Goal: Task Accomplishment & Management: Use online tool/utility

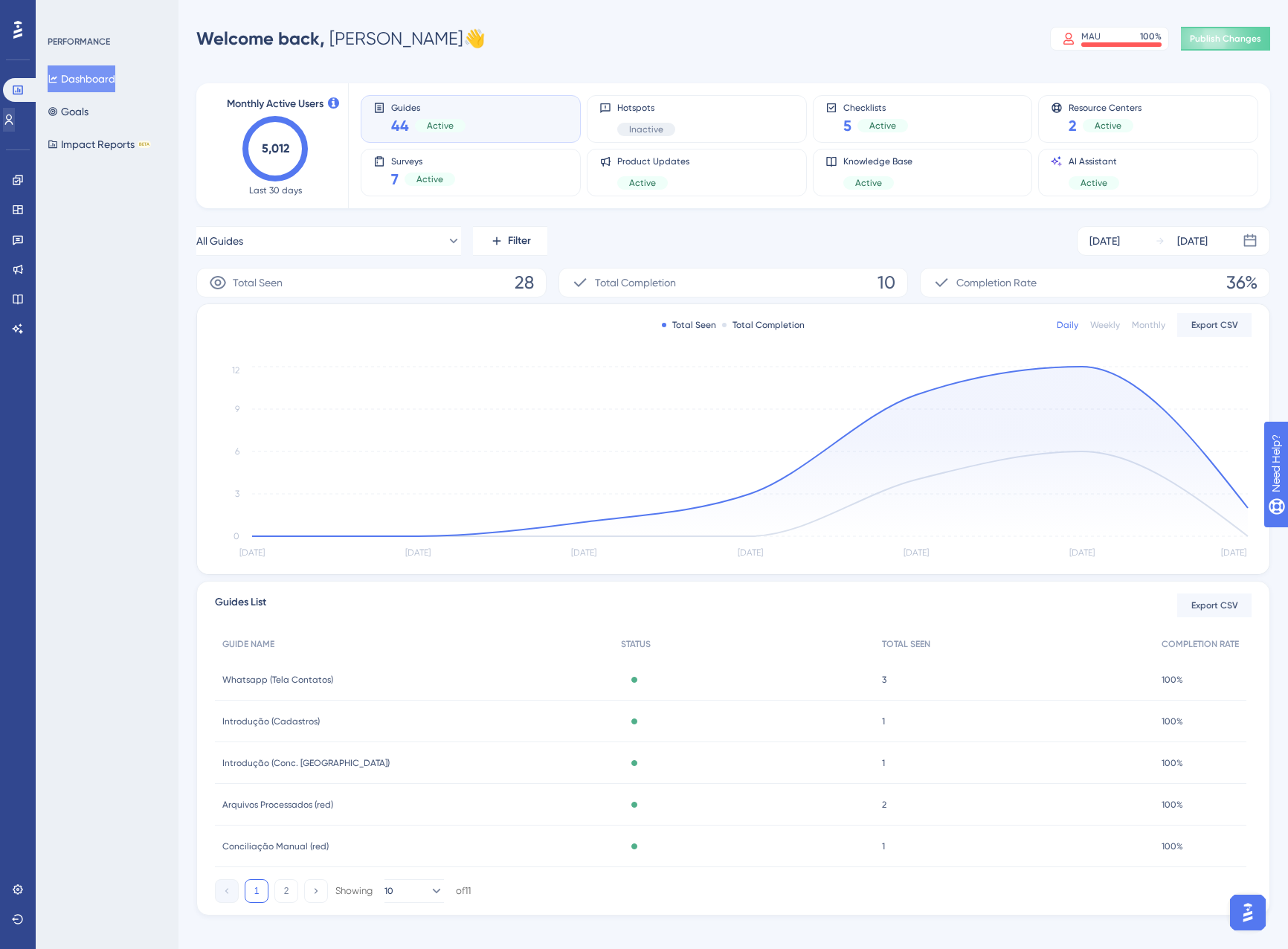
click at [5, 109] on div "Users" at bounding box center [18, 120] width 30 height 24
click at [9, 111] on link at bounding box center [9, 120] width 12 height 24
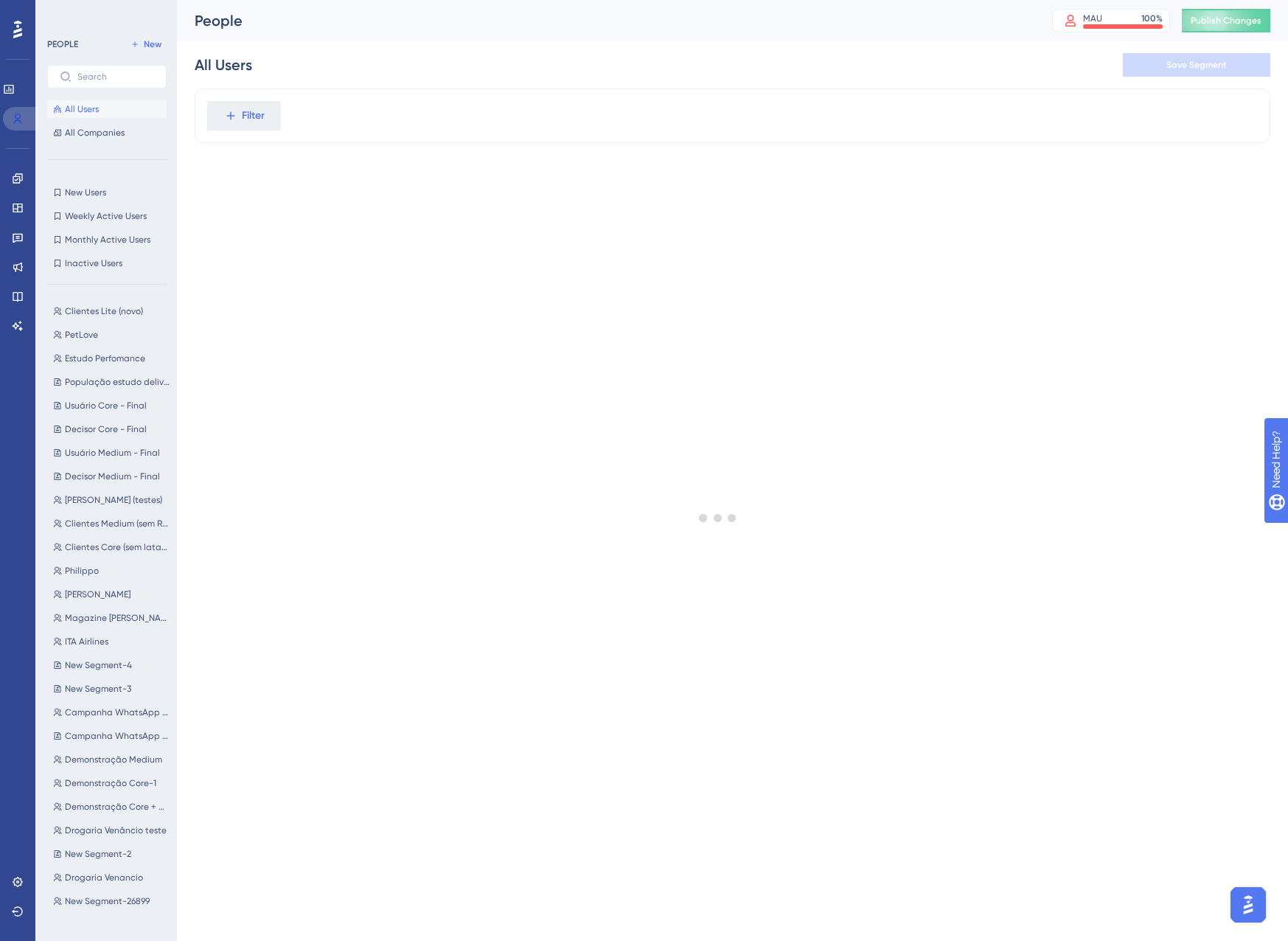
click at [10, 111] on link at bounding box center [21, 119] width 36 height 24
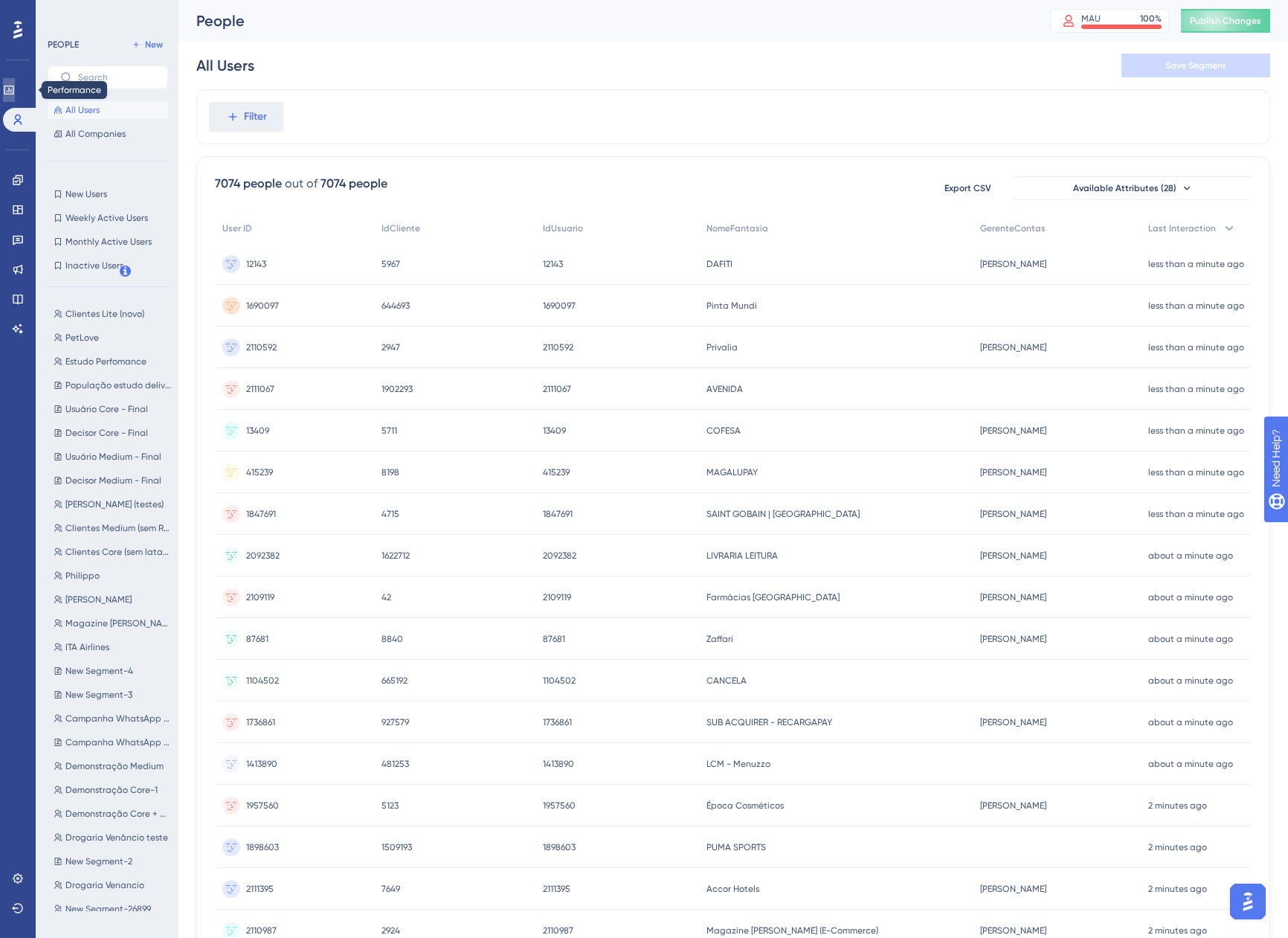
click at [15, 85] on icon at bounding box center [9, 90] width 12 height 12
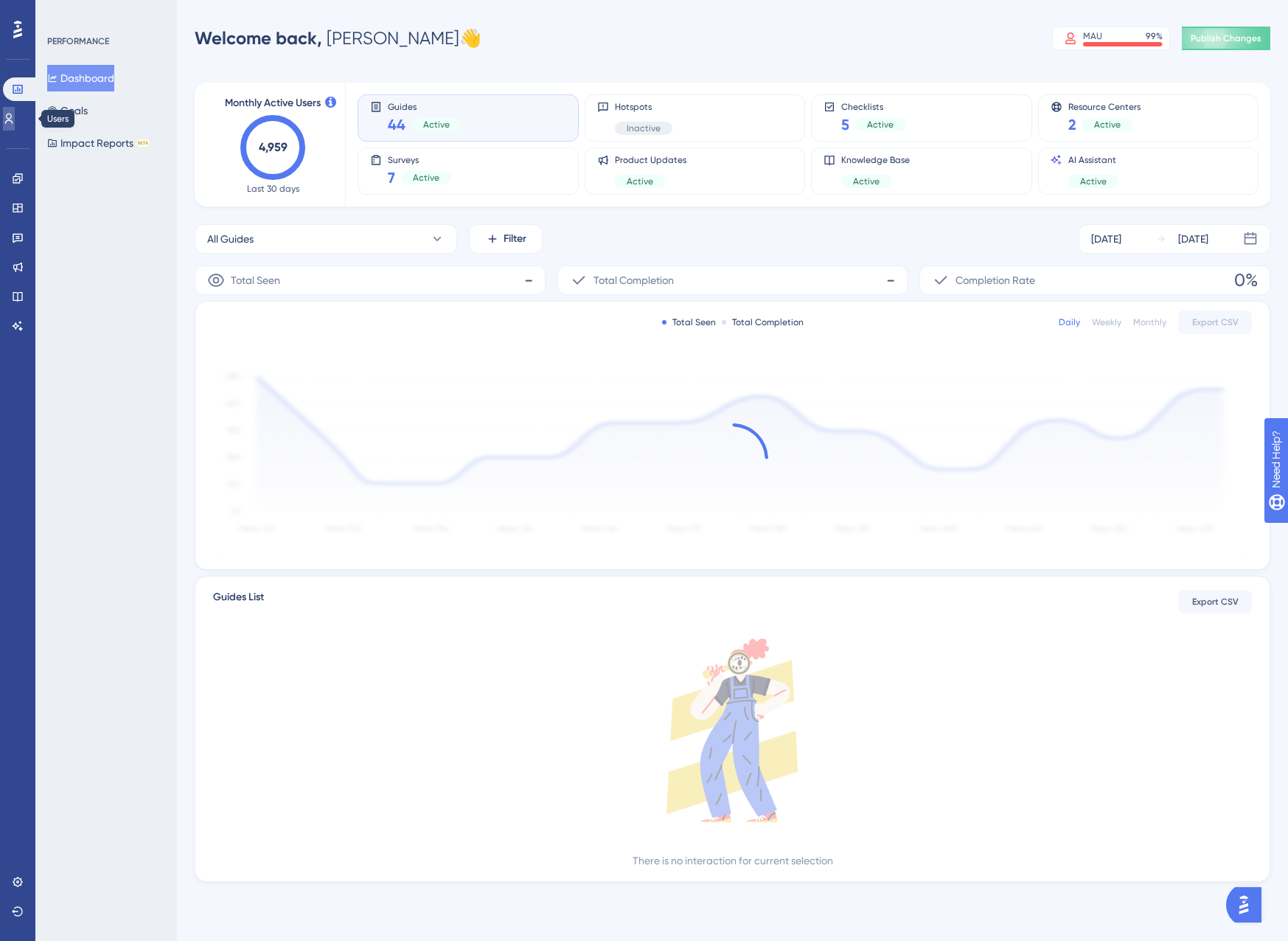
click at [15, 112] on link at bounding box center [9, 119] width 12 height 24
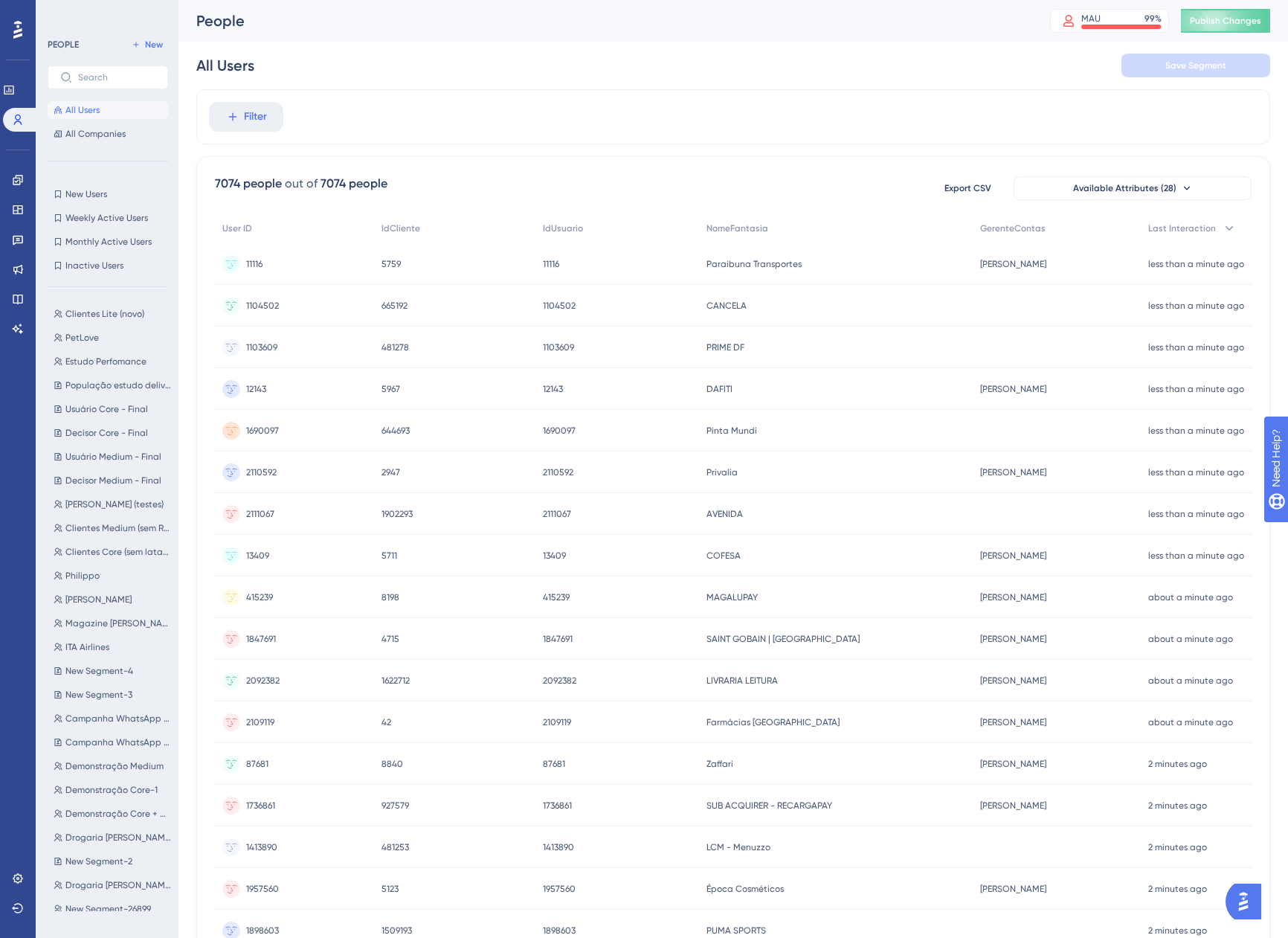
click at [128, 304] on div "Clientes Lite (novo) Clientes Lite (novo) PetLove PetLove Estudo Perfomance Est…" at bounding box center [111, 605] width 129 height 613
click at [128, 306] on button "Clientes Lite (novo) Clientes Lite (novo)" at bounding box center [111, 313] width 129 height 18
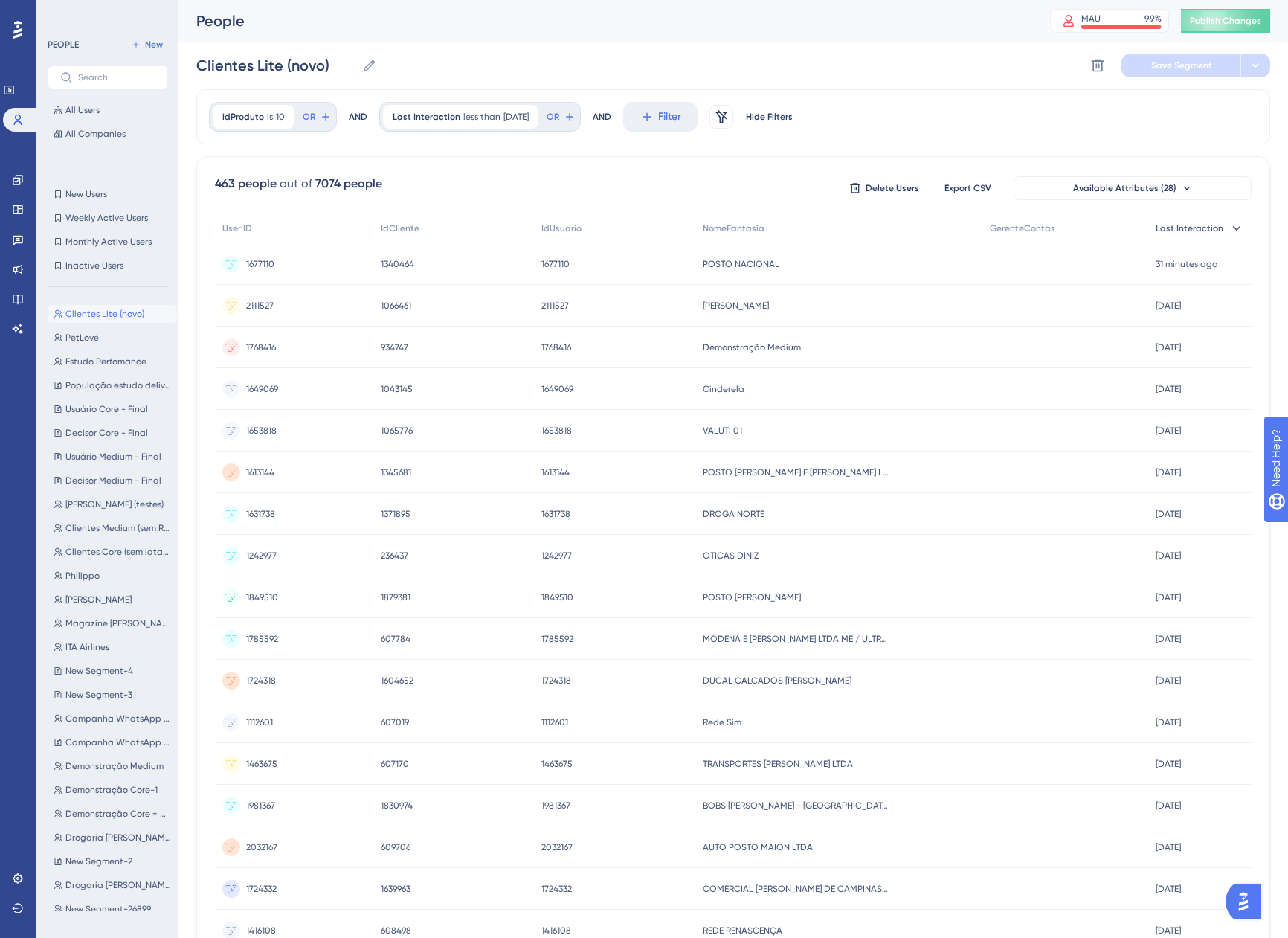
click at [1223, 229] on div "Last Interaction" at bounding box center [1200, 228] width 103 height 30
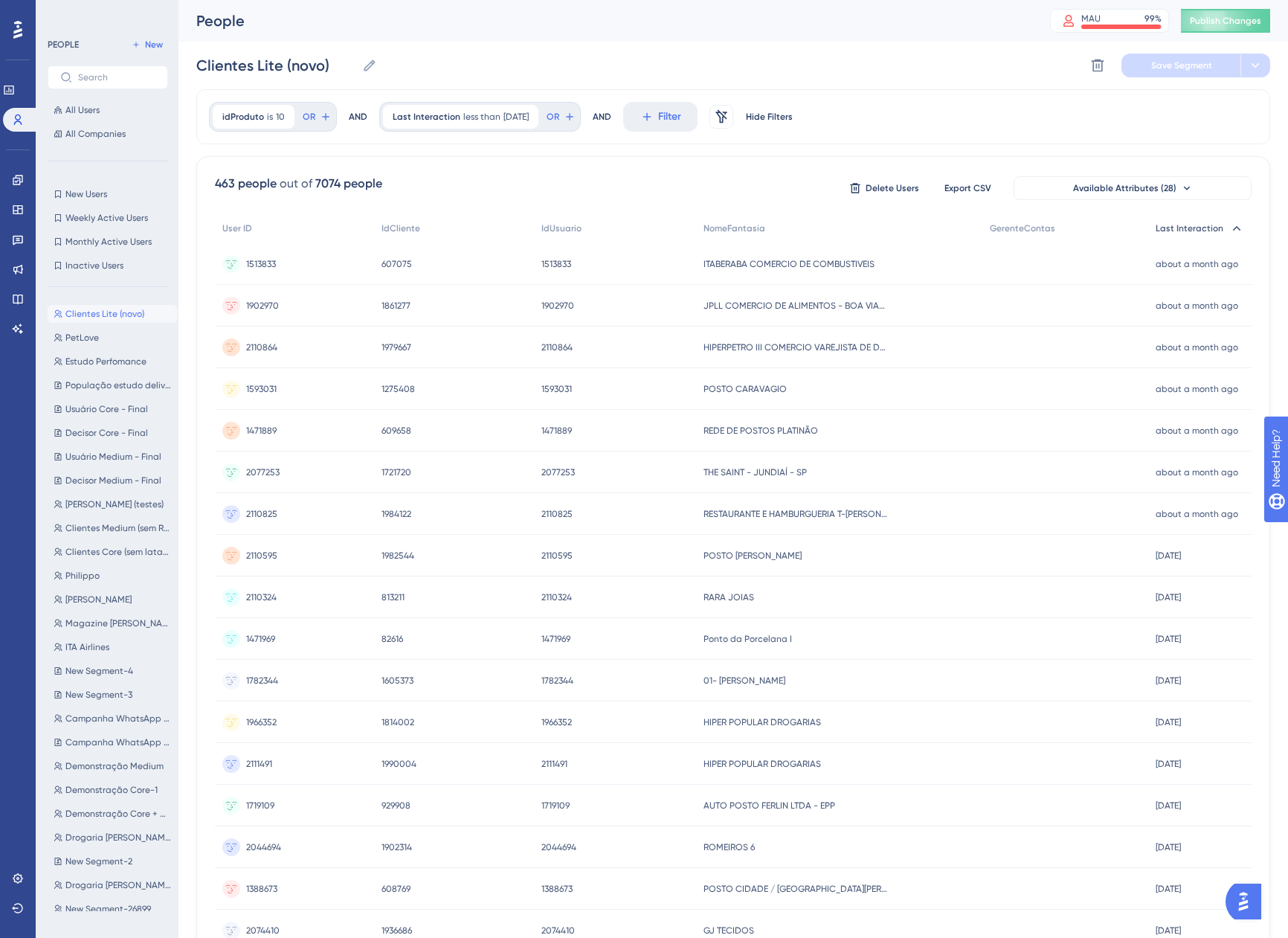
click at [1223, 229] on div "Last Interaction" at bounding box center [1200, 228] width 103 height 30
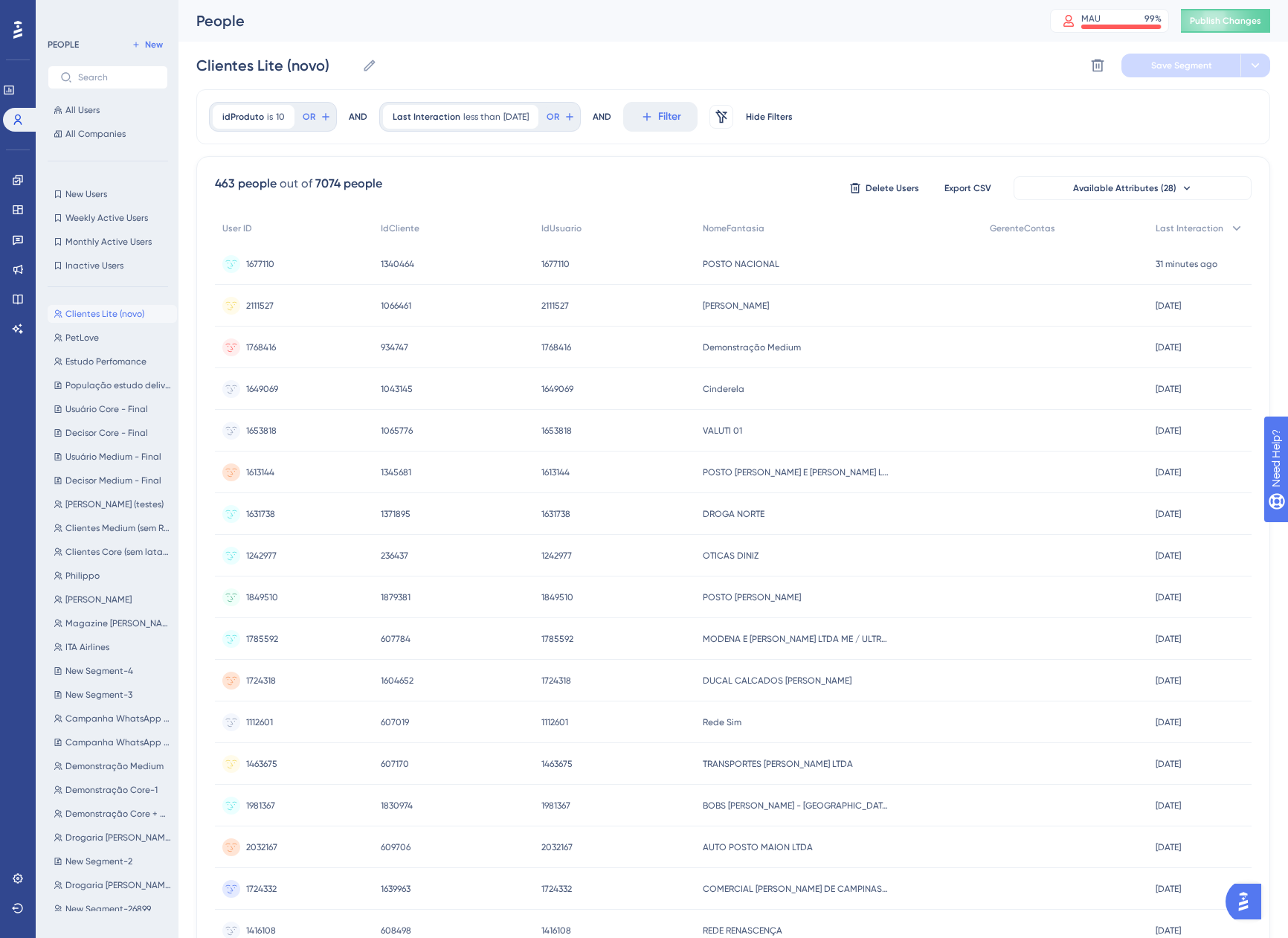
click at [1031, 107] on div "idProduto is 10 10 Remove OR AND Last Interaction less than 31 days ago 31 days…" at bounding box center [733, 116] width 1074 height 55
click at [305, 266] on div "1677110 1677110" at bounding box center [294, 264] width 159 height 42
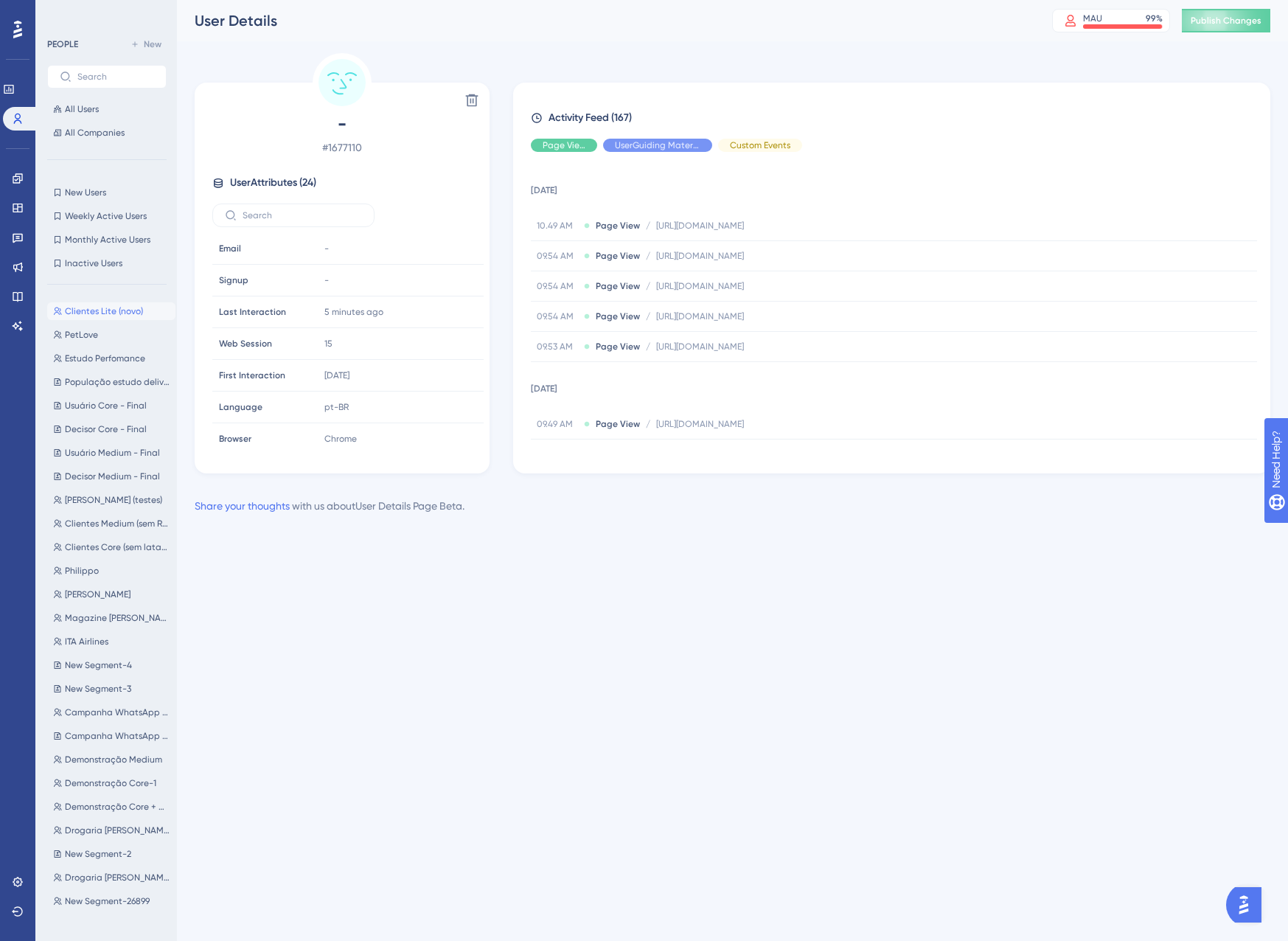
click at [97, 315] on span "Clientes Lite (novo)" at bounding box center [104, 311] width 78 height 12
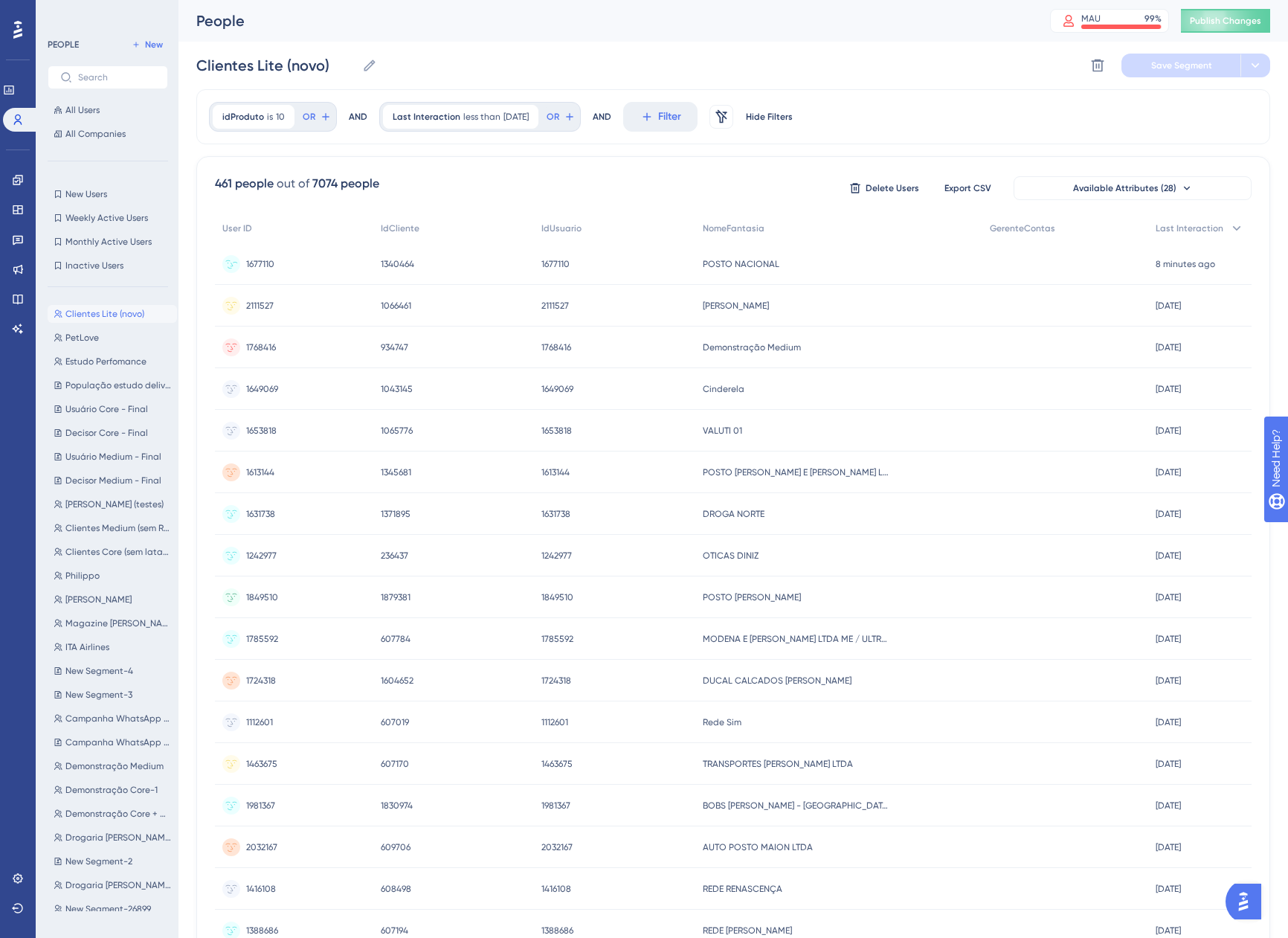
click at [253, 257] on div "1677110 1677110" at bounding box center [260, 264] width 28 height 42
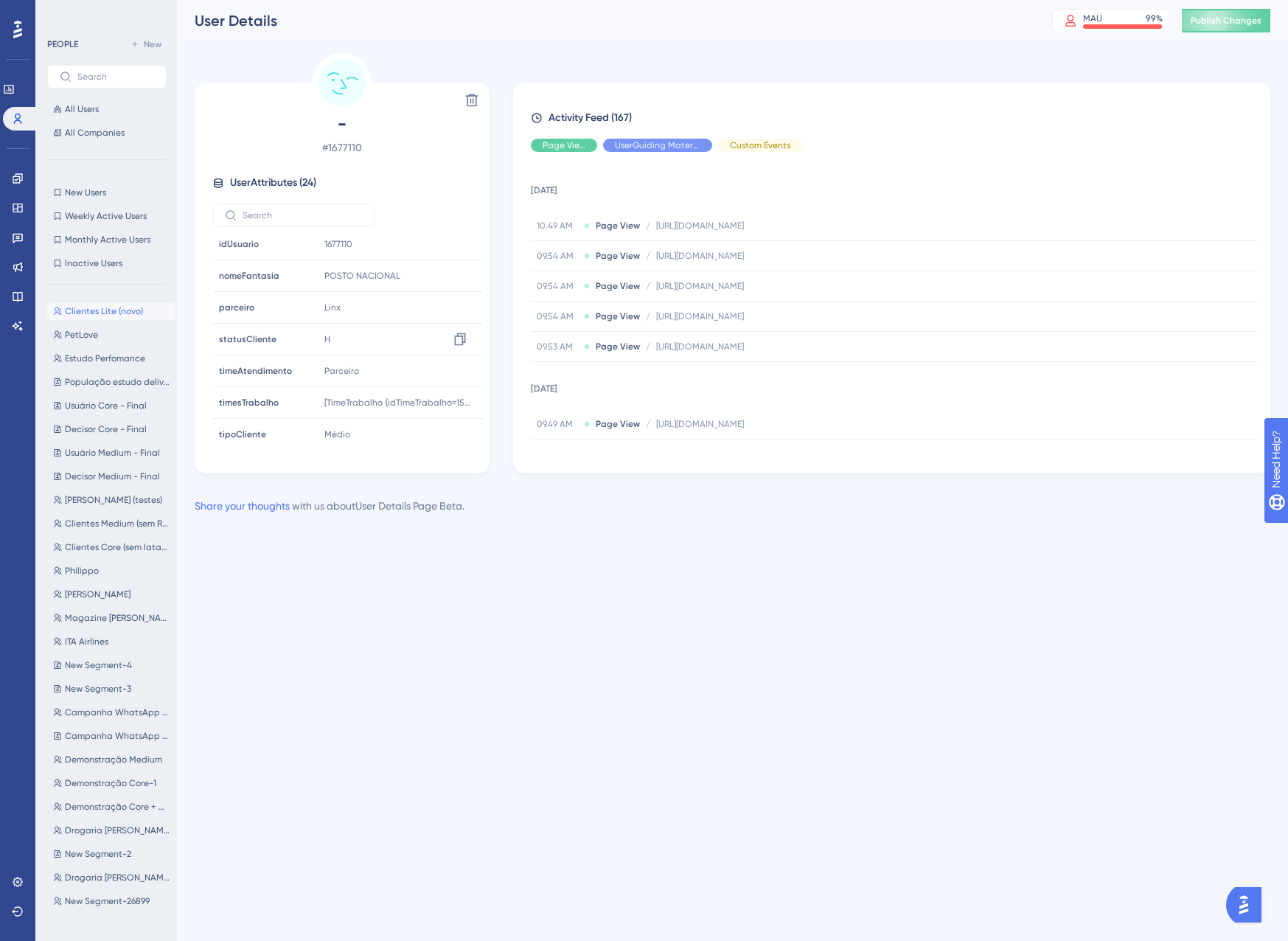
scroll to position [544, 0]
click at [454, 244] on icon at bounding box center [460, 243] width 15 height 15
click at [466, 256] on div at bounding box center [460, 254] width 24 height 24
click at [455, 258] on icon at bounding box center [460, 254] width 15 height 15
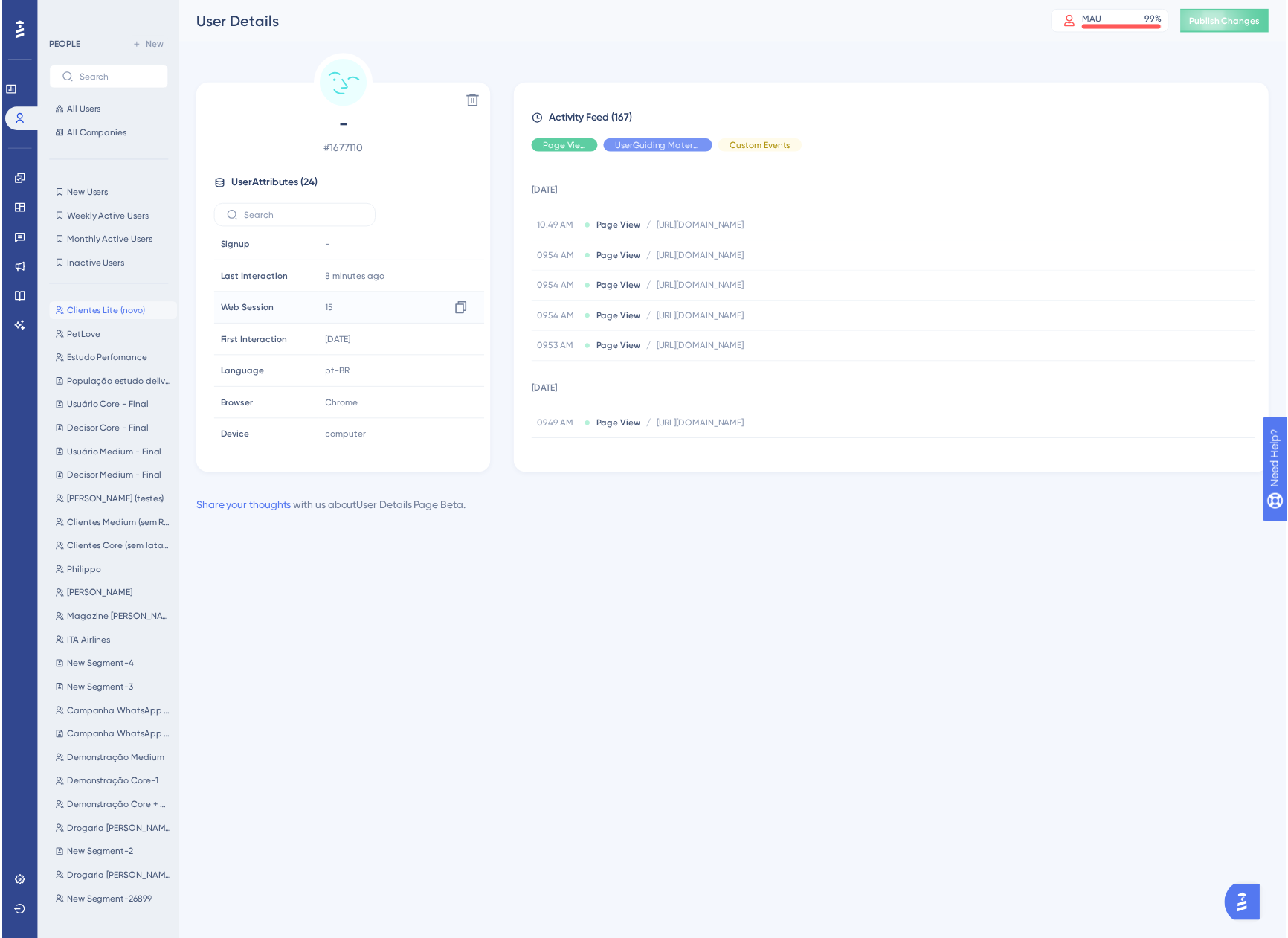
scroll to position [0, 0]
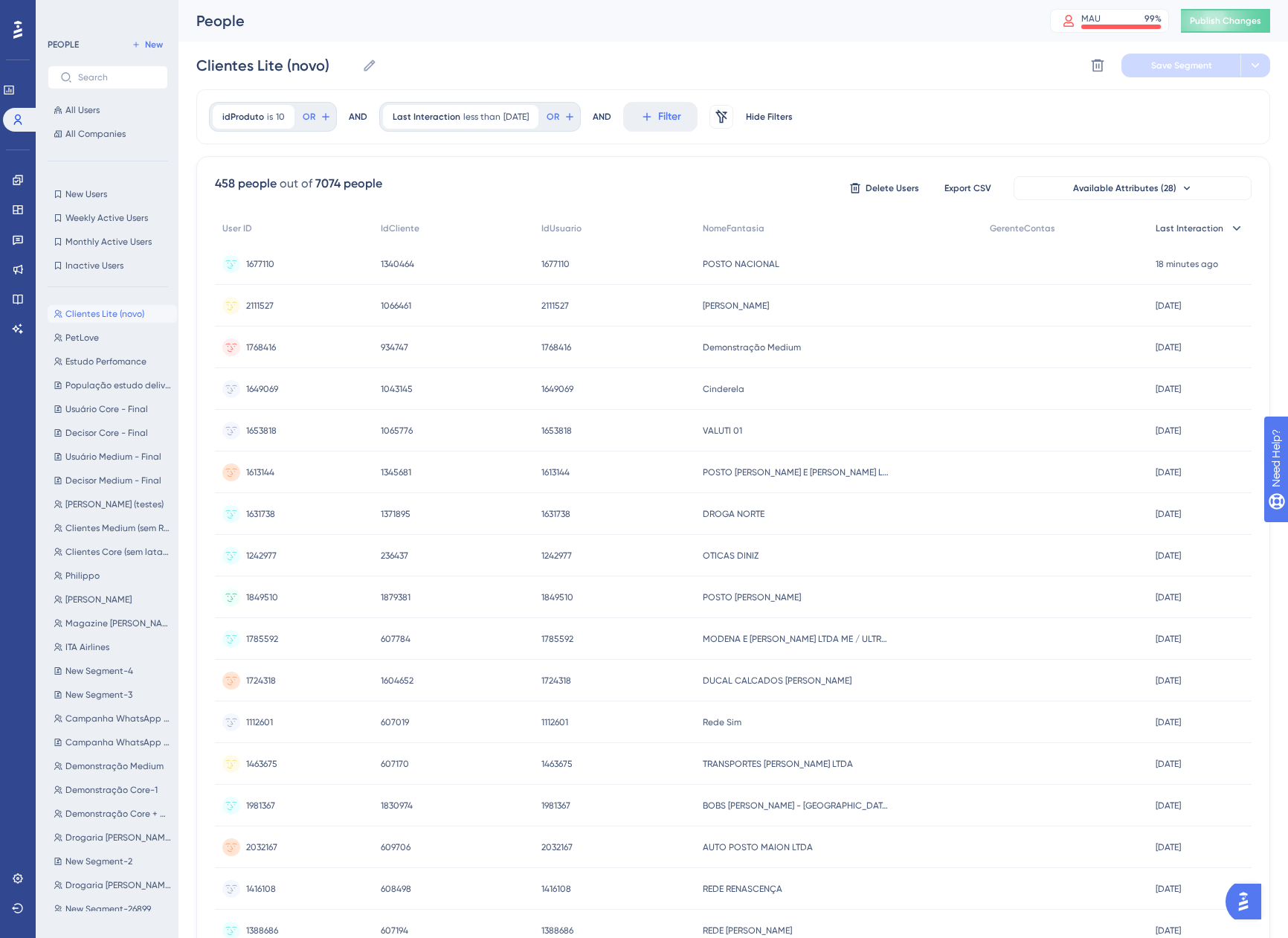
click at [1213, 225] on span "Last Interaction" at bounding box center [1189, 228] width 67 height 12
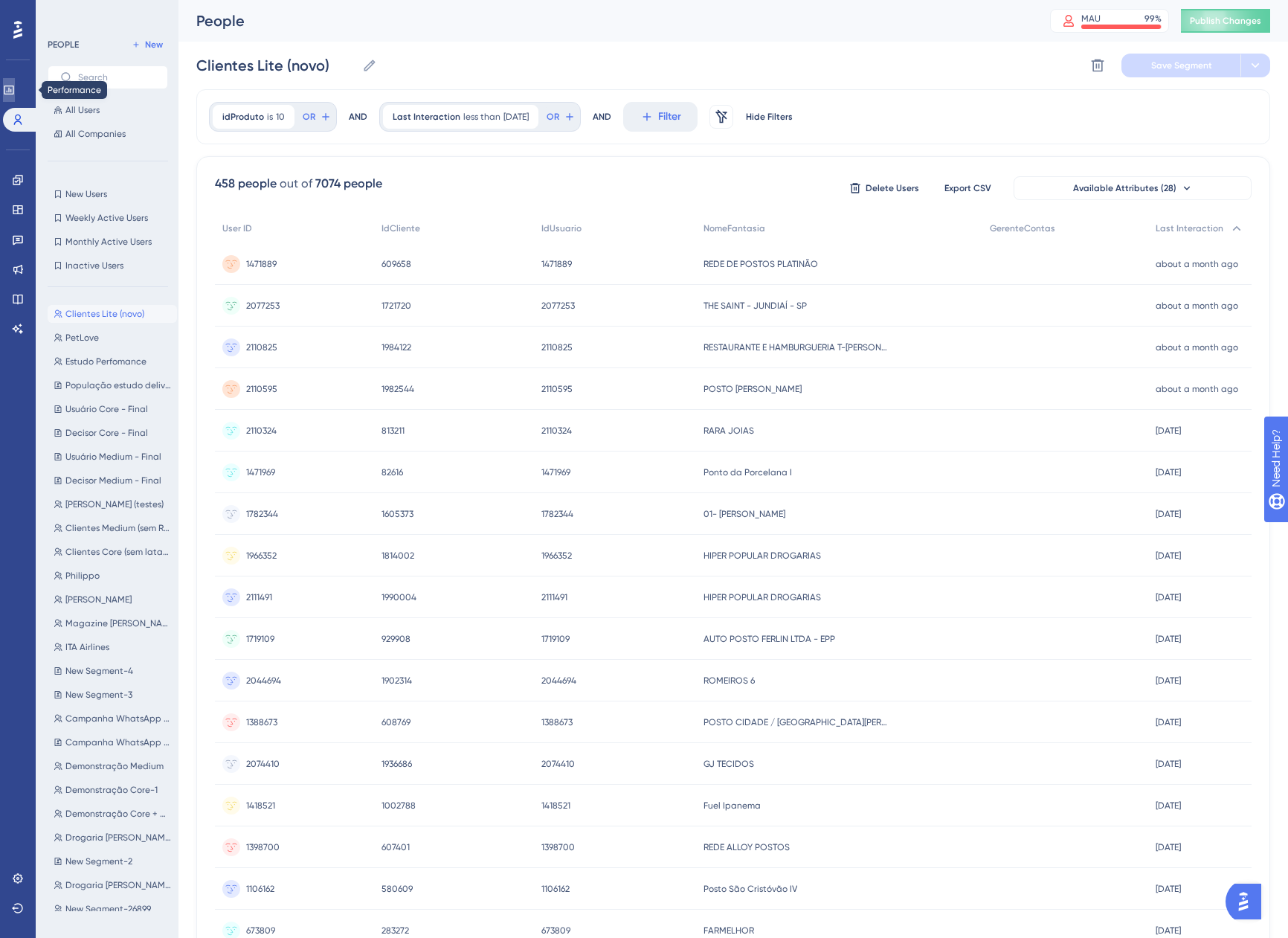
click at [11, 86] on link at bounding box center [9, 90] width 12 height 24
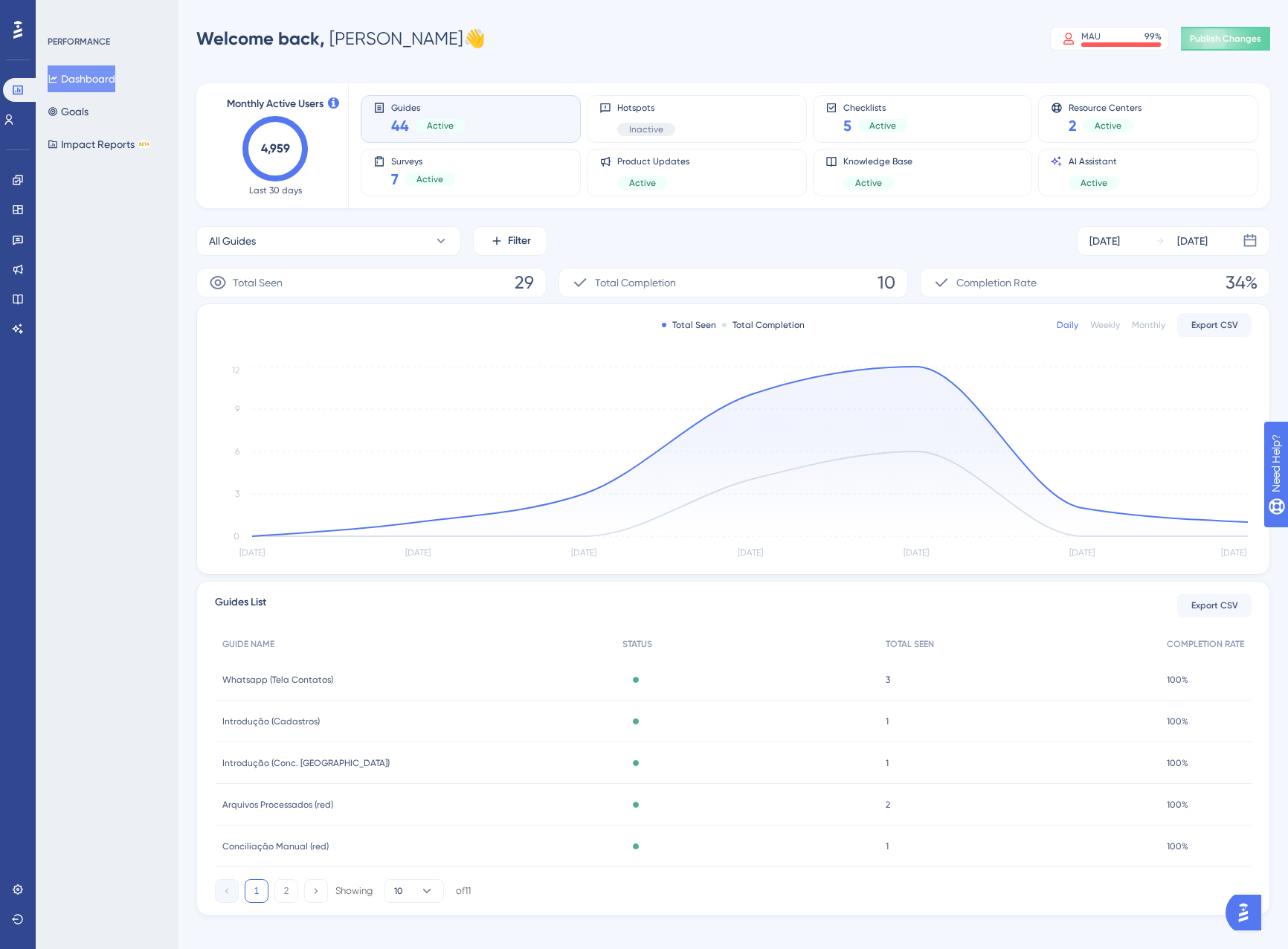
click at [113, 521] on div "PERFORMANCE Dashboard Goals Impact Reports BETA" at bounding box center [107, 474] width 143 height 949
click at [1228, 29] on button "Publish Changes" at bounding box center [1225, 38] width 89 height 24
click at [23, 189] on link at bounding box center [18, 180] width 12 height 24
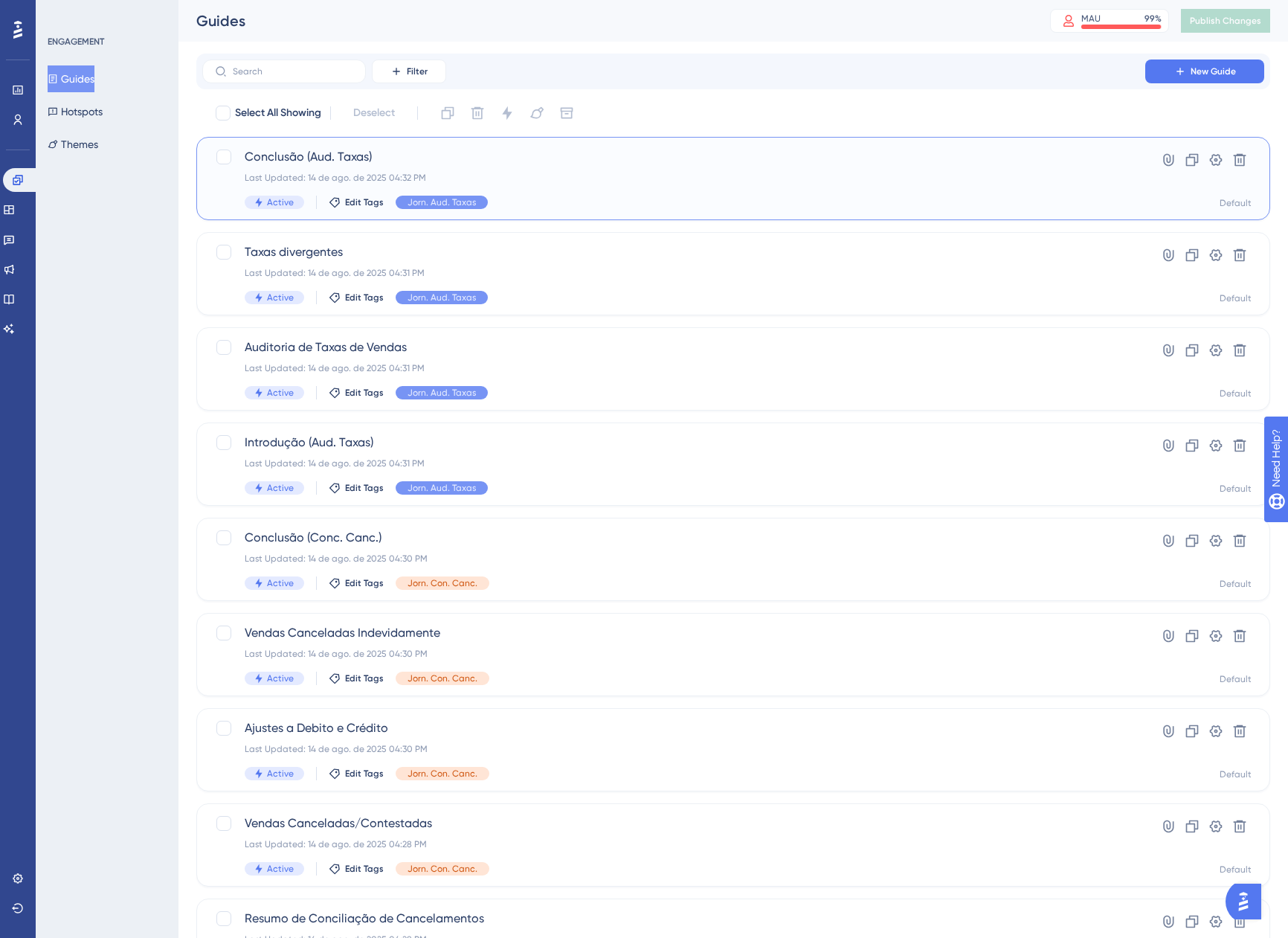
click at [723, 192] on div "Conclusão (Aud. Taxas) Last Updated: 14 de ago. de 2025 04:32 PM Active Edit Ta…" at bounding box center [673, 179] width 858 height 61
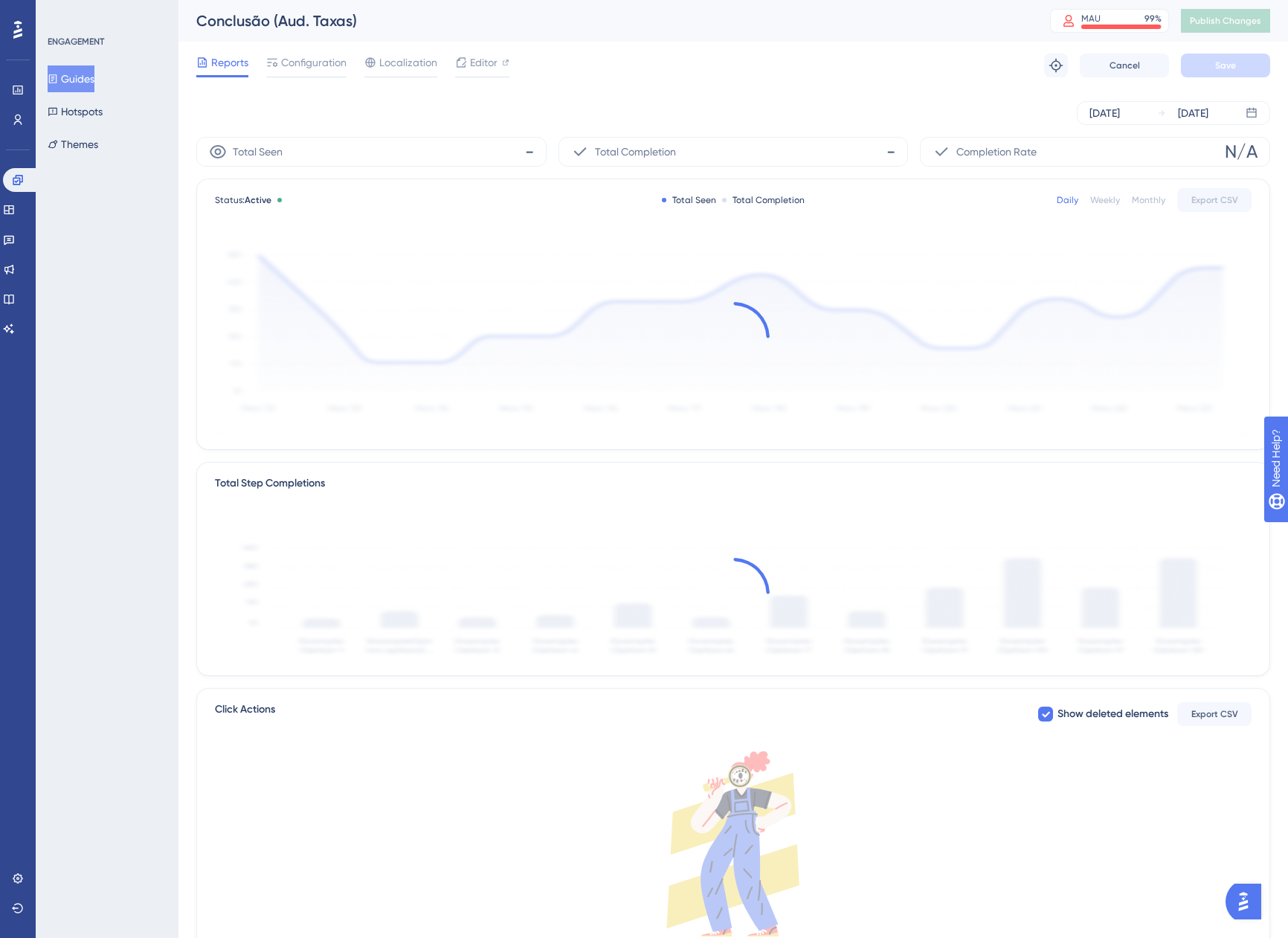
click at [317, 52] on div "Reports Configuration Localization Editor Troubleshoot Cancel Save" at bounding box center [733, 65] width 1074 height 47
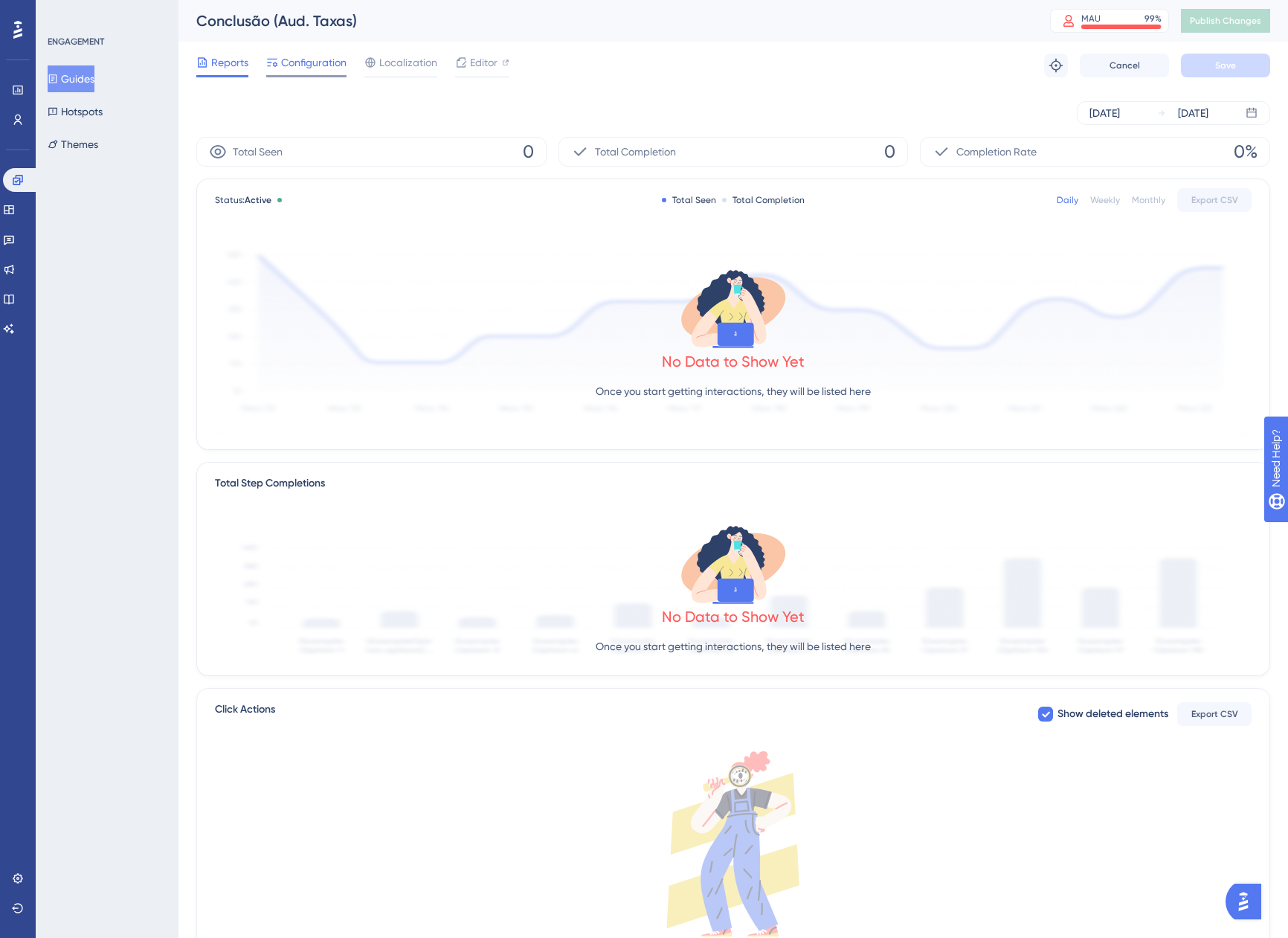
click at [317, 71] on span "Configuration" at bounding box center [314, 63] width 66 height 18
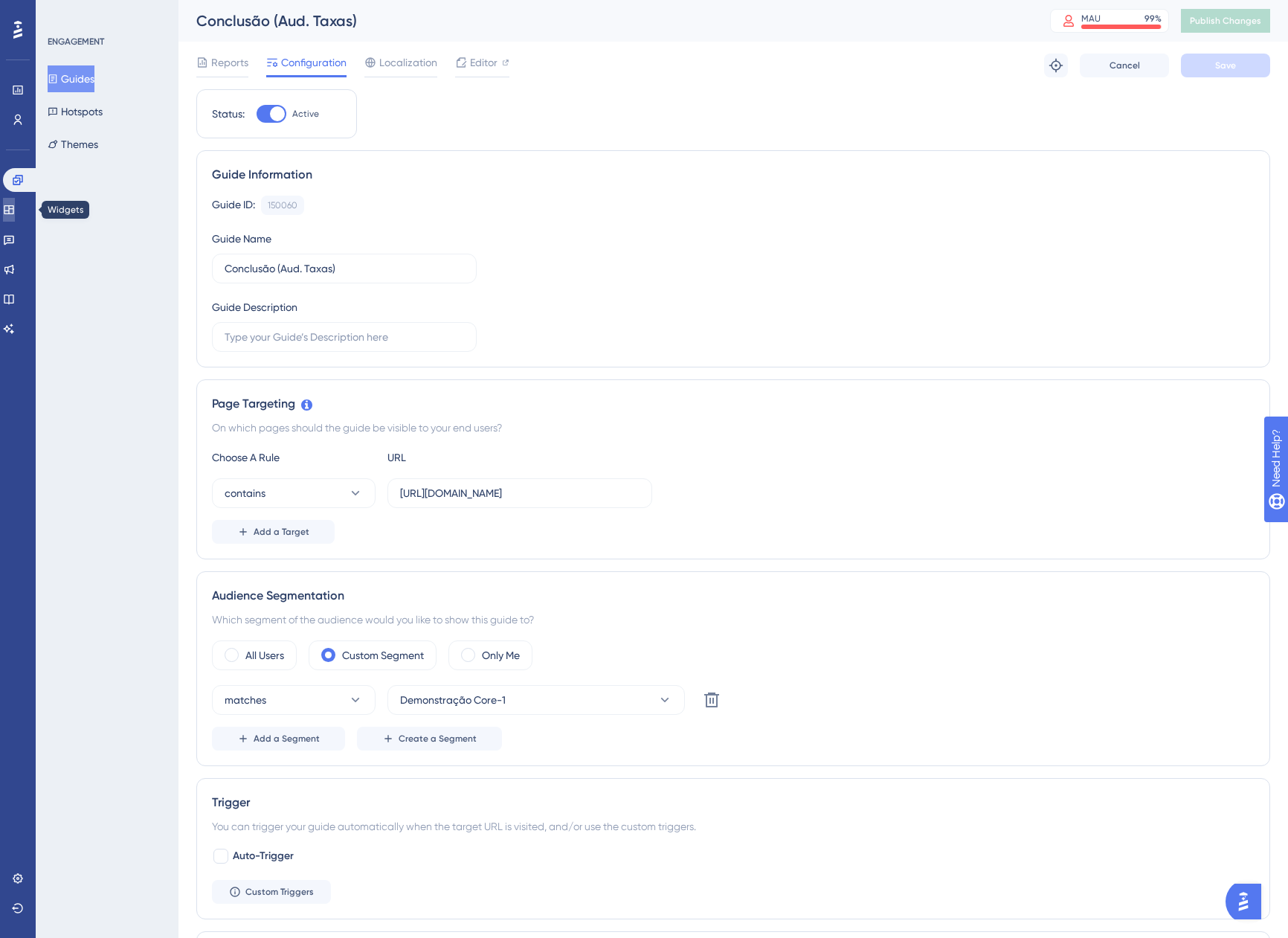
click at [15, 216] on link at bounding box center [9, 210] width 12 height 24
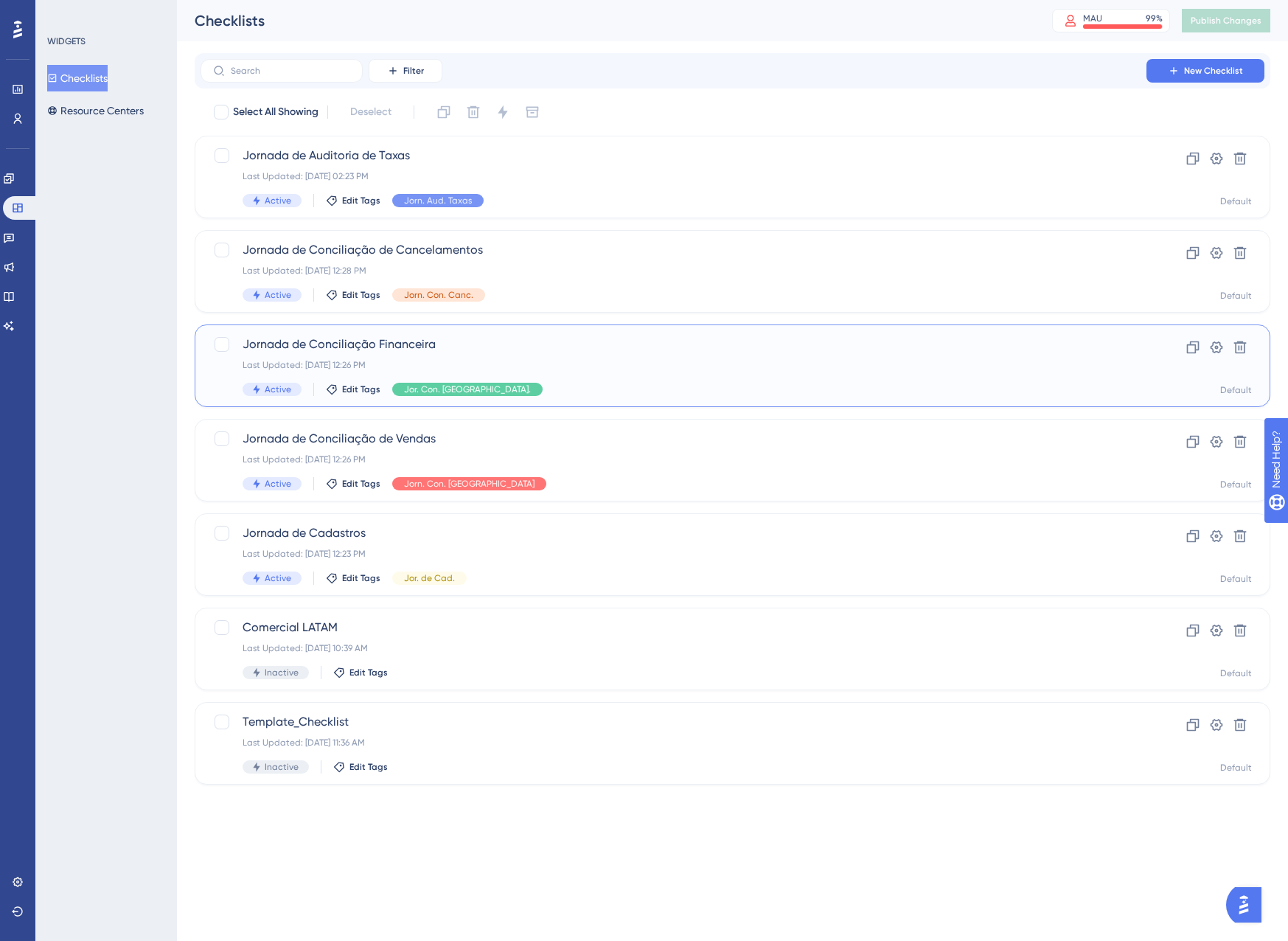
click at [589, 358] on div "Jornada de Conciliação Financeira Last Updated: 14 de ago. de 2025 12:26 PM Act…" at bounding box center [673, 366] width 862 height 60
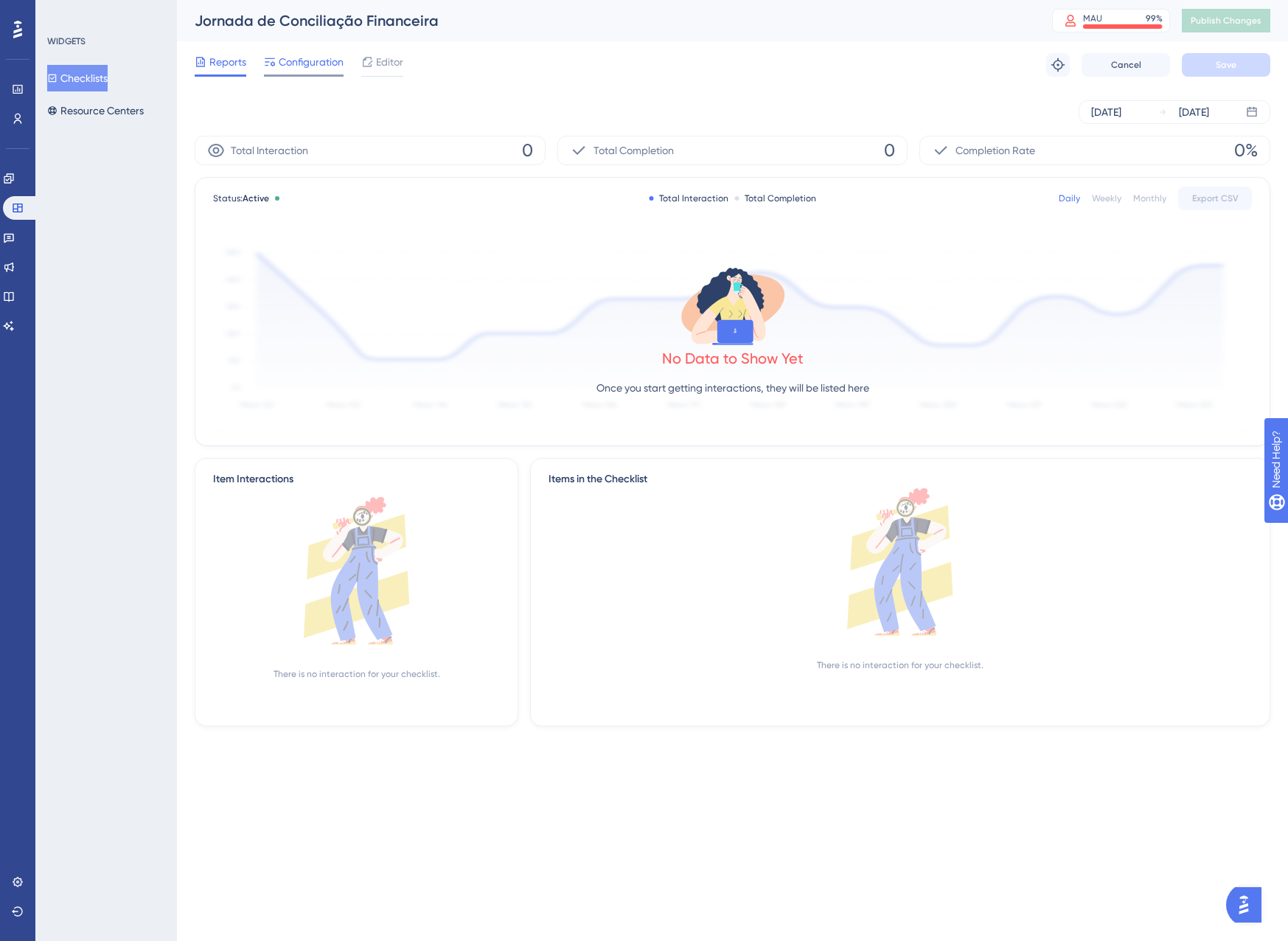
click at [291, 64] on span "Configuration" at bounding box center [311, 62] width 65 height 17
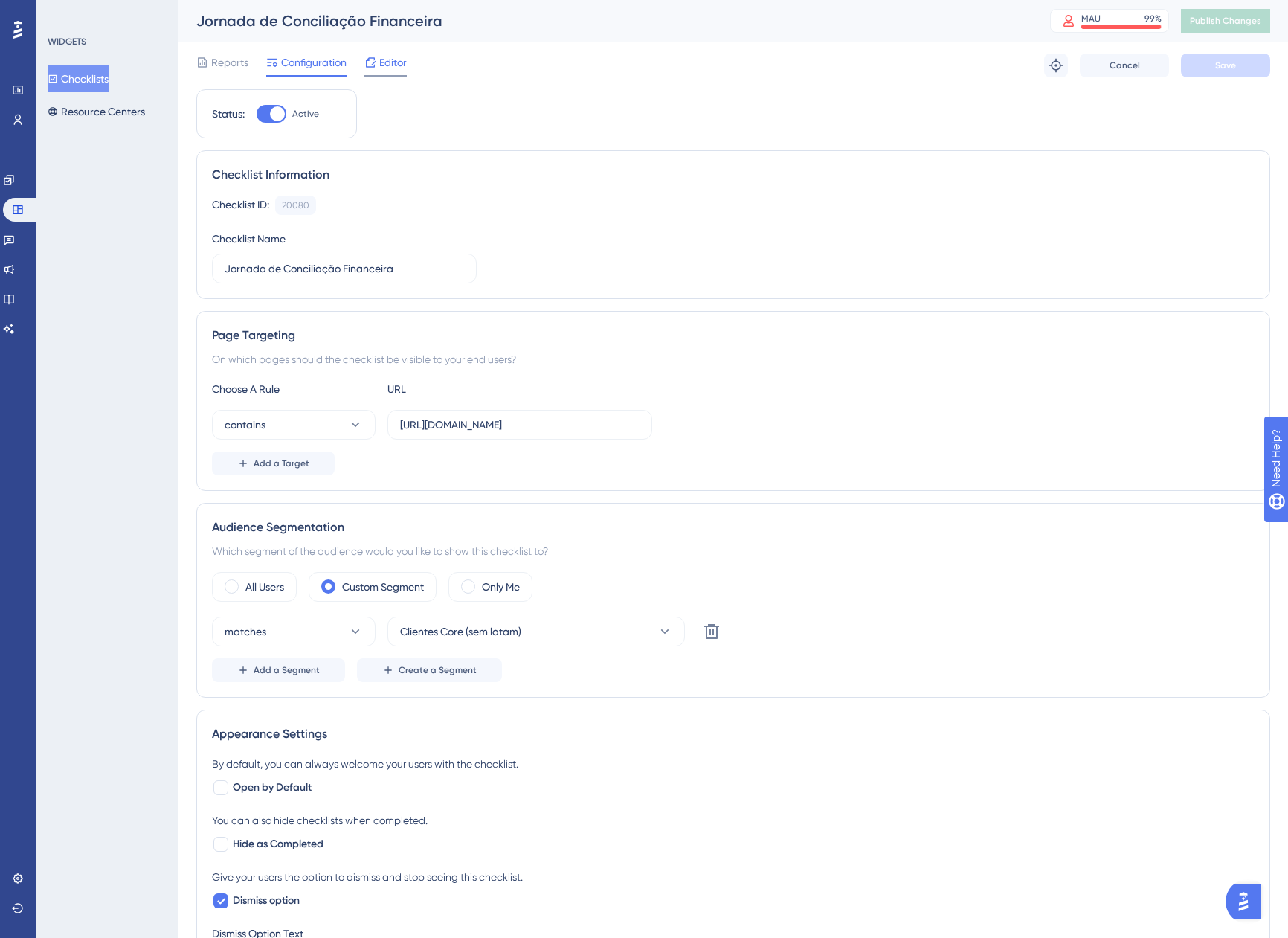
click at [396, 64] on span "Editor" at bounding box center [393, 63] width 27 height 18
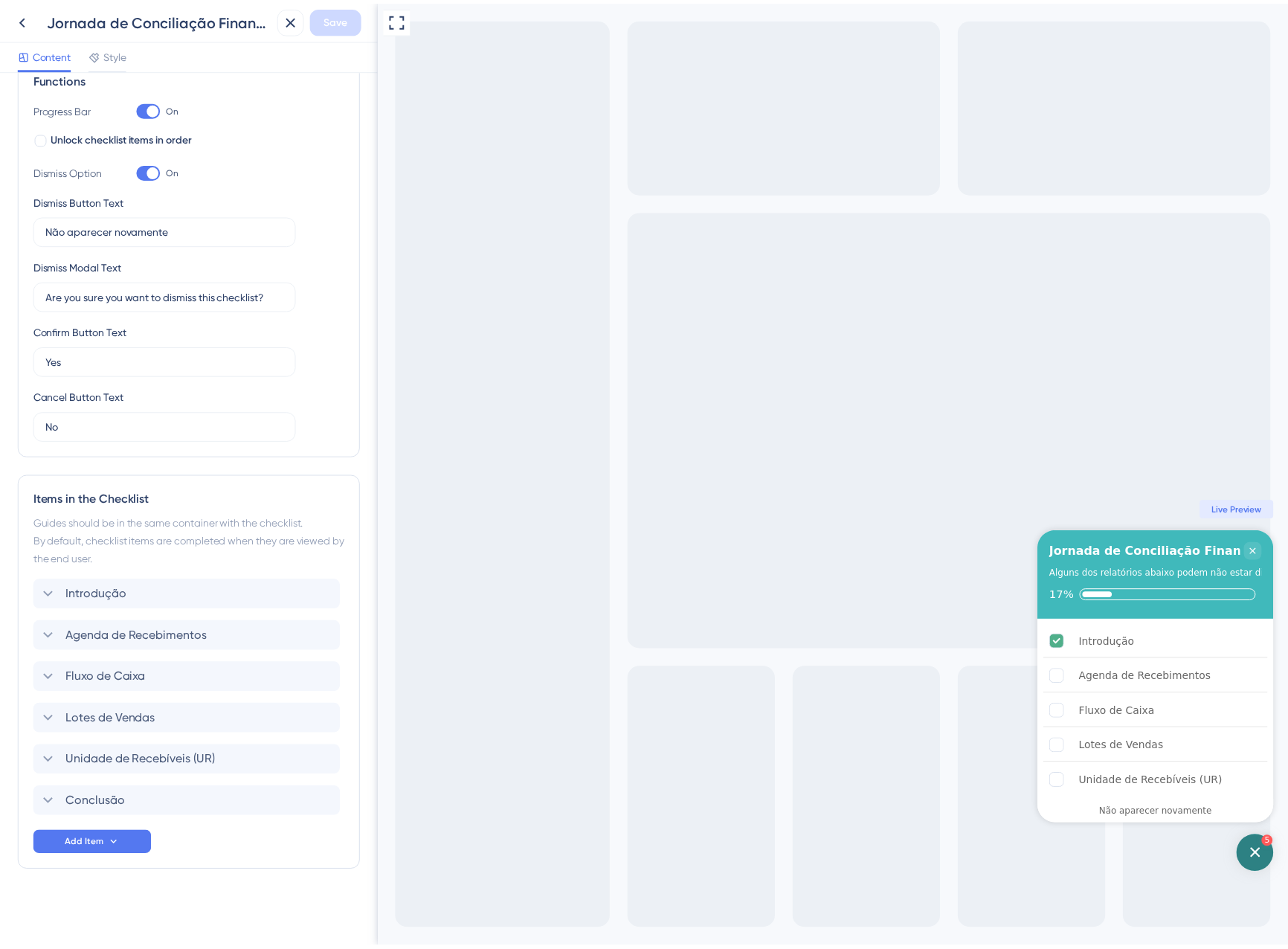
scroll to position [235, 0]
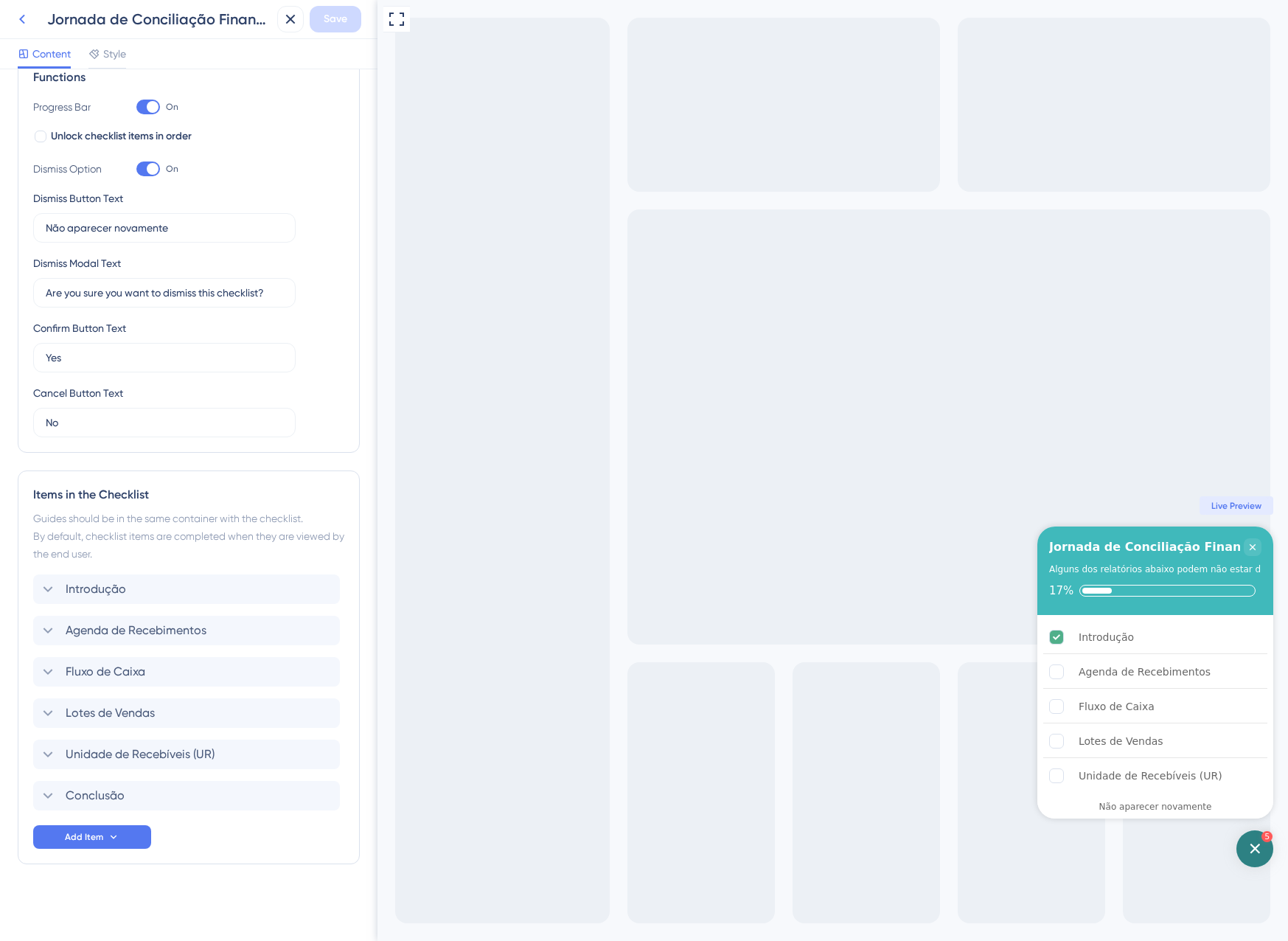
click at [24, 23] on icon at bounding box center [22, 19] width 17 height 17
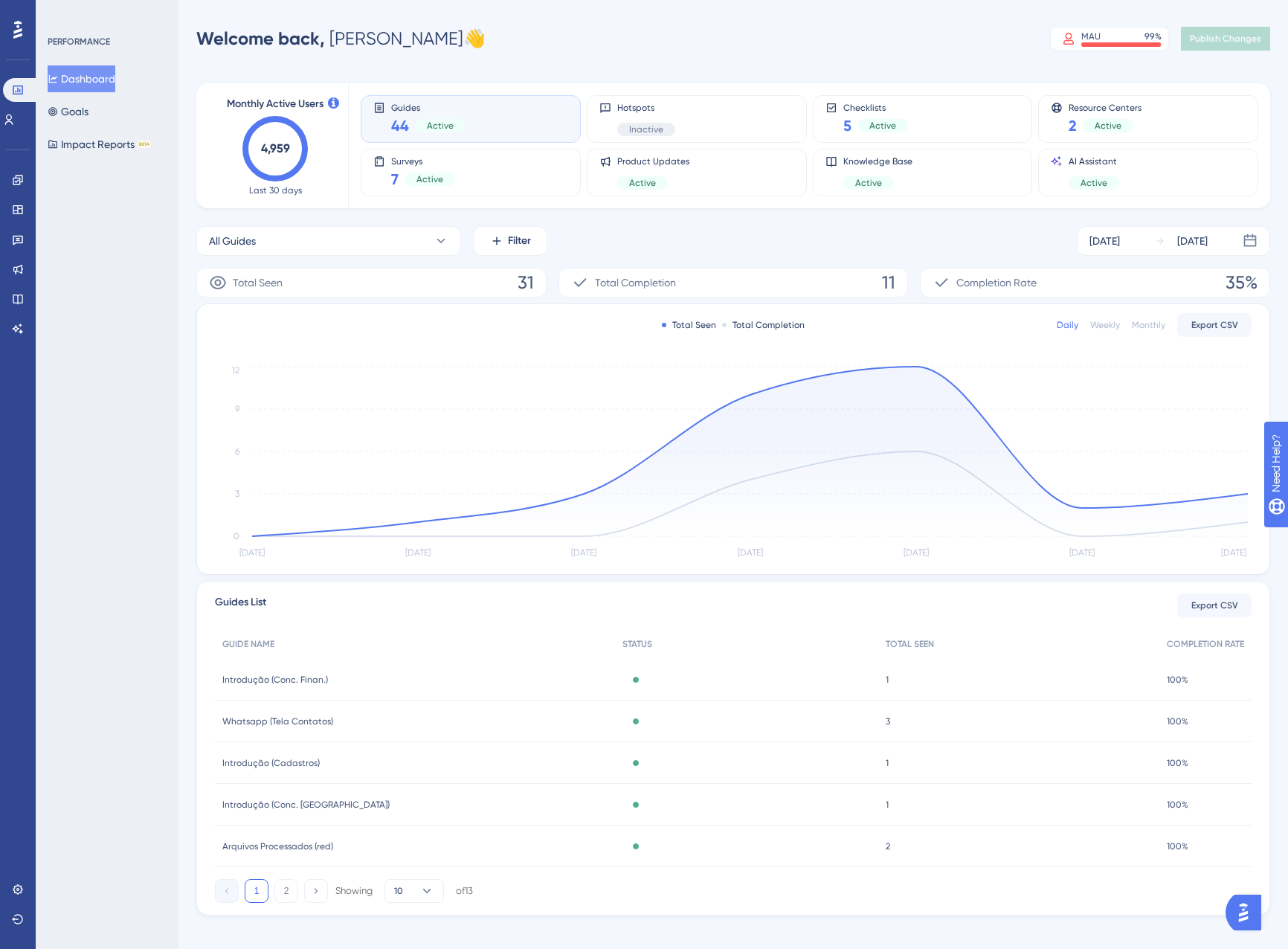
drag, startPoint x: 24, startPoint y: 23, endPoint x: 198, endPoint y: 144, distance: 211.9
click at [198, 144] on div "Performance Users Engagement Widgets Feedback Product Updates Knowledge Base AI…" at bounding box center [733, 482] width 1109 height 915
click at [16, 209] on icon at bounding box center [18, 209] width 12 height 12
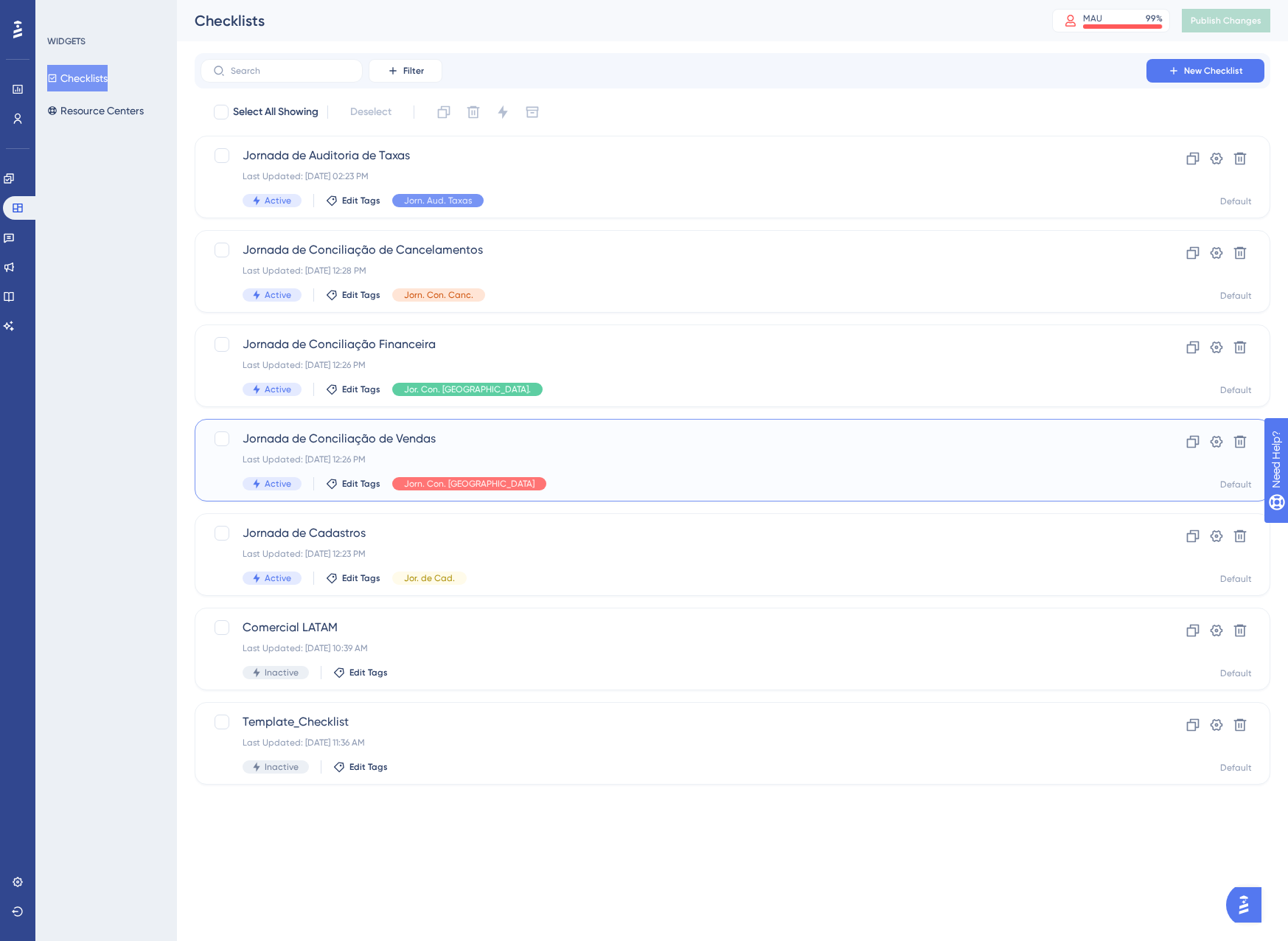
click at [609, 446] on span "Jornada de Conciliação de Vendas" at bounding box center [673, 439] width 862 height 17
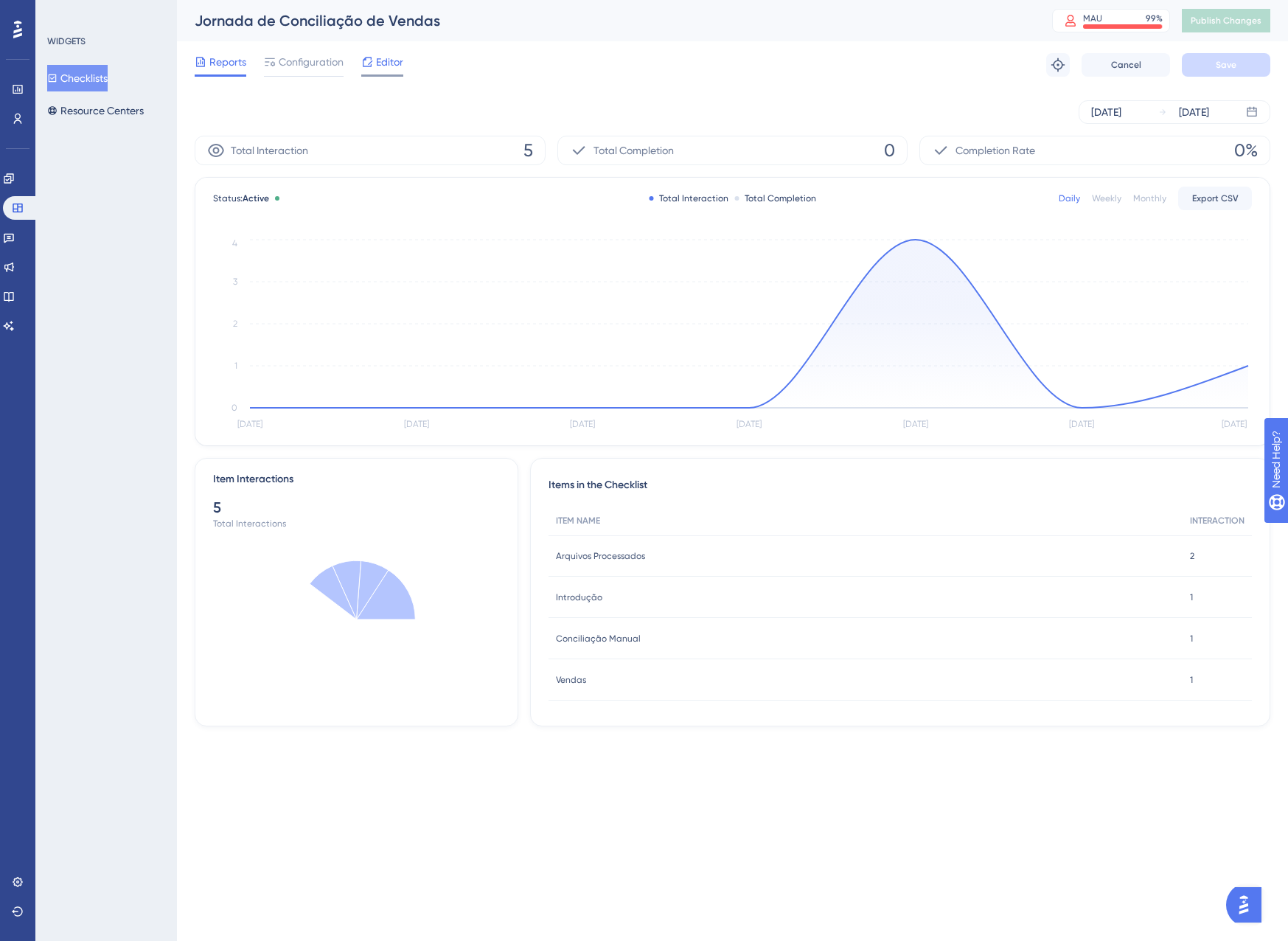
click at [379, 66] on span "Editor" at bounding box center [389, 62] width 27 height 17
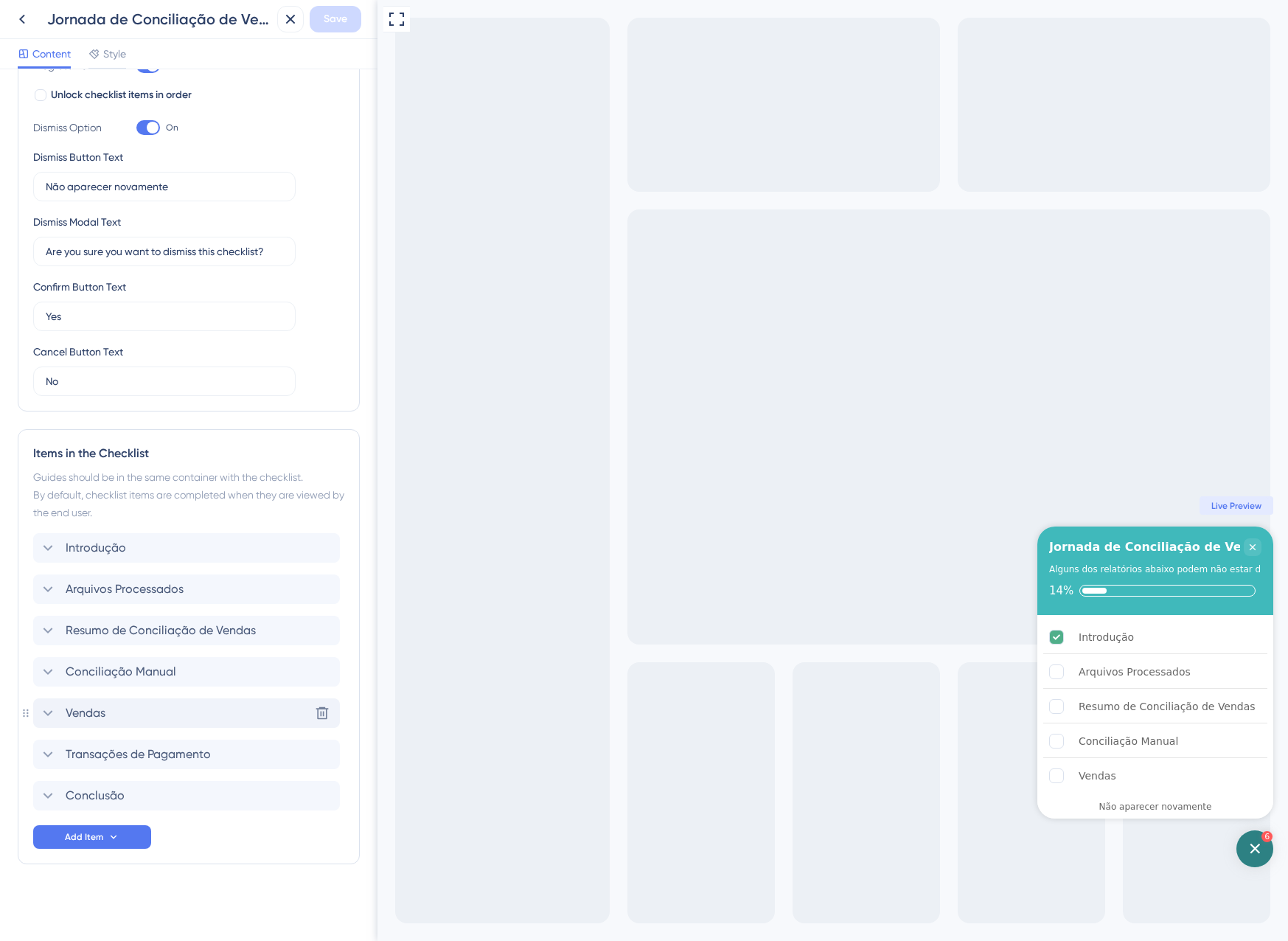
click at [96, 712] on span "Vendas" at bounding box center [86, 713] width 40 height 17
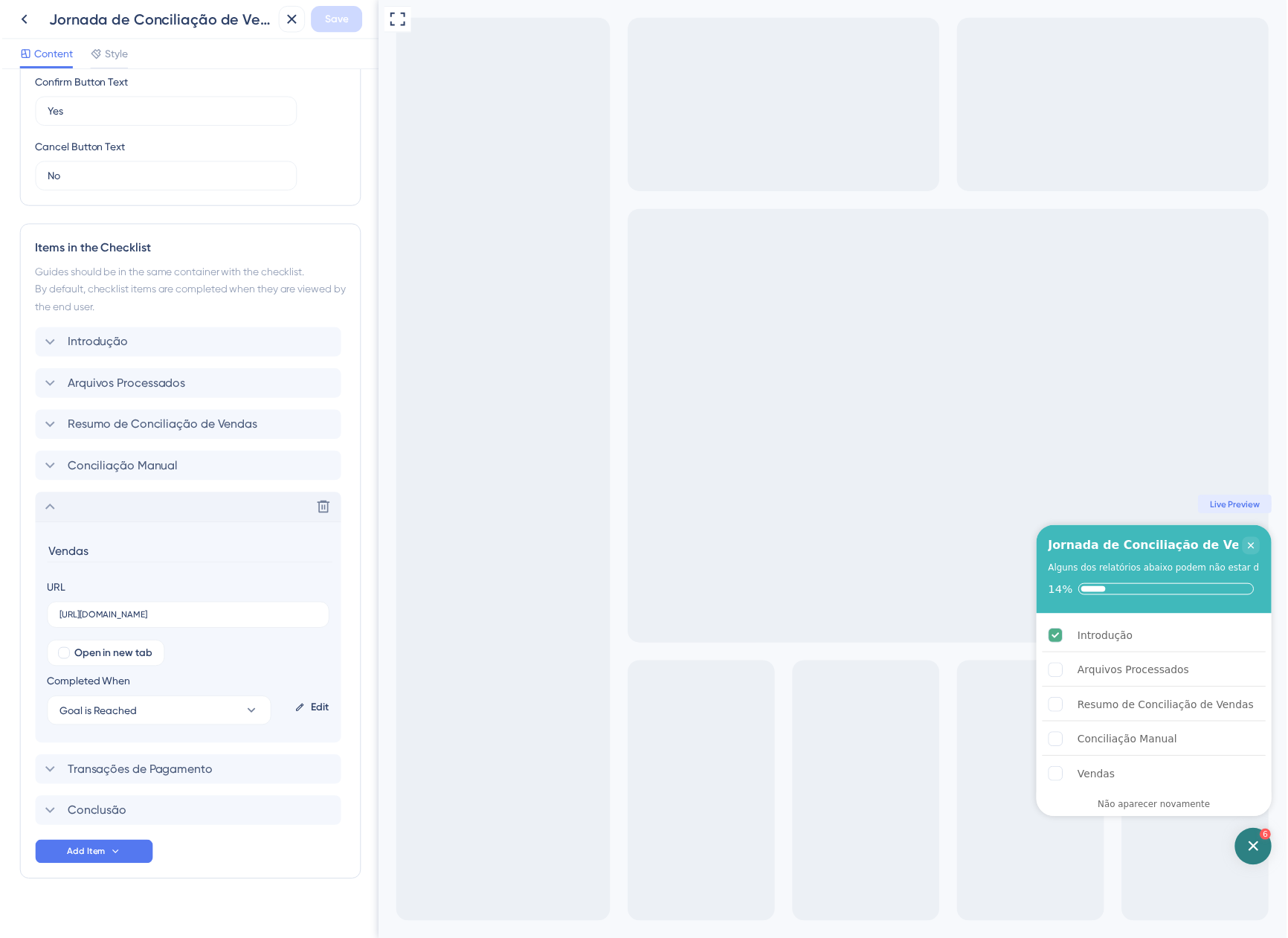
scroll to position [500, 0]
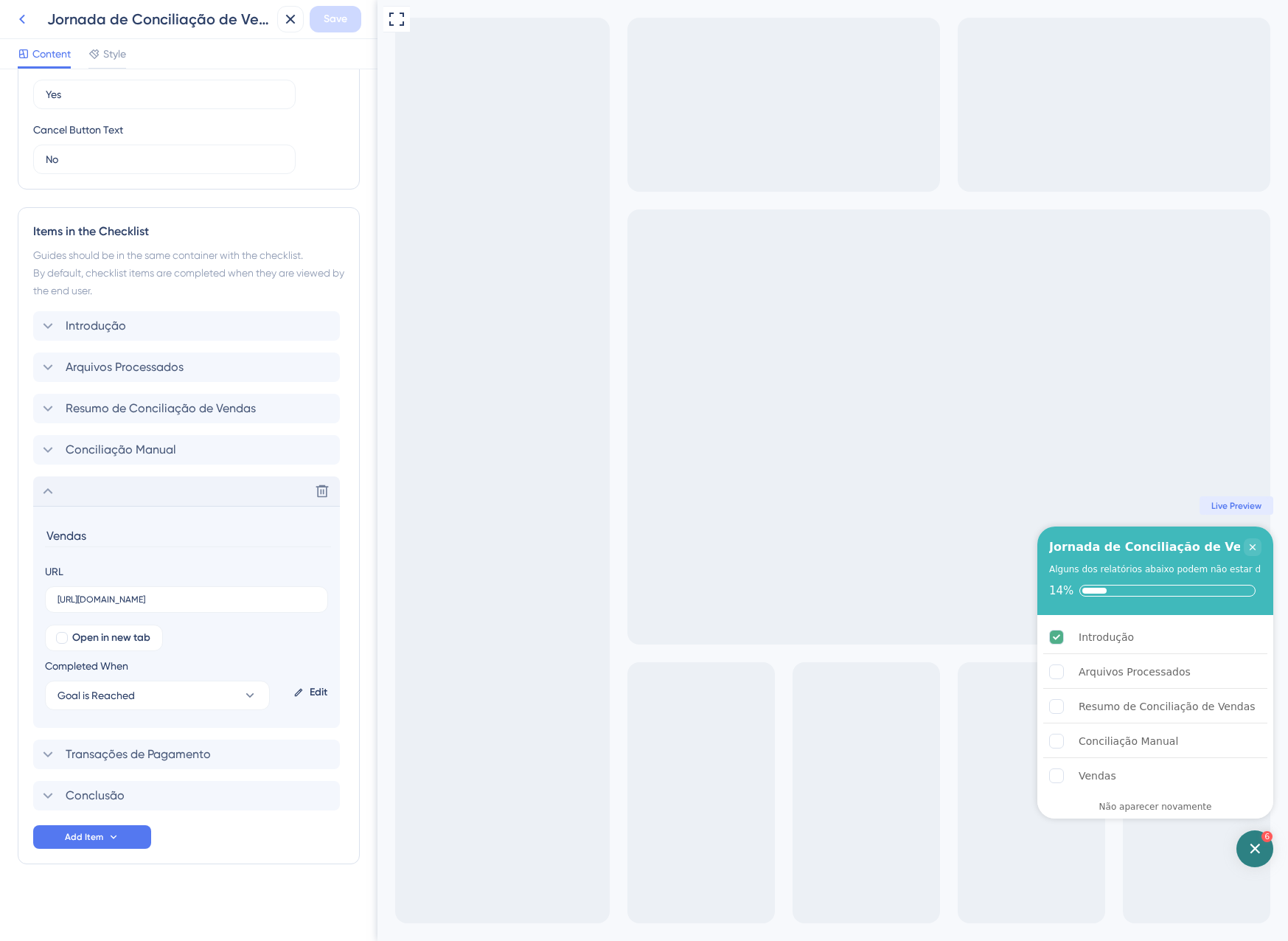
click at [9, 11] on button at bounding box center [21, 18] width 26 height 26
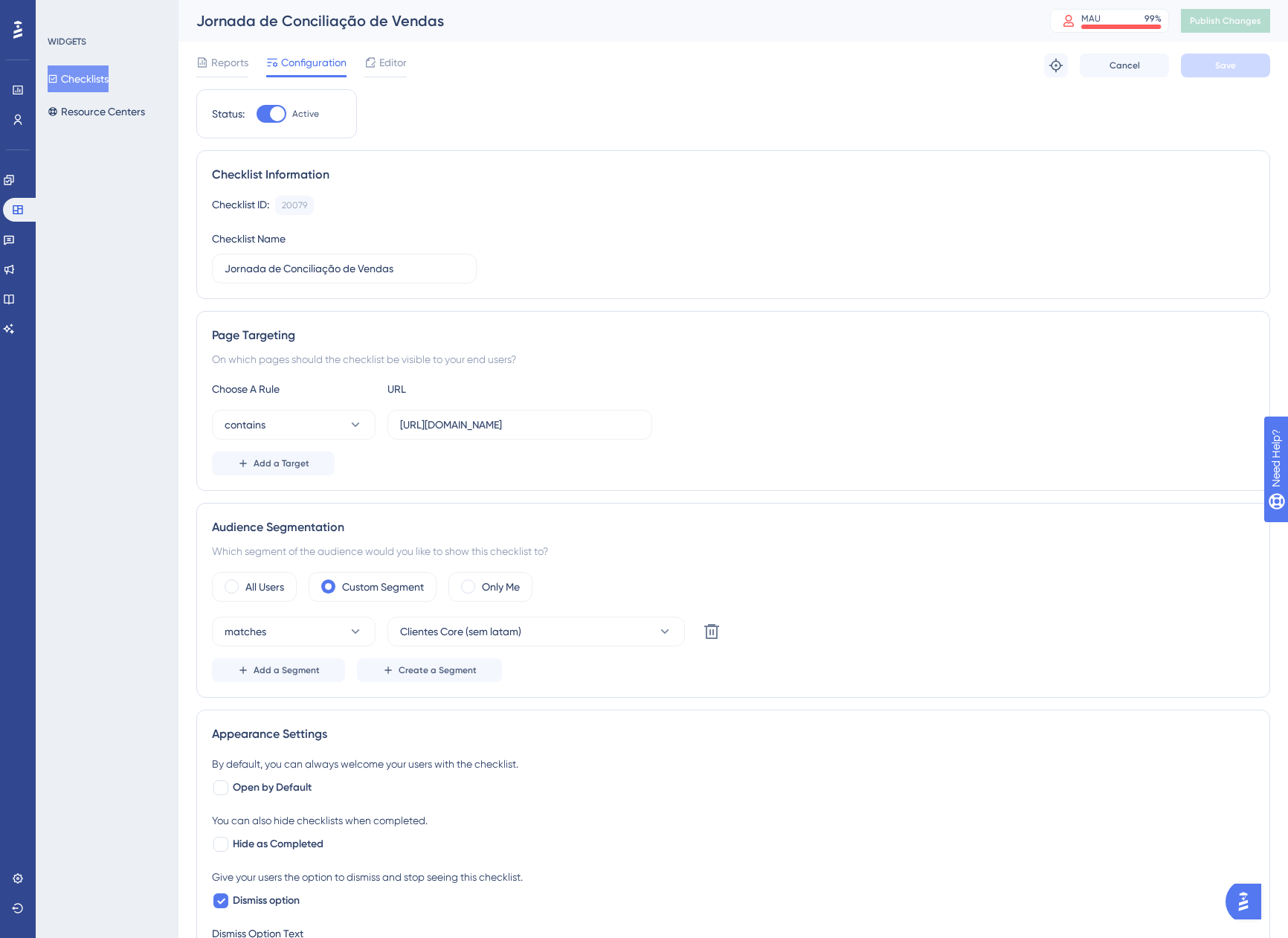
click at [108, 79] on button "Checklists" at bounding box center [78, 79] width 61 height 26
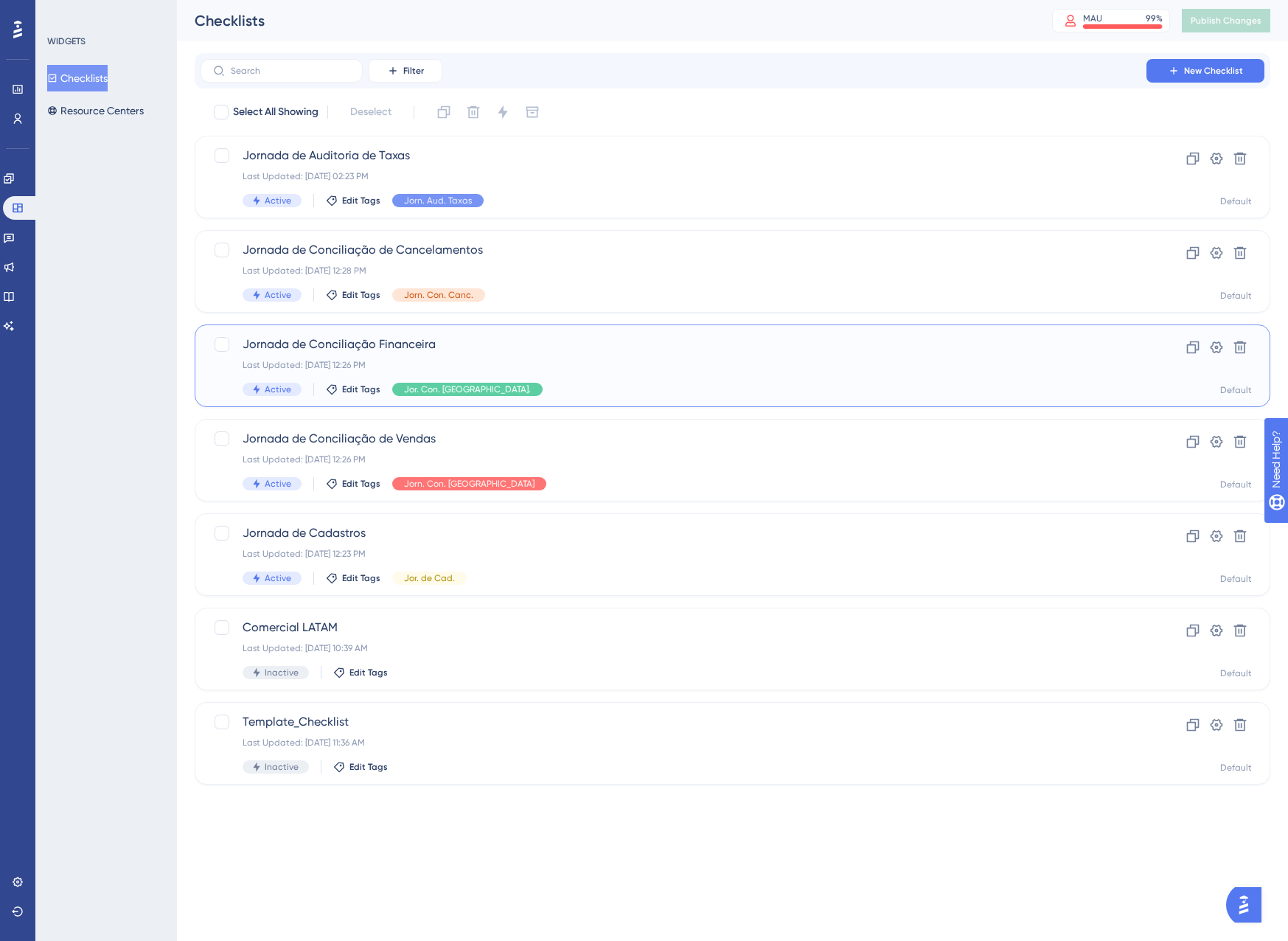
click at [573, 380] on div "Jornada de Conciliação Financeira Last Updated: 14 de ago. de 2025 12:26 PM Act…" at bounding box center [673, 366] width 862 height 60
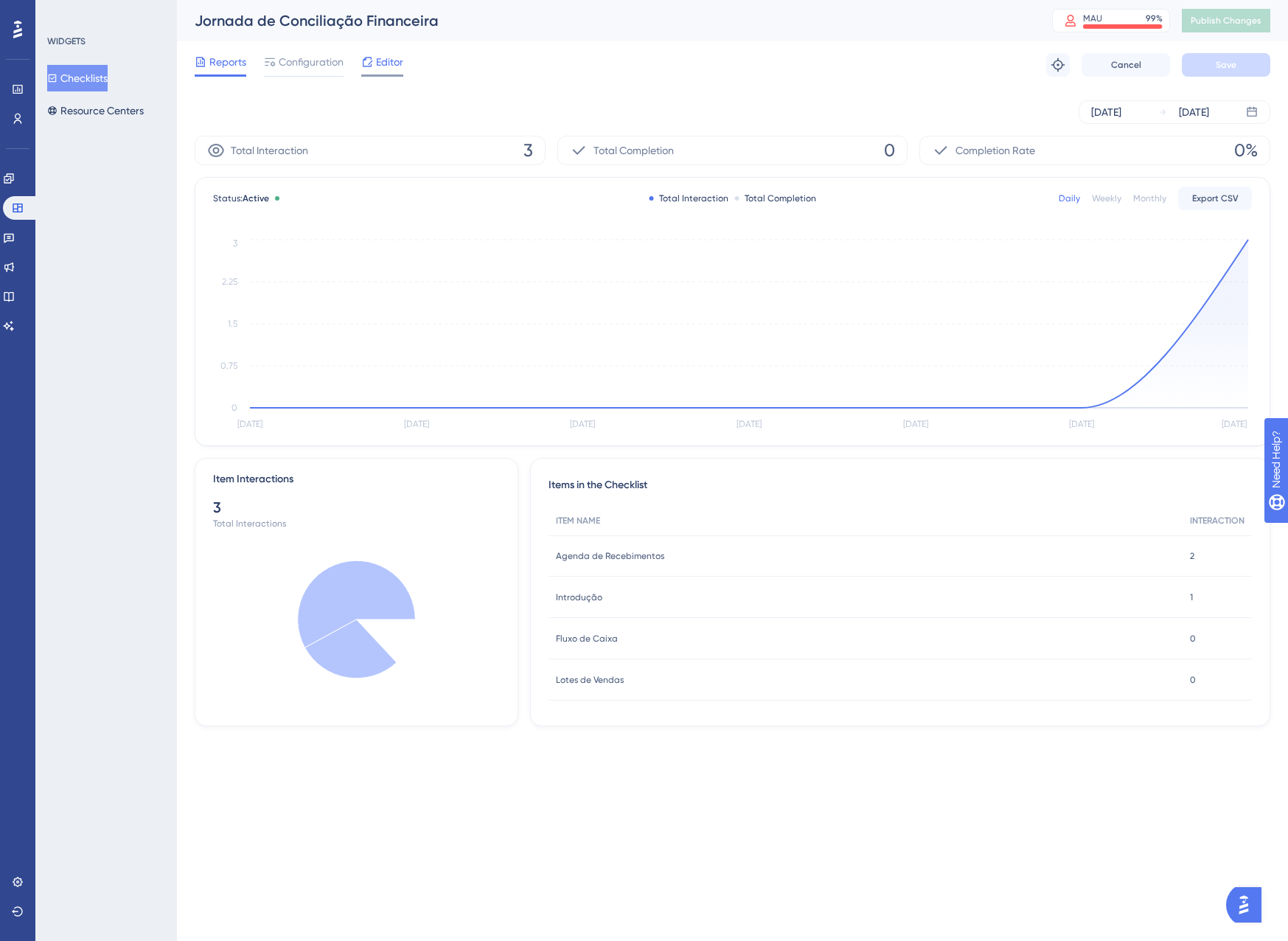
click at [387, 70] on span "Editor" at bounding box center [389, 62] width 27 height 17
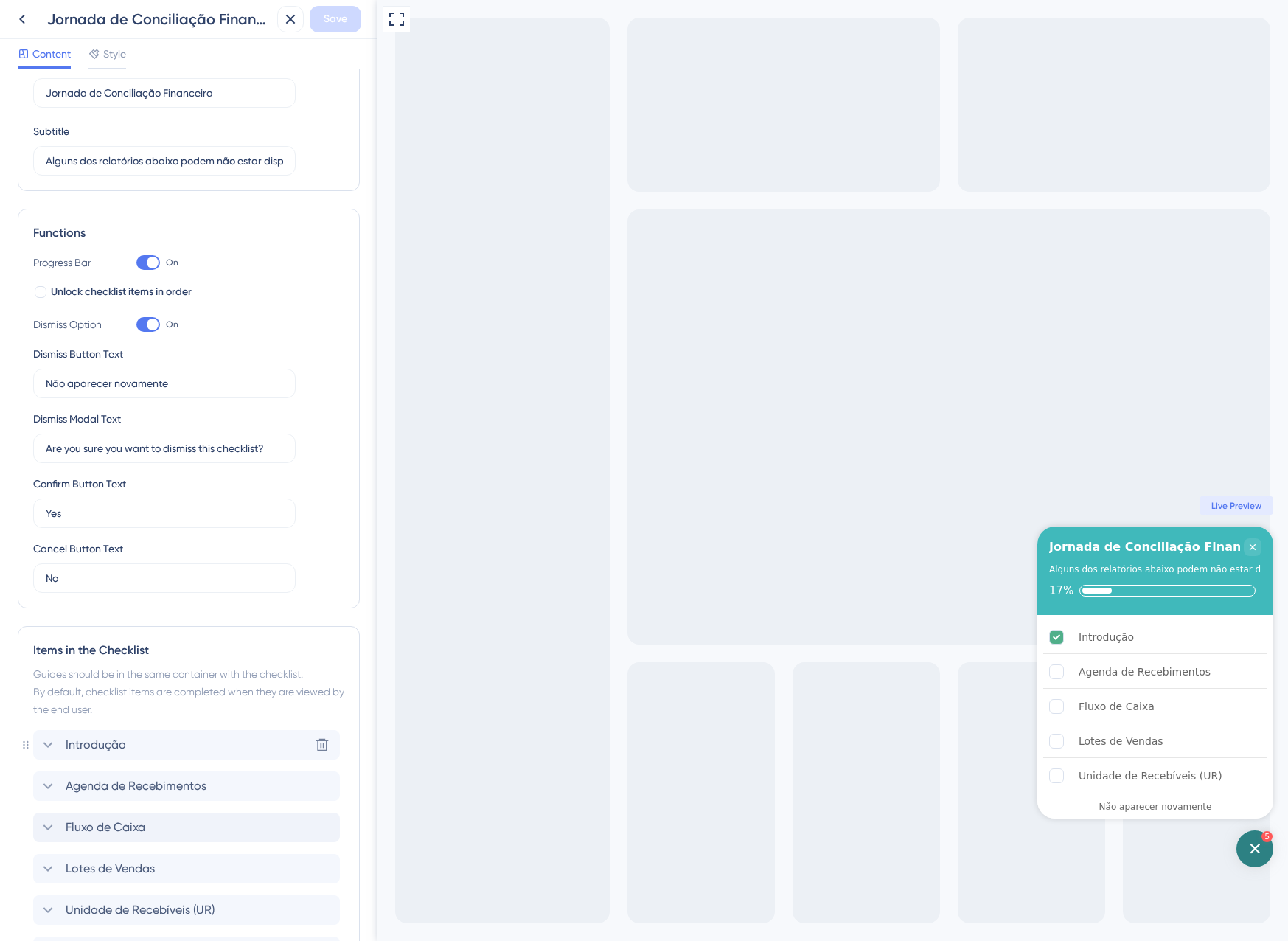
scroll to position [221, 0]
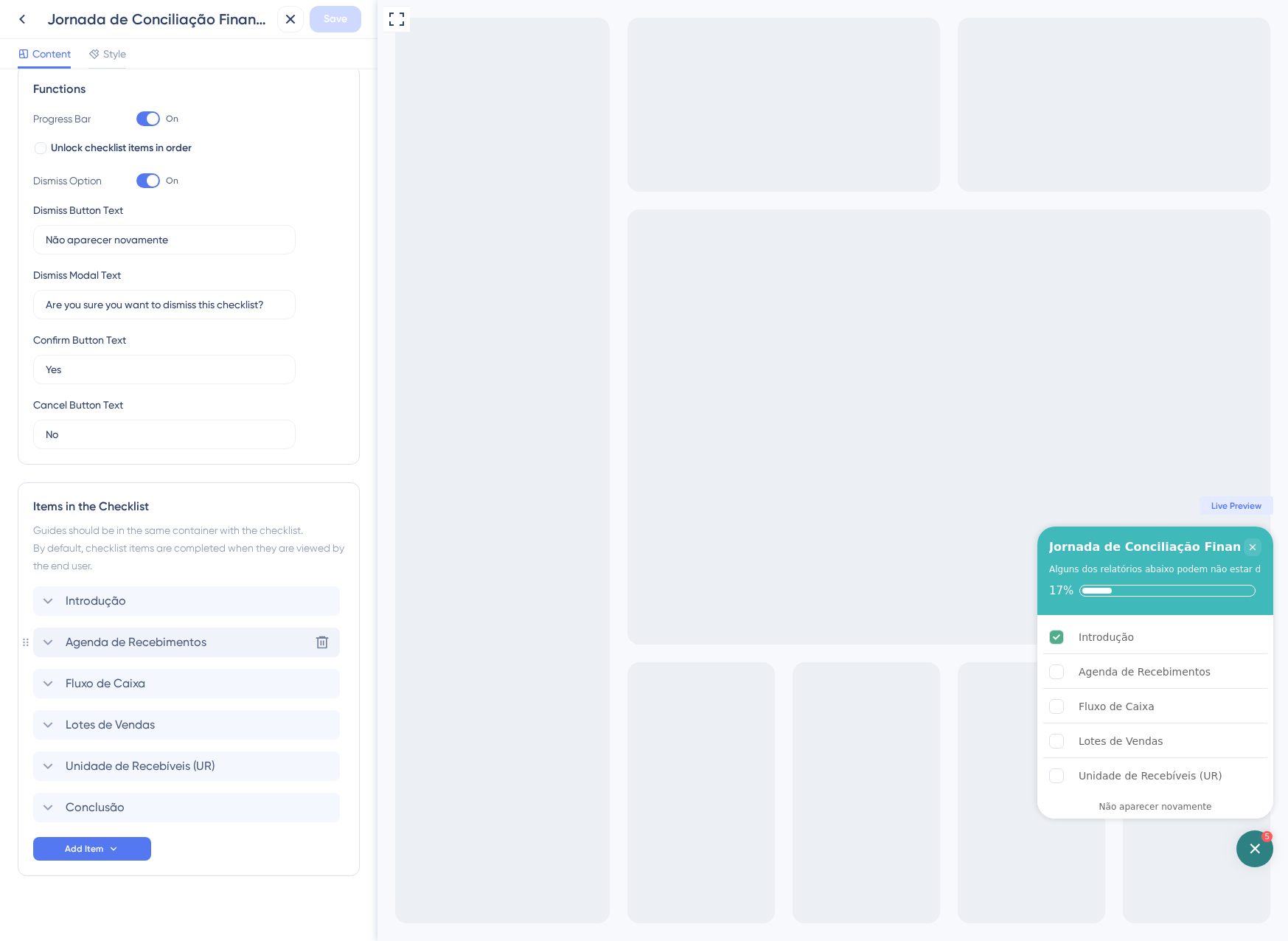
click at [130, 641] on span "Agenda de Recebimentos" at bounding box center [136, 642] width 141 height 17
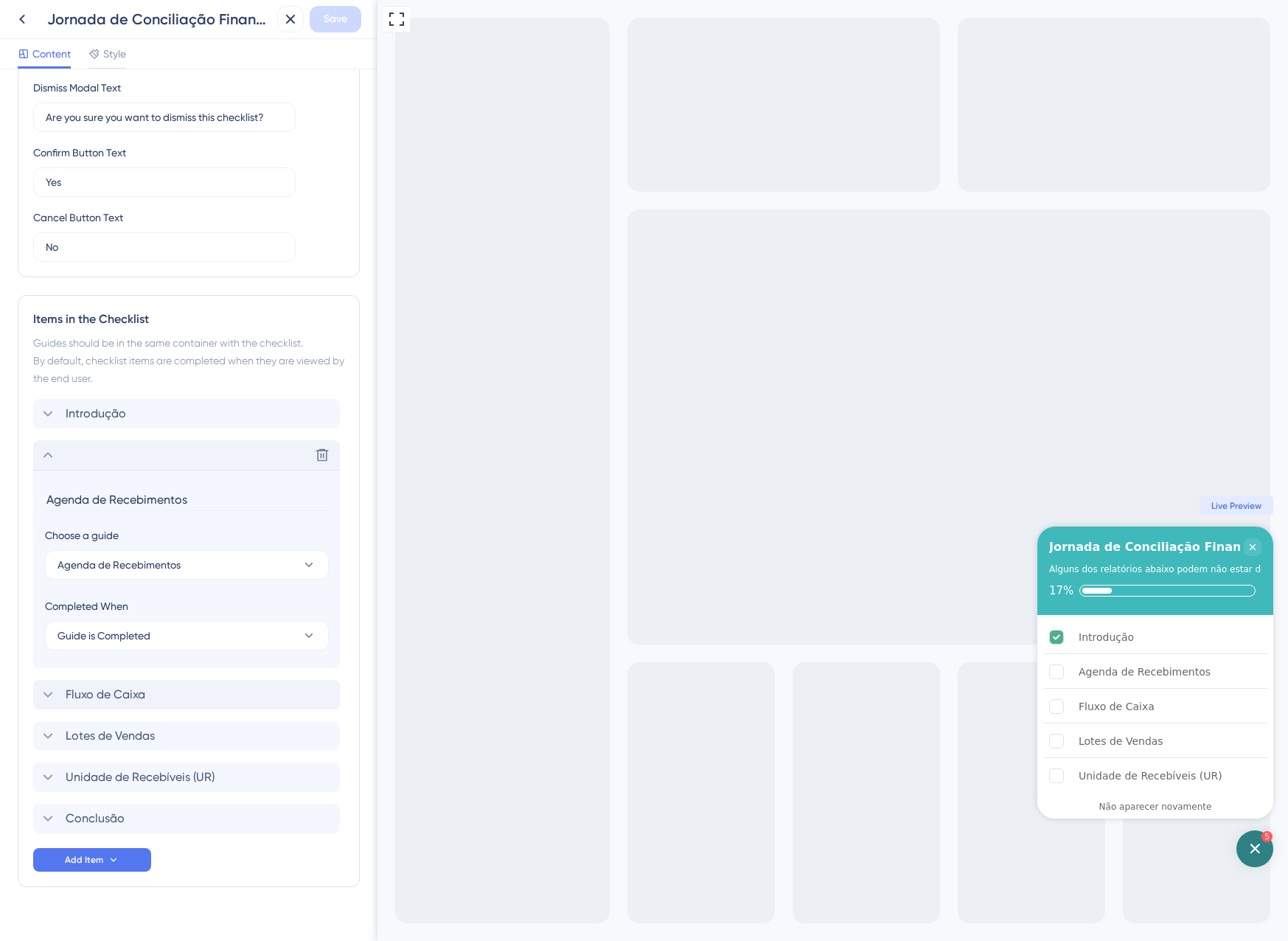
scroll to position [432, 0]
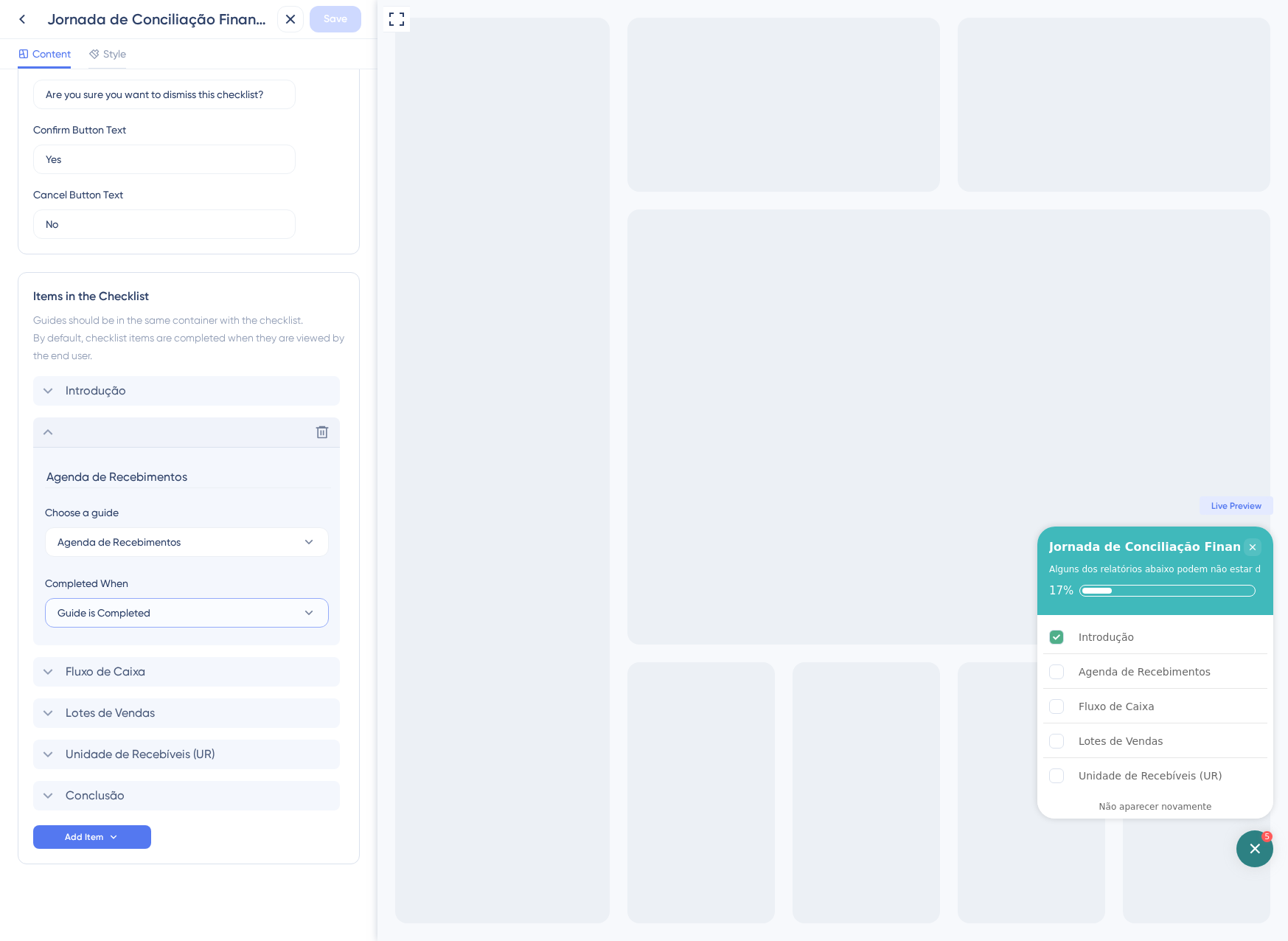
click at [120, 618] on span "Guide is Completed" at bounding box center [103, 613] width 93 height 17
click at [118, 613] on span "Guide is Completed" at bounding box center [103, 613] width 93 height 17
click at [321, 436] on icon at bounding box center [322, 432] width 15 height 15
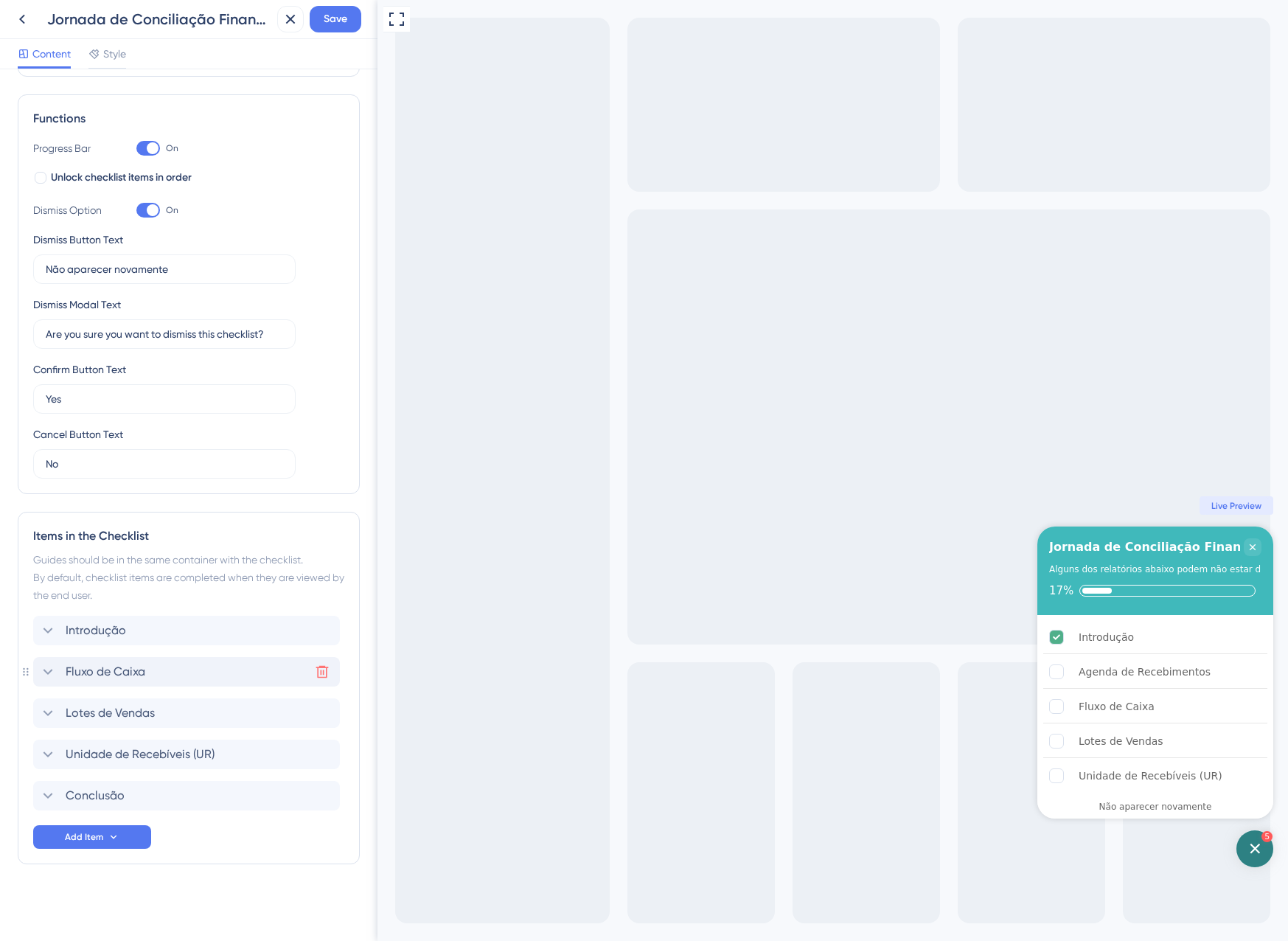
scroll to position [192, 0]
click at [329, 672] on button at bounding box center [323, 672] width 24 height 24
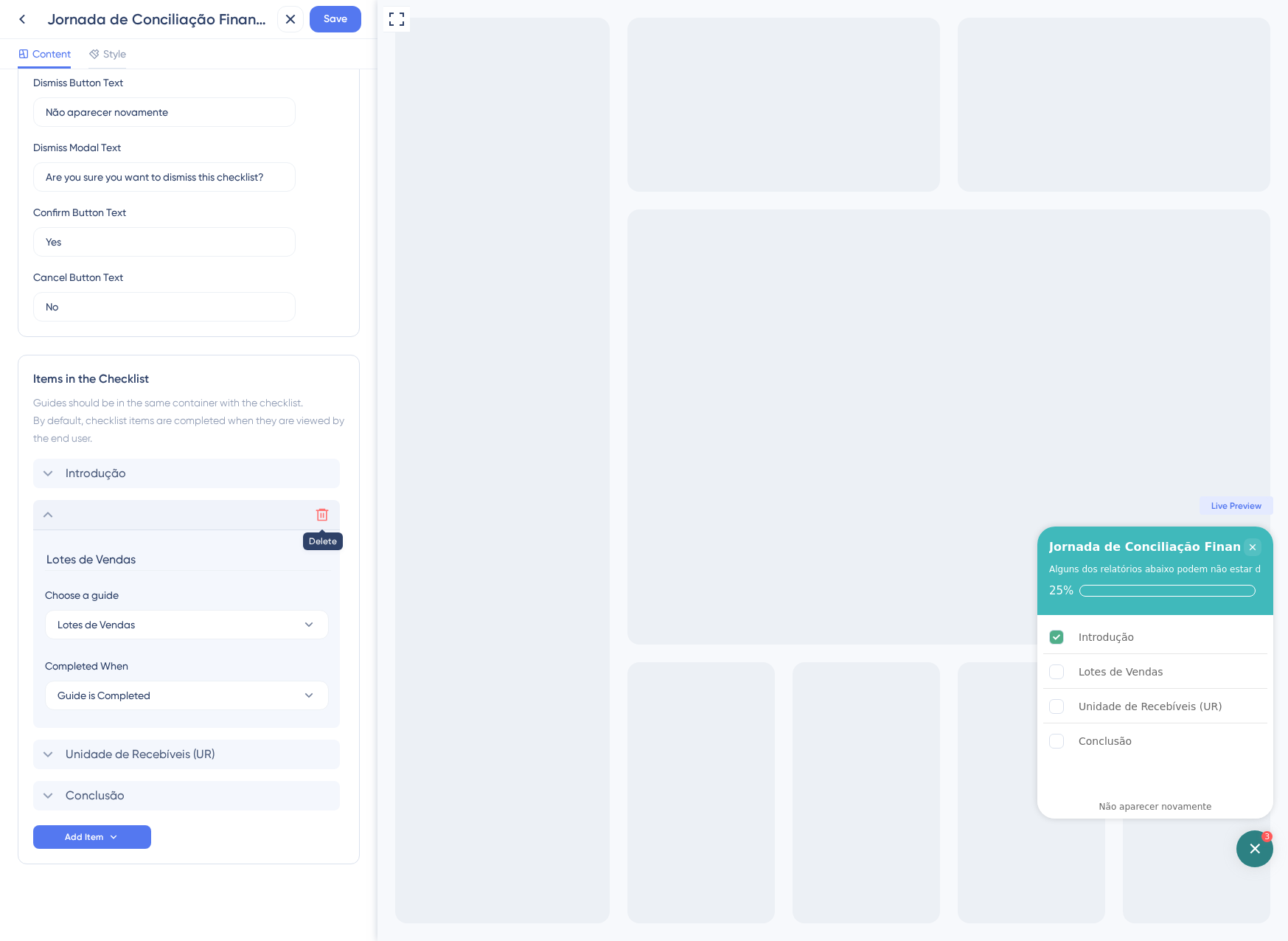
click at [322, 517] on icon at bounding box center [322, 514] width 15 height 15
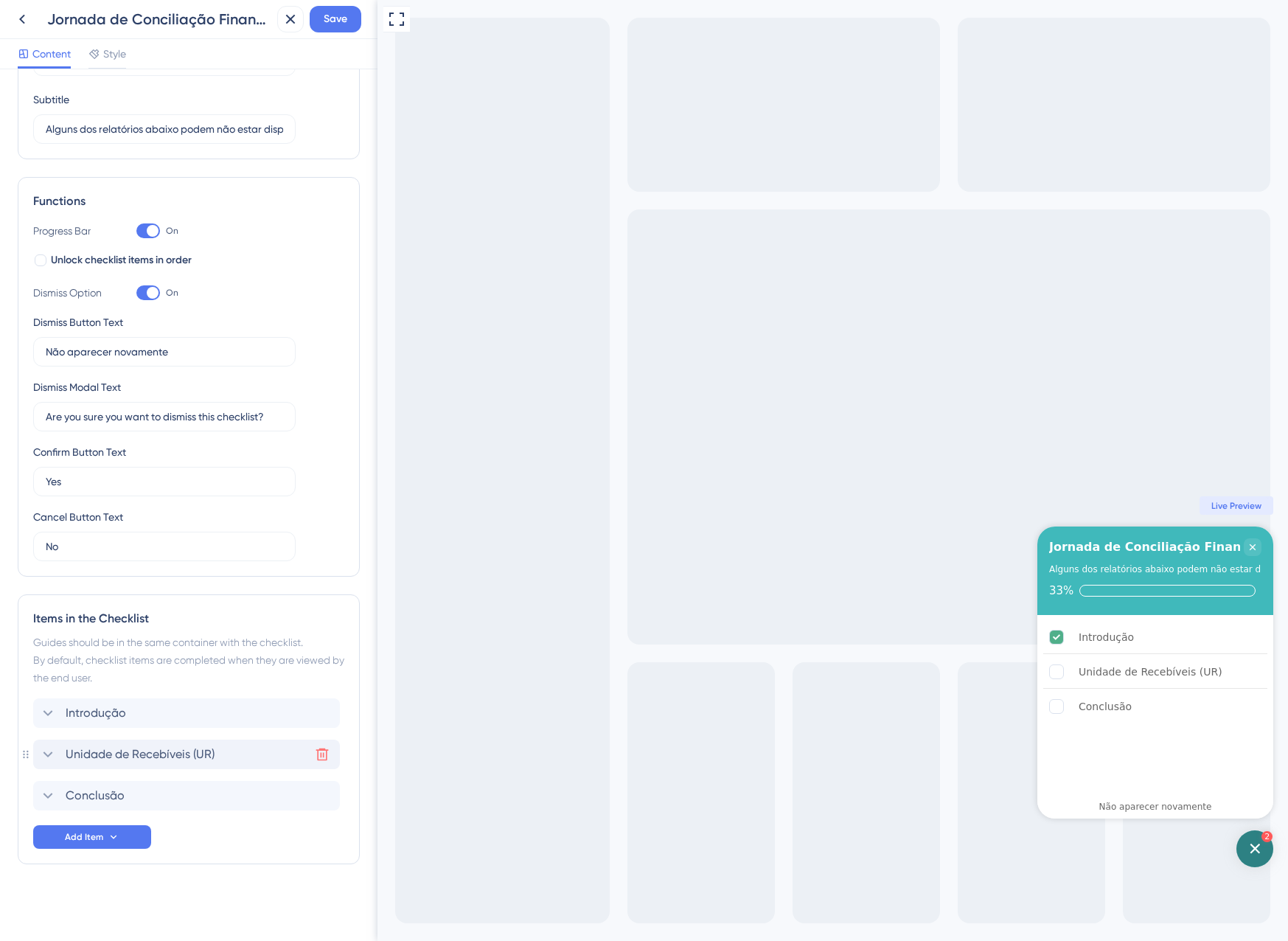
scroll to position [109, 0]
click at [324, 752] on icon at bounding box center [322, 754] width 15 height 15
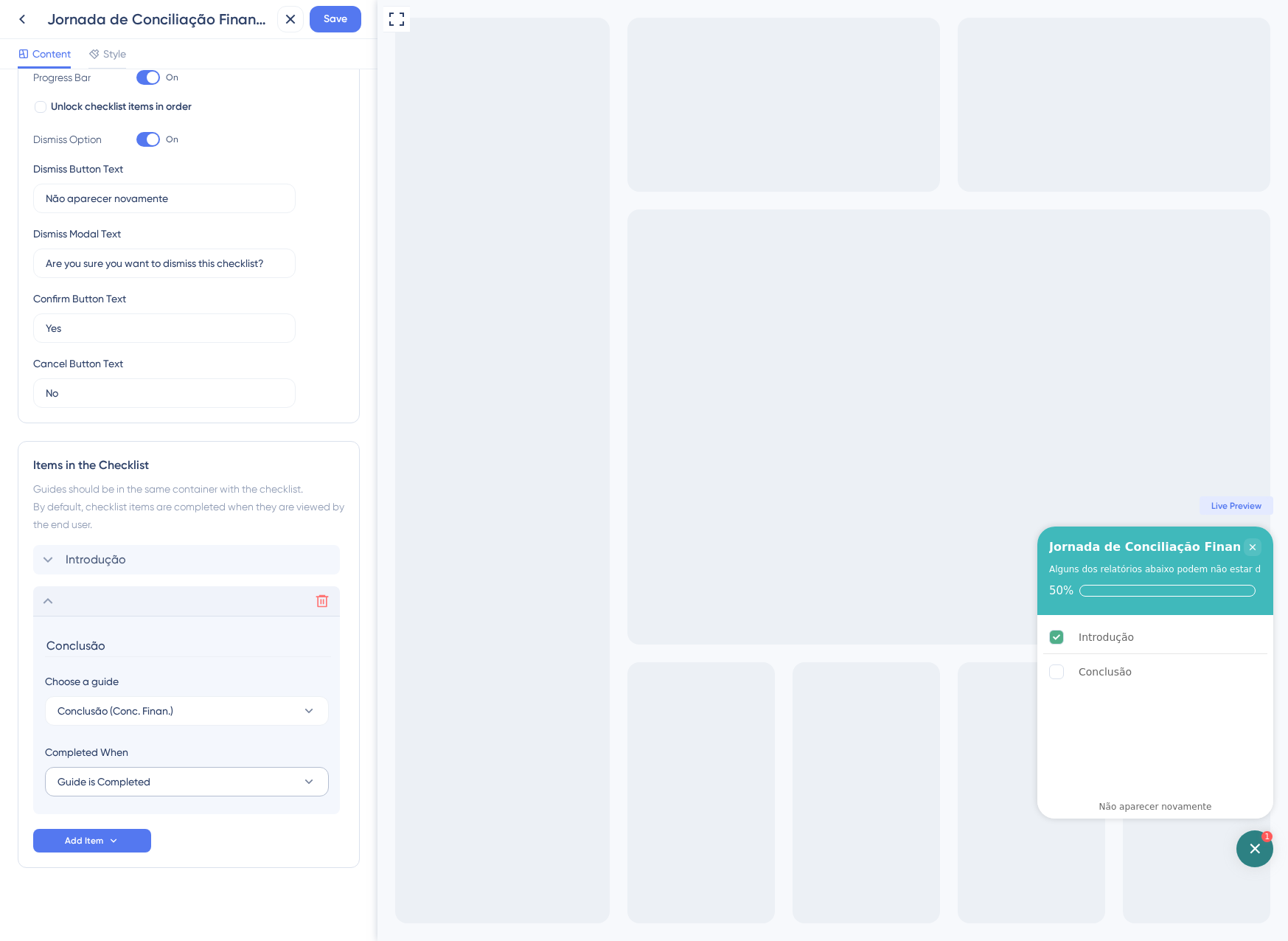
scroll to position [266, 0]
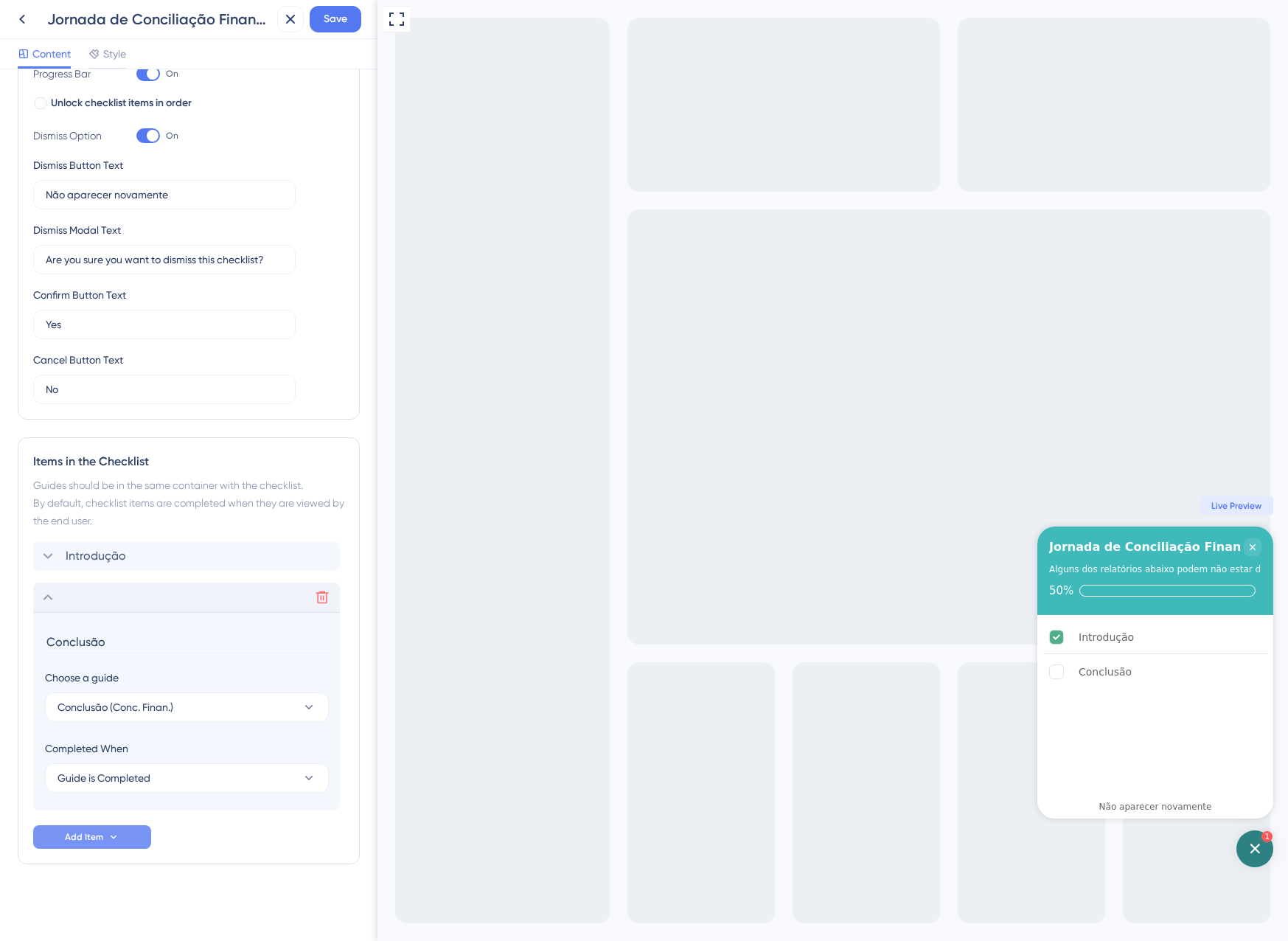
click at [93, 848] on button "Add Item" at bounding box center [92, 837] width 118 height 24
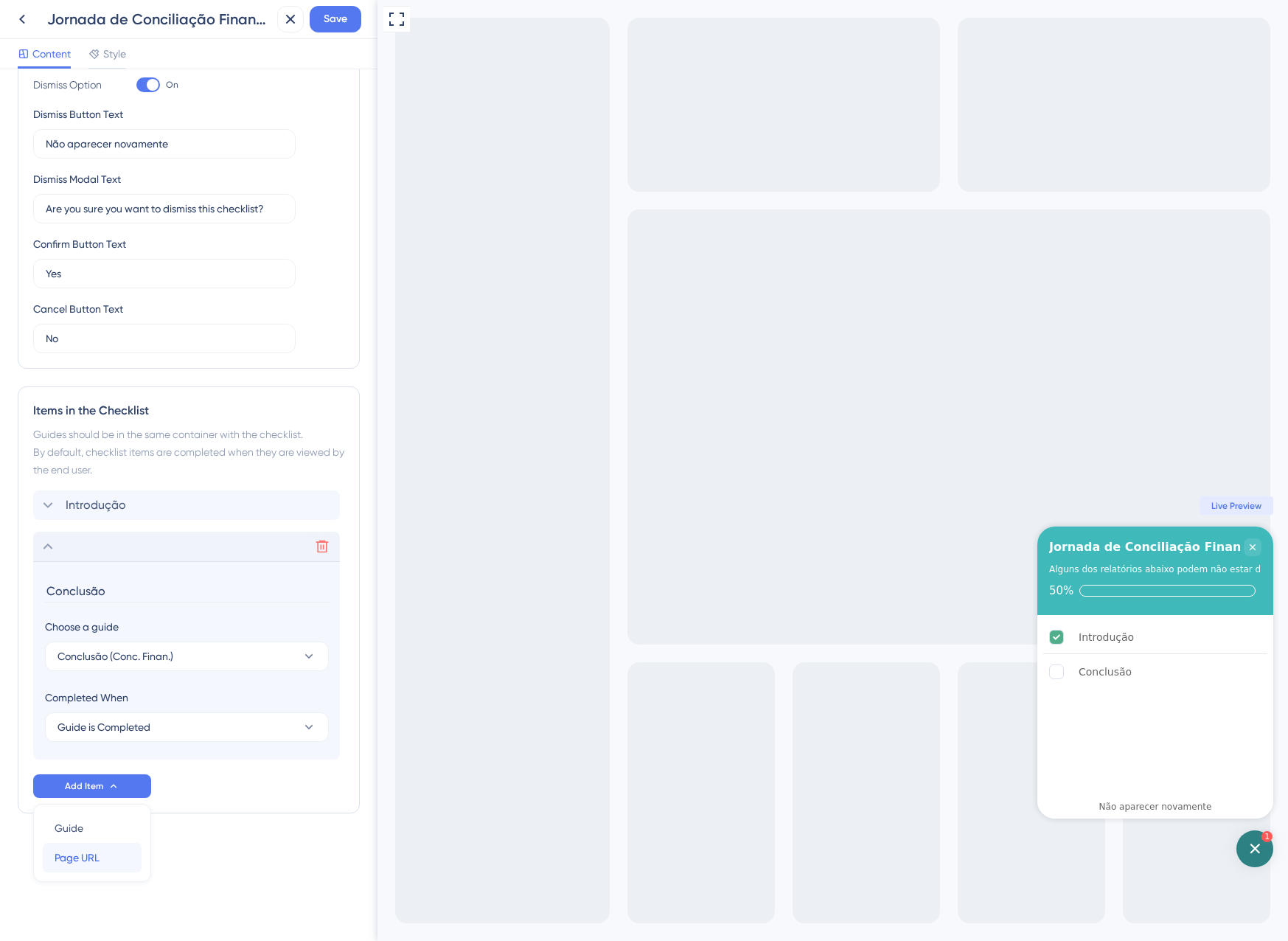
click at [124, 860] on div "Page URL Page URL" at bounding box center [92, 858] width 75 height 29
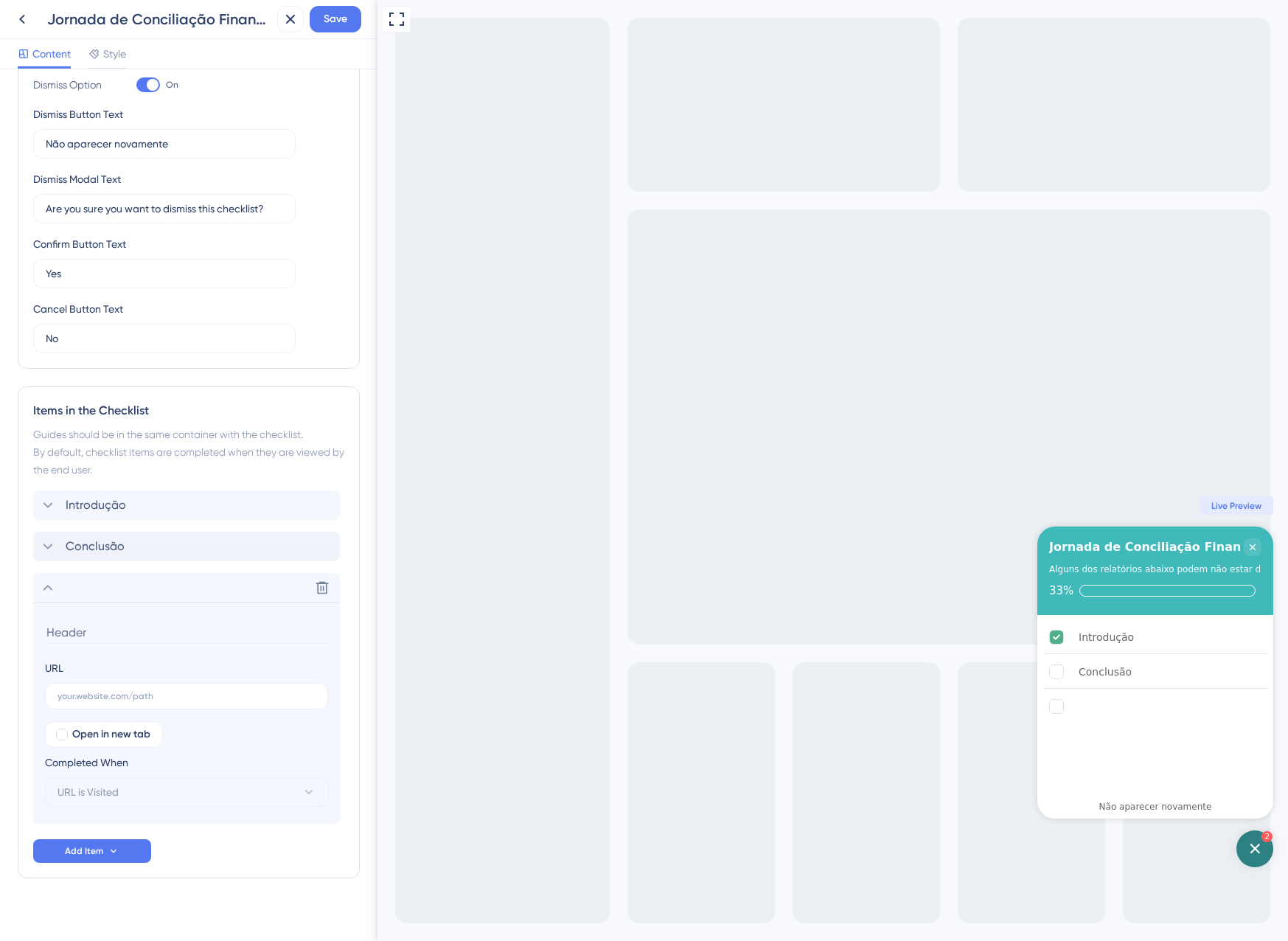
scroll to position [331, 0]
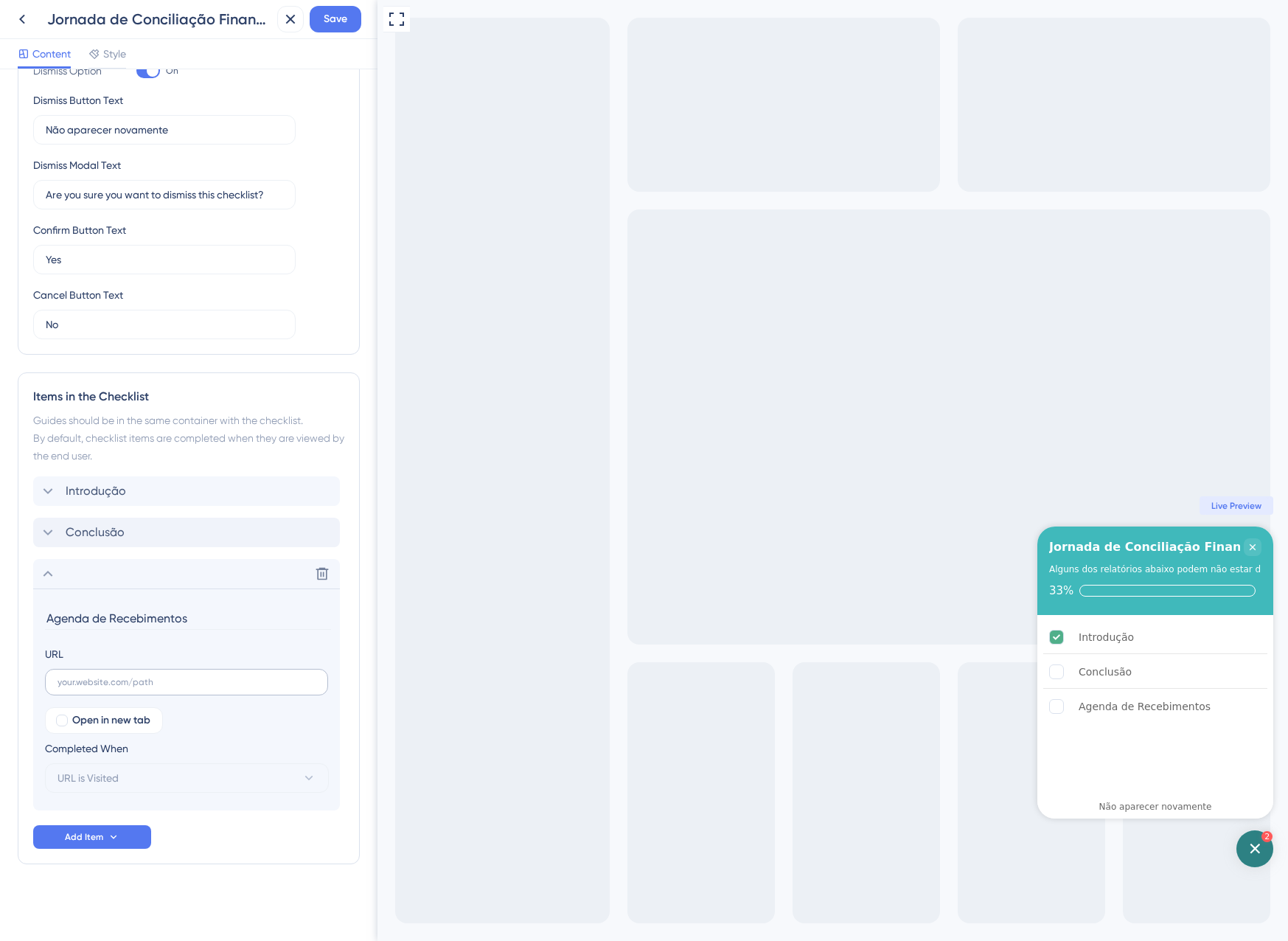
type input "Agenda de Recebimentos"
click at [153, 680] on input "text" at bounding box center [186, 682] width 258 height 10
paste input "[URL][DOMAIN_NAME]"
type input "[URL][DOMAIN_NAME]"
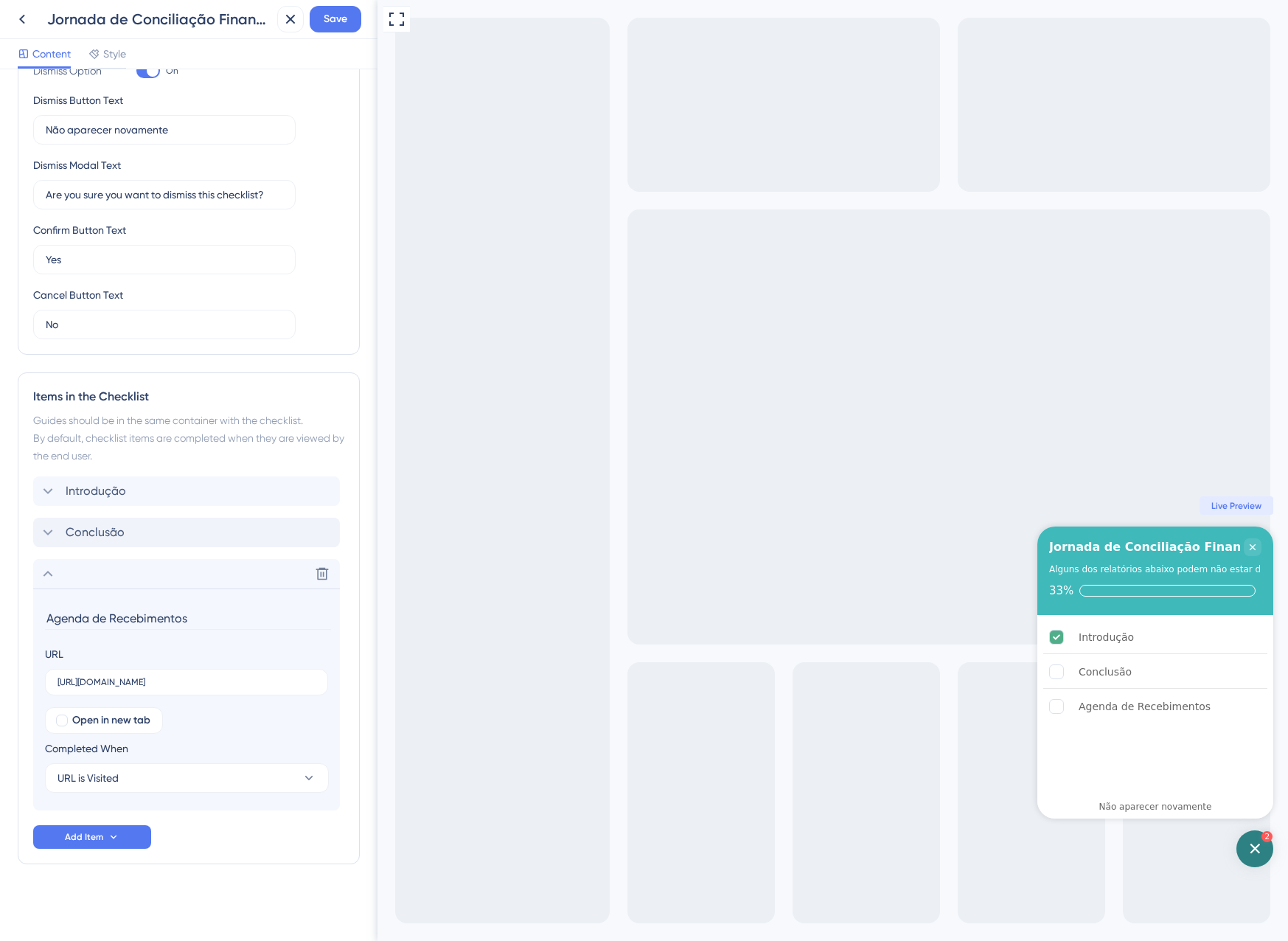
click at [219, 726] on div "Open in new tab Completed When URL is Visited" at bounding box center [187, 750] width 283 height 86
click at [77, 568] on div "Delete" at bounding box center [187, 573] width 307 height 29
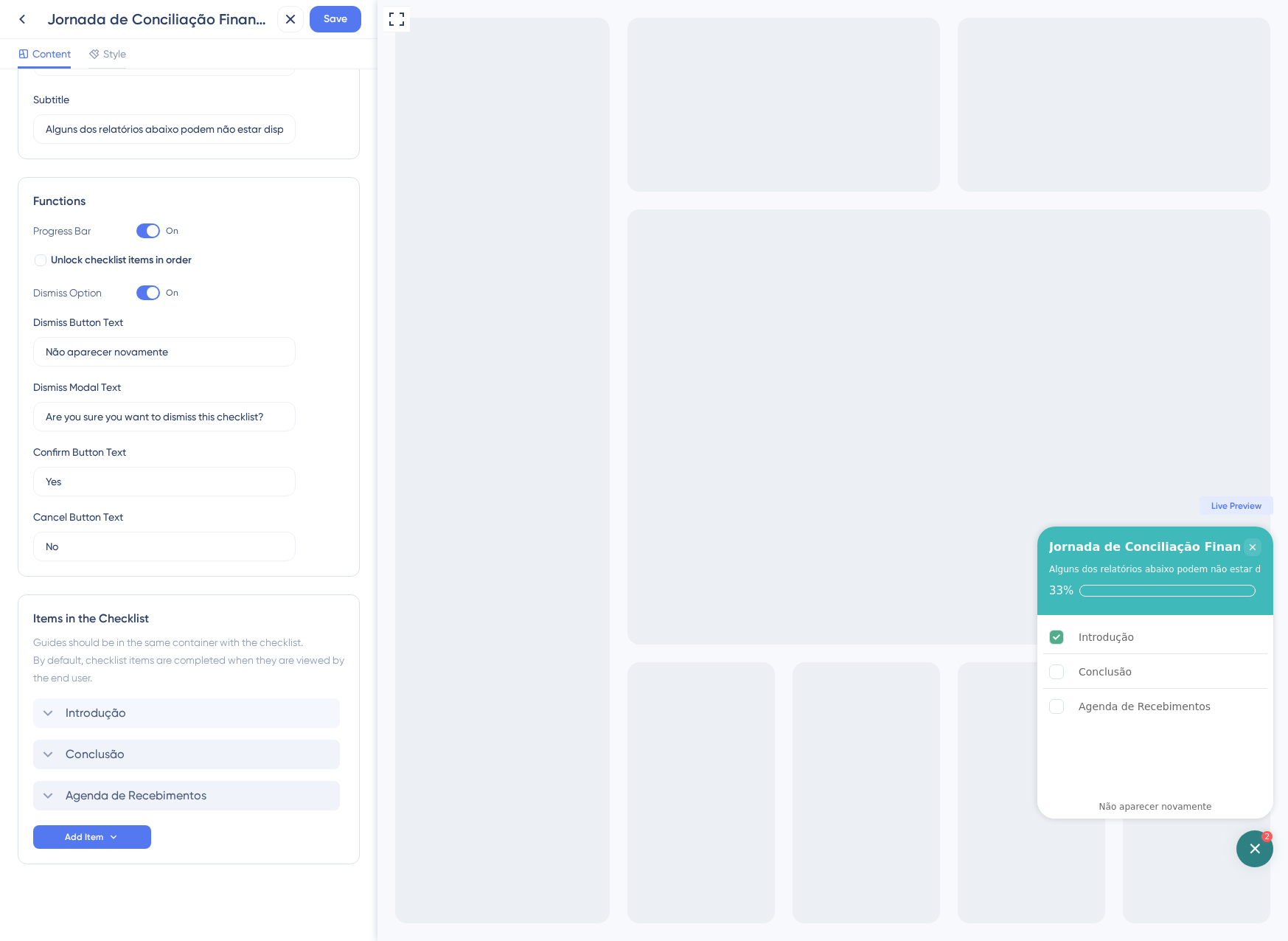
scroll to position [109, 0]
click at [90, 825] on button "Add Item" at bounding box center [92, 837] width 118 height 24
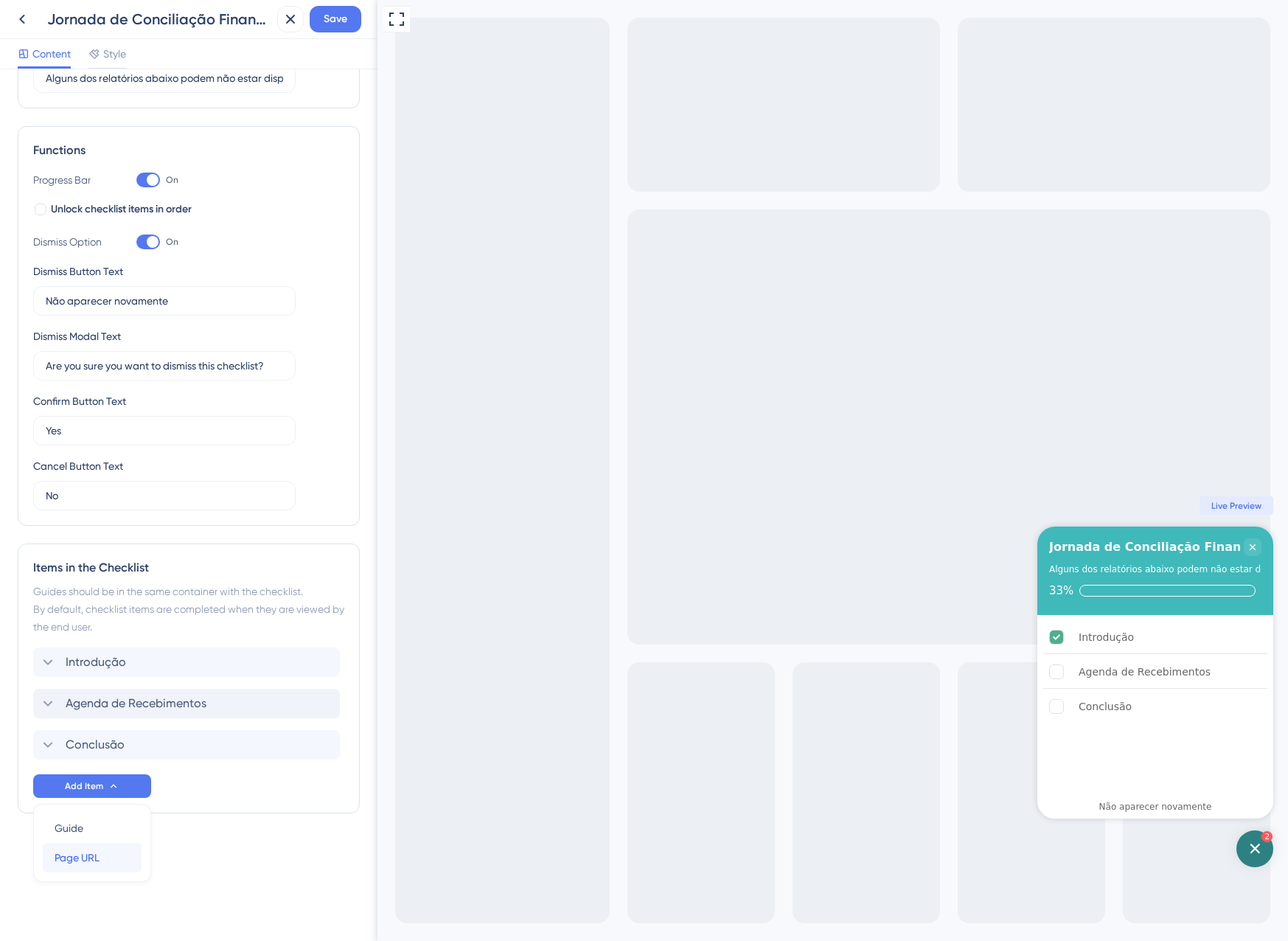
click at [114, 865] on div "Page URL Page URL" at bounding box center [92, 858] width 75 height 29
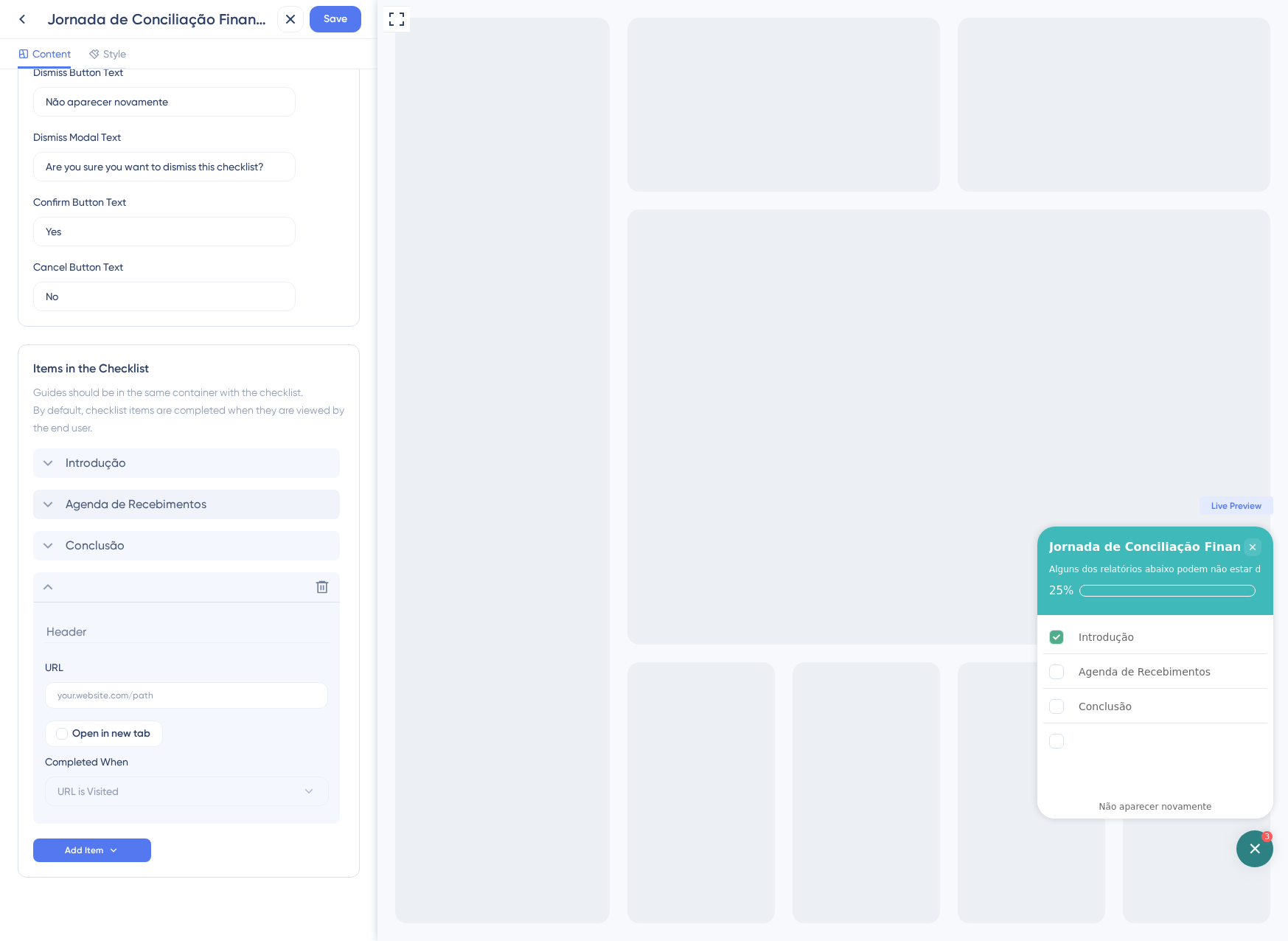
scroll to position [373, 0]
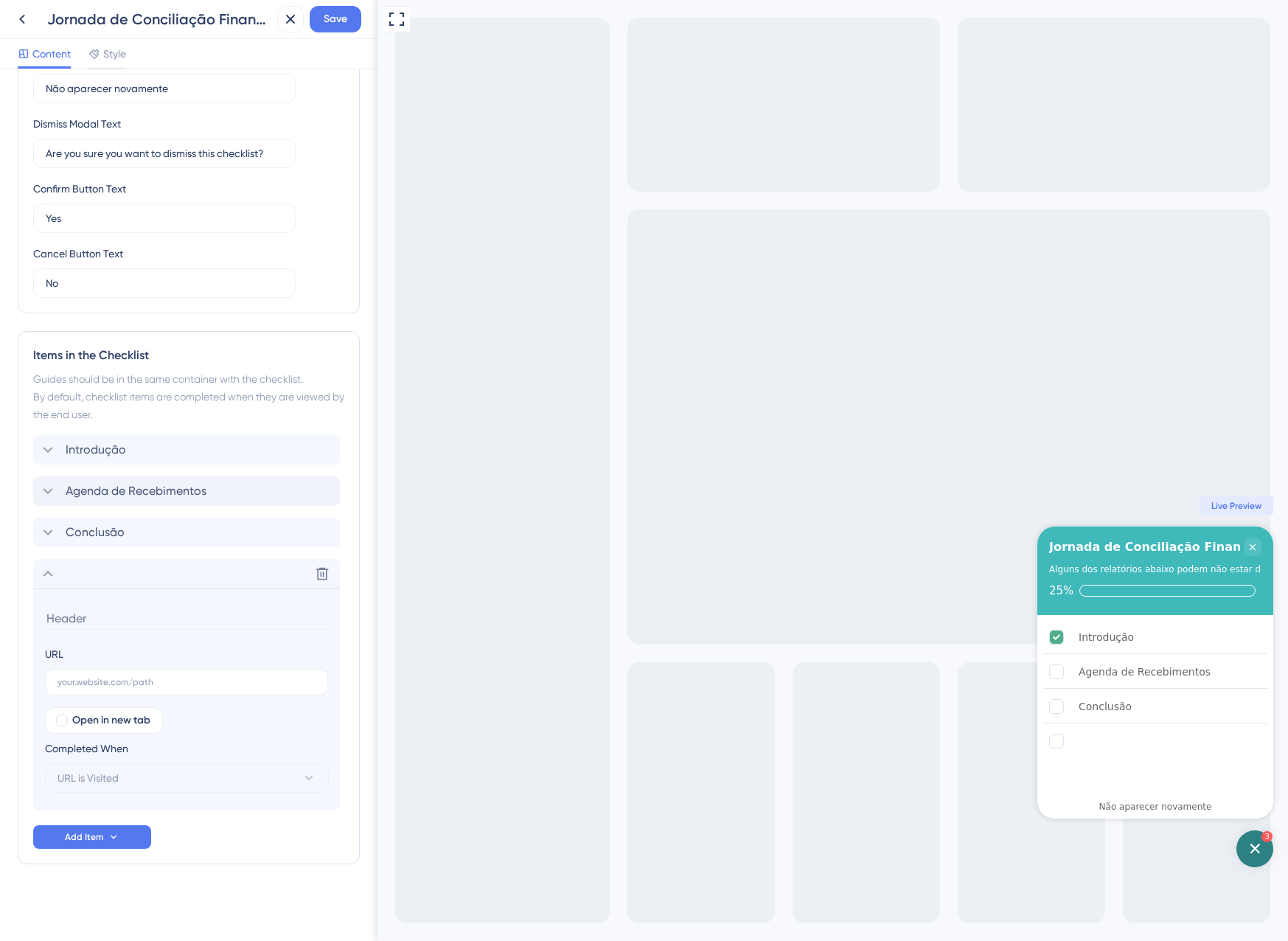
click at [96, 615] on input at bounding box center [188, 618] width 286 height 23
type input "Fluxo de Caixa"
click at [118, 672] on label at bounding box center [187, 682] width 283 height 26
click at [118, 677] on input "text" at bounding box center [186, 682] width 258 height 10
paste input "[URL][DOMAIN_NAME]"
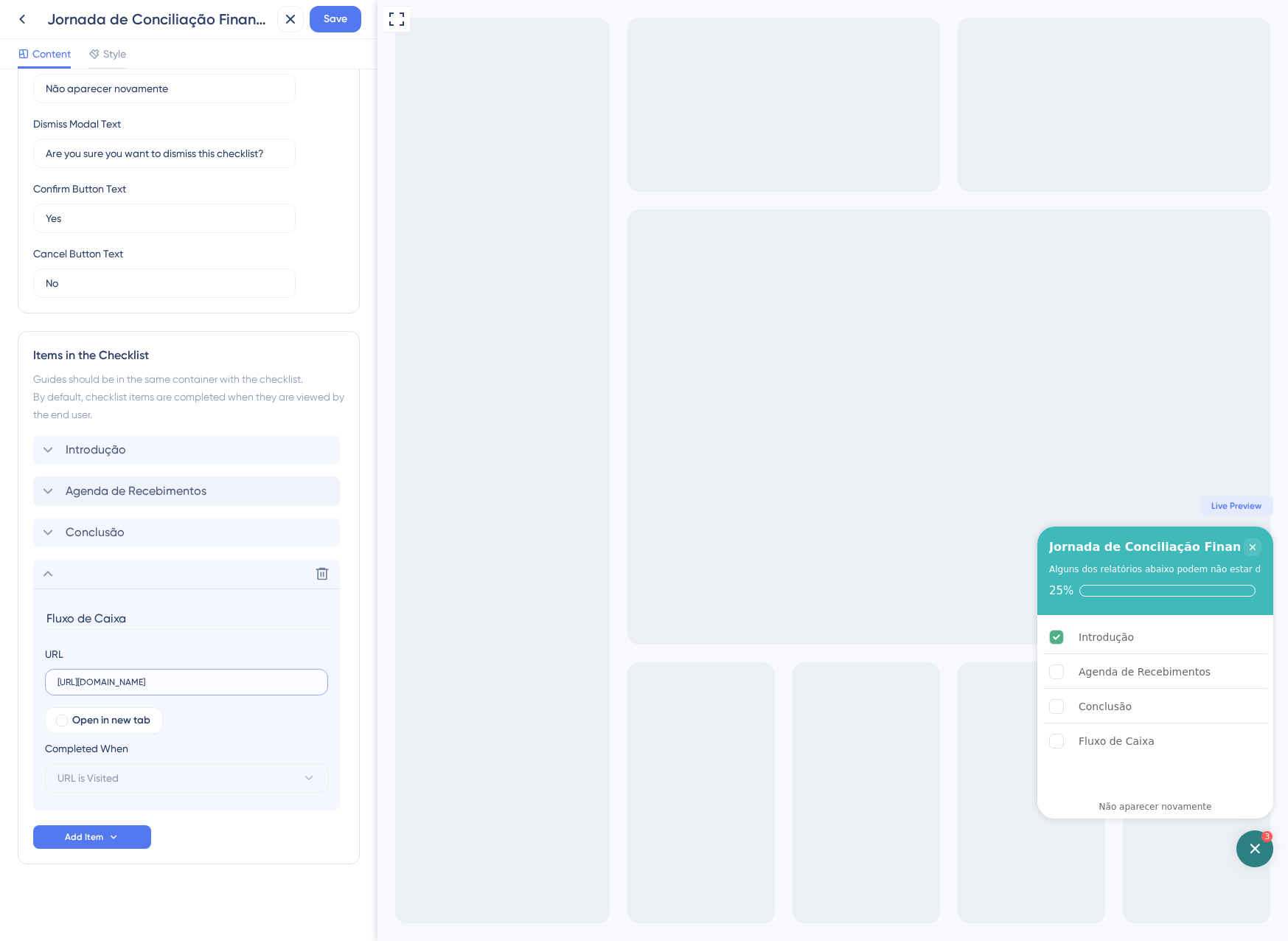
scroll to position [0, 133]
type input "[URL][DOMAIN_NAME]"
click at [208, 726] on div "Open in new tab Completed When URL is Visited" at bounding box center [187, 750] width 283 height 86
click at [168, 769] on button "URL is Visited" at bounding box center [187, 777] width 284 height 29
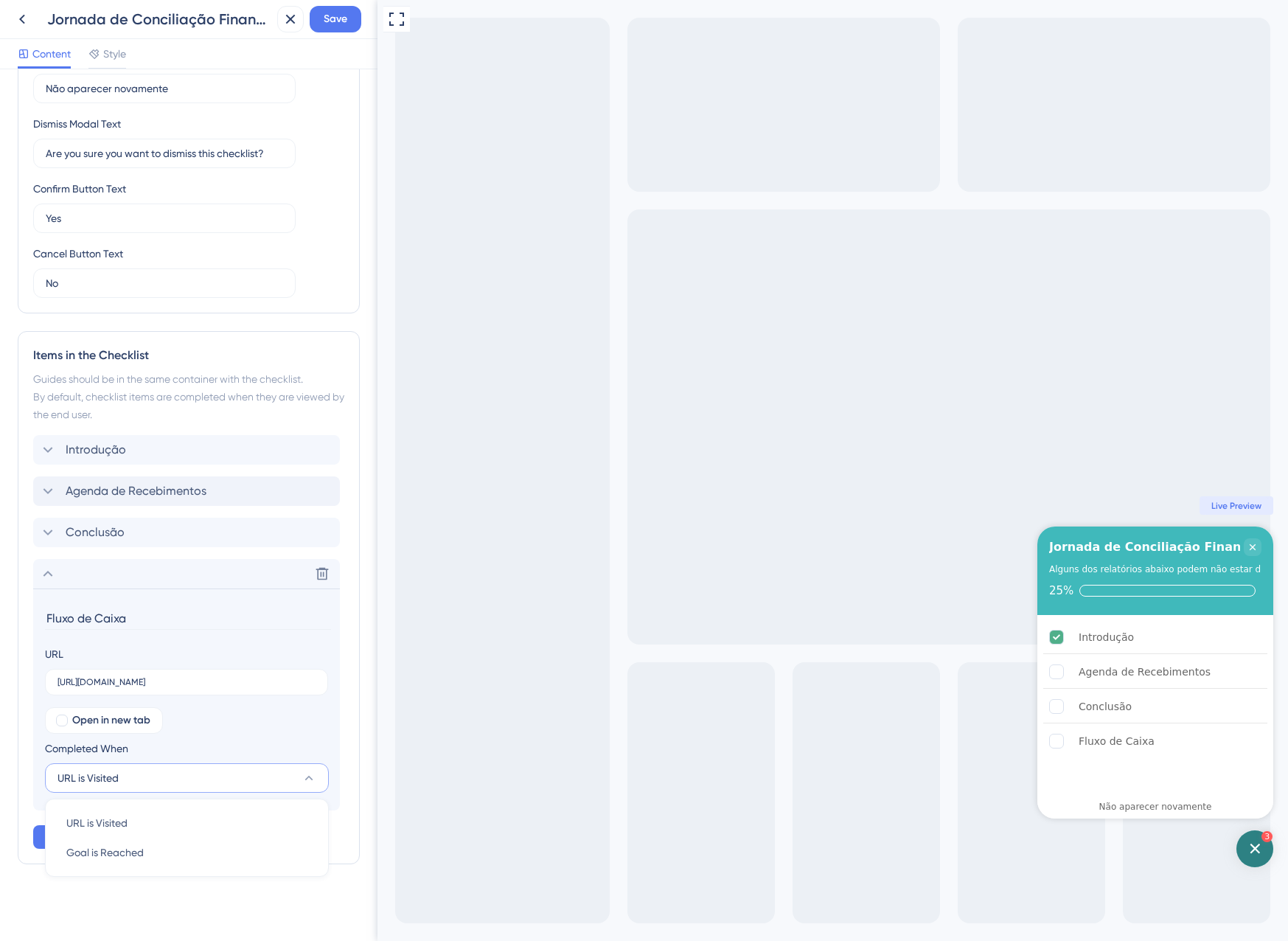
click at [180, 911] on div "Checklist Header Title Jornada de Conciliação Financeira Subtitle Alguns dos re…" at bounding box center [188, 319] width 342 height 1209
click at [21, 631] on div "Items in the Checklist Guides should be in the same container with the checklis…" at bounding box center [188, 598] width 342 height 533
click at [56, 567] on div "Delete" at bounding box center [187, 573] width 307 height 29
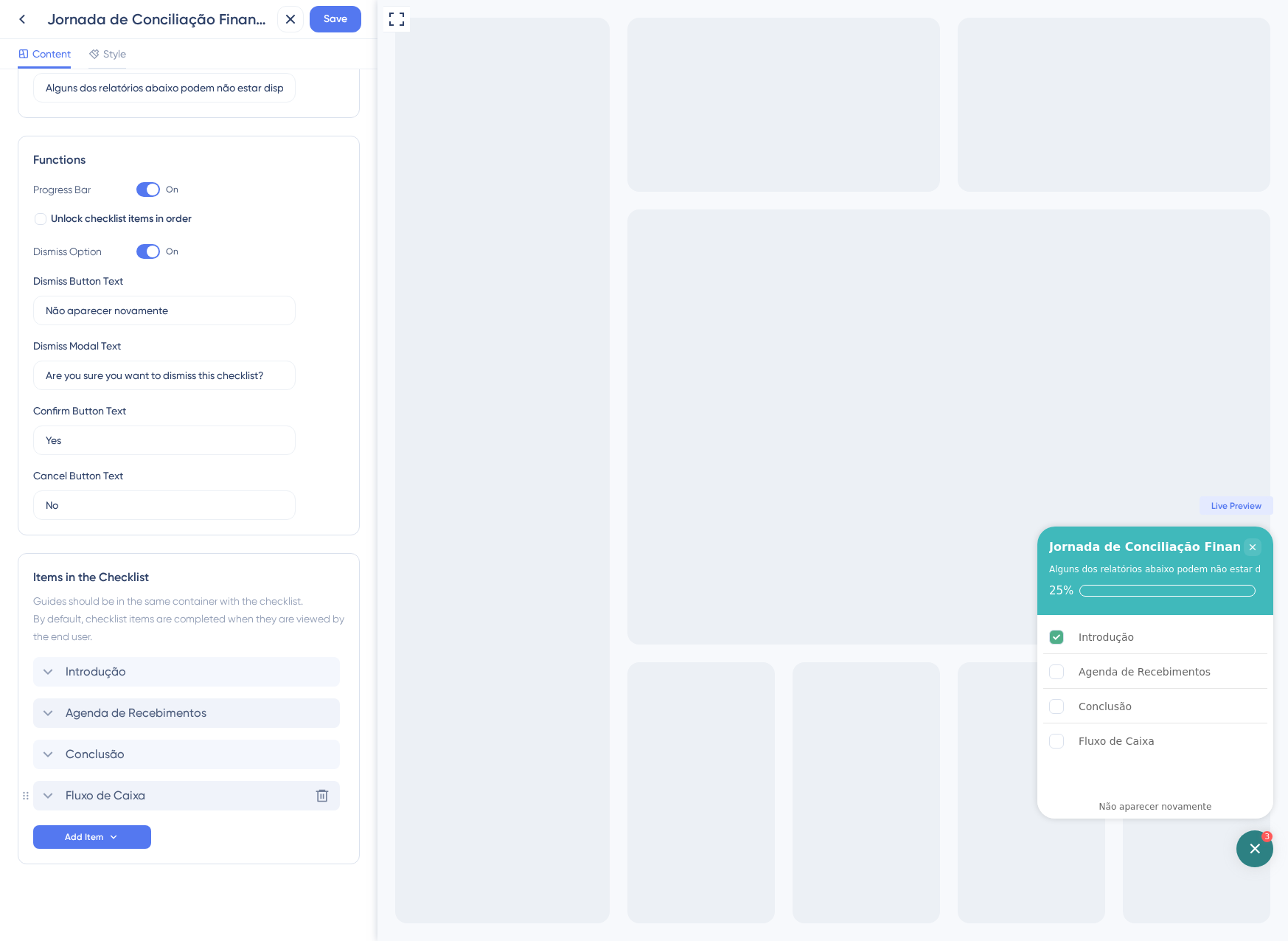
scroll to position [150, 0]
drag, startPoint x: 28, startPoint y: 795, endPoint x: 40, endPoint y: 742, distance: 54.3
click at [38, 738] on div "Items in the Checklist Guides should be in the same container with the checklis…" at bounding box center [188, 709] width 342 height 312
click at [97, 835] on span "Add Item" at bounding box center [84, 837] width 38 height 12
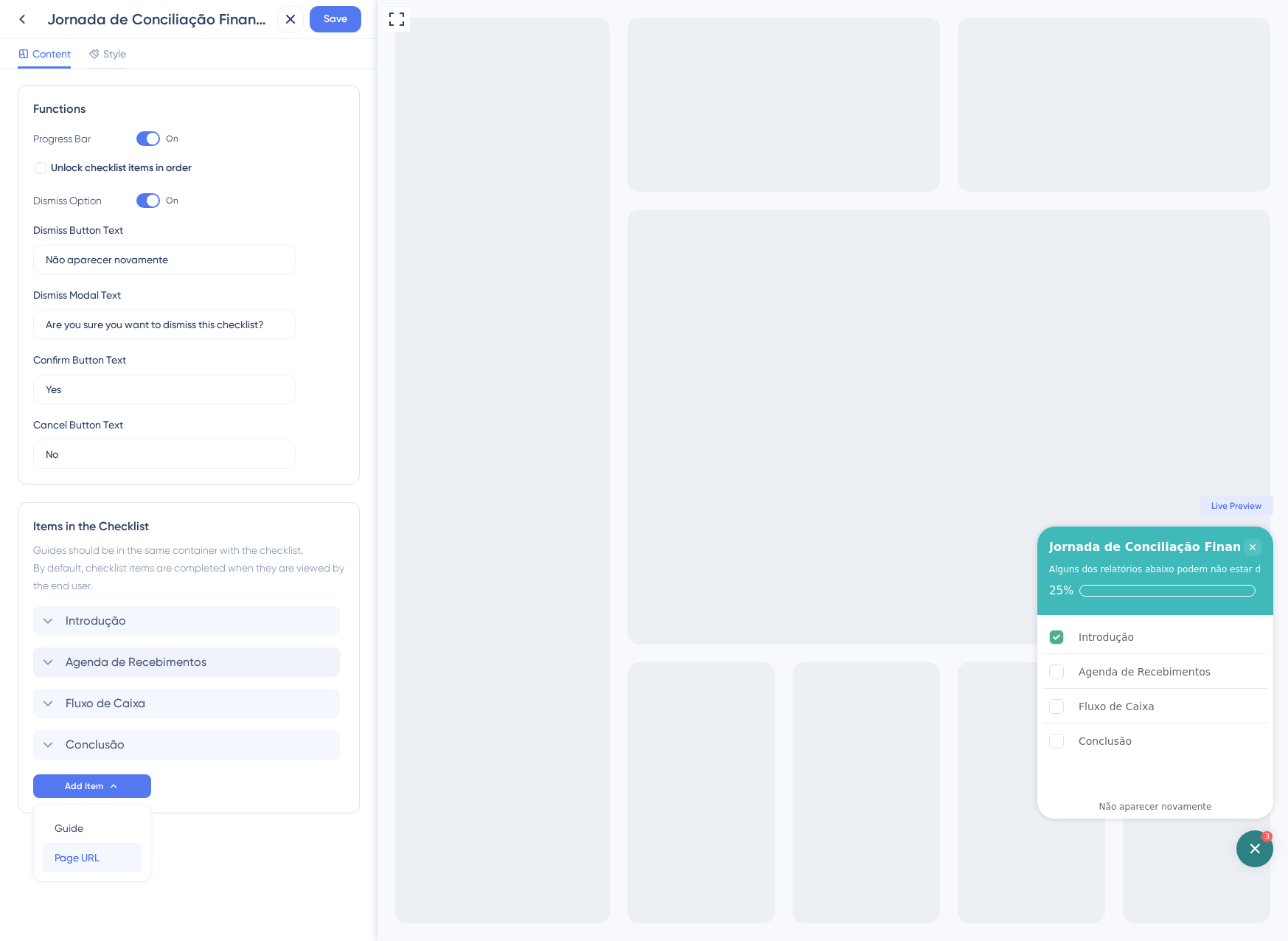
click at [99, 861] on span "Page URL" at bounding box center [77, 858] width 45 height 17
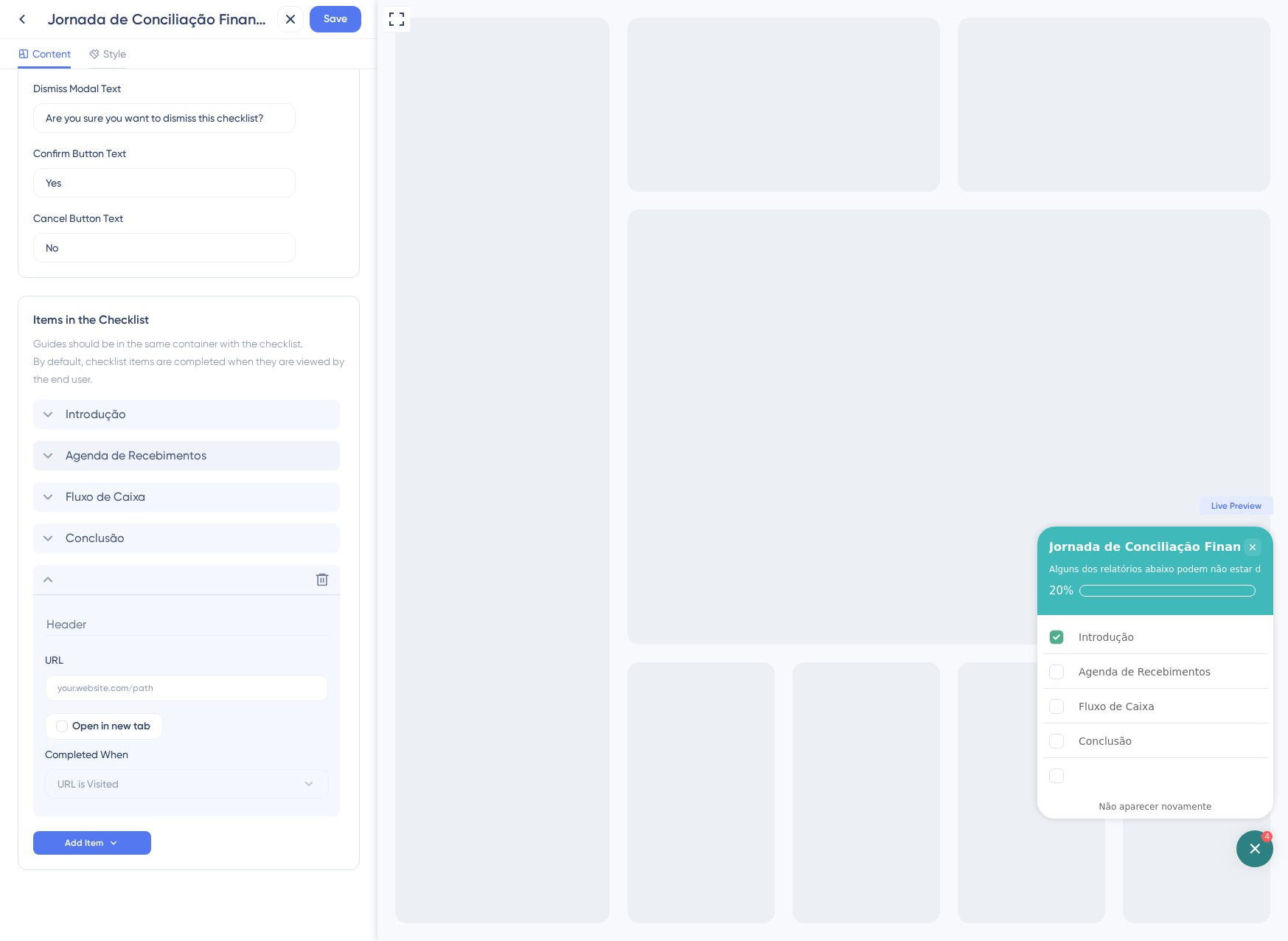
scroll to position [414, 0]
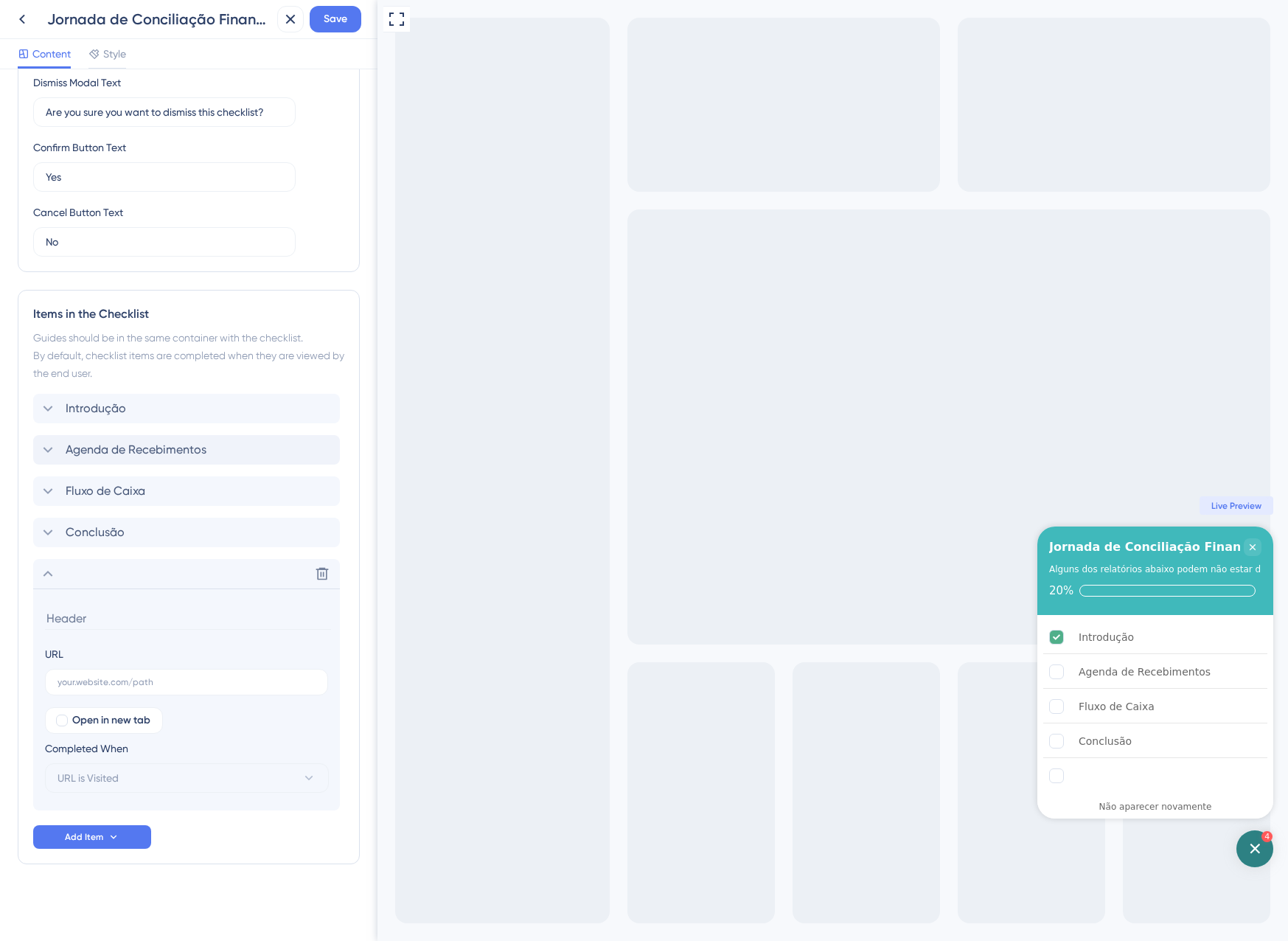
click at [90, 665] on div "URL" at bounding box center [187, 670] width 283 height 50
click at [95, 676] on label at bounding box center [187, 682] width 283 height 26
click at [95, 677] on input "text" at bounding box center [186, 682] width 258 height 10
paste input "[URL][DOMAIN_NAME]"
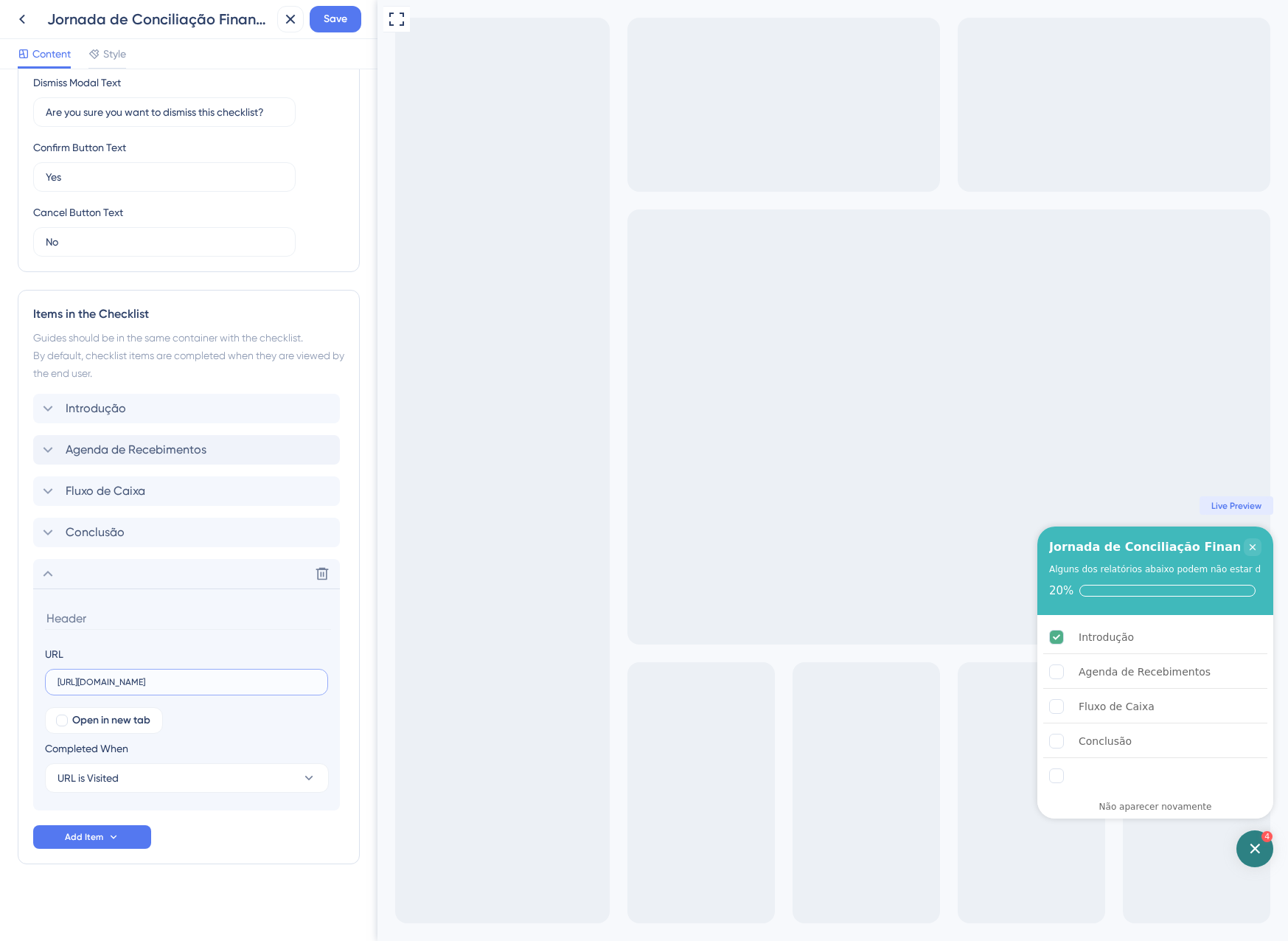
drag, startPoint x: 185, startPoint y: 685, endPoint x: 338, endPoint y: 704, distance: 154.2
click at [338, 704] on section "URL https://app.equals.com.br/conciliador/empresa/consultaFluxoFinanceiro/show?…" at bounding box center [187, 699] width 307 height 222
type input "[URL][DOMAIN_NAME]"
click at [338, 704] on section "URL https://app.equals.com.br/conciliador/empresa/consultaFluxoFinanceiro/show?…" at bounding box center [187, 699] width 307 height 222
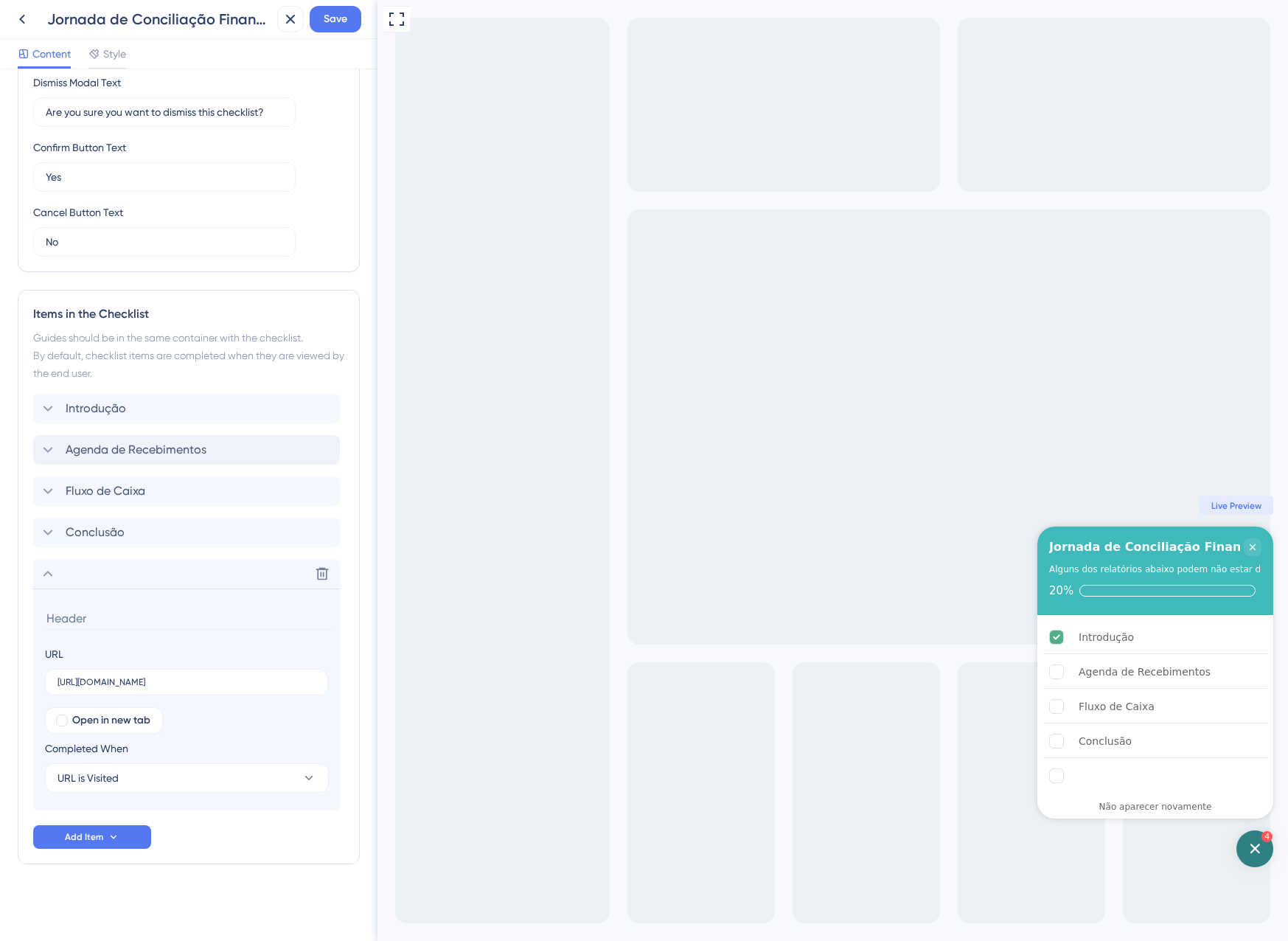
click at [72, 616] on input at bounding box center [188, 618] width 286 height 23
type input "Lote de Vendas"
click at [240, 916] on div "Checklist Header Title Jornada de Conciliação Financeira Subtitle Alguns dos re…" at bounding box center [188, 298] width 342 height 1250
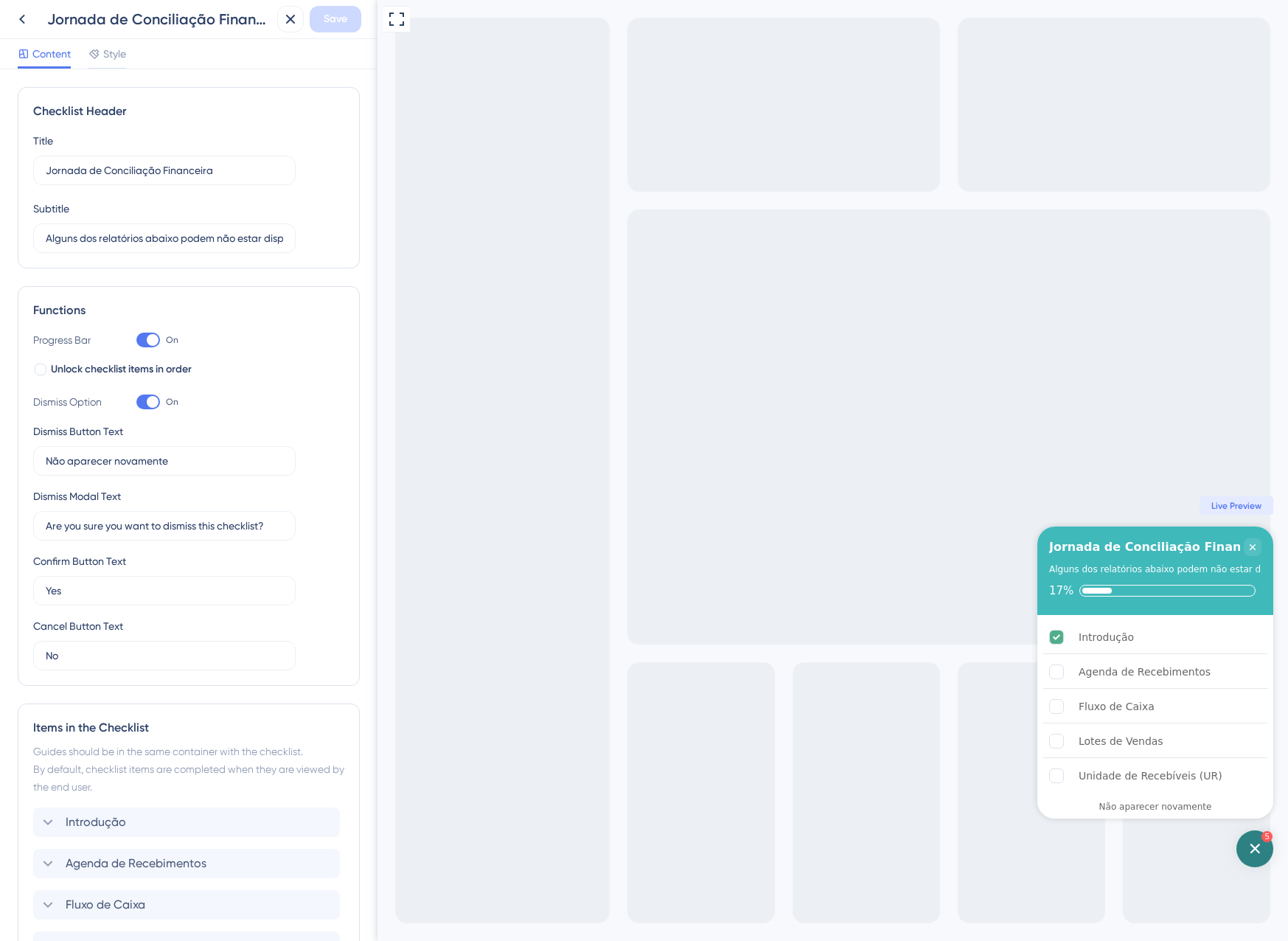
scroll to position [414, 0]
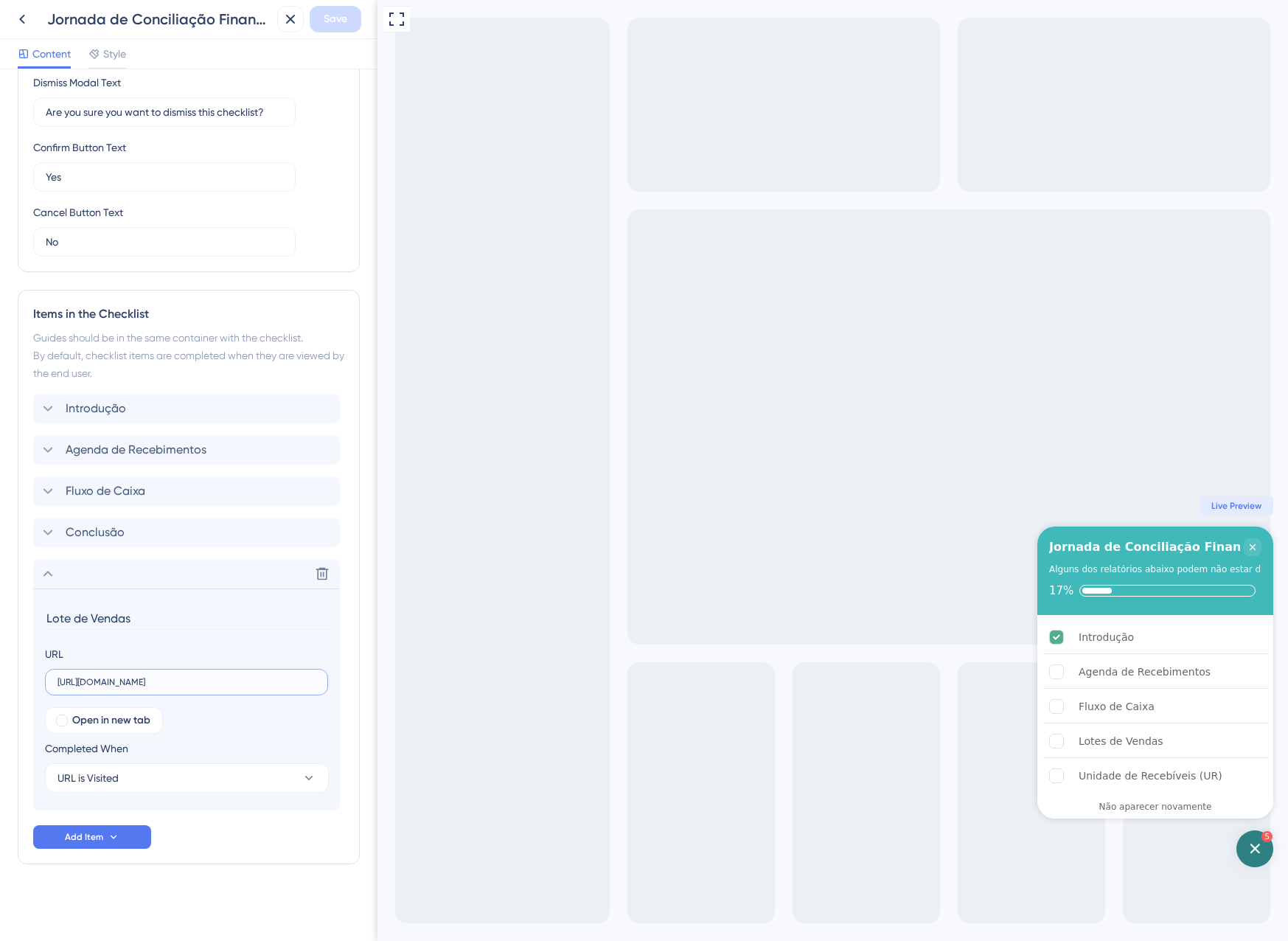
click at [162, 679] on input "[URL][DOMAIN_NAME]" at bounding box center [186, 682] width 258 height 10
click at [125, 494] on span "Fluxo de Caixa" at bounding box center [106, 491] width 79 height 17
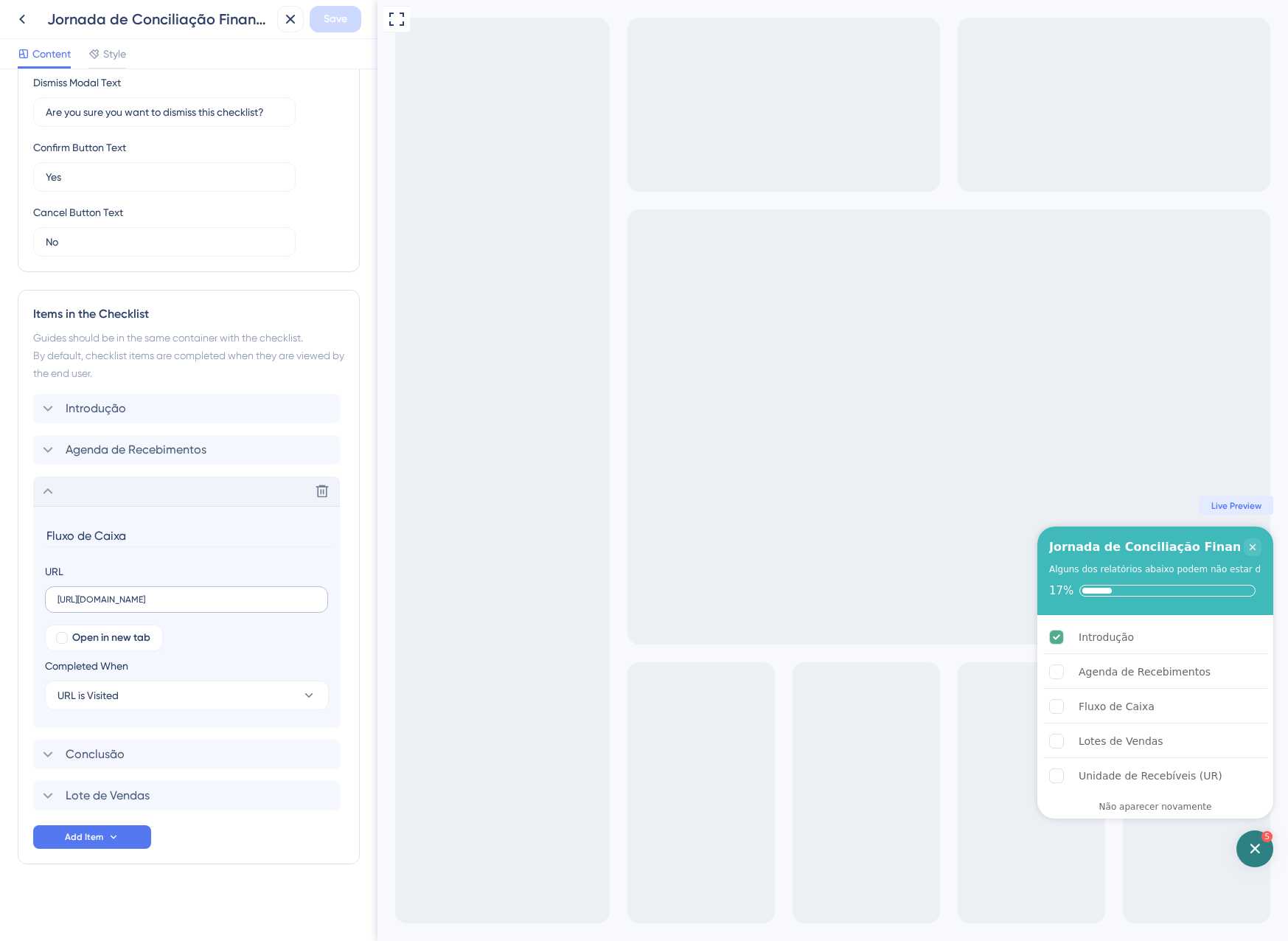
click at [207, 591] on label "[URL][DOMAIN_NAME]" at bounding box center [187, 599] width 283 height 26
click at [207, 594] on input "[URL][DOMAIN_NAME]" at bounding box center [186, 599] width 258 height 10
paste input "CarteiraRecebimentos"
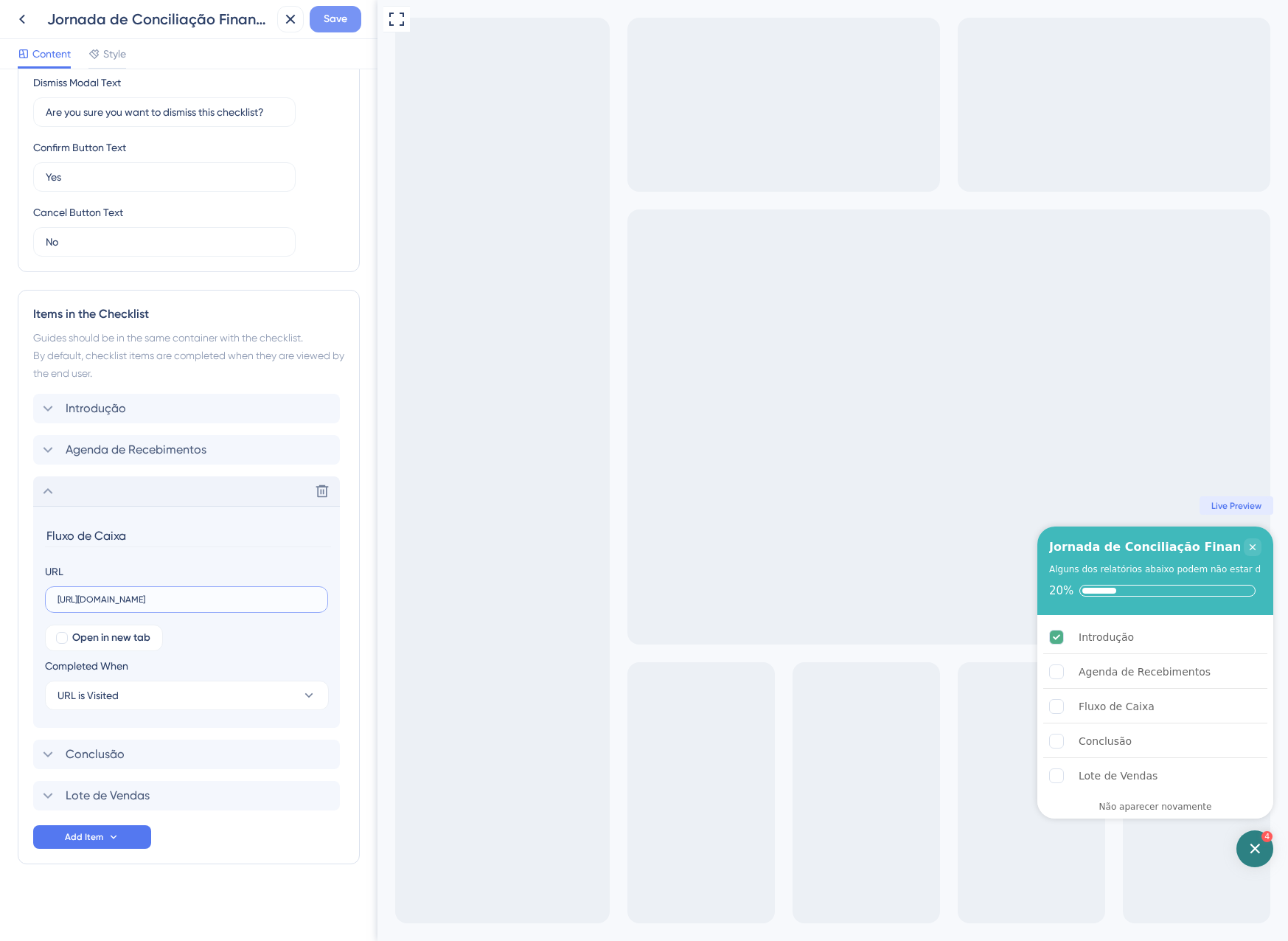
type input "[URL][DOMAIN_NAME]"
click at [353, 18] on button "Save" at bounding box center [335, 18] width 52 height 26
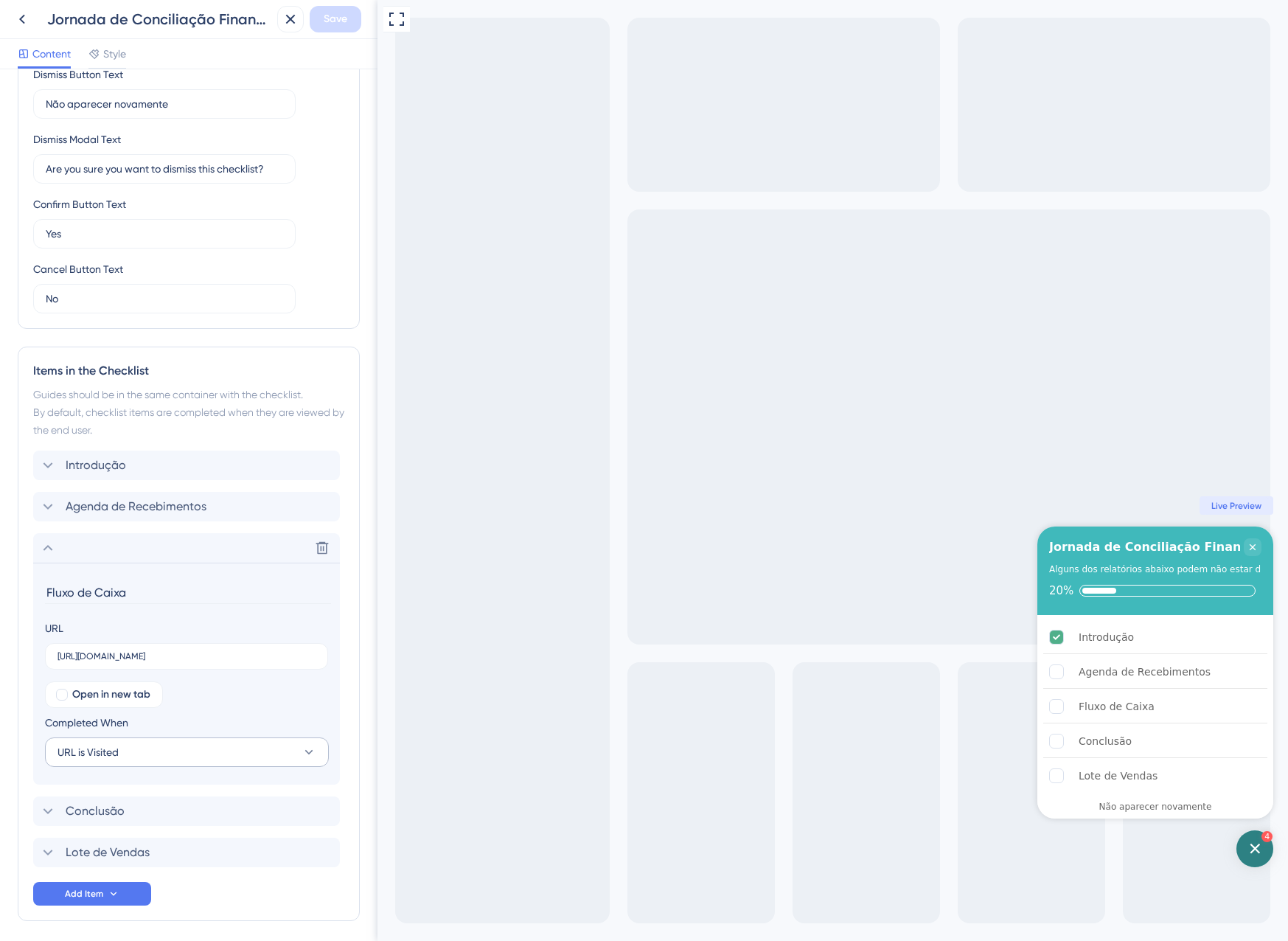
scroll to position [414, 0]
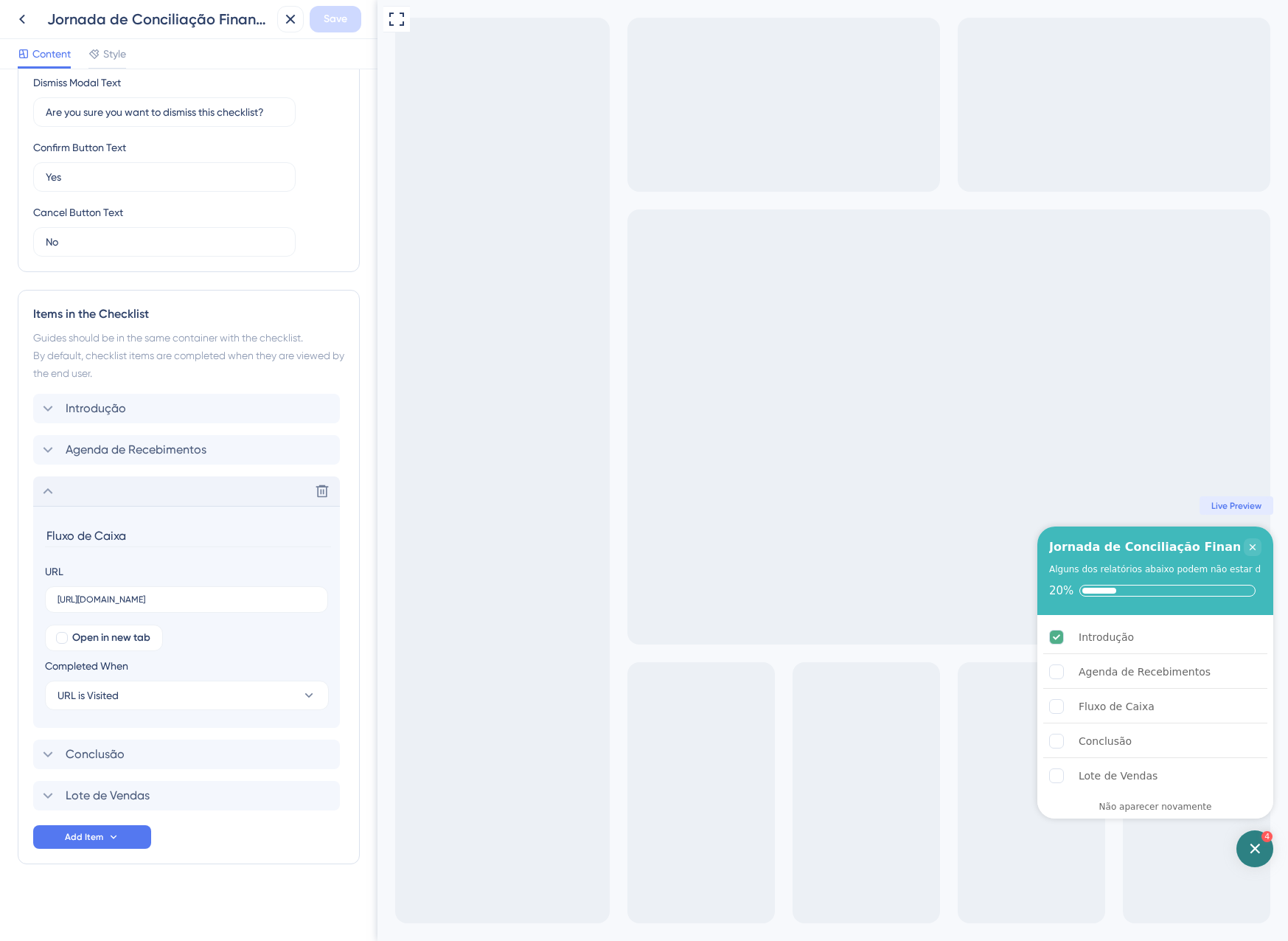
click at [66, 490] on div "Delete" at bounding box center [187, 490] width 307 height 29
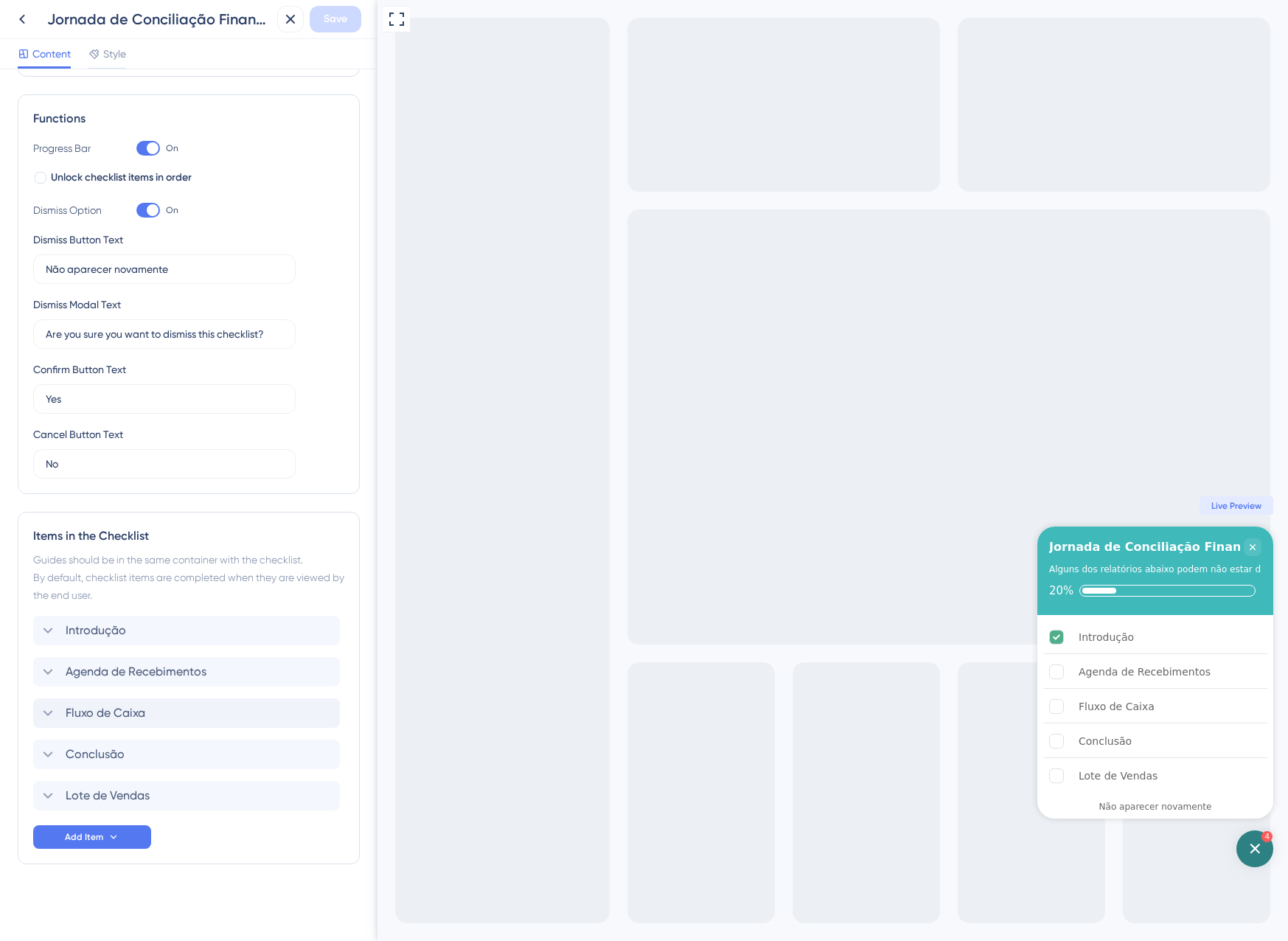
scroll to position [192, 0]
click at [100, 791] on span "Lote de Vendas" at bounding box center [108, 796] width 84 height 17
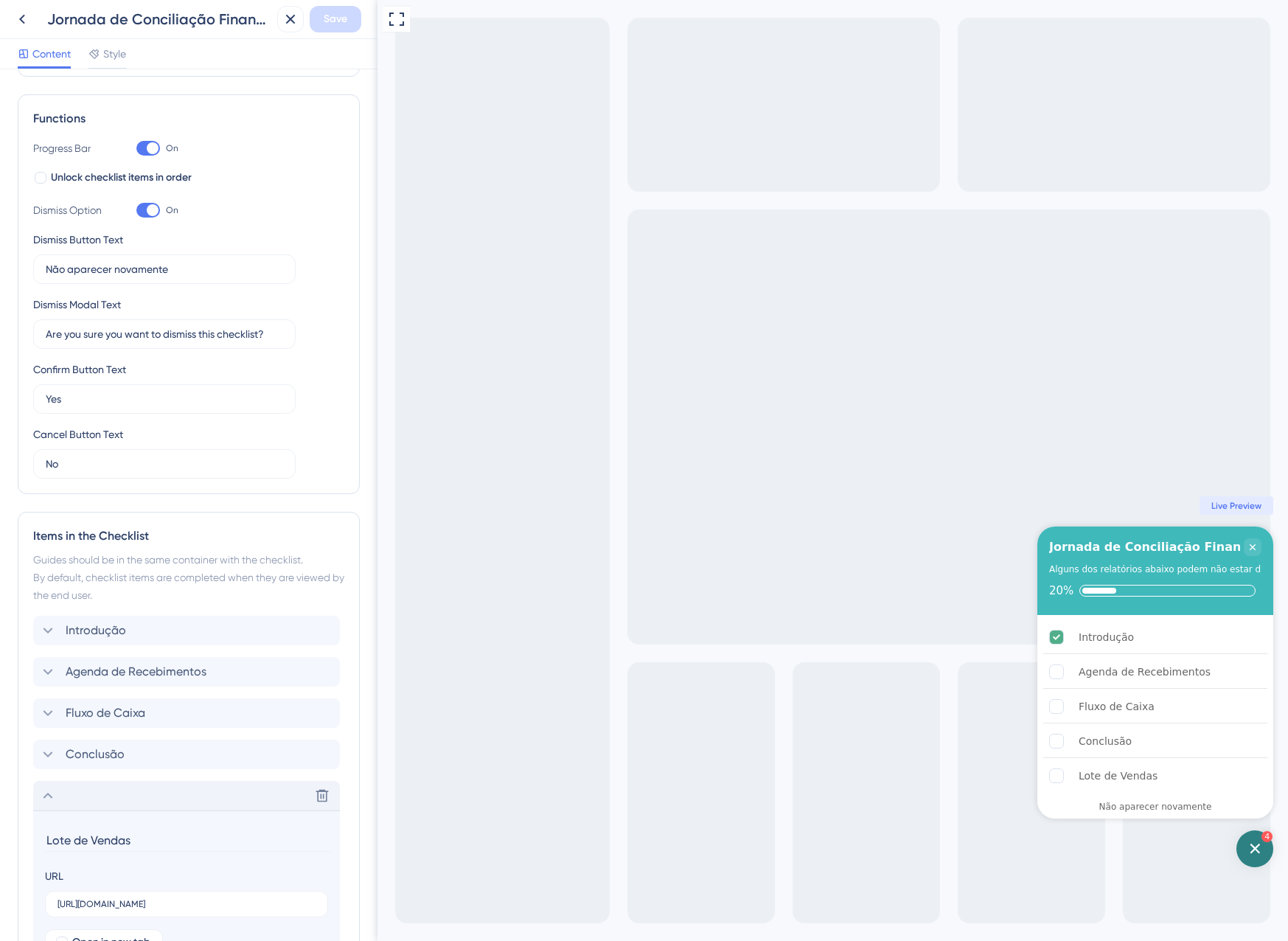
scroll to position [414, 0]
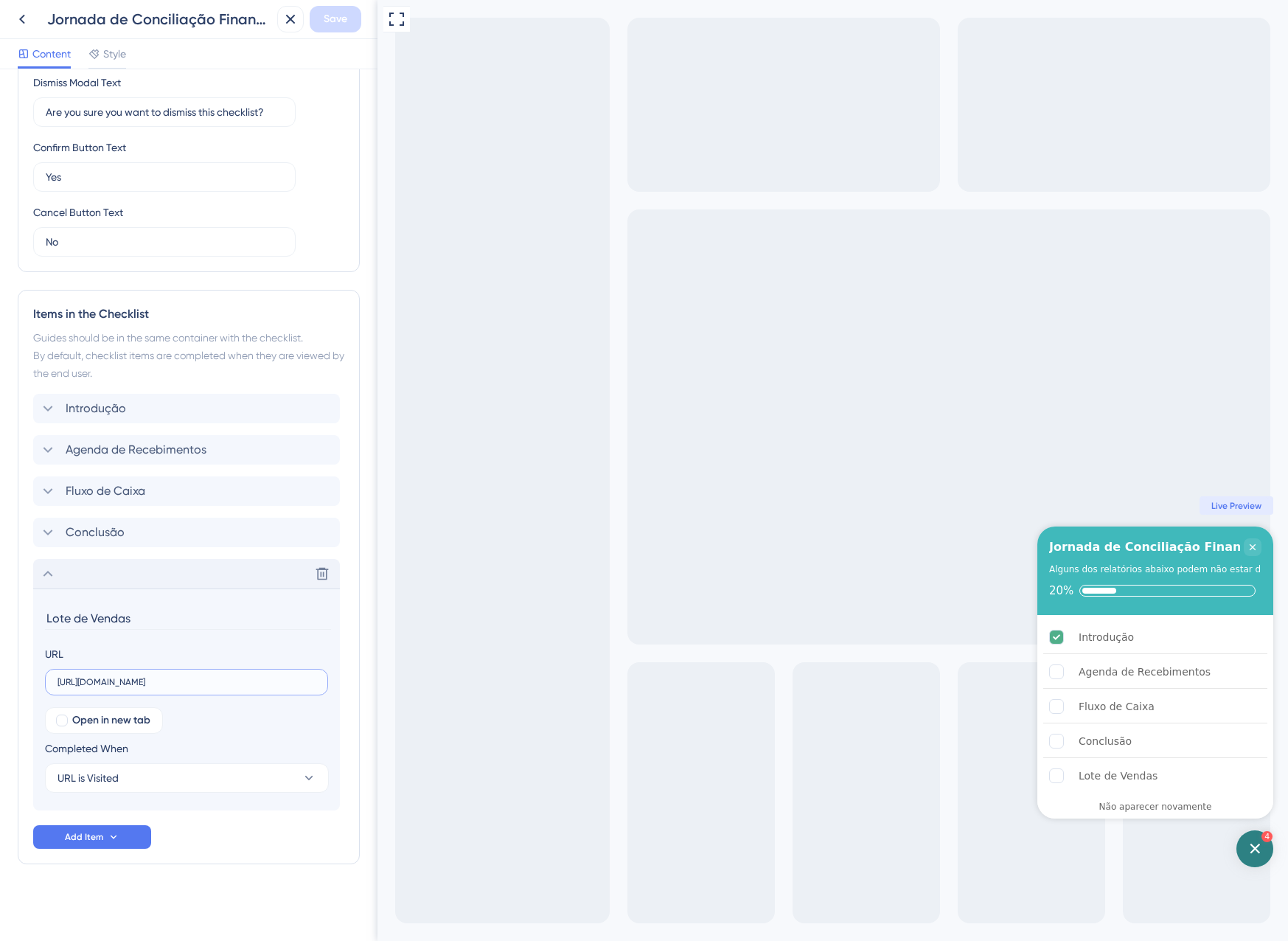
click at [134, 685] on input "[URL][DOMAIN_NAME]" at bounding box center [186, 682] width 258 height 10
paste input "LotesVenda"
type input "[URL][DOMAIN_NAME]"
click at [242, 900] on div "Checklist Header Title Jornada de Conciliação Financeira Subtitle Alguns dos re…" at bounding box center [188, 298] width 342 height 1250
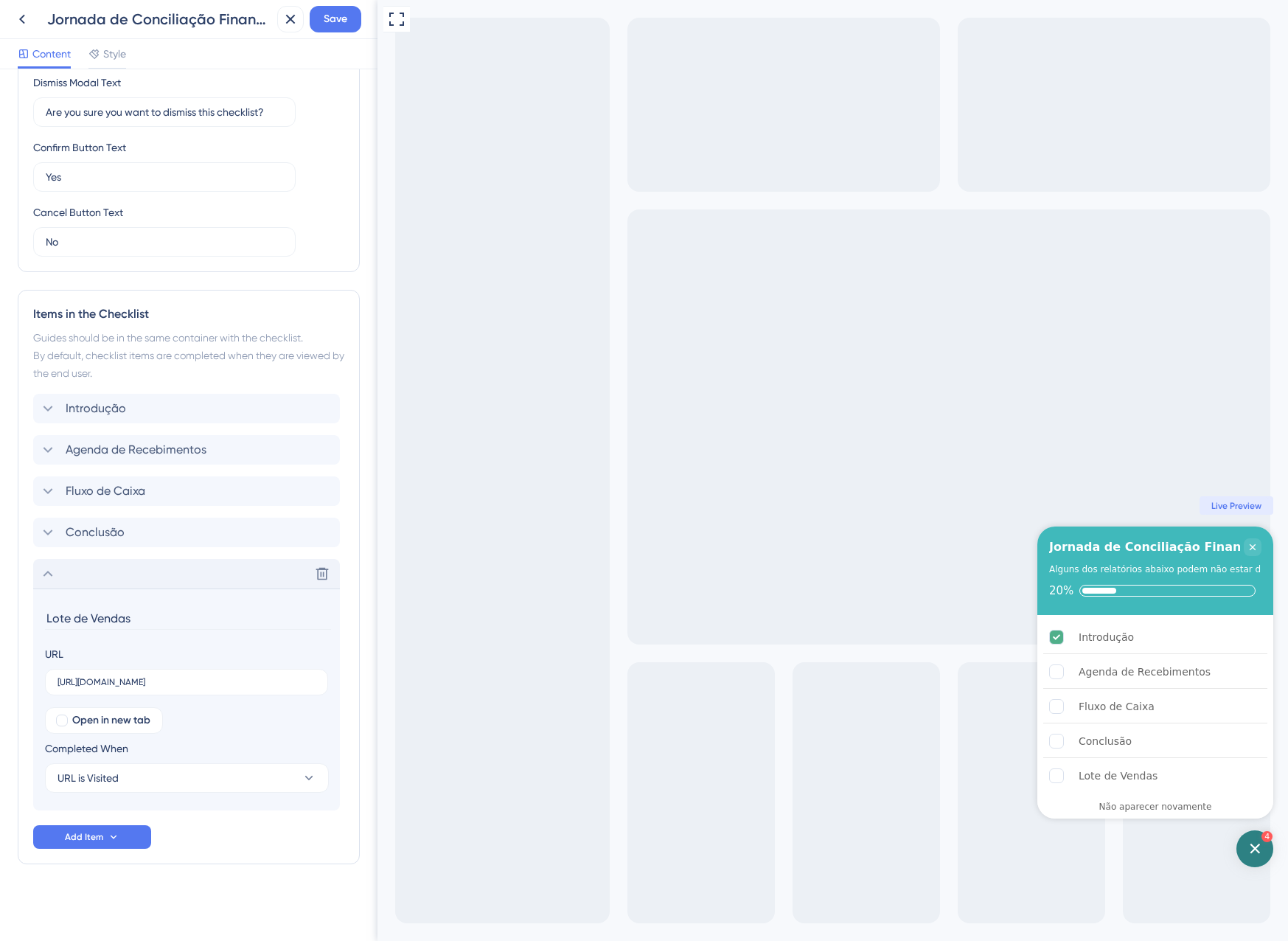
scroll to position [0, 0]
click at [342, 14] on span "Save" at bounding box center [335, 19] width 24 height 17
drag, startPoint x: 67, startPoint y: 577, endPoint x: 72, endPoint y: 520, distance: 57.2
click at [72, 520] on div "Introdução Agenda de Recebimentos Fluxo de Caixa Conclusão Delete Delete Lote d…" at bounding box center [189, 602] width 311 height 416
click at [44, 578] on icon at bounding box center [48, 574] width 17 height 17
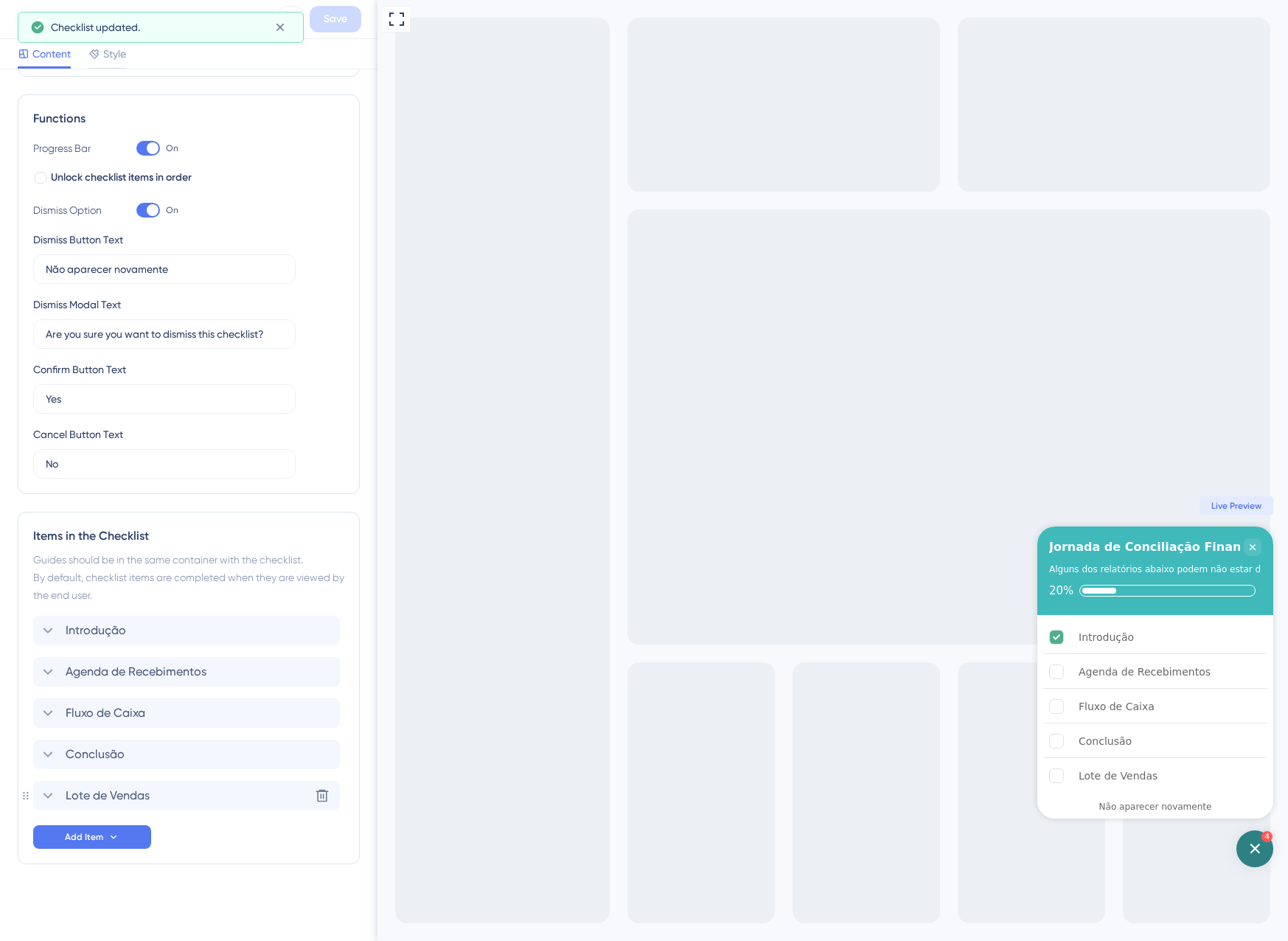
scroll to position [192, 0]
drag, startPoint x: 30, startPoint y: 804, endPoint x: 45, endPoint y: 785, distance: 24.2
click at [45, 762] on div "Items in the Checklist Guides should be in the same container with the checklis…" at bounding box center [188, 688] width 342 height 353
click at [317, 9] on button "Save" at bounding box center [335, 18] width 52 height 26
click at [101, 835] on span "Add Item" at bounding box center [84, 837] width 38 height 12
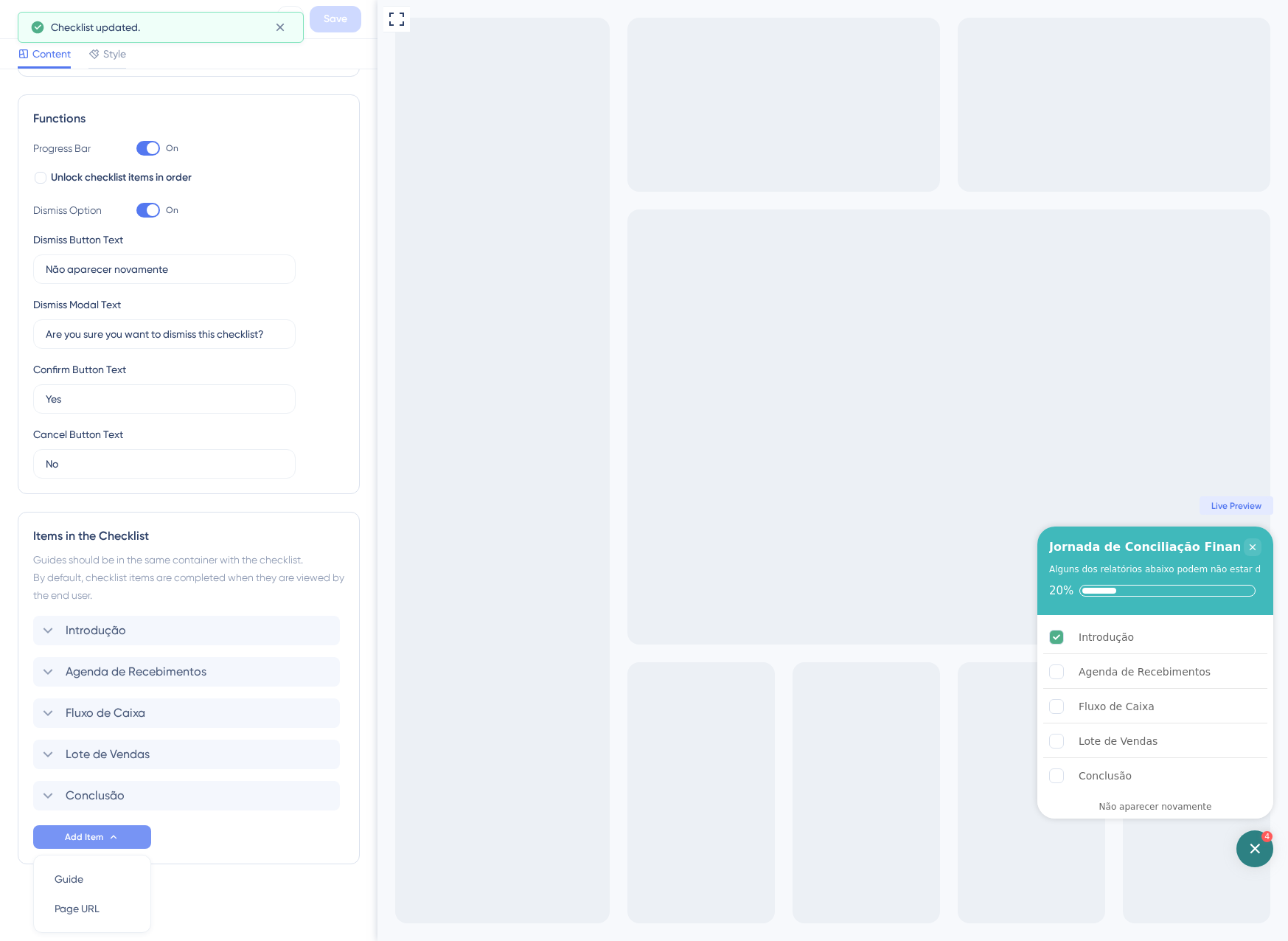
scroll to position [242, 0]
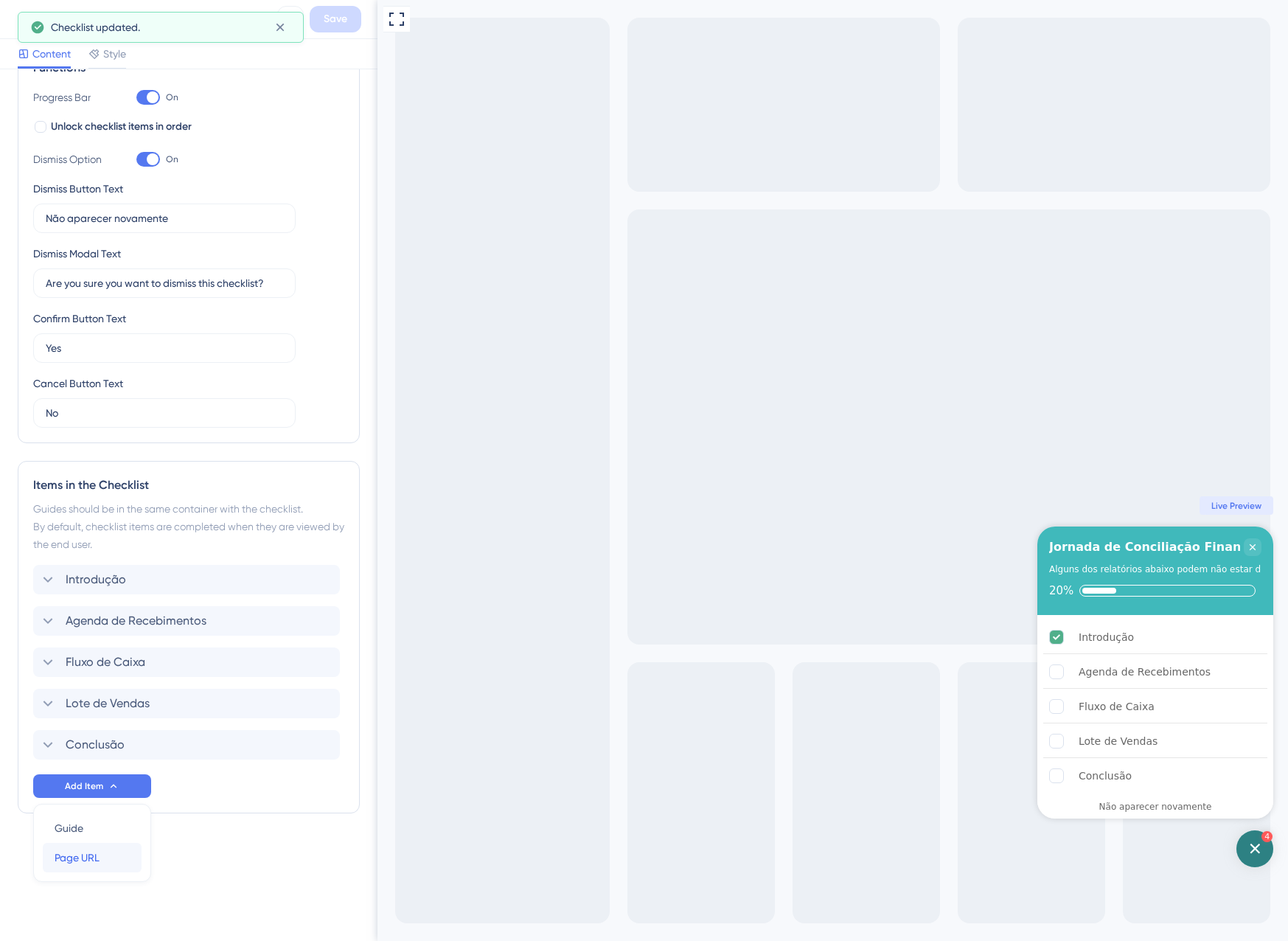
click at [79, 864] on span "Page URL" at bounding box center [77, 858] width 45 height 17
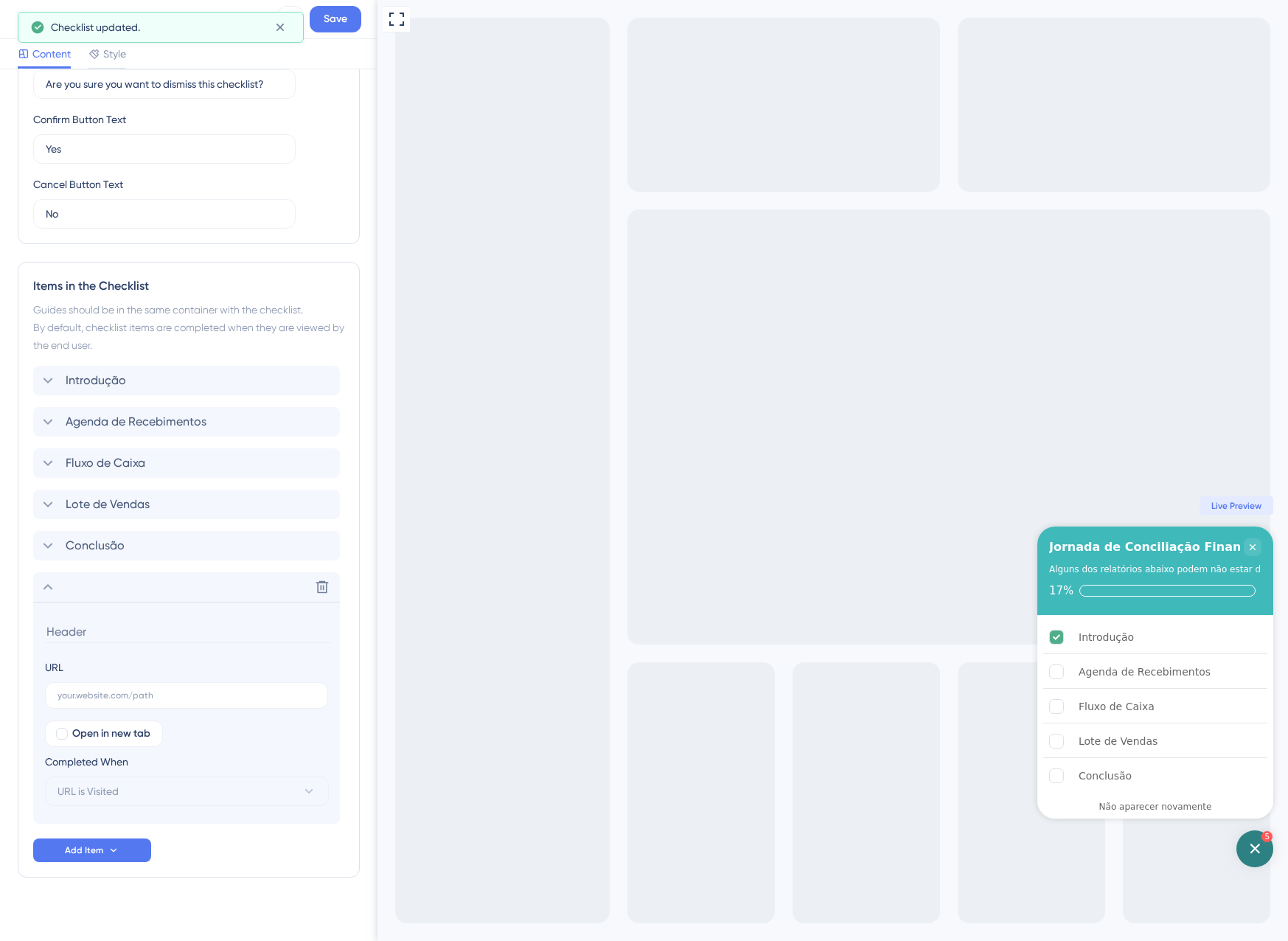
scroll to position [455, 0]
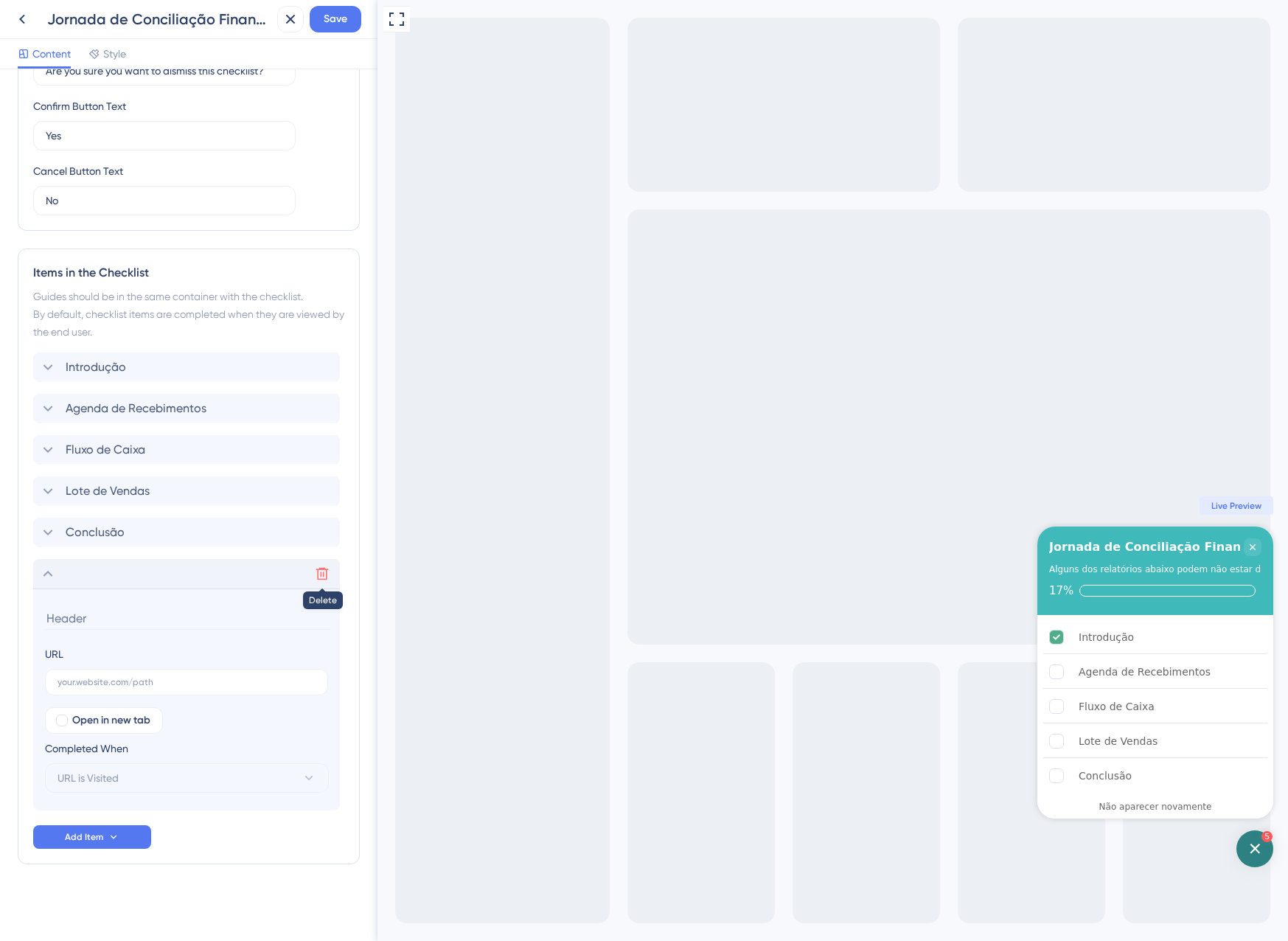
click at [322, 575] on icon at bounding box center [322, 574] width 15 height 15
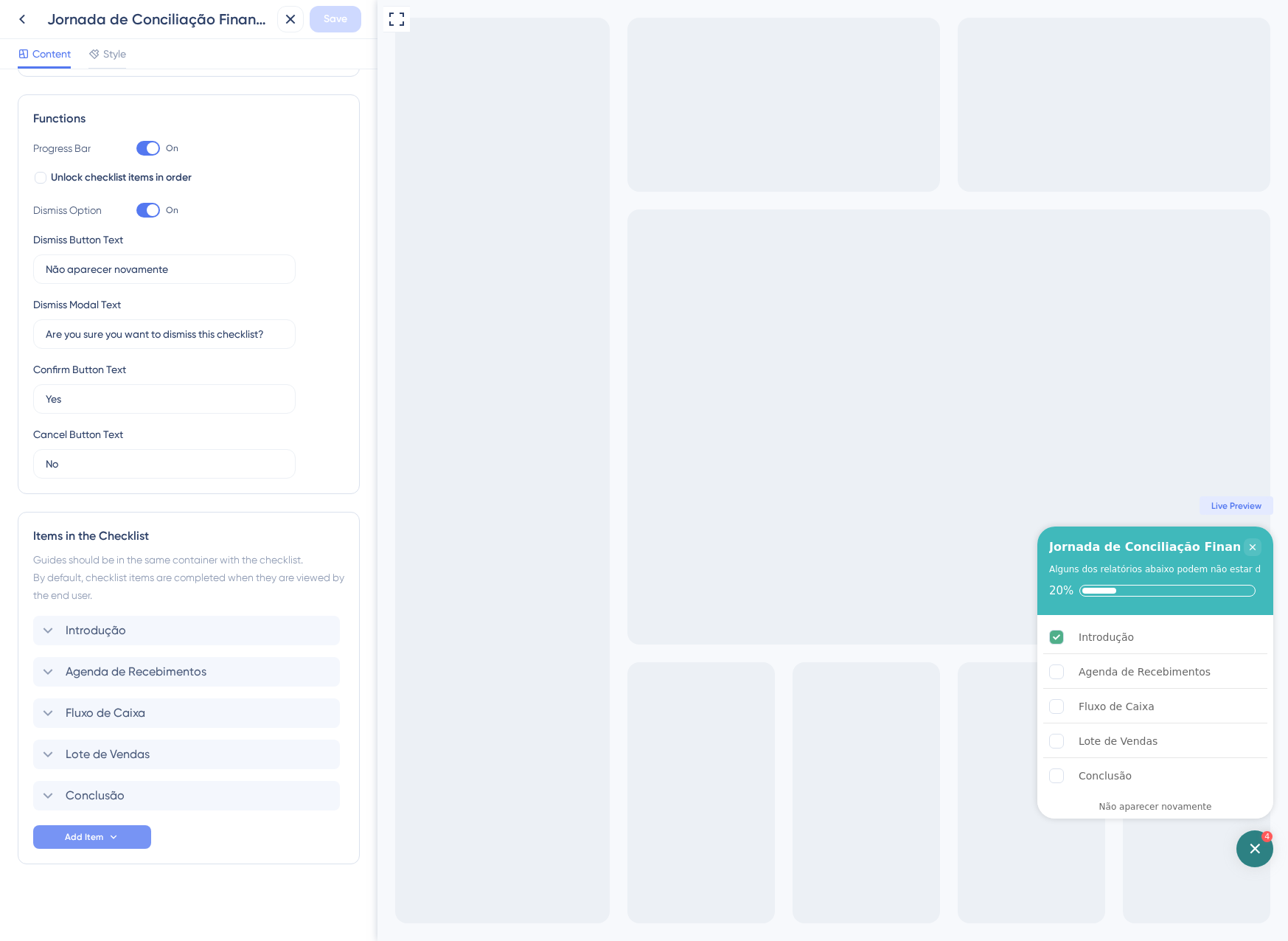
click at [80, 827] on button "Add Item" at bounding box center [92, 837] width 118 height 24
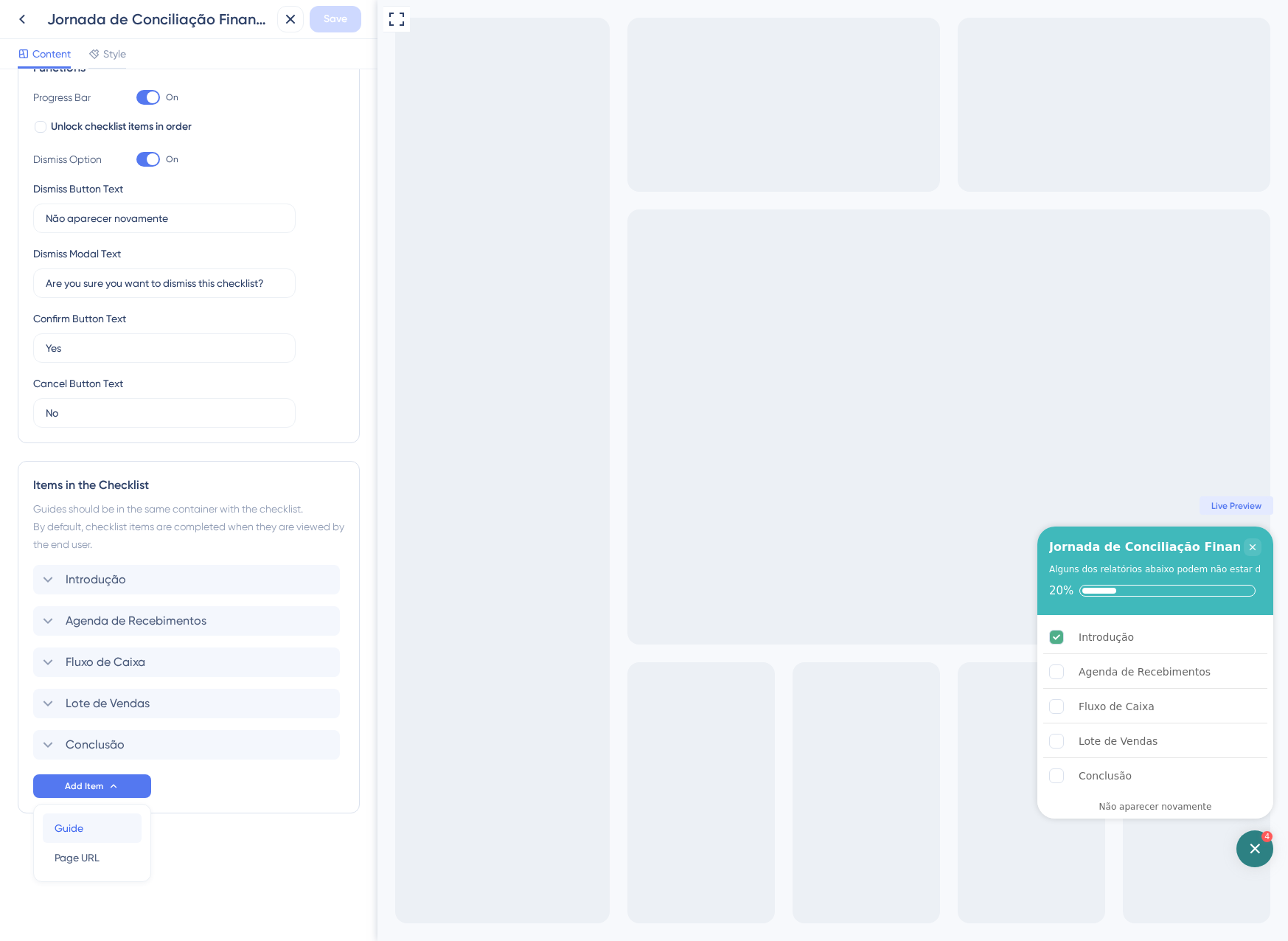
click at [91, 834] on div "Guide Guide" at bounding box center [92, 827] width 75 height 29
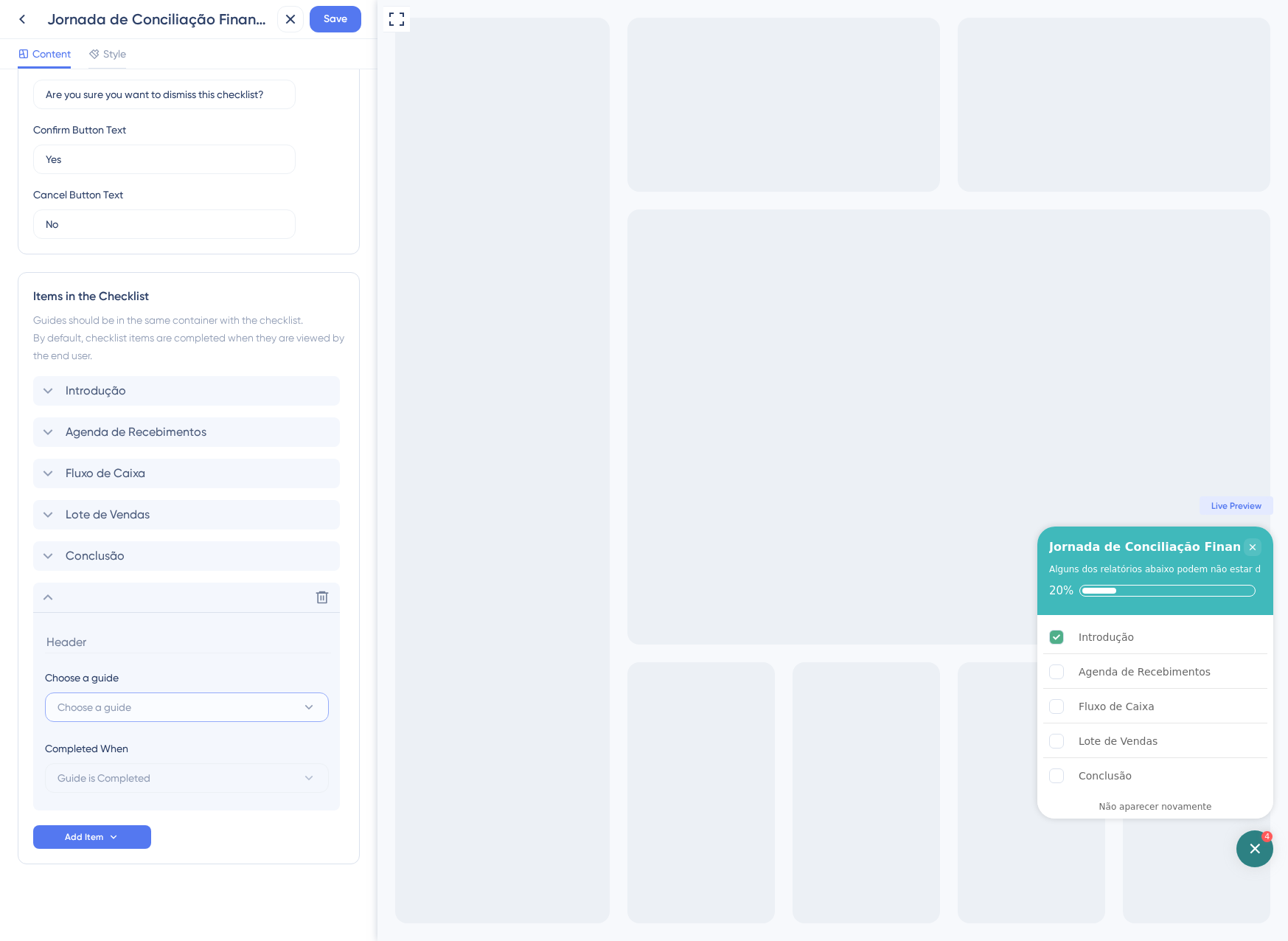
click at [139, 700] on button "Choose a guide" at bounding box center [187, 707] width 284 height 29
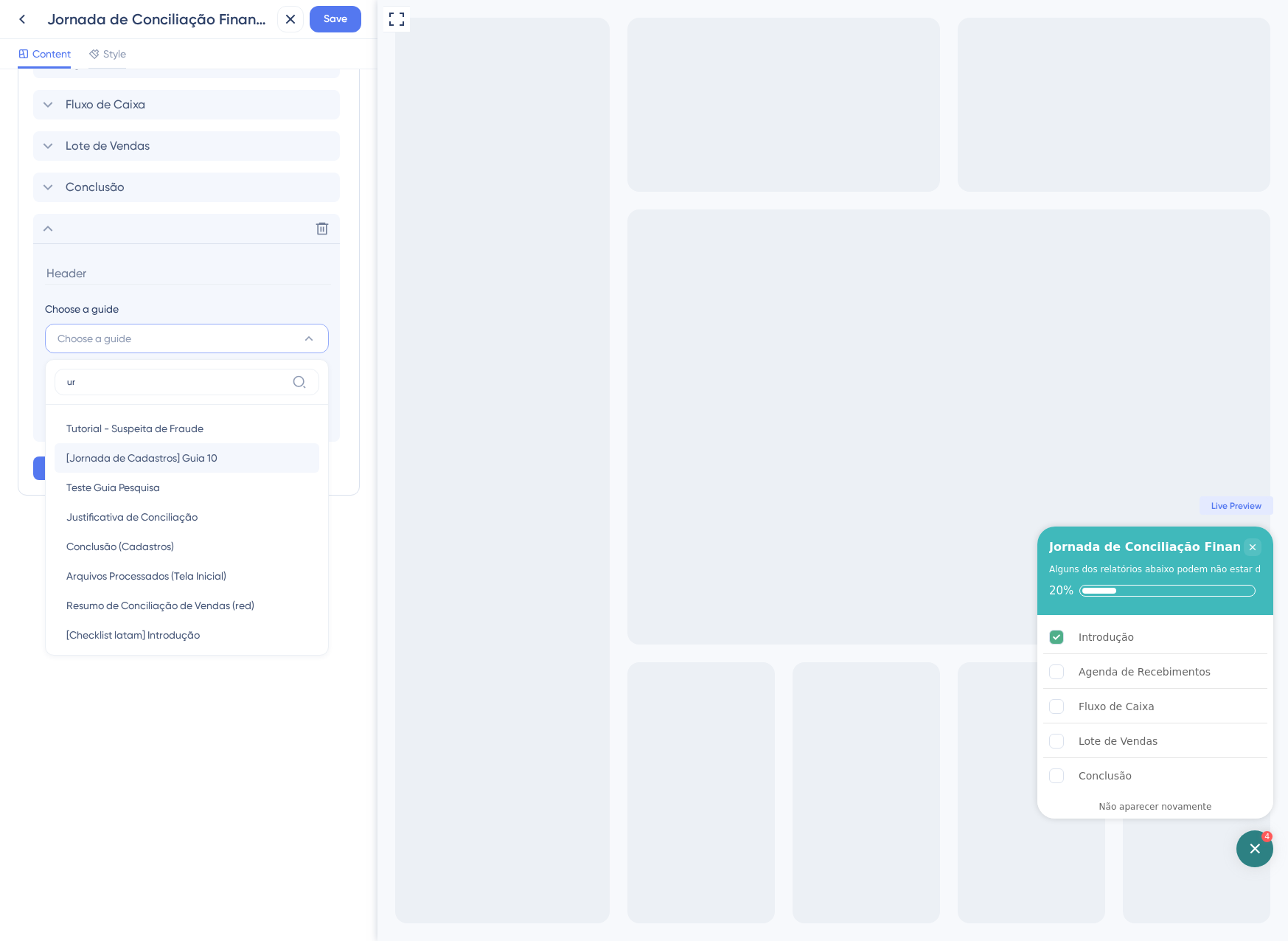
scroll to position [432, 0]
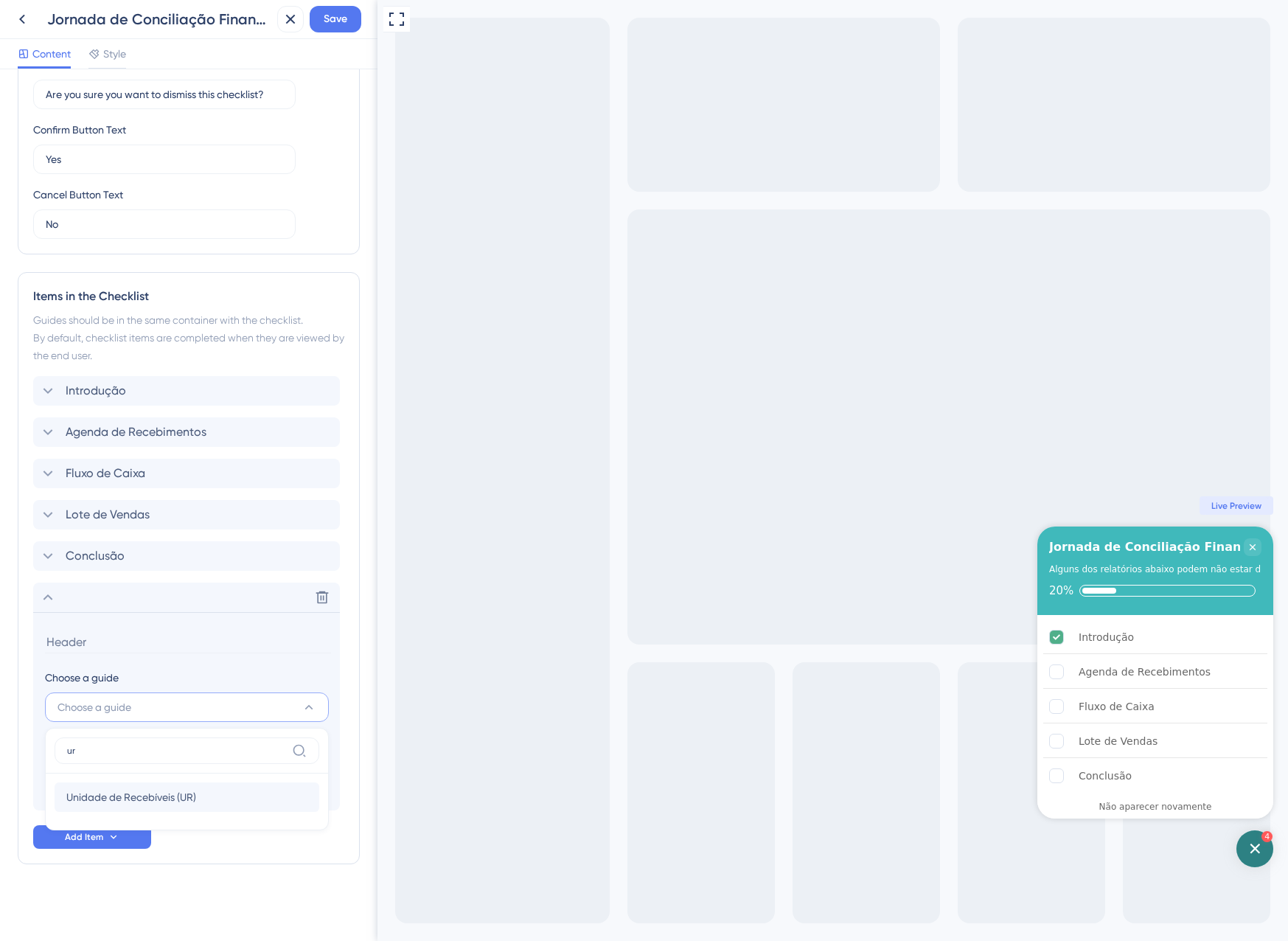
type input "ur"
click at [91, 800] on span "Unidade de Recebíveis (UR)" at bounding box center [131, 797] width 130 height 17
type input "Unidade de Recebíveis (UR)"
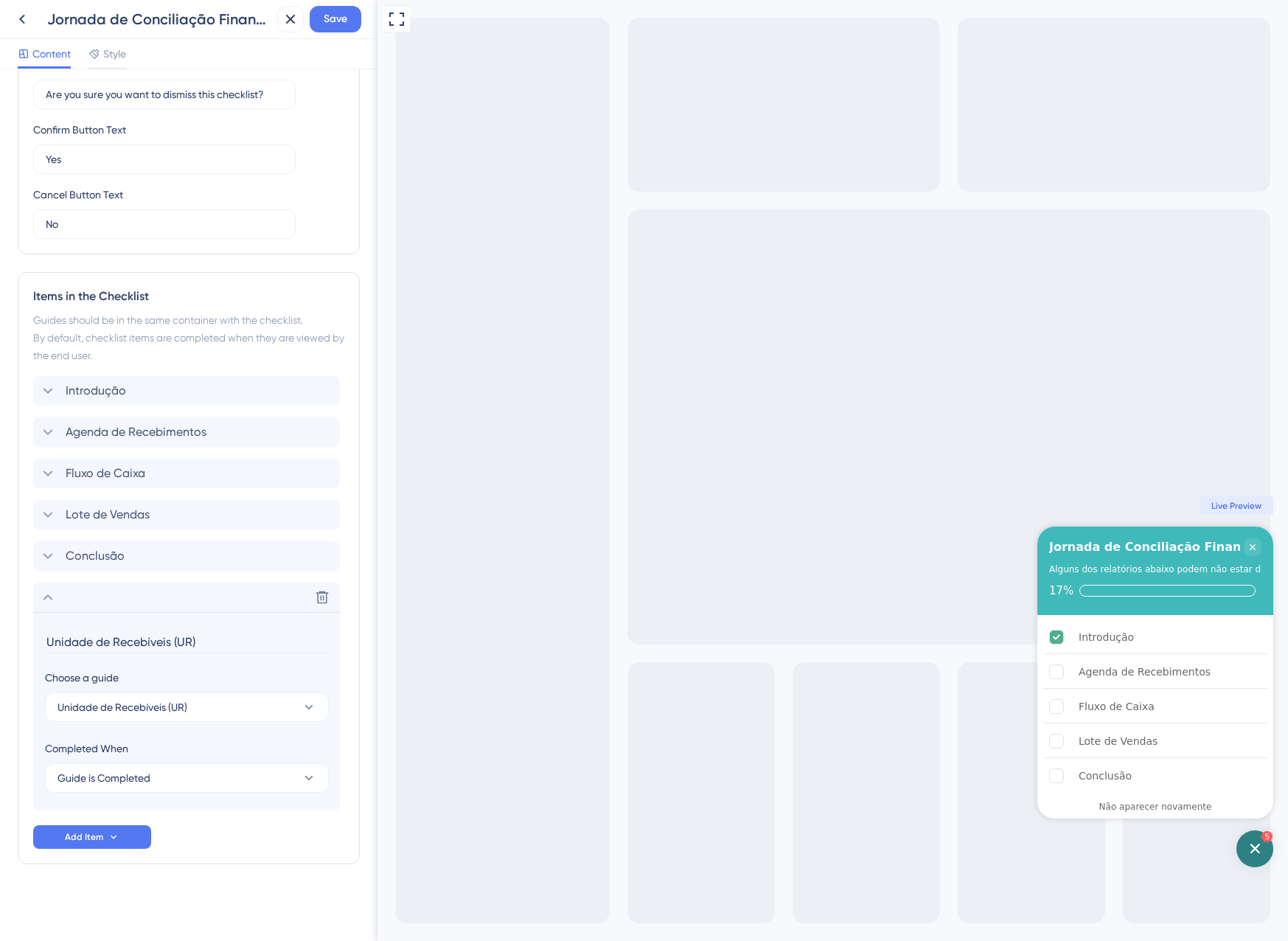
click at [176, 903] on div "Checklist Header Title Jornada de Conciliação Financeira Subtitle Alguns dos re…" at bounding box center [188, 289] width 342 height 1268
click at [42, 587] on div "Delete" at bounding box center [187, 597] width 307 height 29
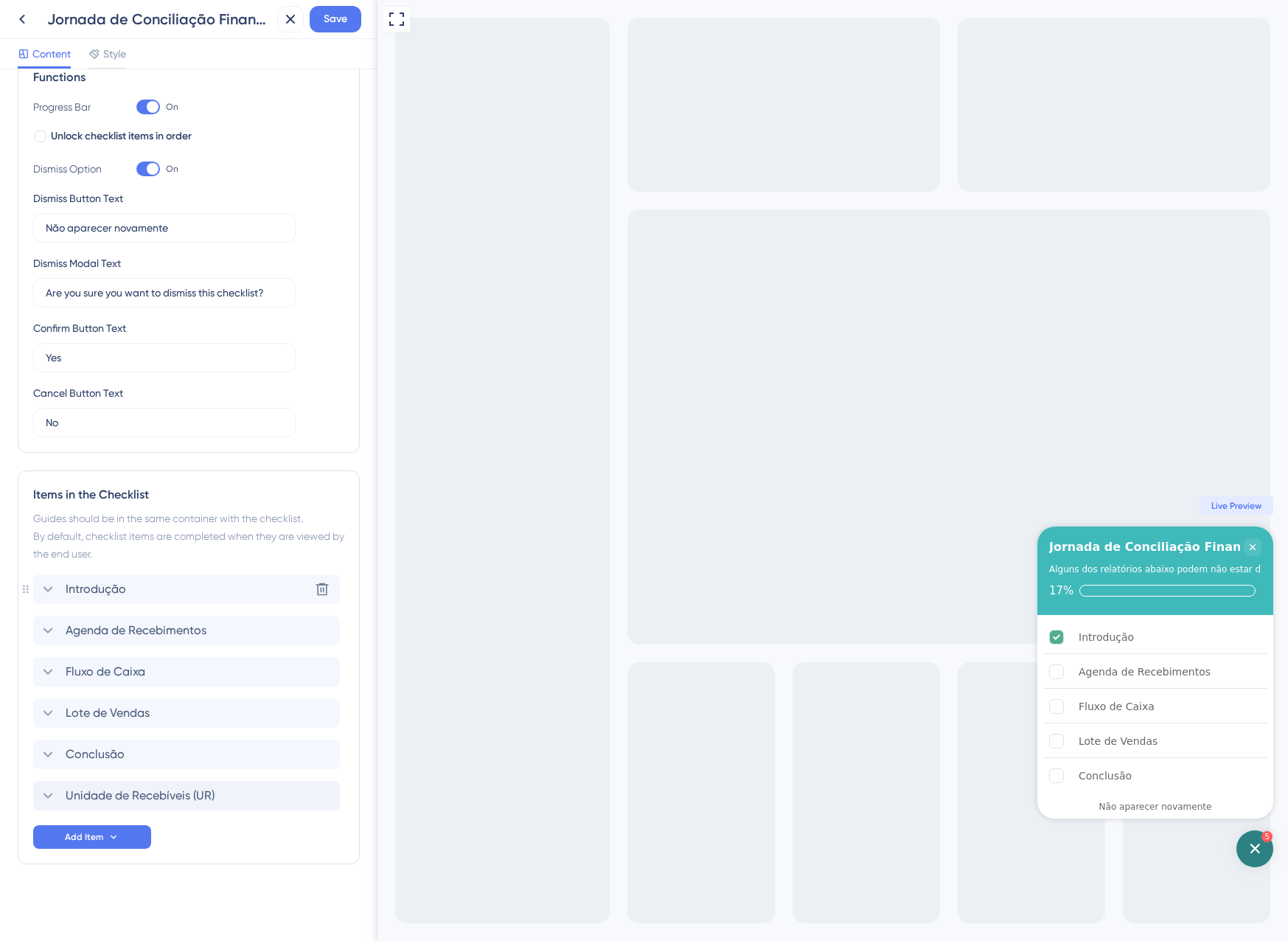
scroll to position [233, 0]
click at [344, 15] on span "Save" at bounding box center [335, 19] width 24 height 17
click at [1255, 552] on icon "Close Checklist" at bounding box center [1252, 547] width 12 height 12
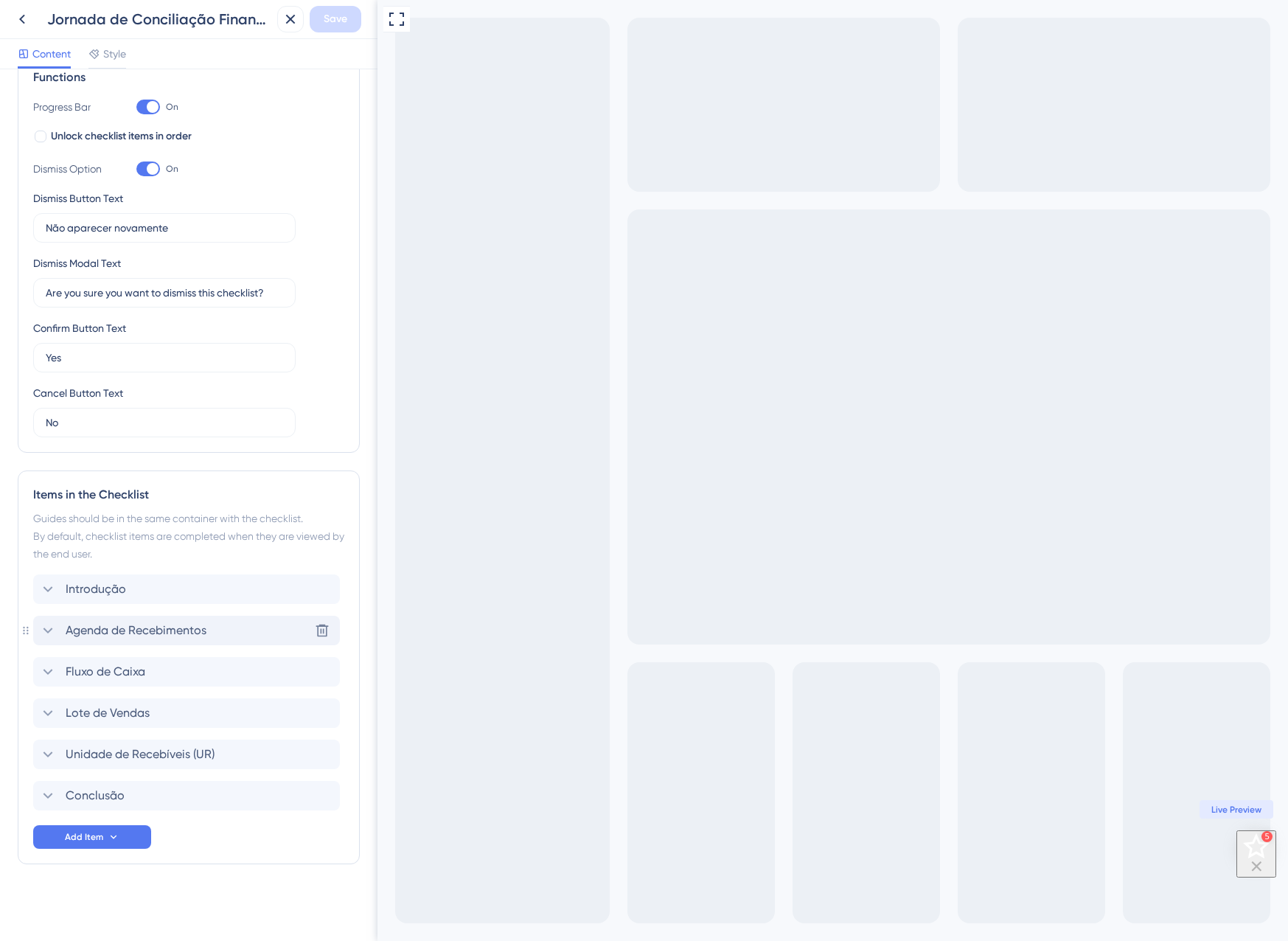
click at [116, 640] on div "Agenda de Recebimentos Delete" at bounding box center [187, 630] width 307 height 29
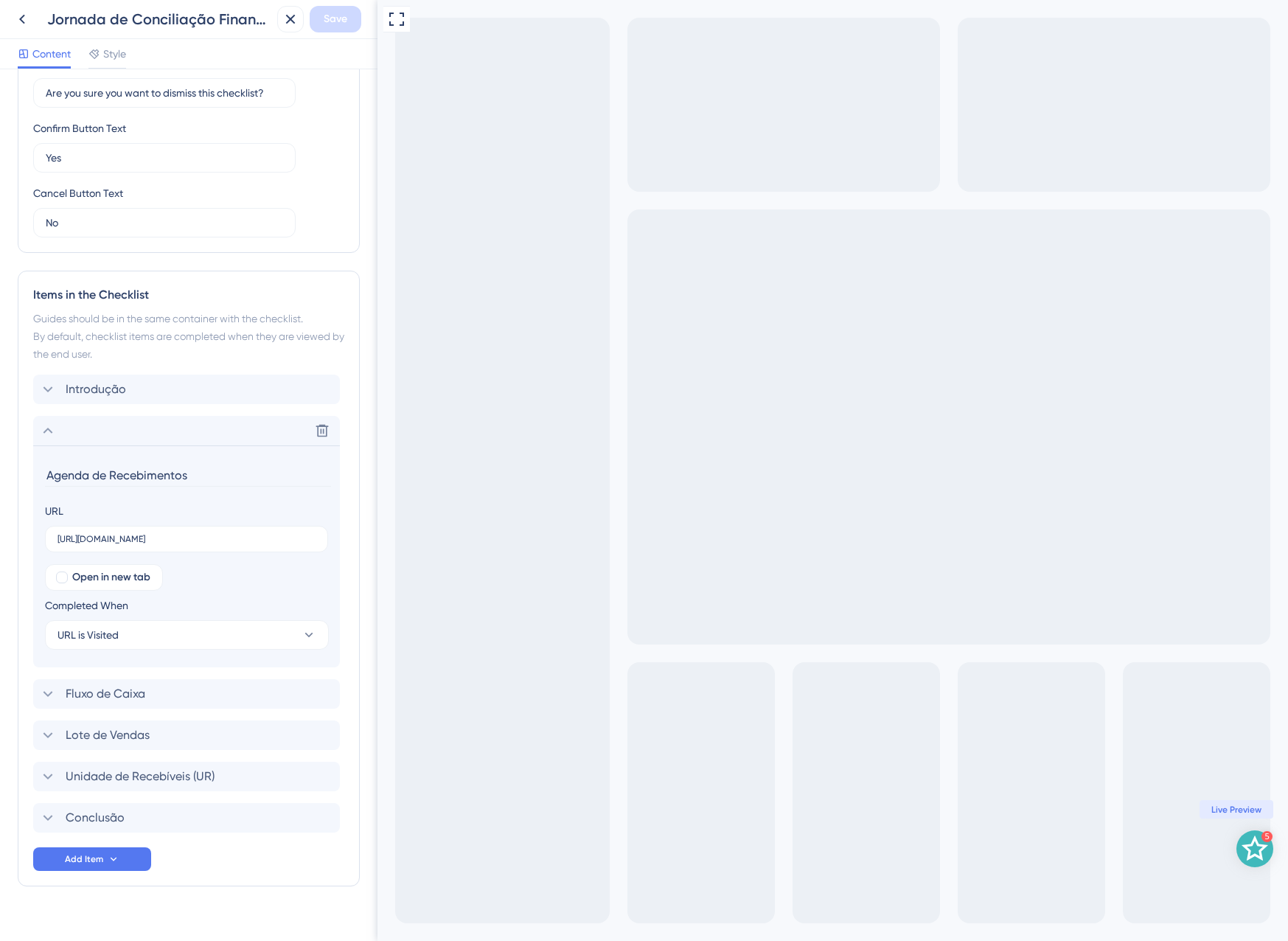
scroll to position [455, 0]
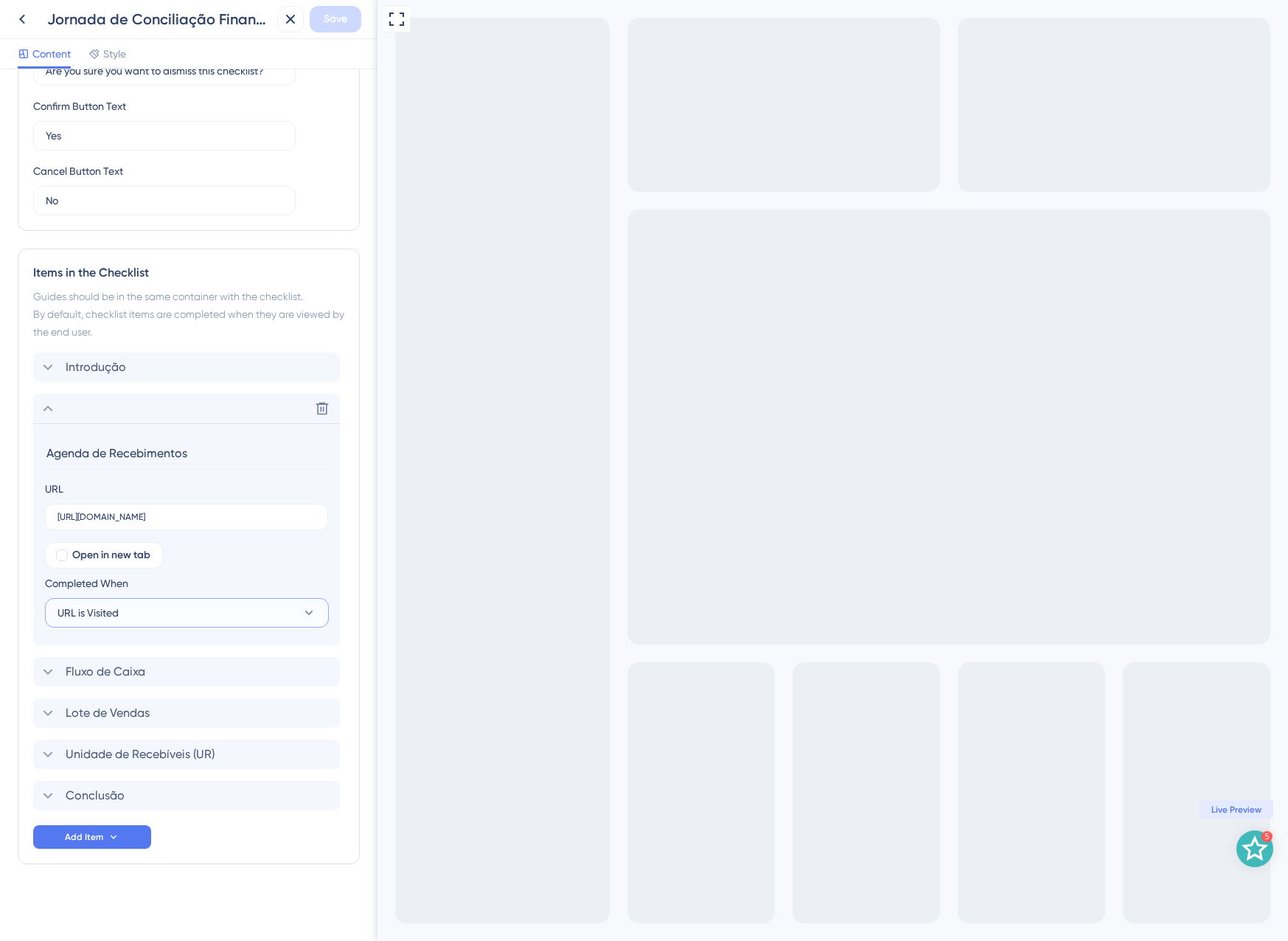
click at [122, 612] on button "URL is Visited" at bounding box center [187, 613] width 284 height 29
click at [170, 685] on div "Goal is Reached Goal is Reached" at bounding box center [187, 687] width 241 height 29
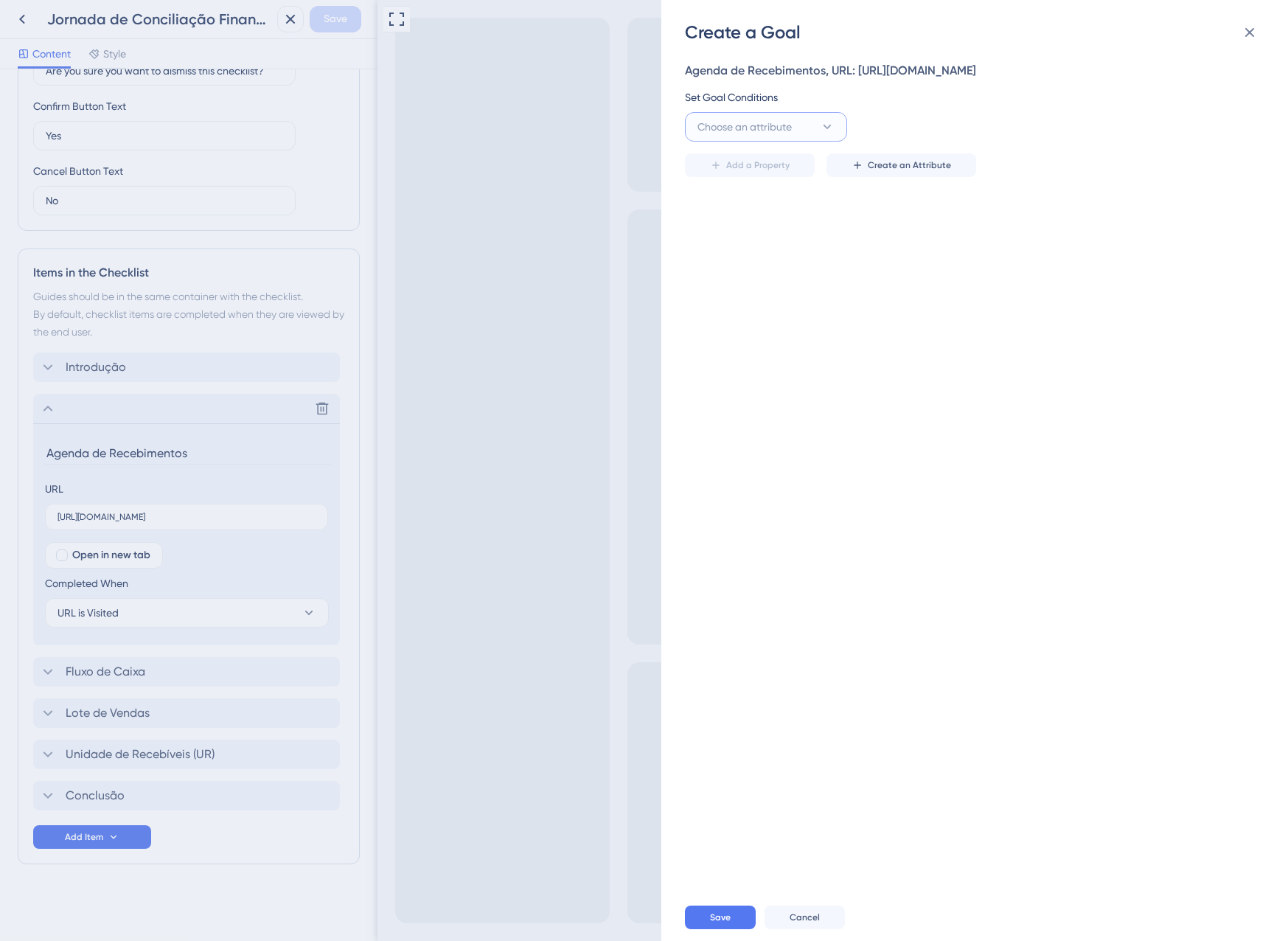
click at [772, 141] on button "Choose an attribute" at bounding box center [766, 126] width 162 height 29
click at [756, 350] on div "Guide Guide" at bounding box center [766, 335] width 119 height 29
click at [950, 141] on button "is seen" at bounding box center [931, 126] width 162 height 29
click at [959, 246] on div "is completed is completed" at bounding box center [931, 230] width 119 height 29
click at [1087, 136] on span "Select an option" at bounding box center [1066, 126] width 77 height 17
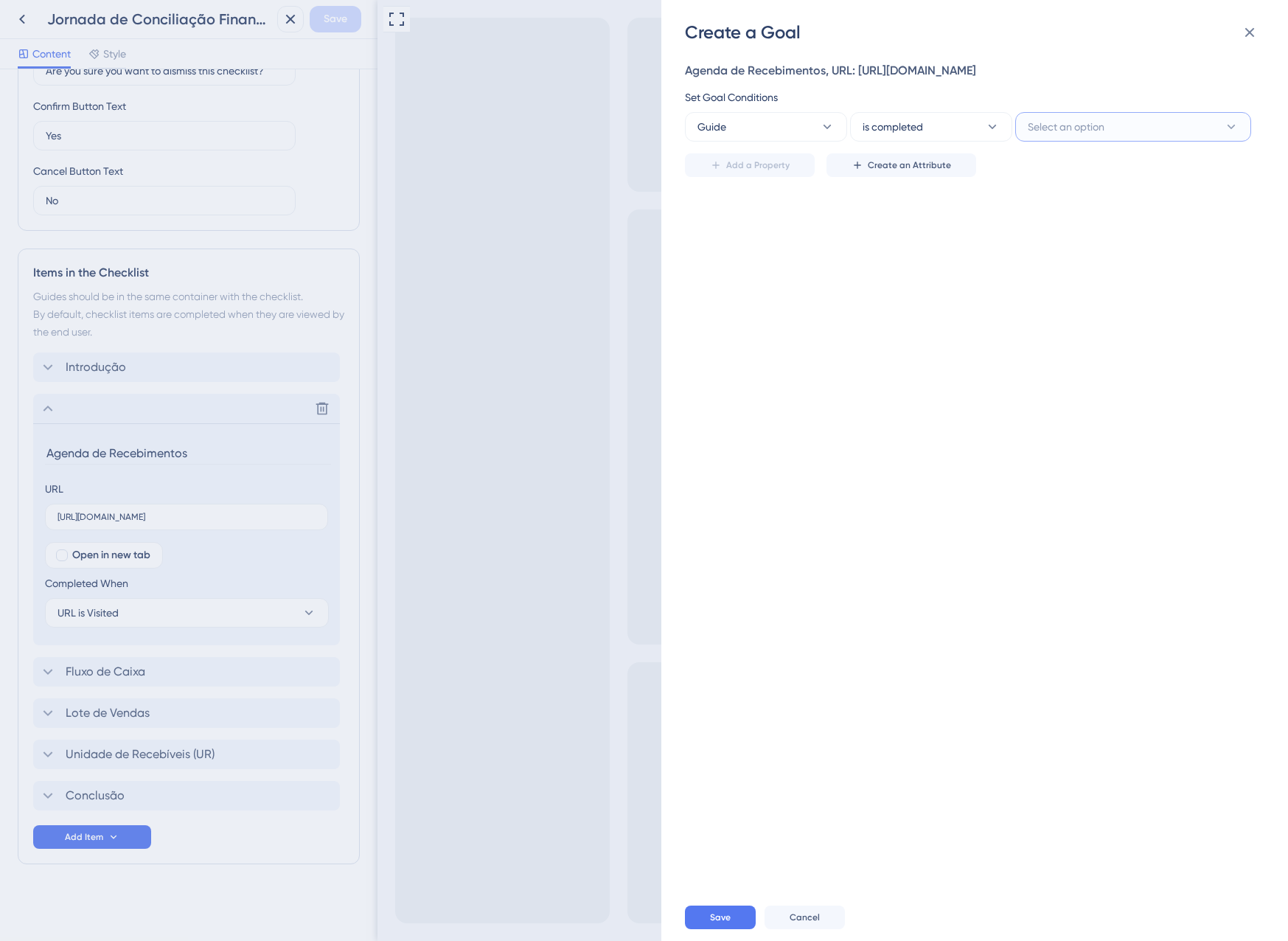
click at [1087, 136] on span "Select an option" at bounding box center [1066, 126] width 77 height 17
click at [1219, 141] on button "Select an option" at bounding box center [1133, 126] width 236 height 29
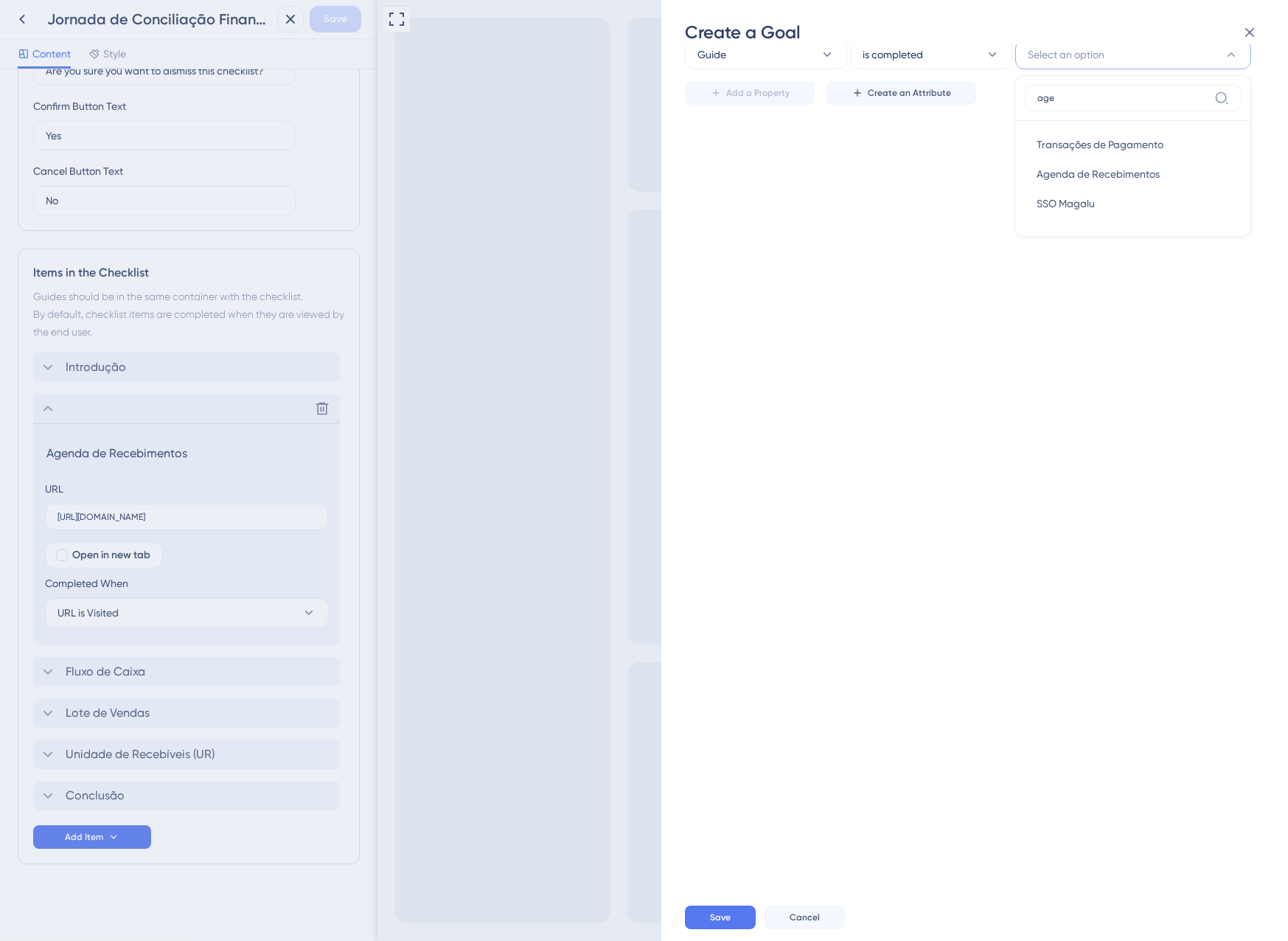
scroll to position [0, 0]
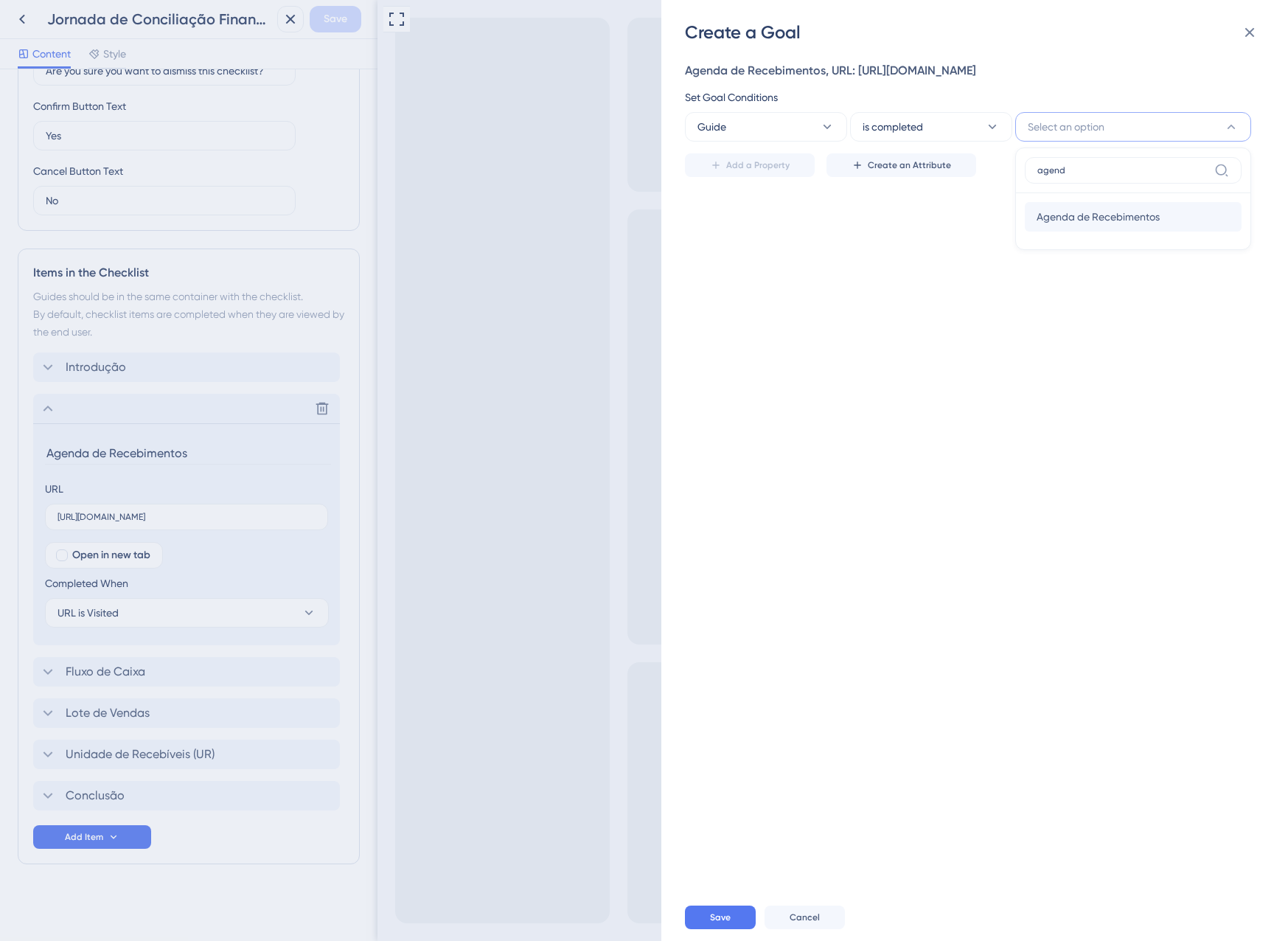
type input "agend"
click at [1161, 231] on div "Agenda de Recebimentos Agenda de Recebimentos" at bounding box center [1133, 216] width 193 height 29
click at [731, 916] on button "Save" at bounding box center [720, 917] width 71 height 24
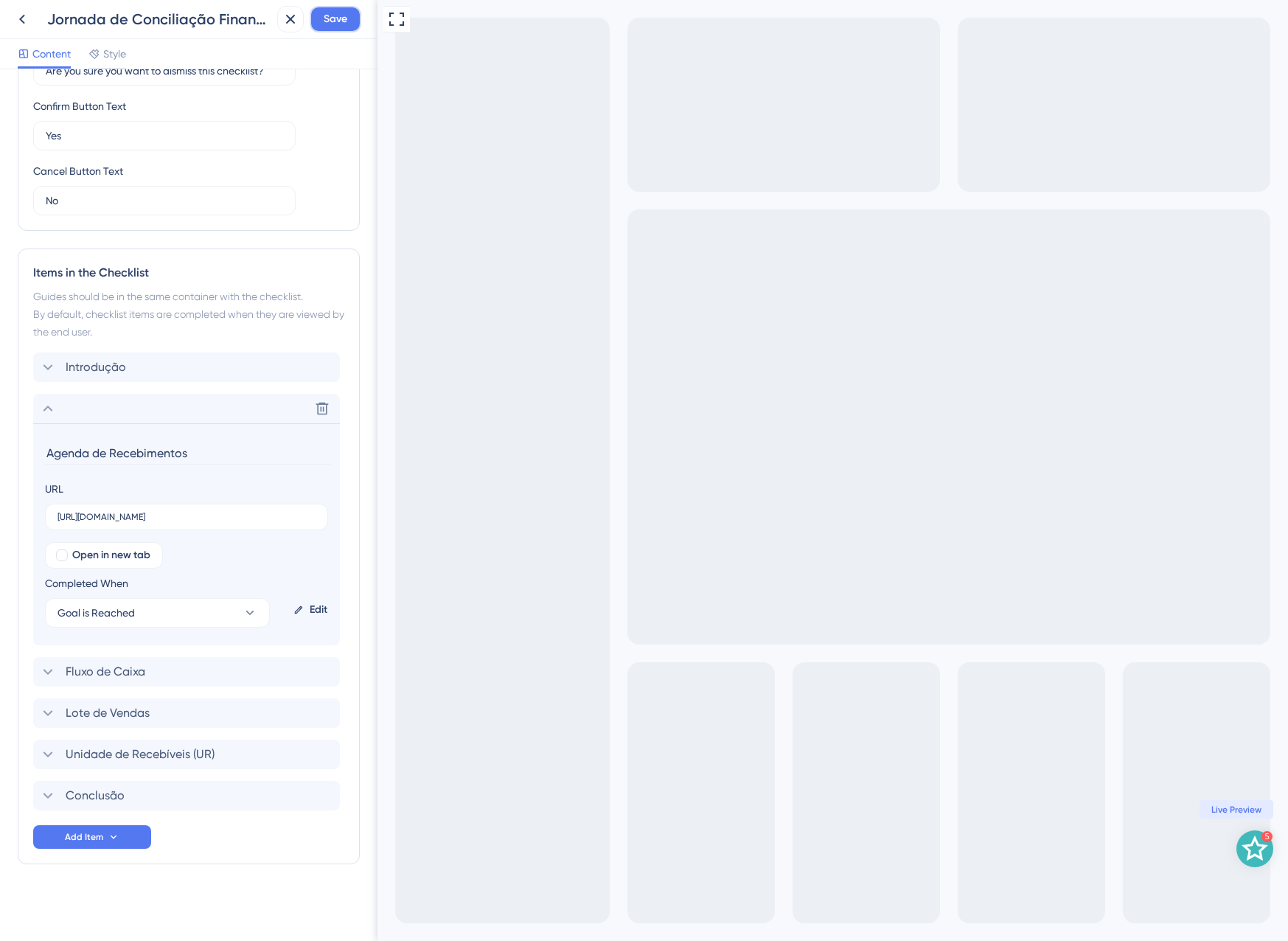
click at [341, 25] on span "Save" at bounding box center [335, 19] width 24 height 17
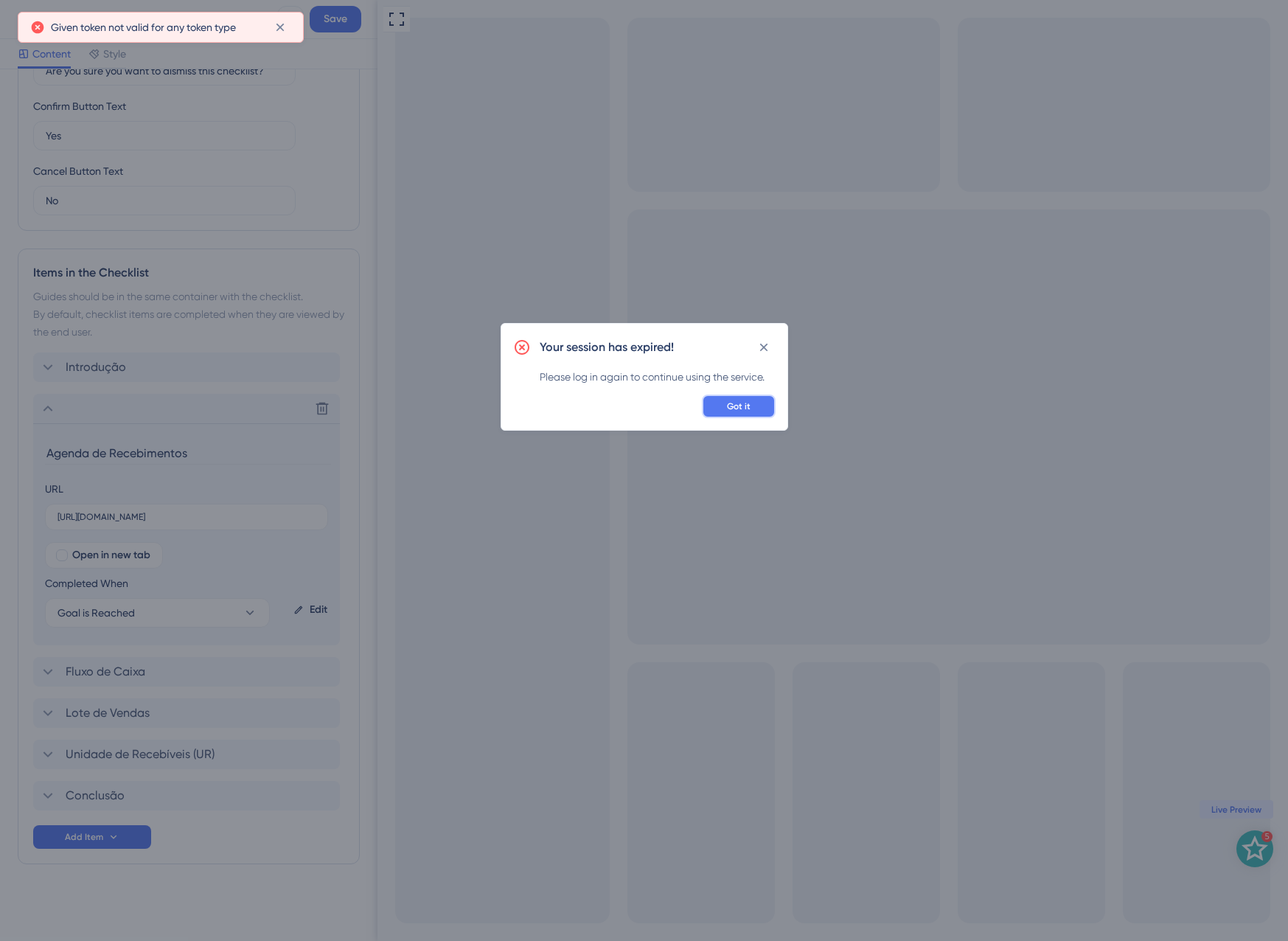
click at [745, 408] on span "Got it" at bounding box center [739, 406] width 24 height 12
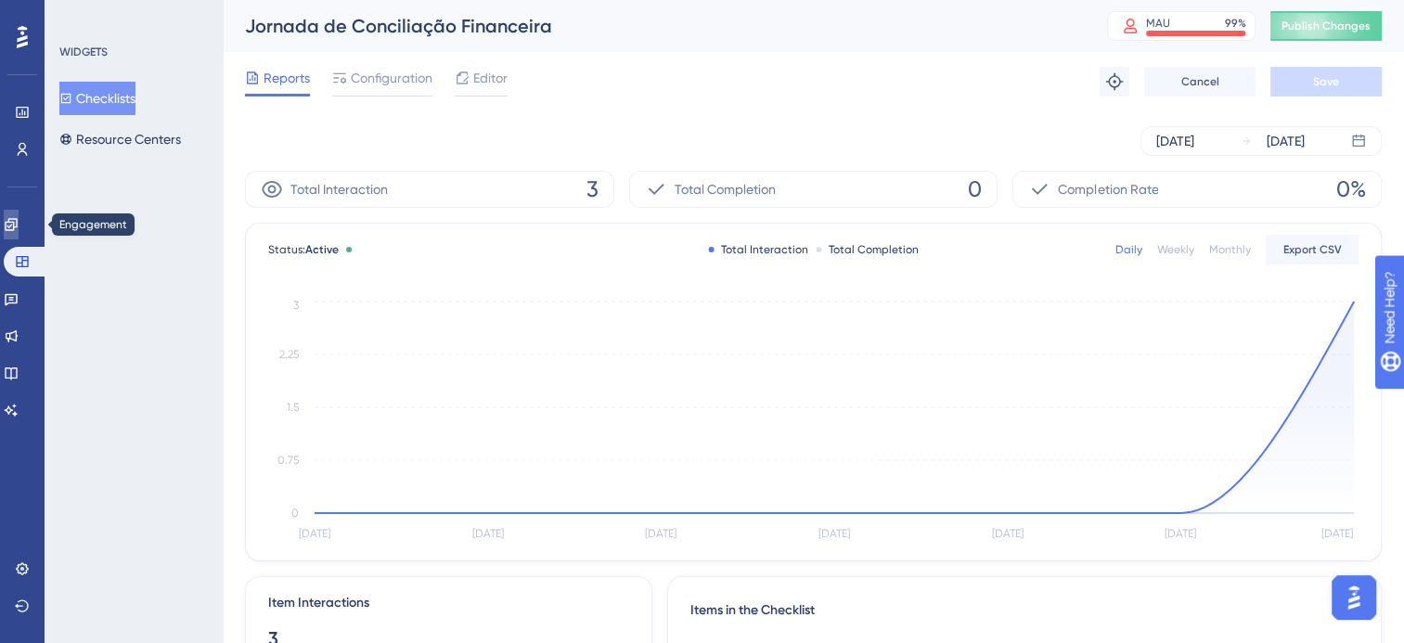
click at [19, 228] on icon at bounding box center [11, 224] width 15 height 15
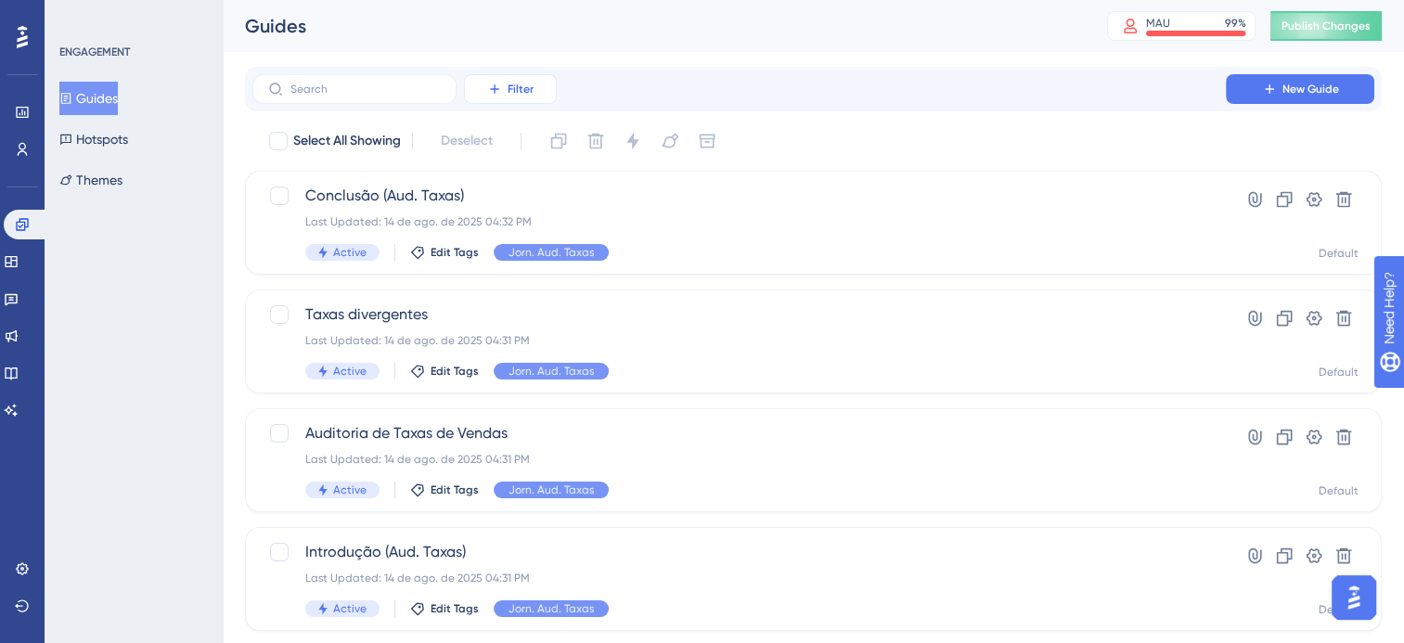
click at [501, 100] on button "Filter" at bounding box center [510, 89] width 93 height 30
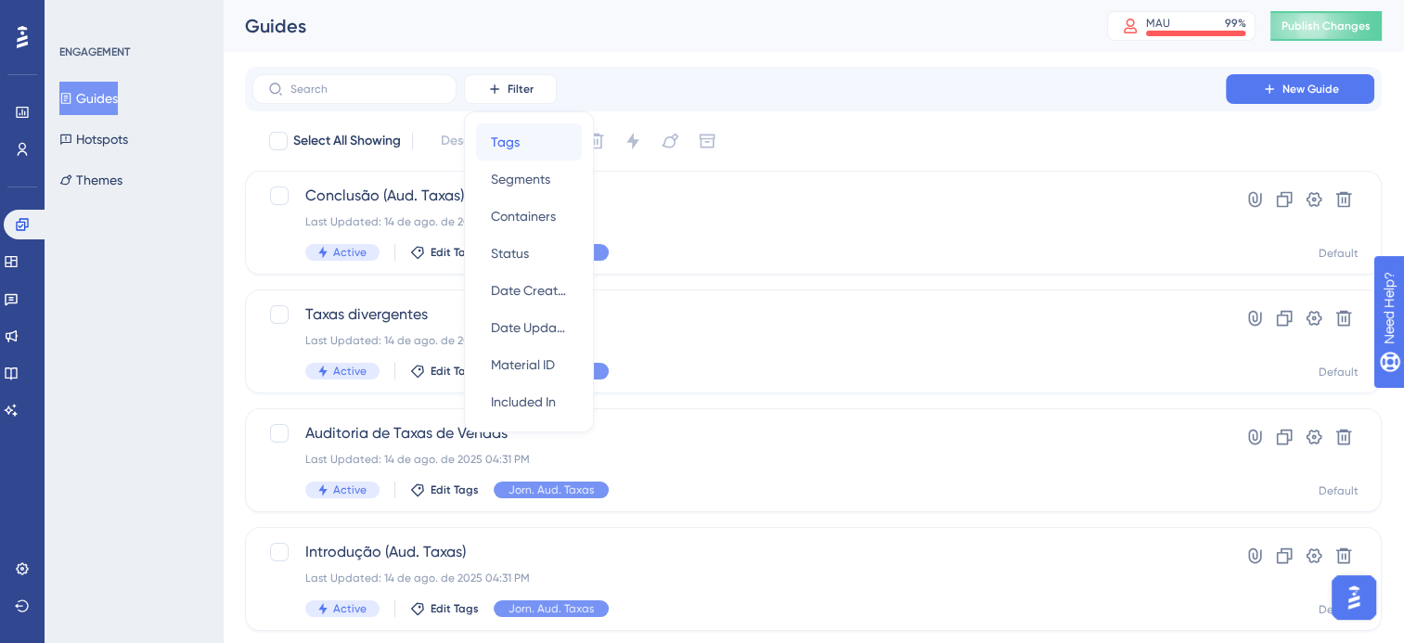
click at [526, 156] on div "Tags Tags" at bounding box center [529, 141] width 76 height 37
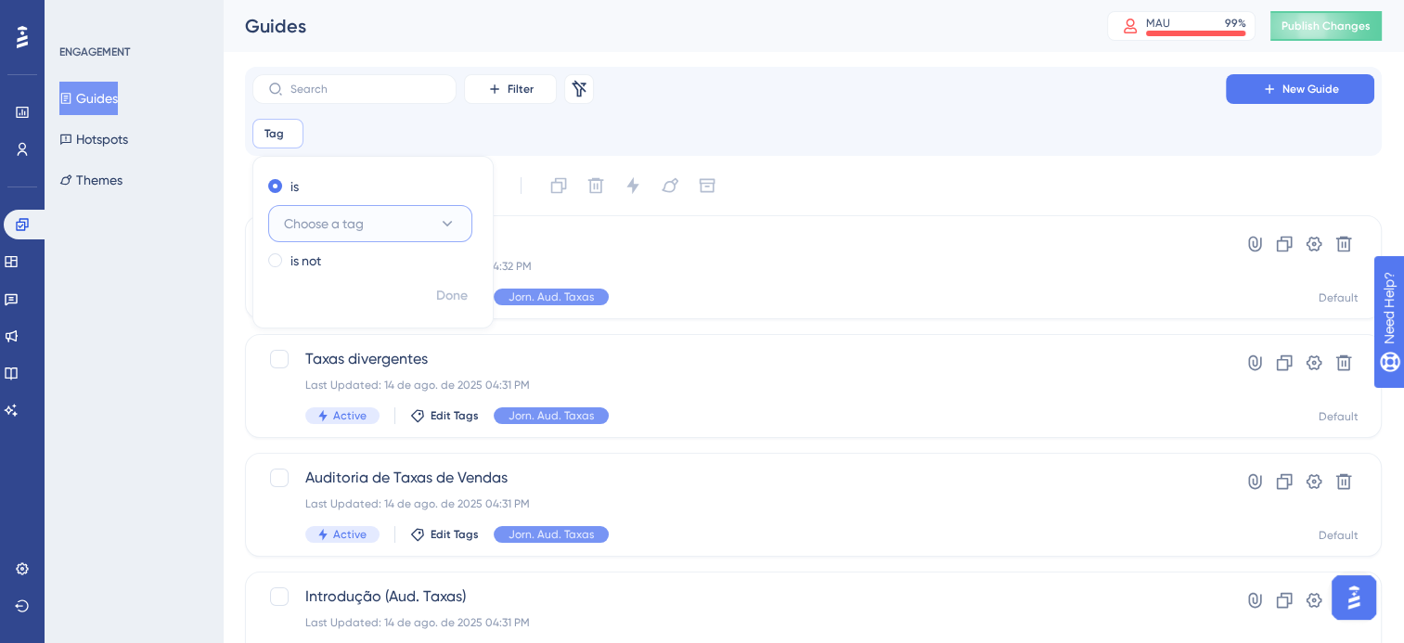
click at [371, 230] on button "Choose a tag" at bounding box center [370, 223] width 204 height 37
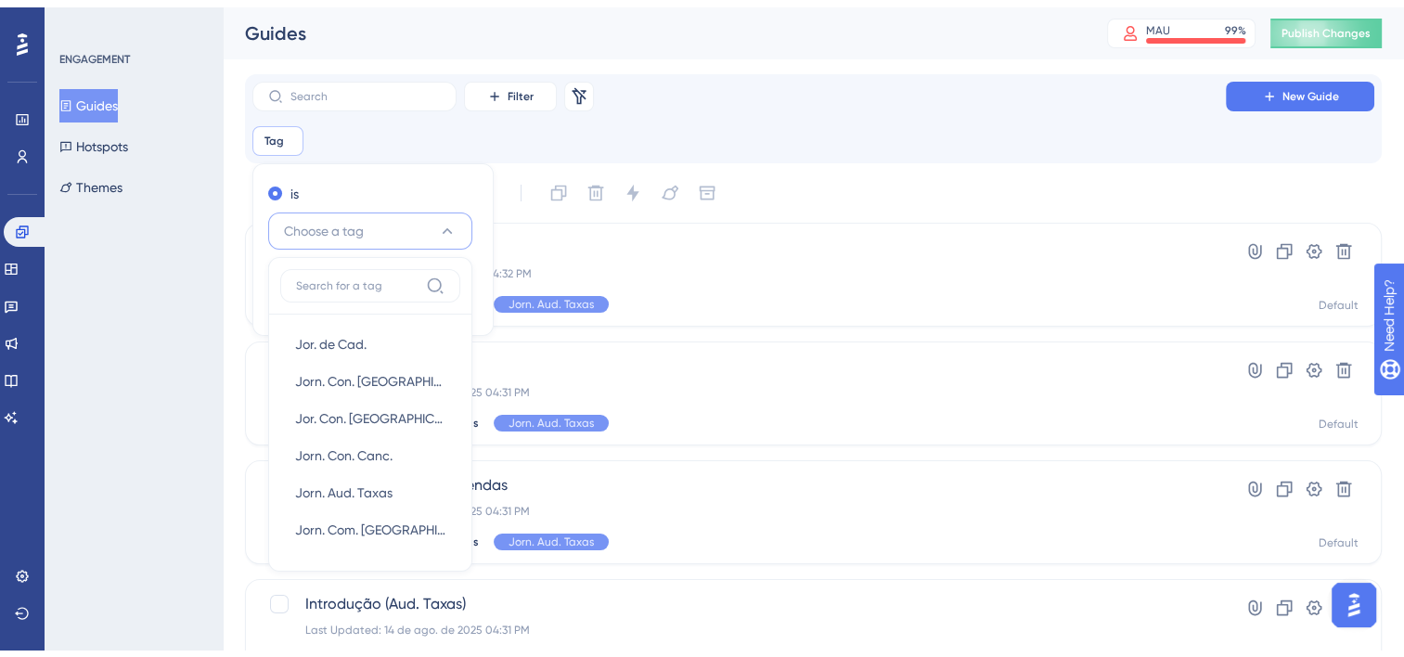
scroll to position [85, 0]
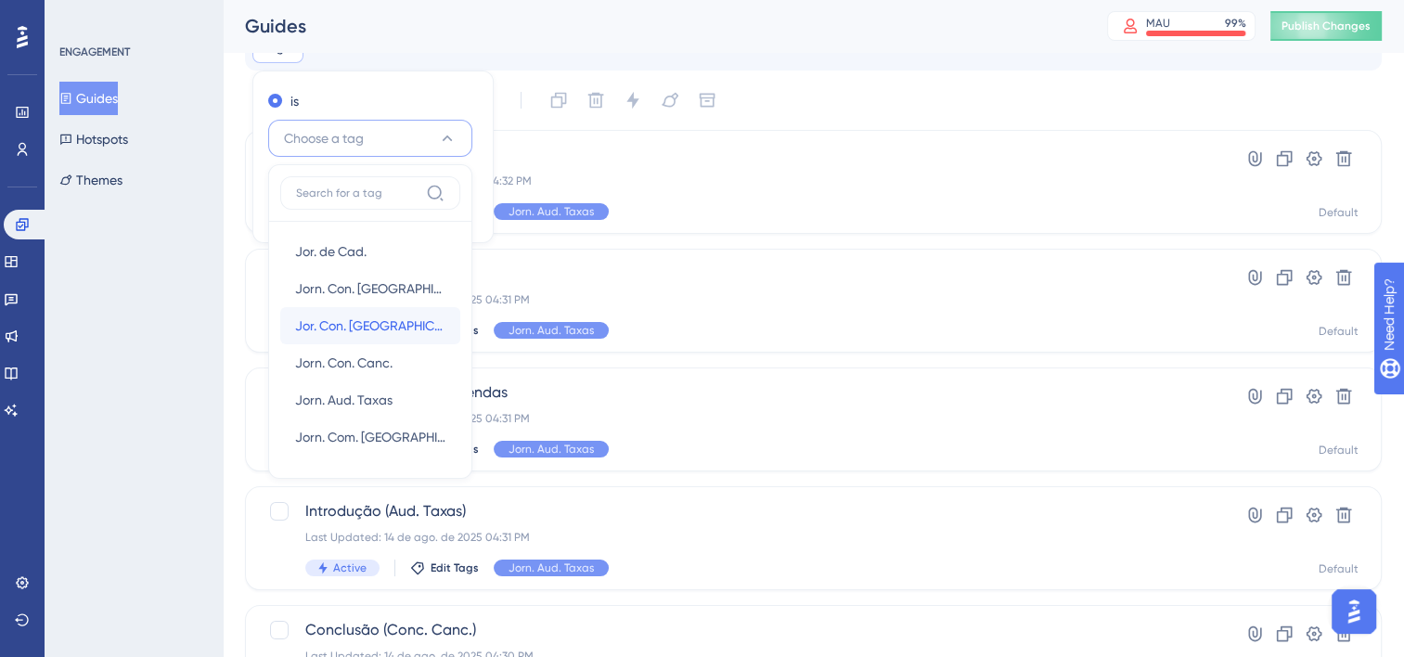
click at [399, 335] on div "Jor. Con. [GEOGRAPHIC_DATA]. Jor. Con. [GEOGRAPHIC_DATA]." at bounding box center [370, 325] width 150 height 37
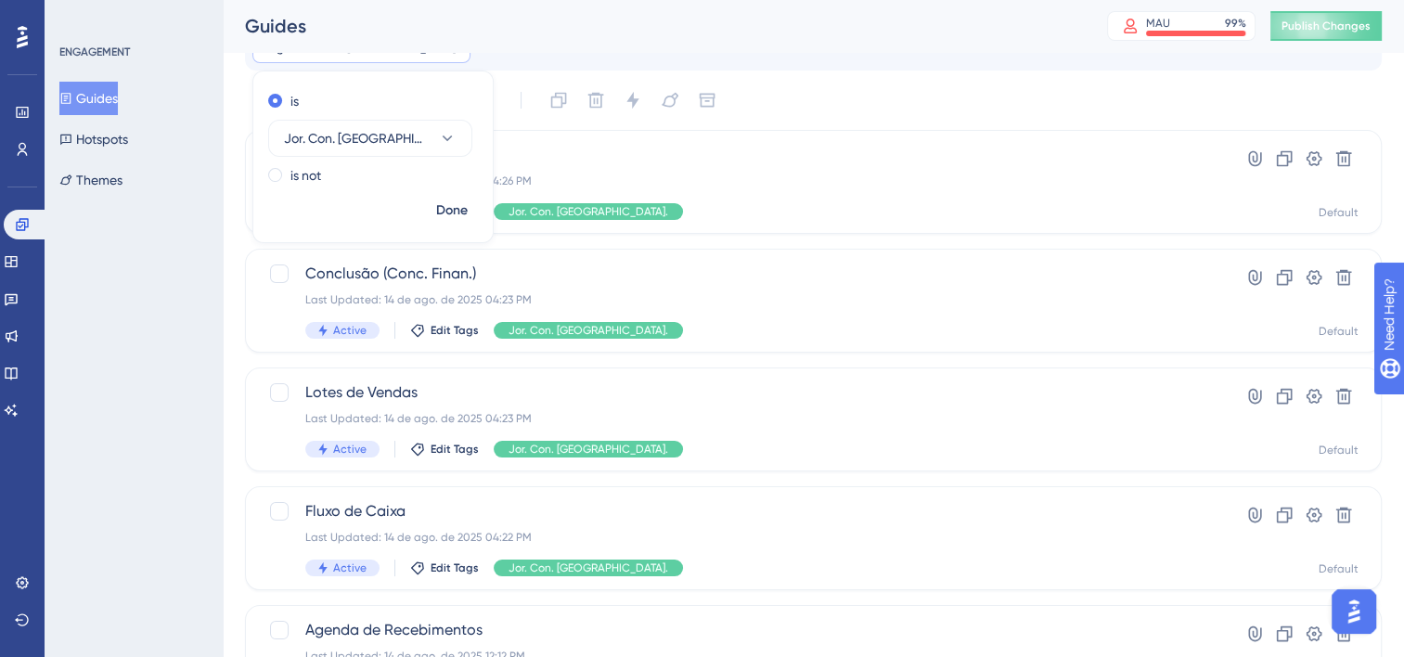
click at [620, 37] on div "Guides" at bounding box center [653, 26] width 816 height 26
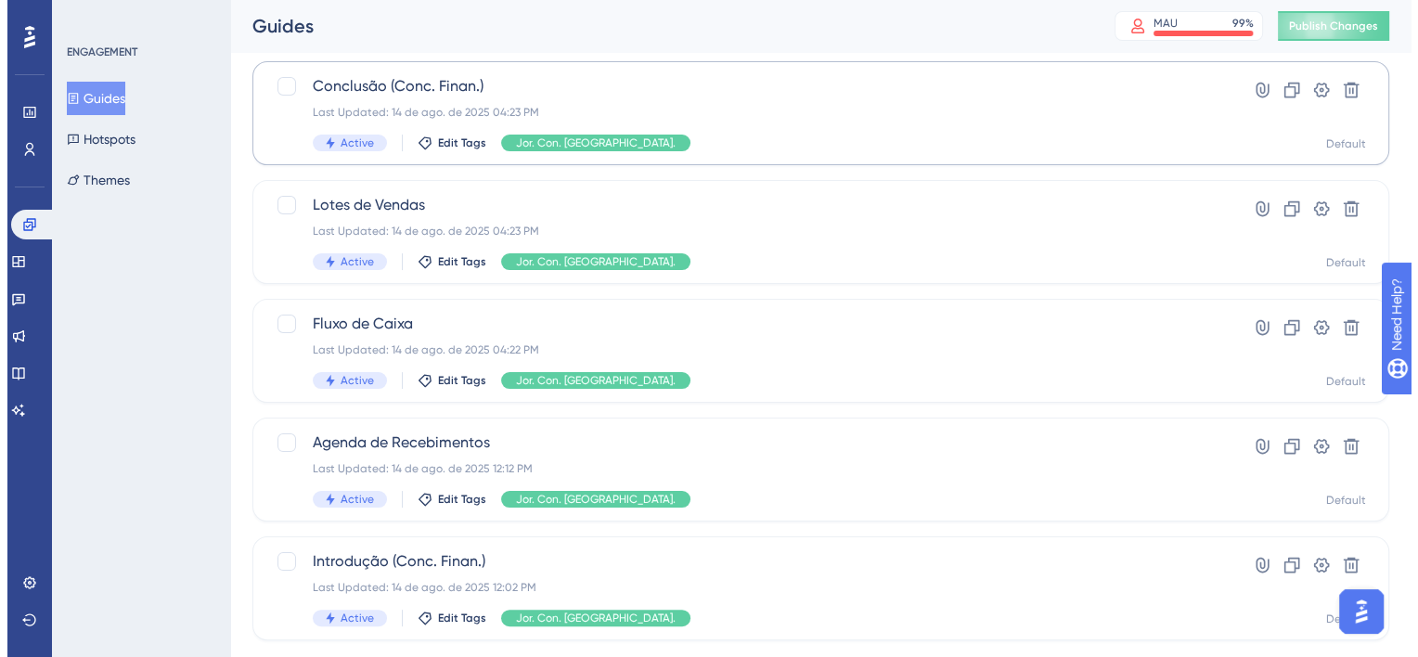
scroll to position [315, 0]
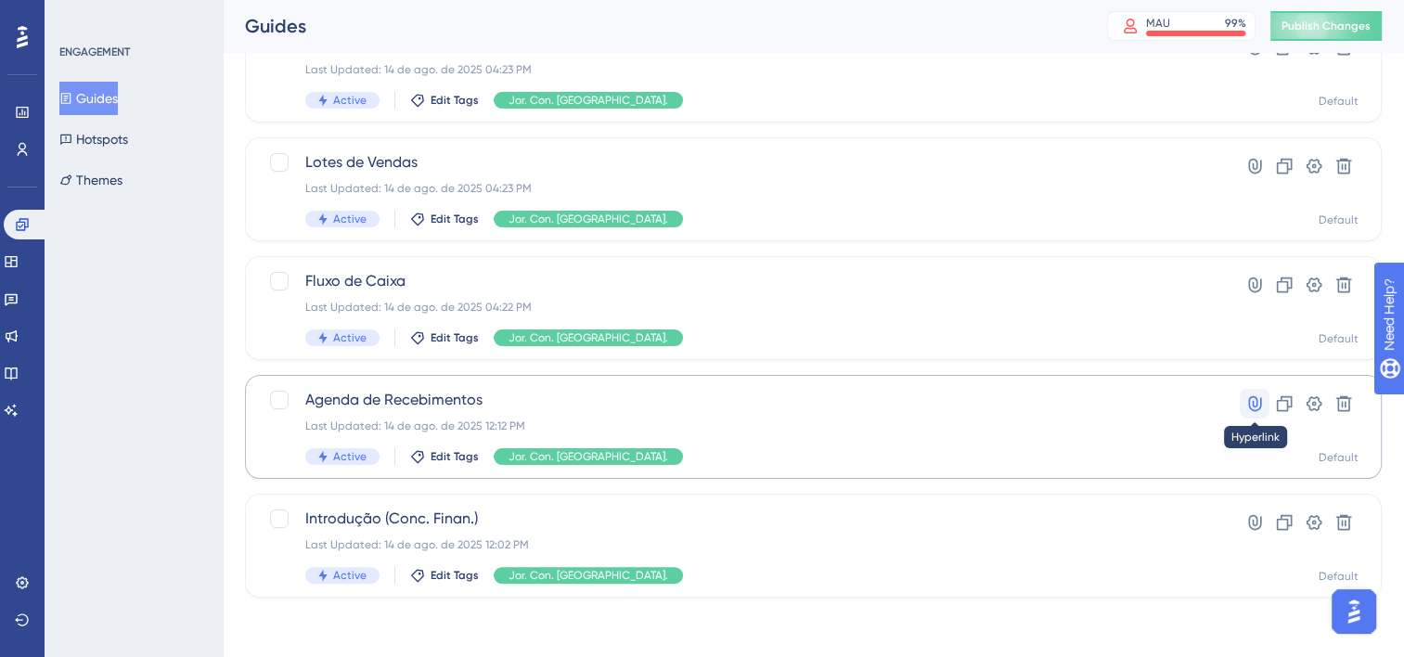
click at [1243, 401] on button at bounding box center [1255, 404] width 30 height 30
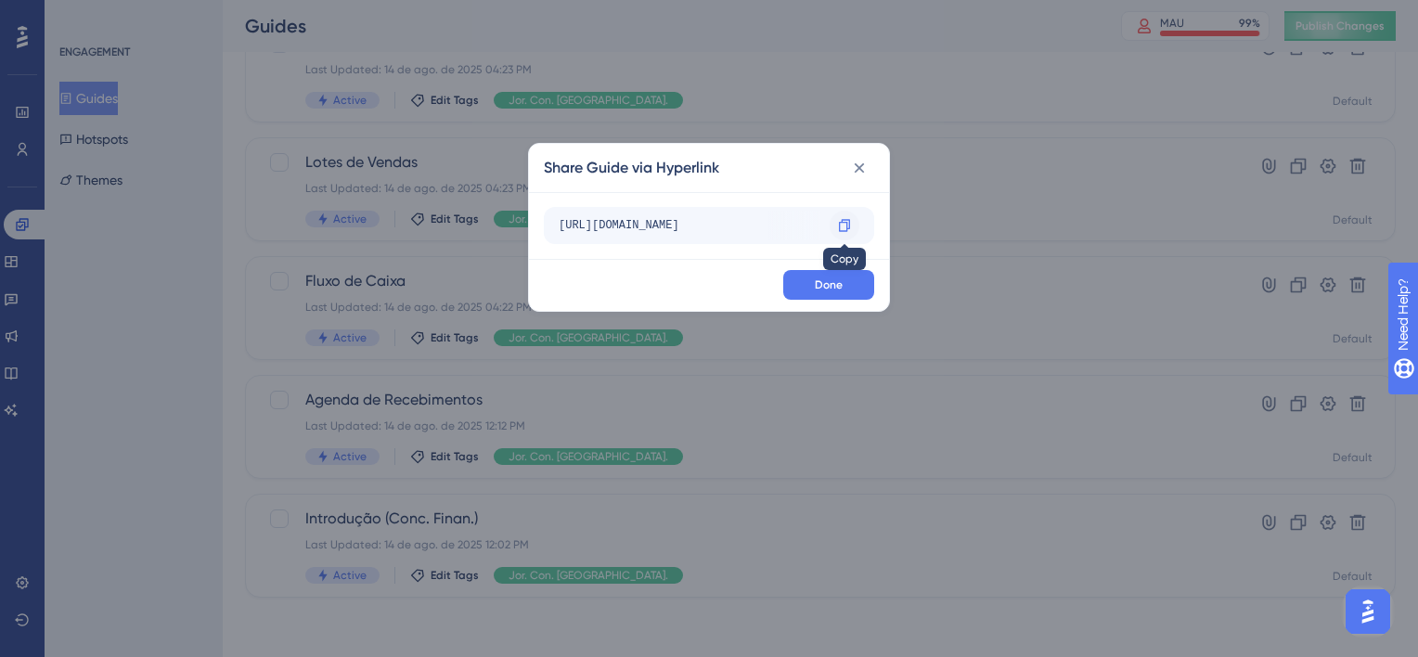
click at [841, 228] on icon at bounding box center [844, 225] width 15 height 15
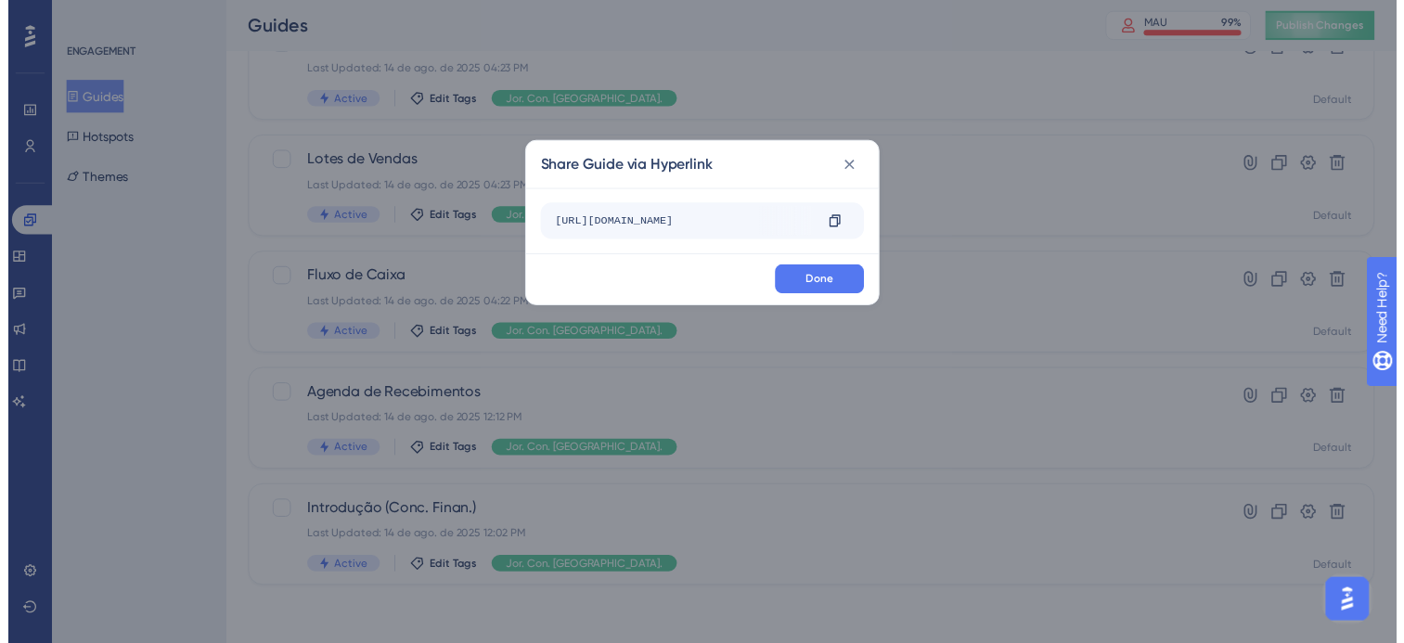
scroll to position [0, 0]
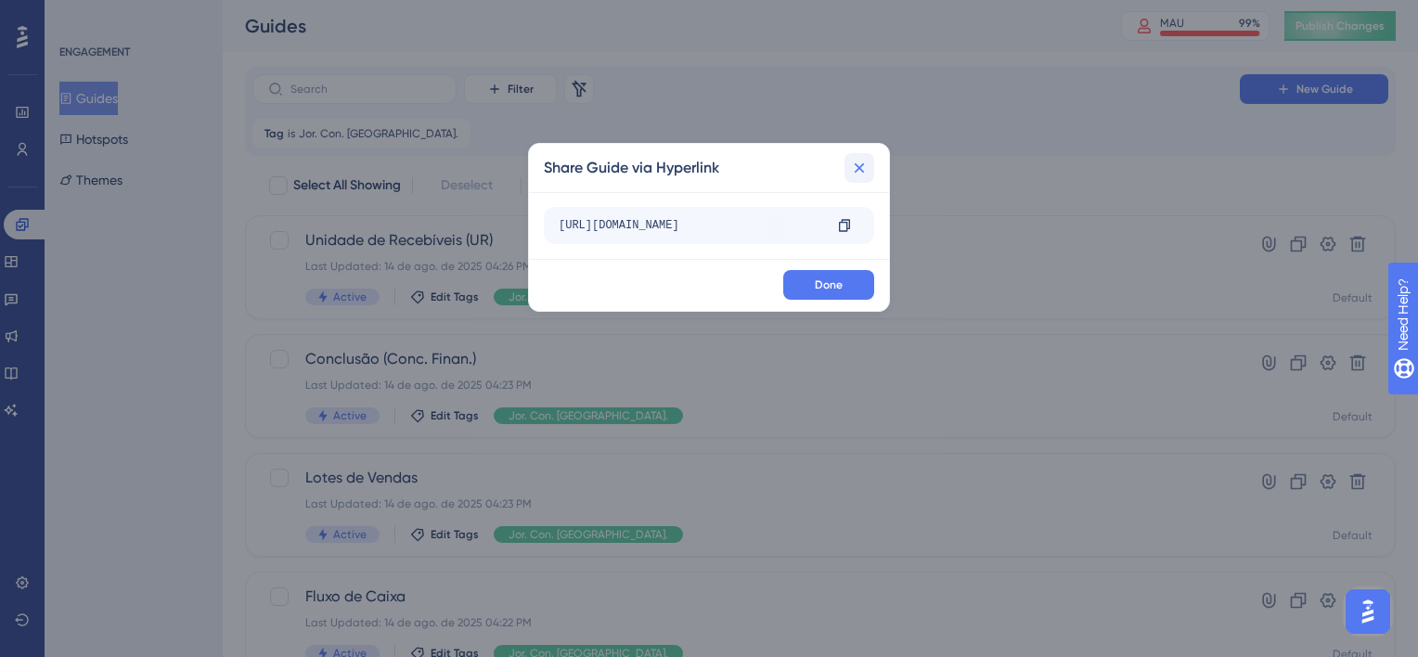
click at [870, 166] on button at bounding box center [859, 168] width 30 height 30
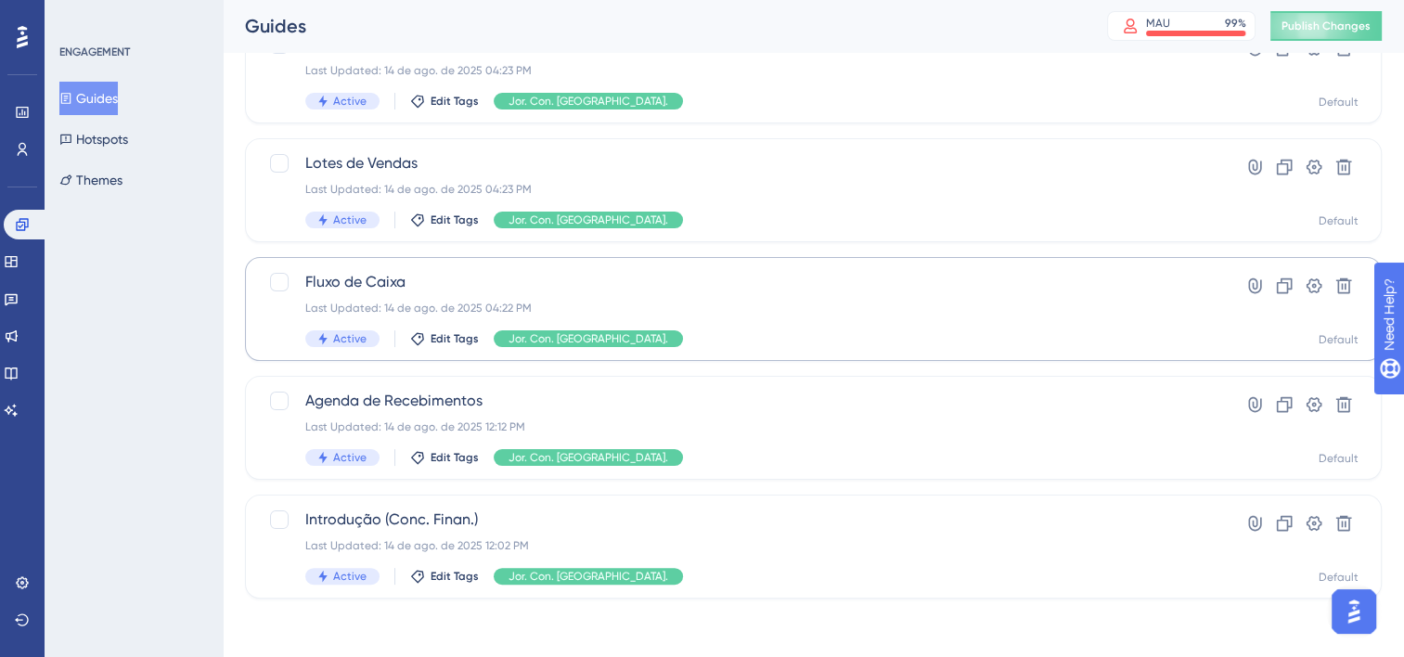
scroll to position [315, 0]
click at [1250, 284] on icon at bounding box center [1254, 285] width 19 height 19
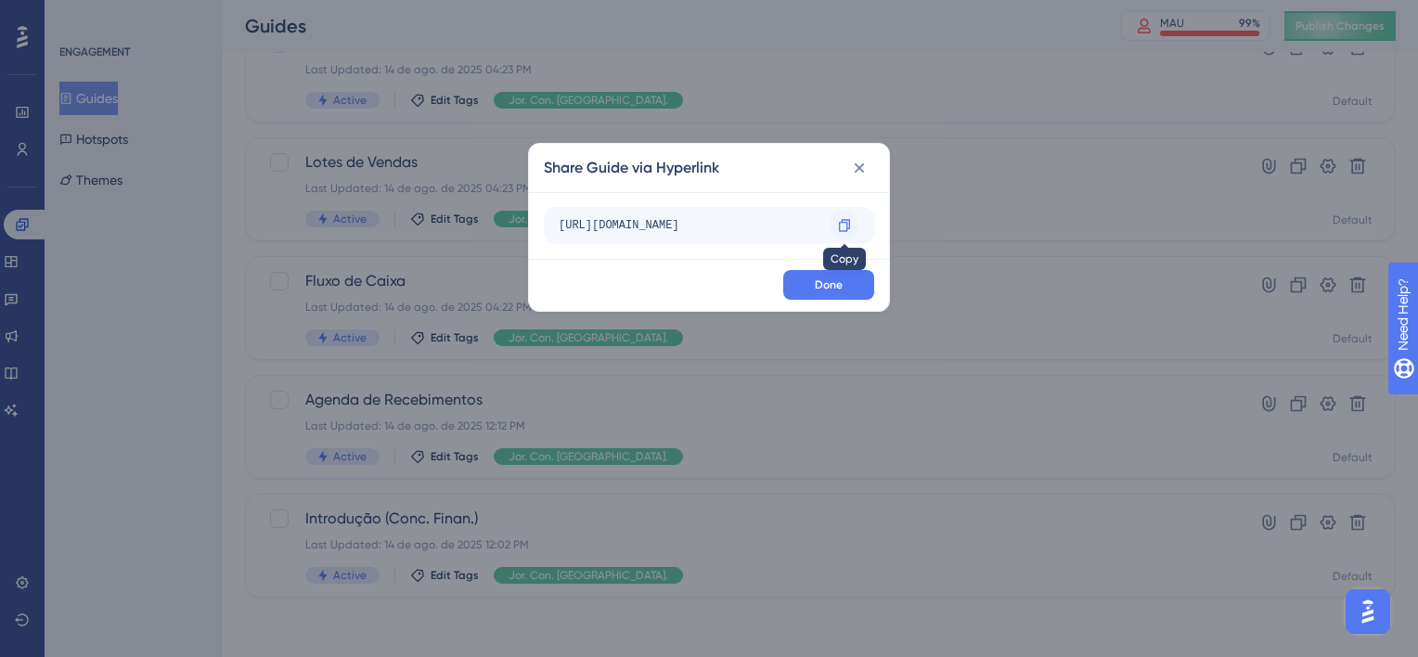
click at [839, 225] on icon at bounding box center [844, 225] width 11 height 12
drag, startPoint x: 860, startPoint y: 171, endPoint x: 812, endPoint y: 179, distance: 49.0
click at [860, 171] on icon at bounding box center [859, 168] width 19 height 19
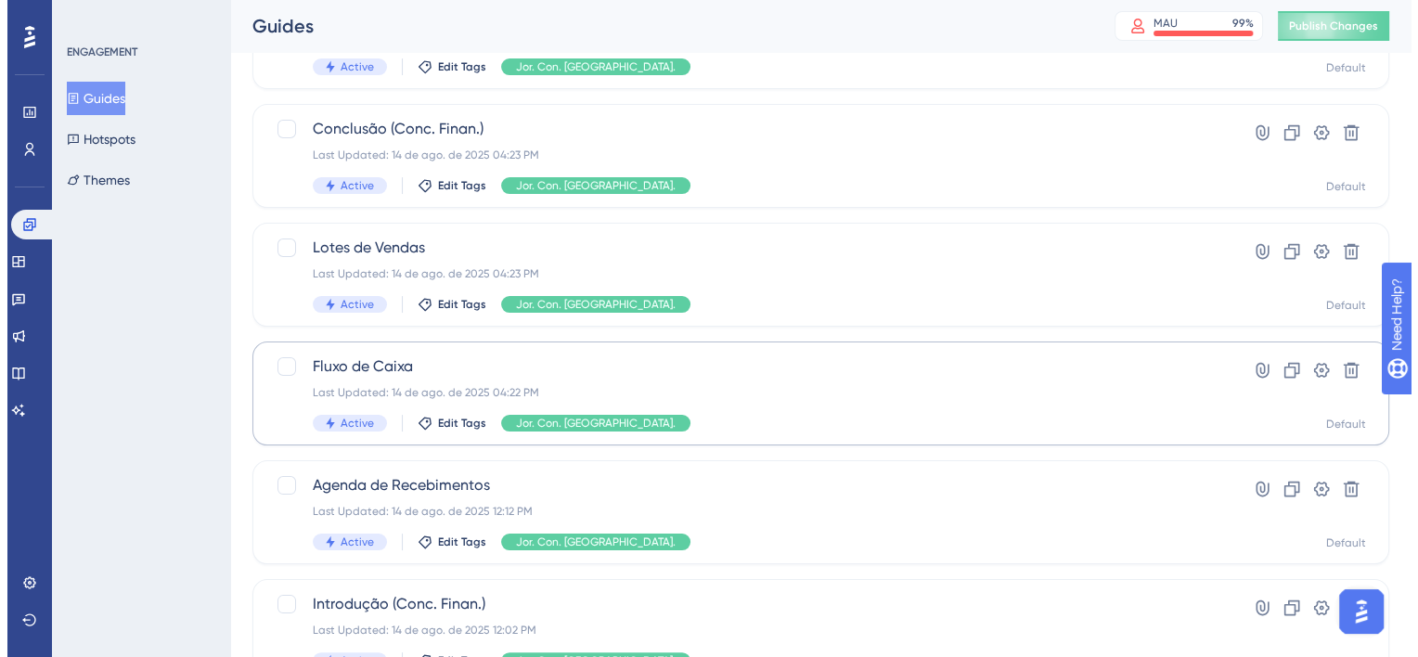
scroll to position [130, 0]
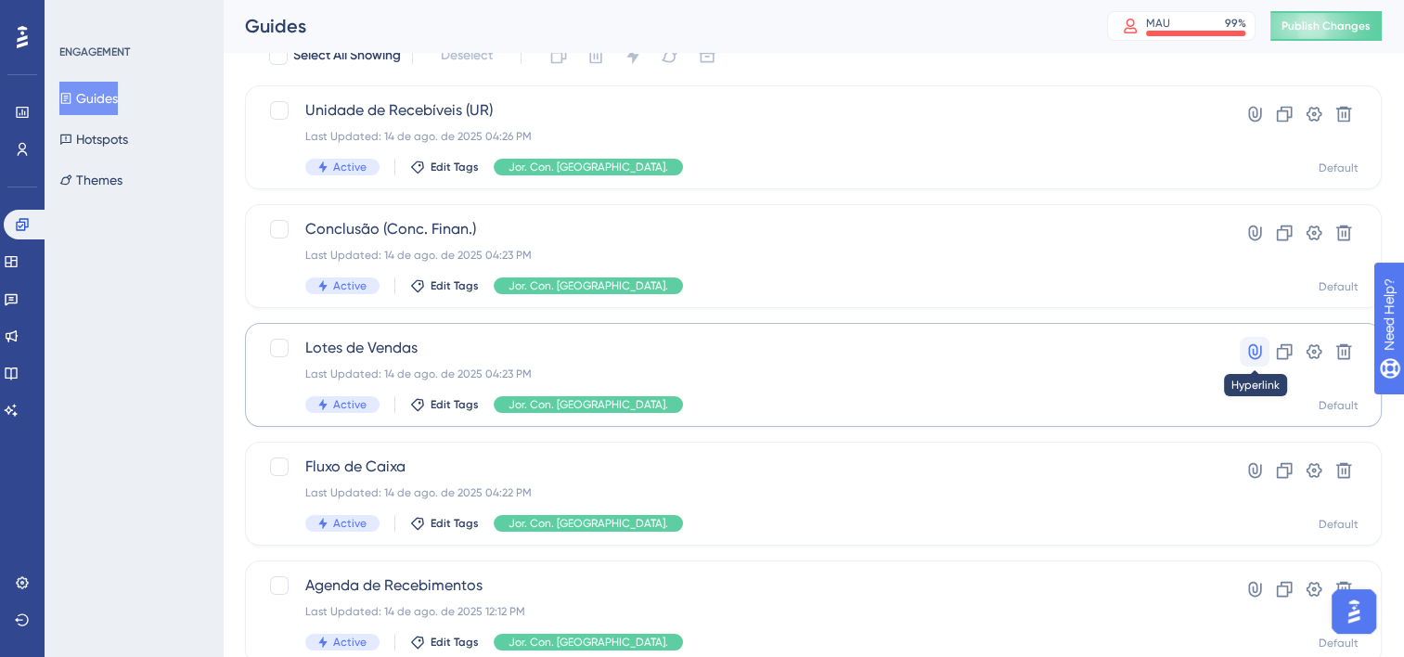
click at [1251, 351] on icon at bounding box center [1254, 351] width 19 height 19
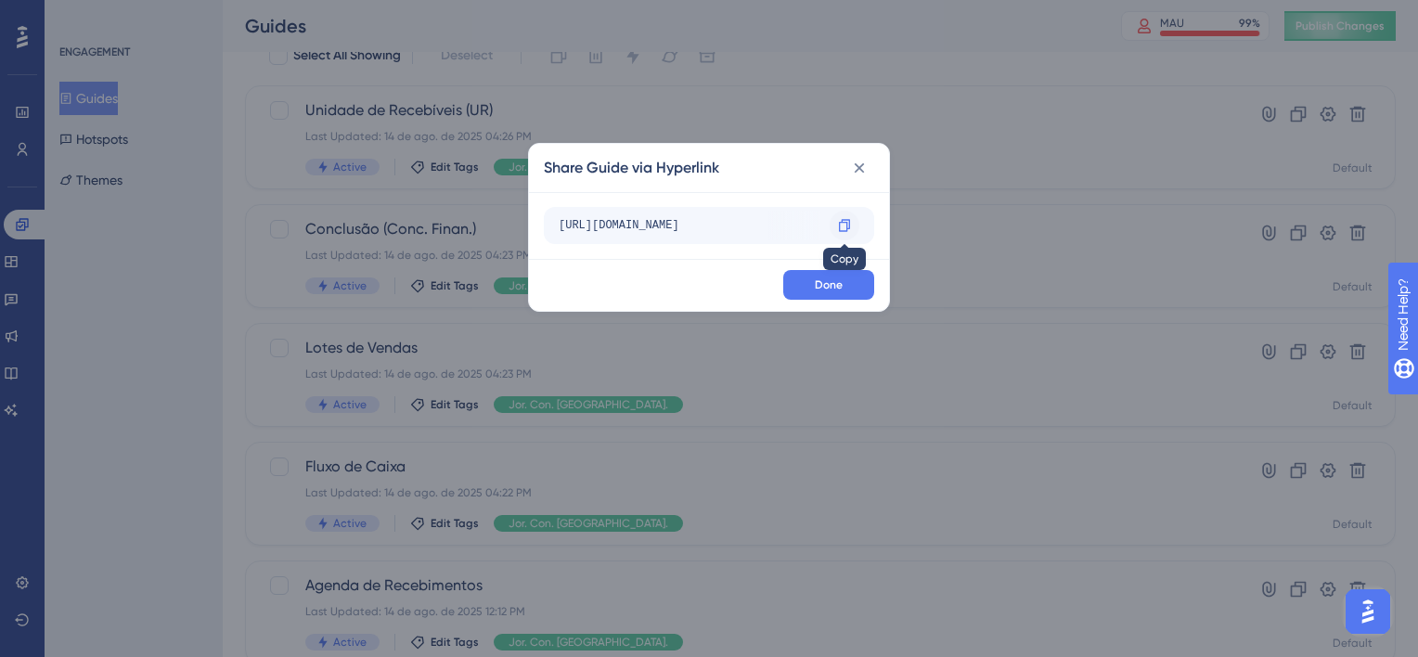
click at [846, 224] on icon at bounding box center [844, 225] width 11 height 12
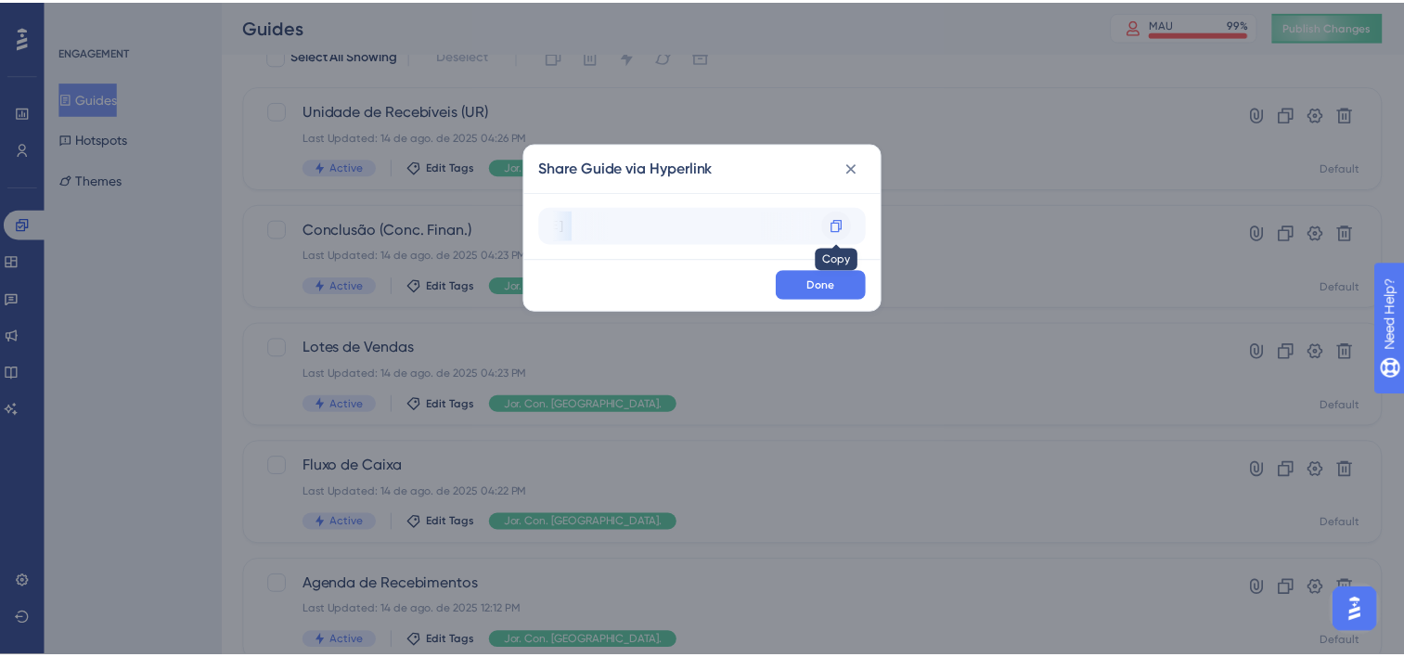
scroll to position [0, 325]
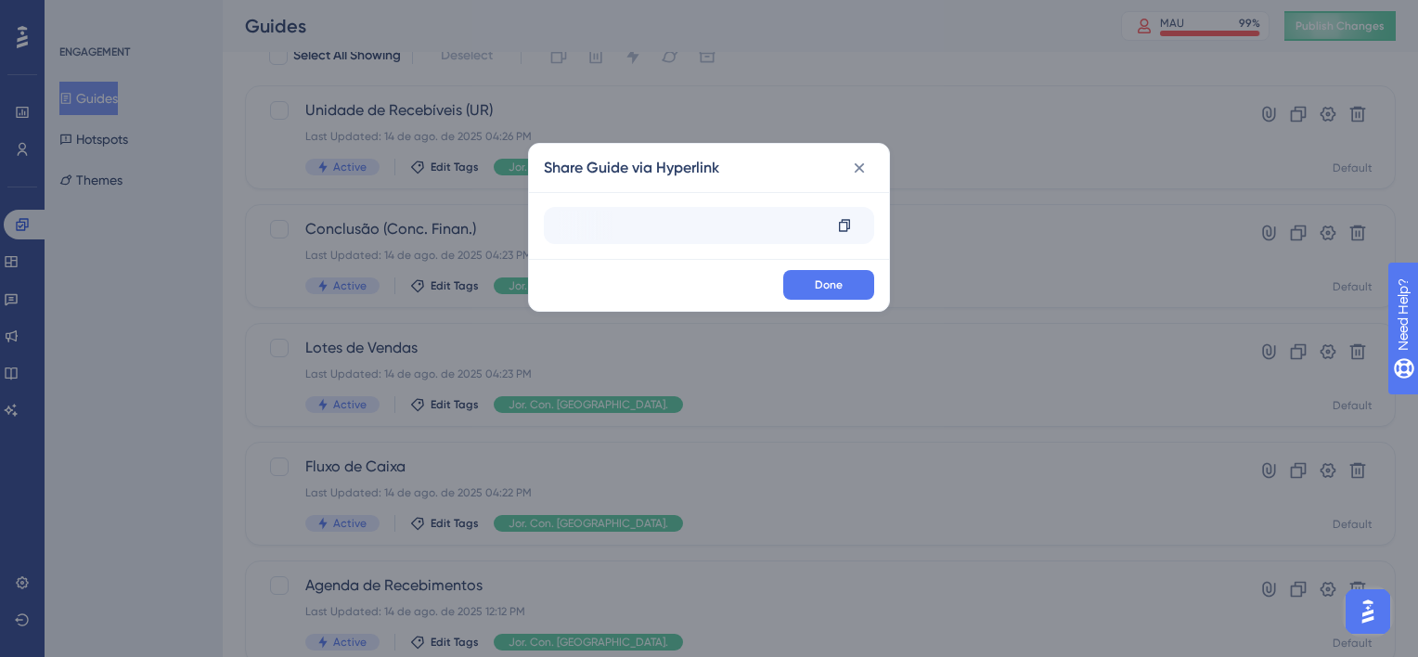
drag, startPoint x: 559, startPoint y: 225, endPoint x: 731, endPoint y: 231, distance: 172.7
click at [731, 231] on div "[URL][DOMAIN_NAME]" at bounding box center [691, 226] width 264 height 30
copy div "[URL][DOMAIN_NAME]?"
click at [868, 168] on icon at bounding box center [859, 168] width 19 height 19
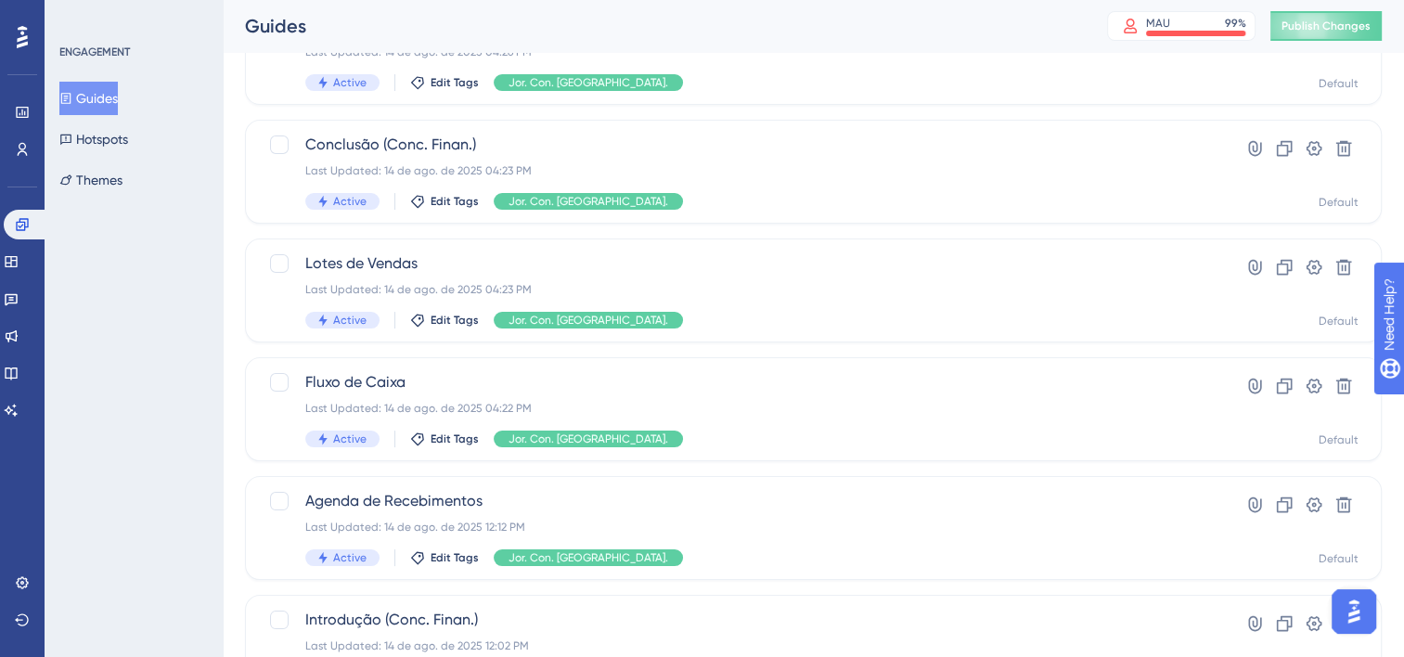
scroll to position [315, 0]
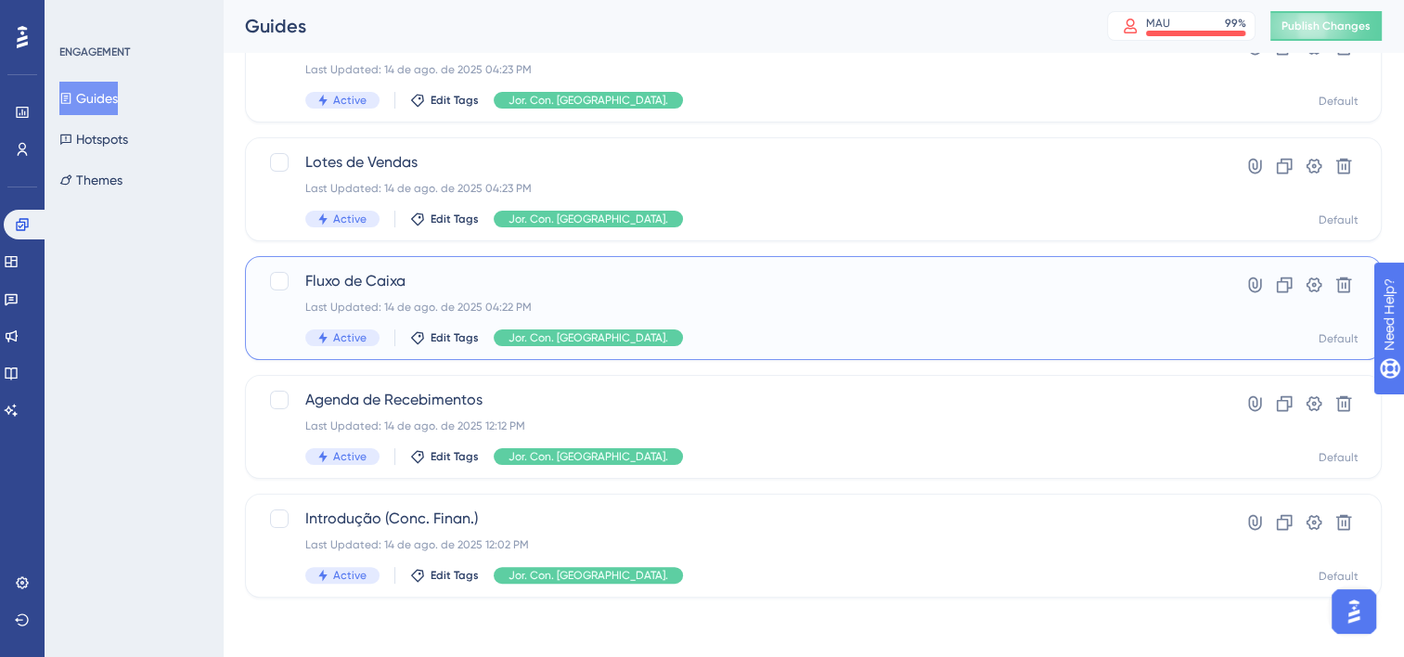
click at [655, 296] on div "Fluxo de Caixa Last Updated: 14 de ago. de 2025 04:22 PM Active Edit Tags Jor. …" at bounding box center [739, 308] width 868 height 76
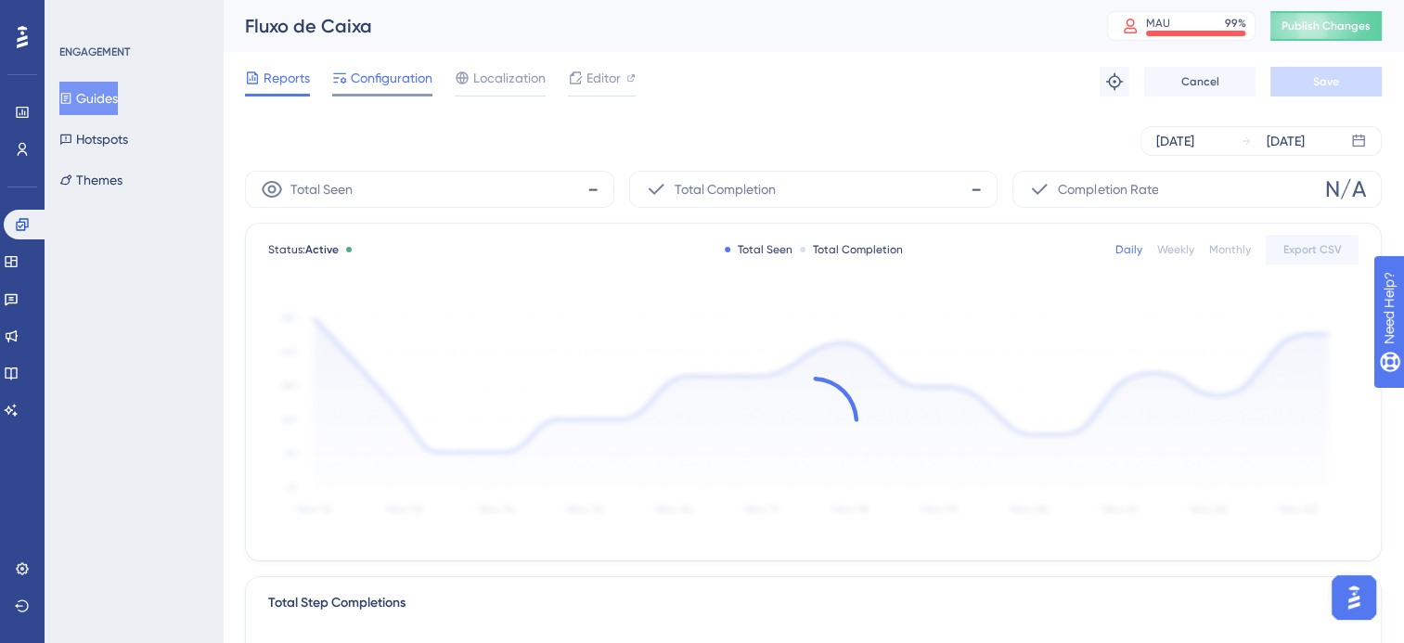
click at [404, 72] on span "Configuration" at bounding box center [392, 78] width 82 height 22
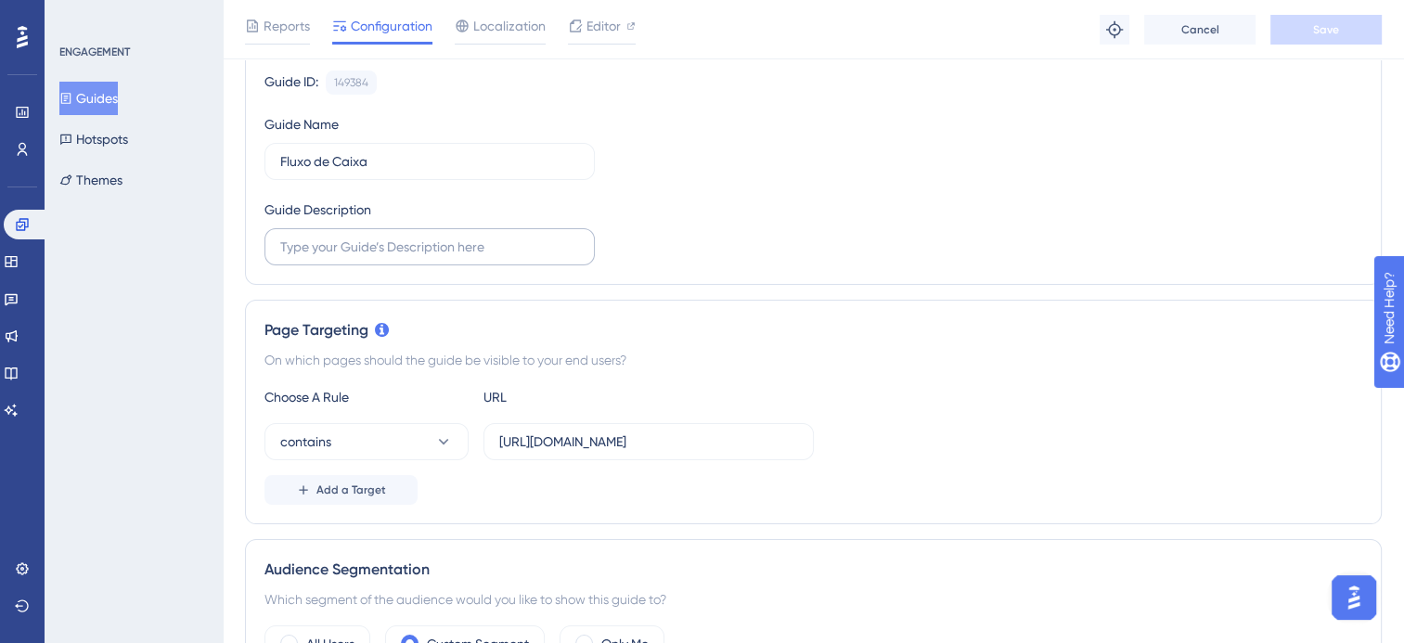
scroll to position [186, 0]
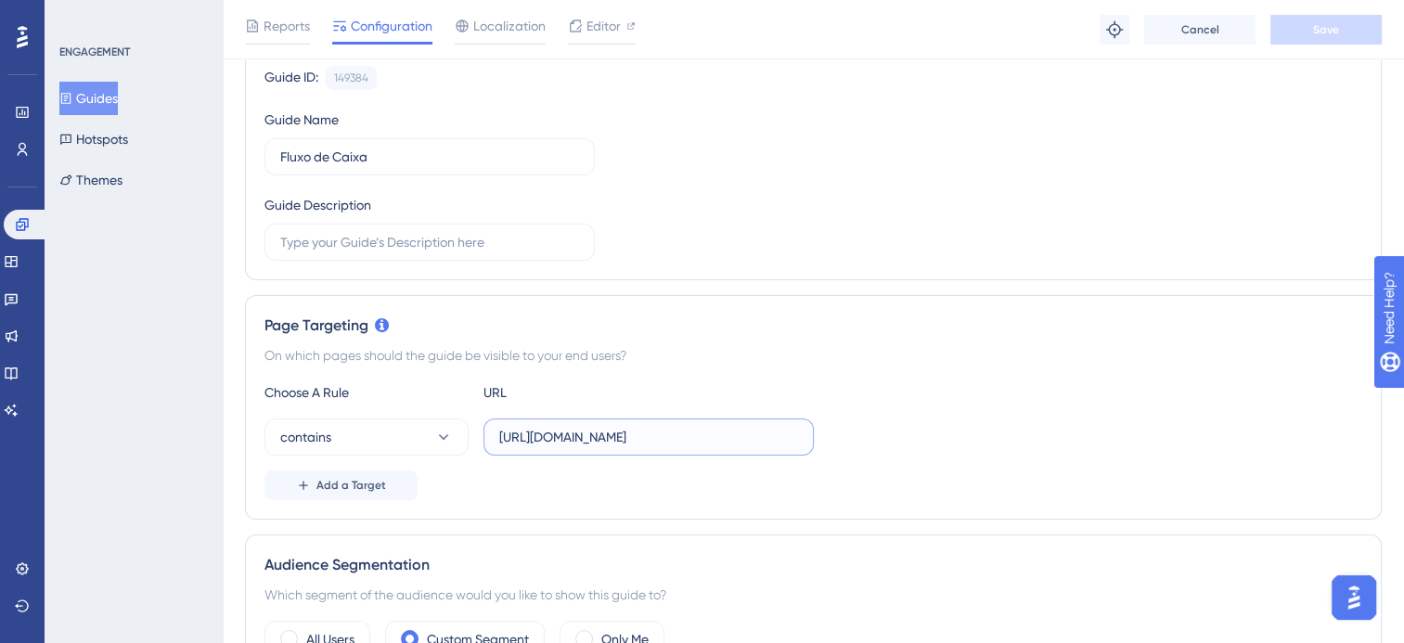
click at [672, 440] on input "[URL][DOMAIN_NAME]" at bounding box center [648, 437] width 299 height 20
drag, startPoint x: 672, startPoint y: 427, endPoint x: 860, endPoint y: 447, distance: 189.5
click at [866, 453] on div "contains [URL][DOMAIN_NAME]" at bounding box center [813, 436] width 1098 height 37
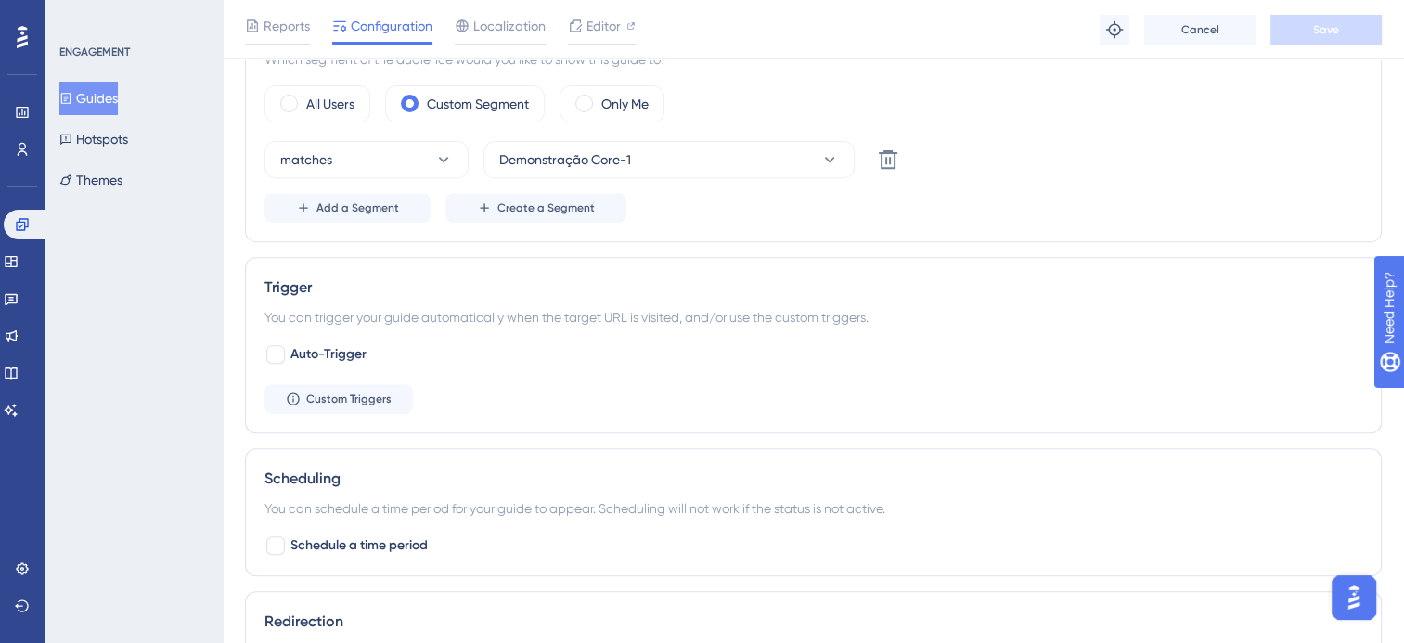
scroll to position [742, 0]
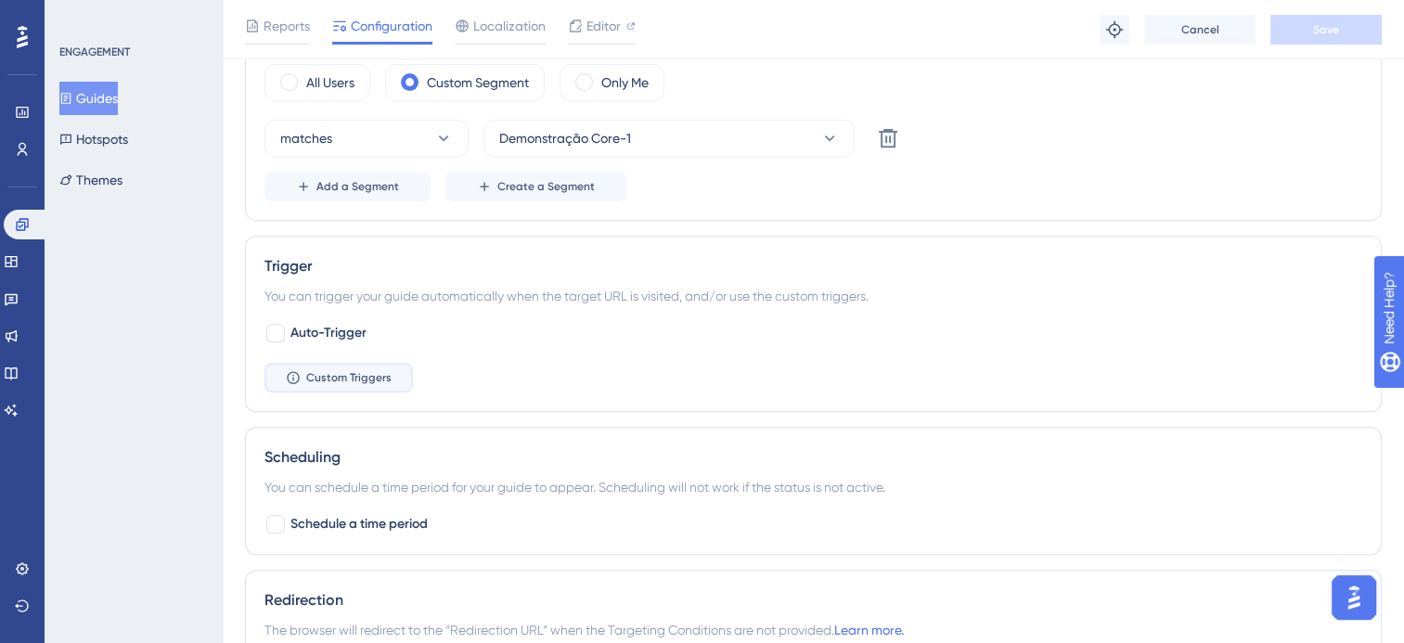
click at [282, 375] on button "Custom Triggers" at bounding box center [338, 378] width 148 height 30
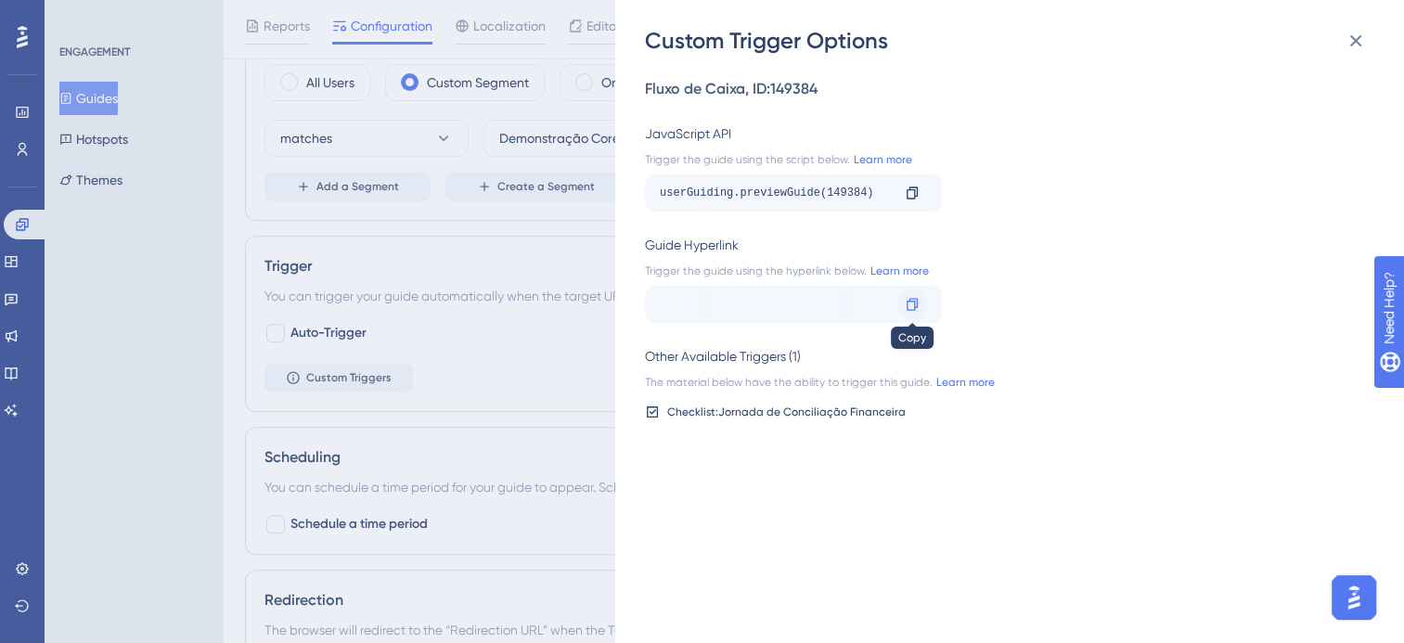
scroll to position [0, 358]
drag, startPoint x: 846, startPoint y: 301, endPoint x: 807, endPoint y: 308, distance: 39.7
click at [532, 308] on div "[URL][DOMAIN_NAME]" at bounding box center [417, 305] width 230 height 30
click at [1359, 38] on icon at bounding box center [1356, 41] width 22 height 22
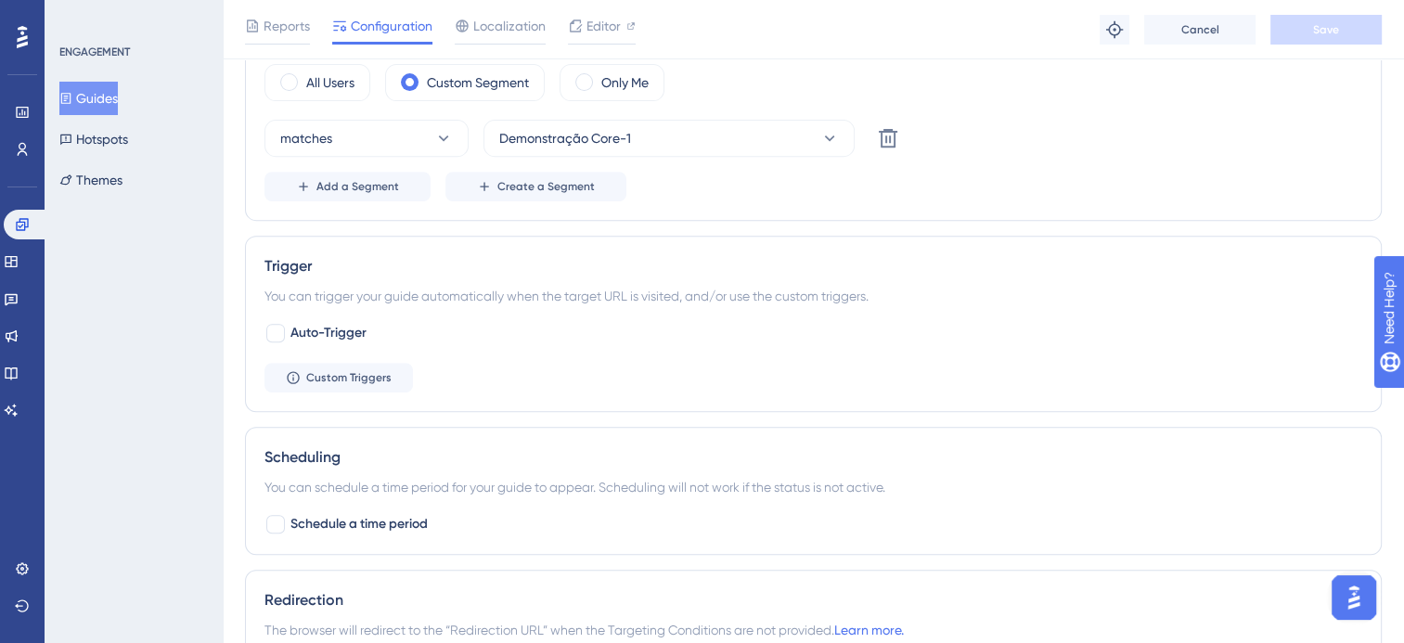
click at [333, 358] on div "Auto-Trigger Custom Triggers" at bounding box center [813, 357] width 1098 height 71
click at [333, 371] on span "Custom Triggers" at bounding box center [348, 377] width 85 height 15
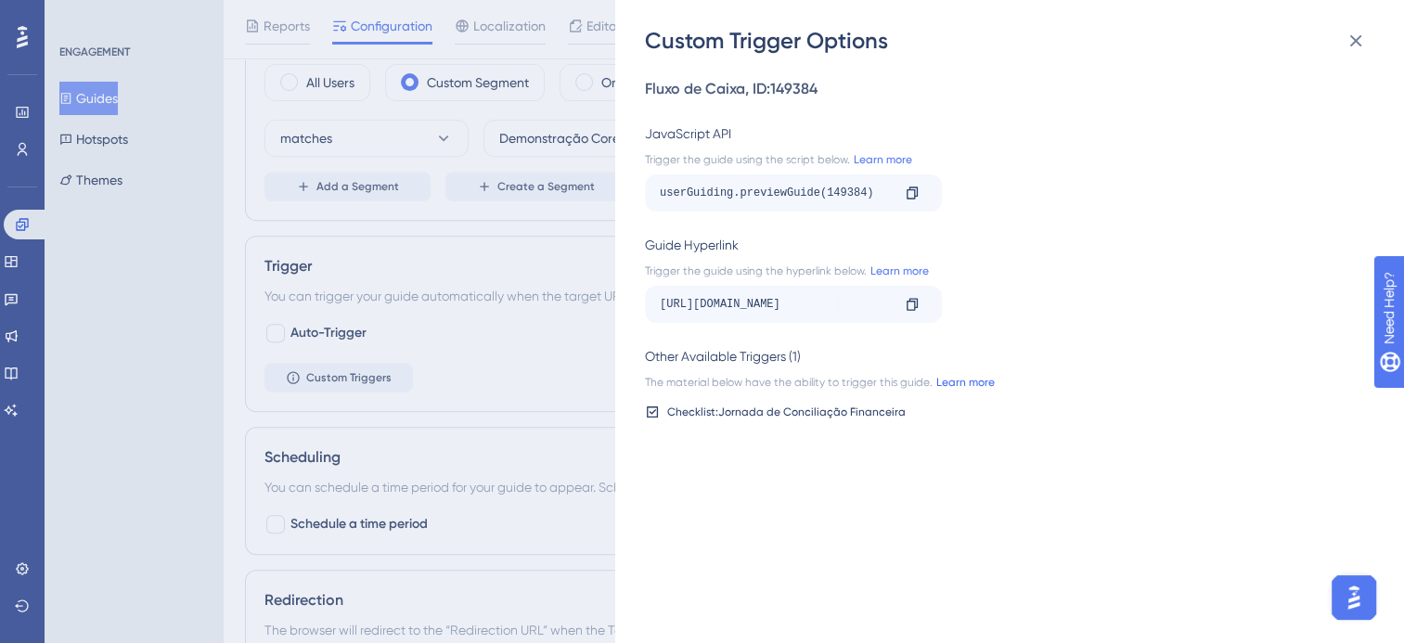
click at [948, 385] on link "Learn more" at bounding box center [964, 382] width 62 height 15
click at [1366, 34] on icon at bounding box center [1356, 41] width 22 height 22
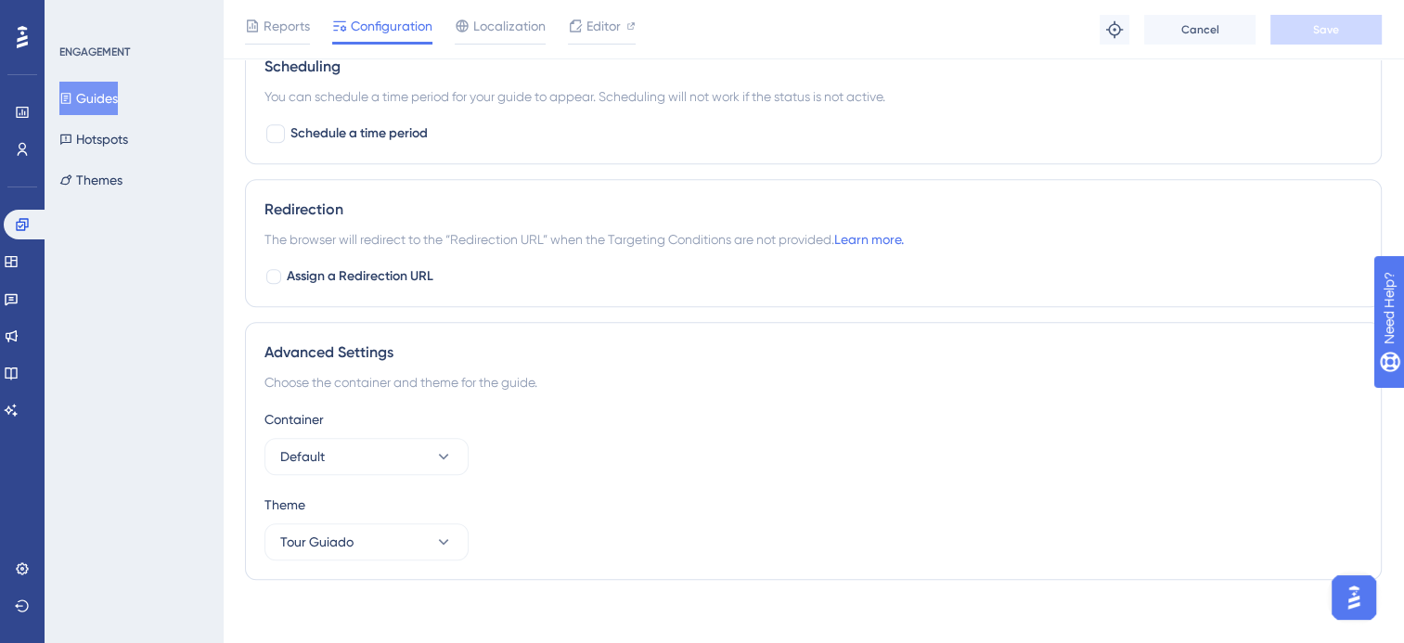
scroll to position [1140, 0]
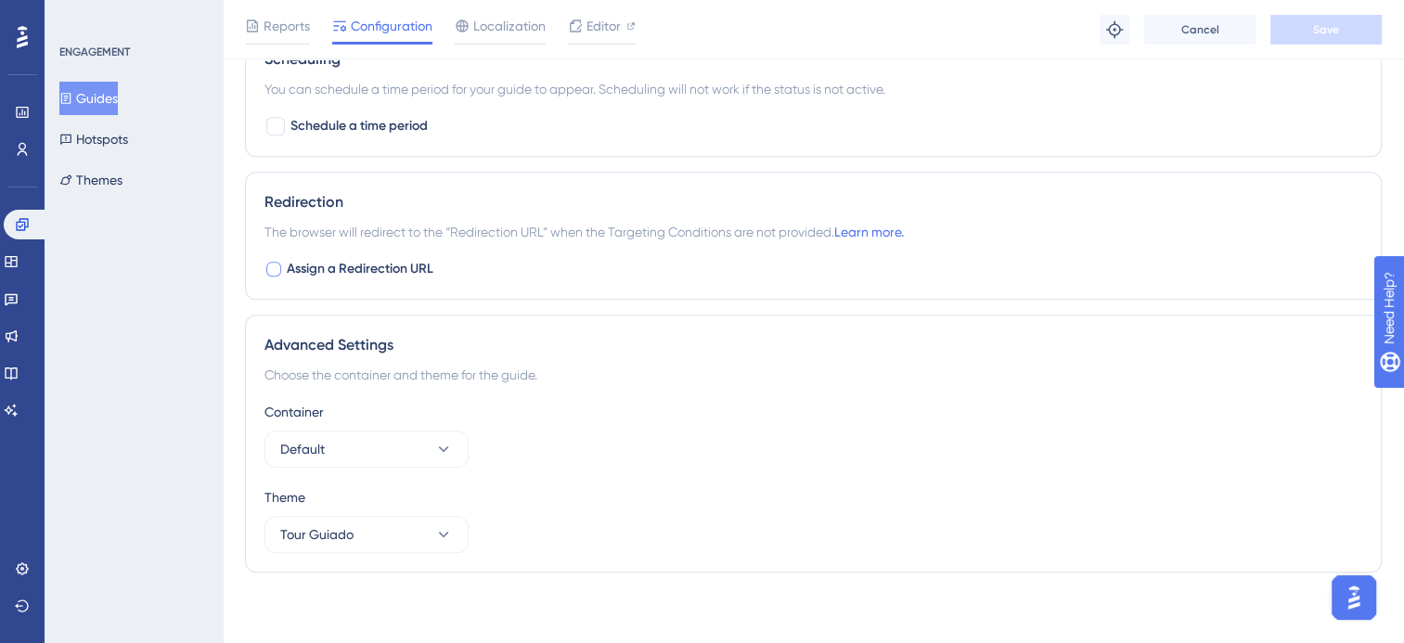
click at [280, 262] on div at bounding box center [273, 269] width 15 height 15
checkbox input "true"
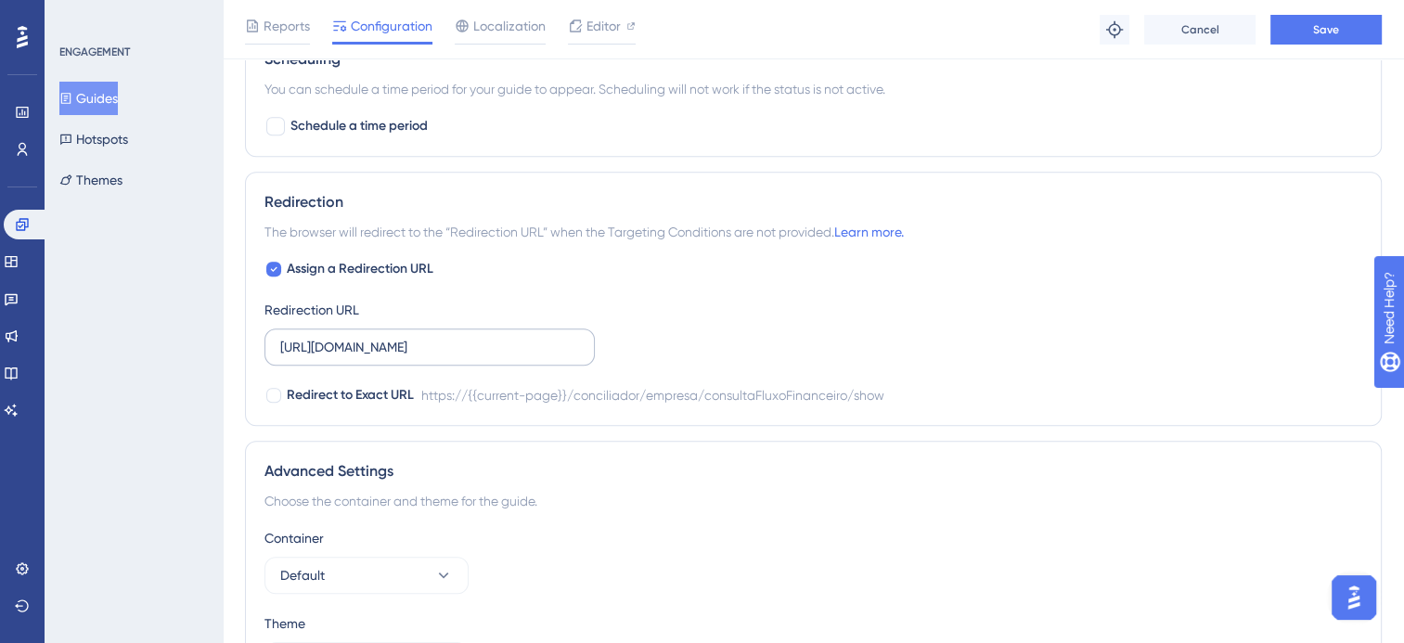
click at [528, 354] on label "[URL][DOMAIN_NAME]" at bounding box center [429, 346] width 330 height 37
click at [528, 354] on input "[URL][DOMAIN_NAME]" at bounding box center [429, 347] width 299 height 20
click at [531, 353] on input "[URL][DOMAIN_NAME]" at bounding box center [429, 347] width 299 height 20
click at [368, 354] on label "[URL][DOMAIN_NAME]" at bounding box center [429, 346] width 330 height 37
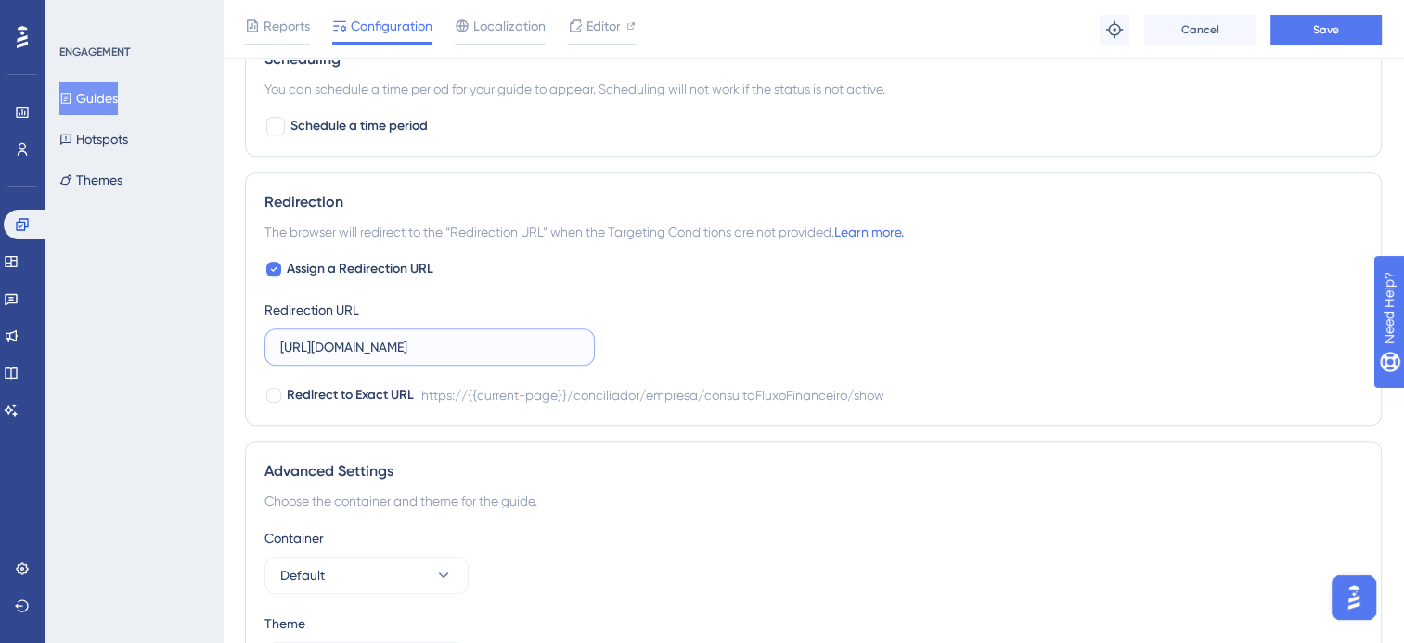
click at [368, 354] on input "[URL][DOMAIN_NAME]" at bounding box center [429, 347] width 299 height 20
click at [372, 340] on input "[URL][DOMAIN_NAME]" at bounding box center [429, 347] width 299 height 20
paste input "CarteiraRecebimentos"
type input "[URL][DOMAIN_NAME]"
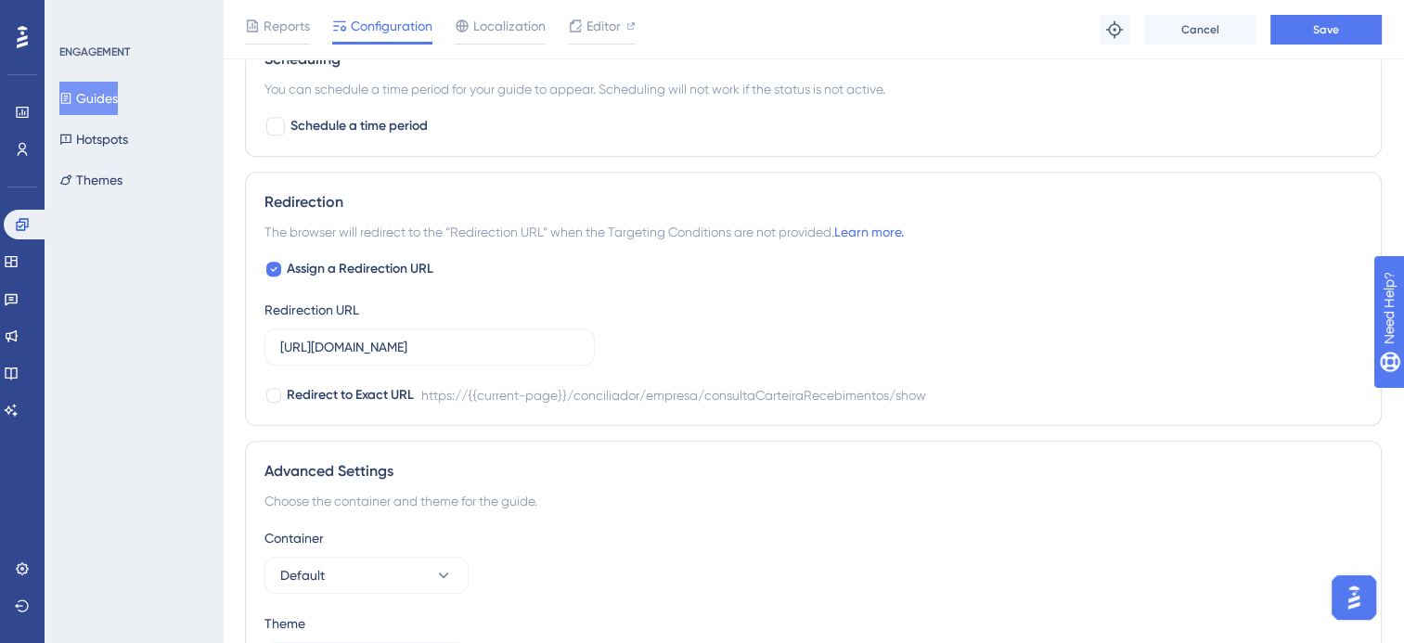
click at [733, 340] on div "Assign a Redirection URL Redirection URL [URL][DOMAIN_NAME] Redirect to Exact U…" at bounding box center [813, 332] width 1098 height 148
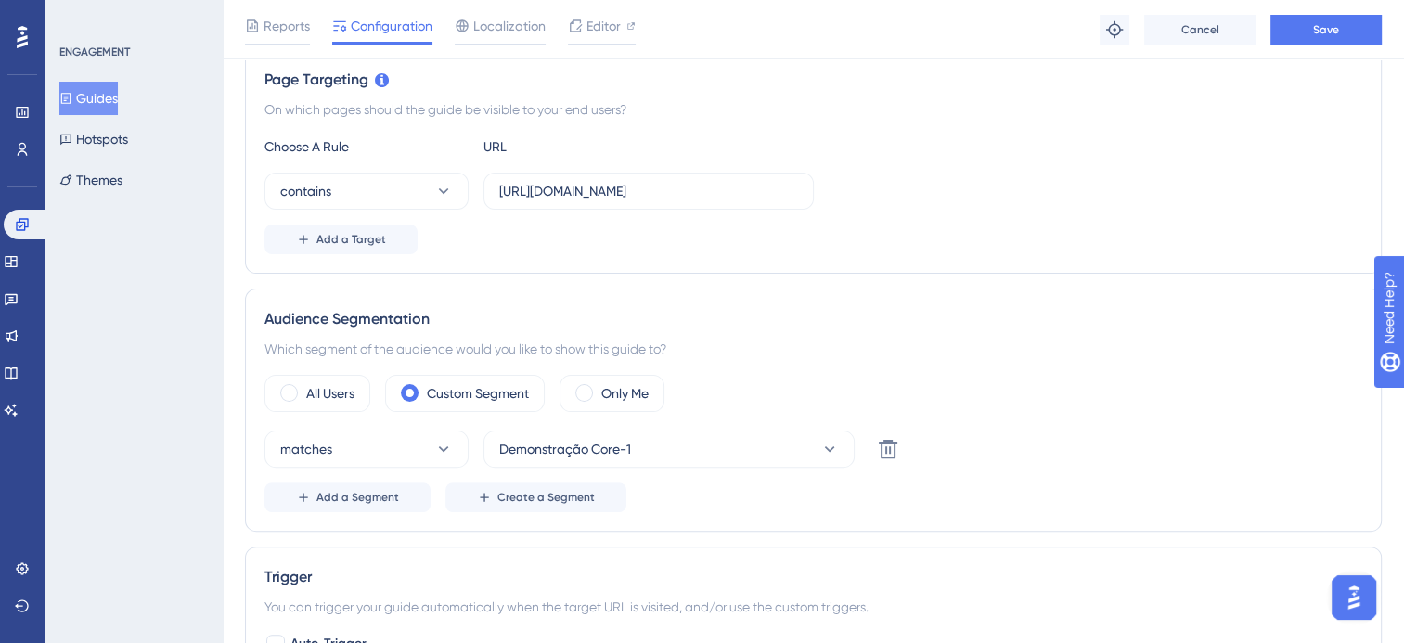
scroll to position [0, 0]
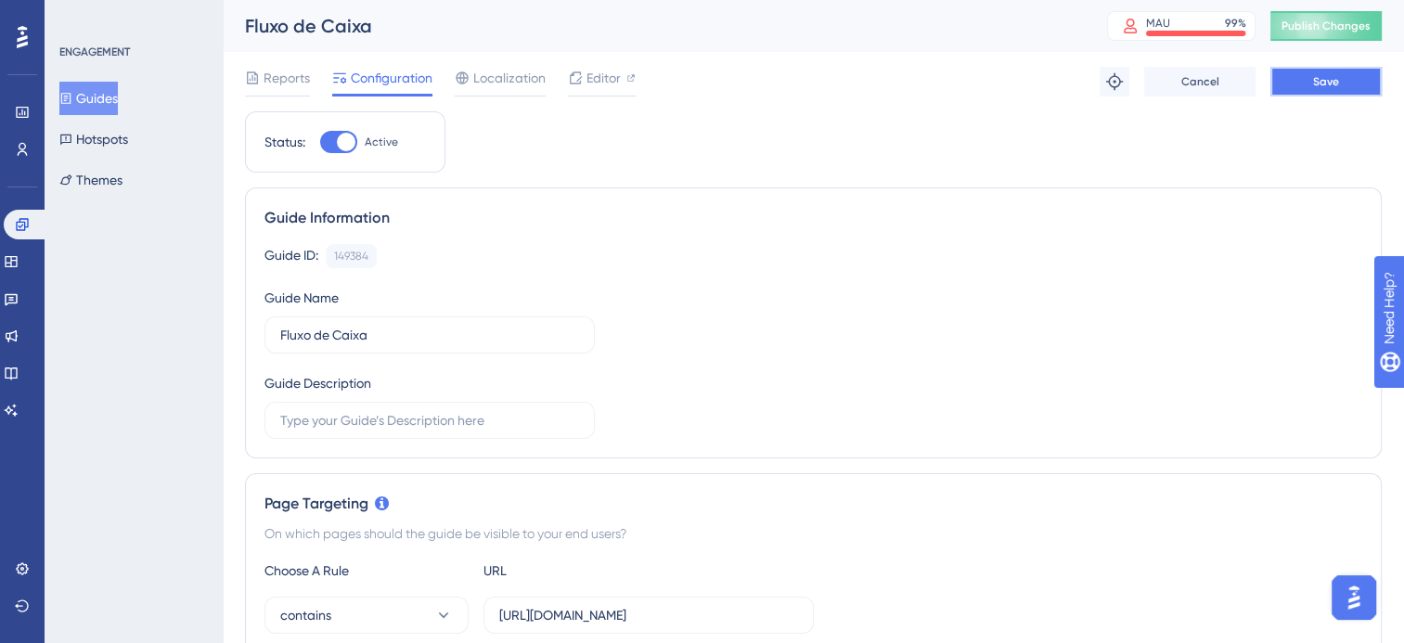
click at [1337, 78] on span "Save" at bounding box center [1326, 81] width 26 height 15
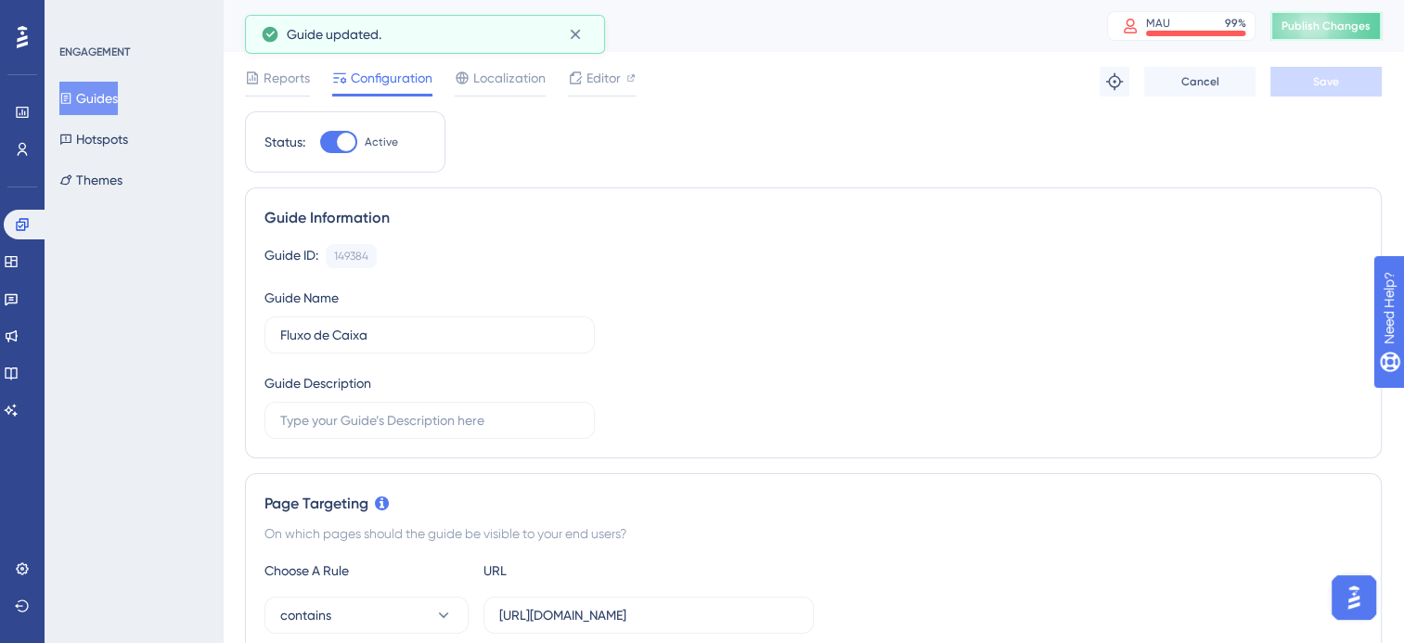
click at [1318, 29] on span "Publish Changes" at bounding box center [1325, 26] width 89 height 15
click at [583, 36] on icon at bounding box center [575, 34] width 19 height 19
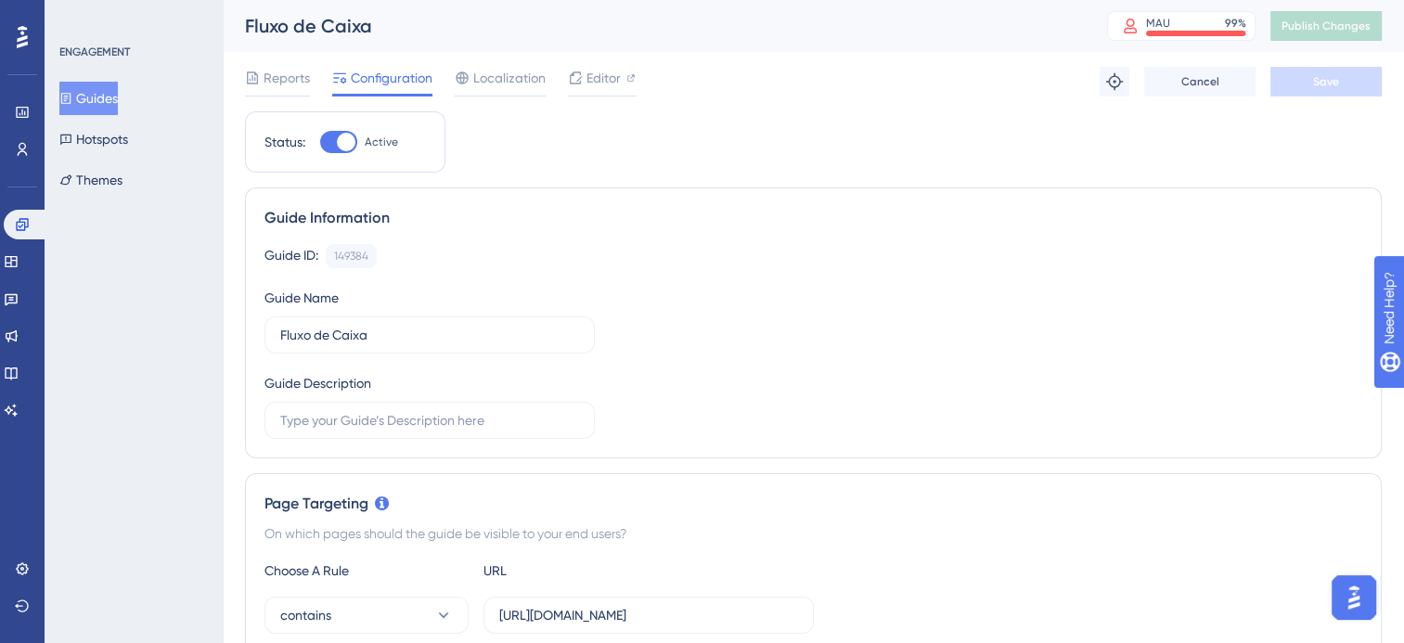
click at [96, 109] on button "Guides" at bounding box center [88, 98] width 58 height 33
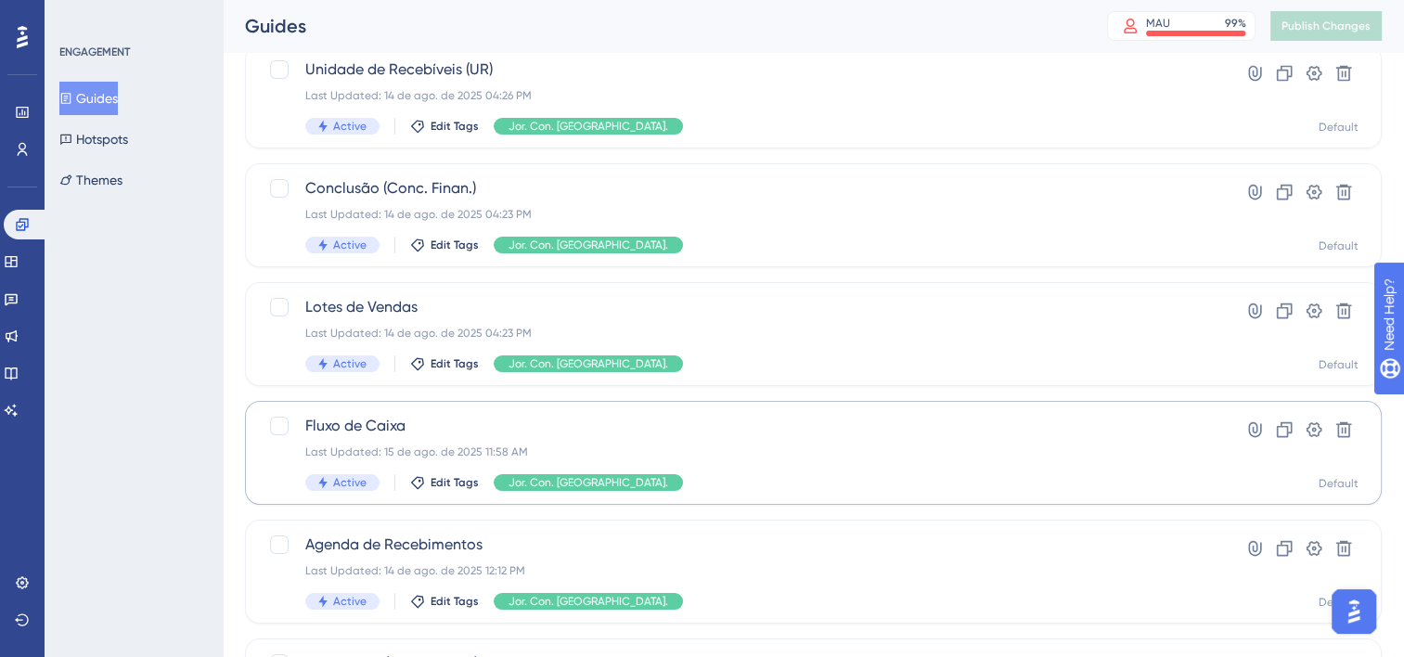
scroll to position [278, 0]
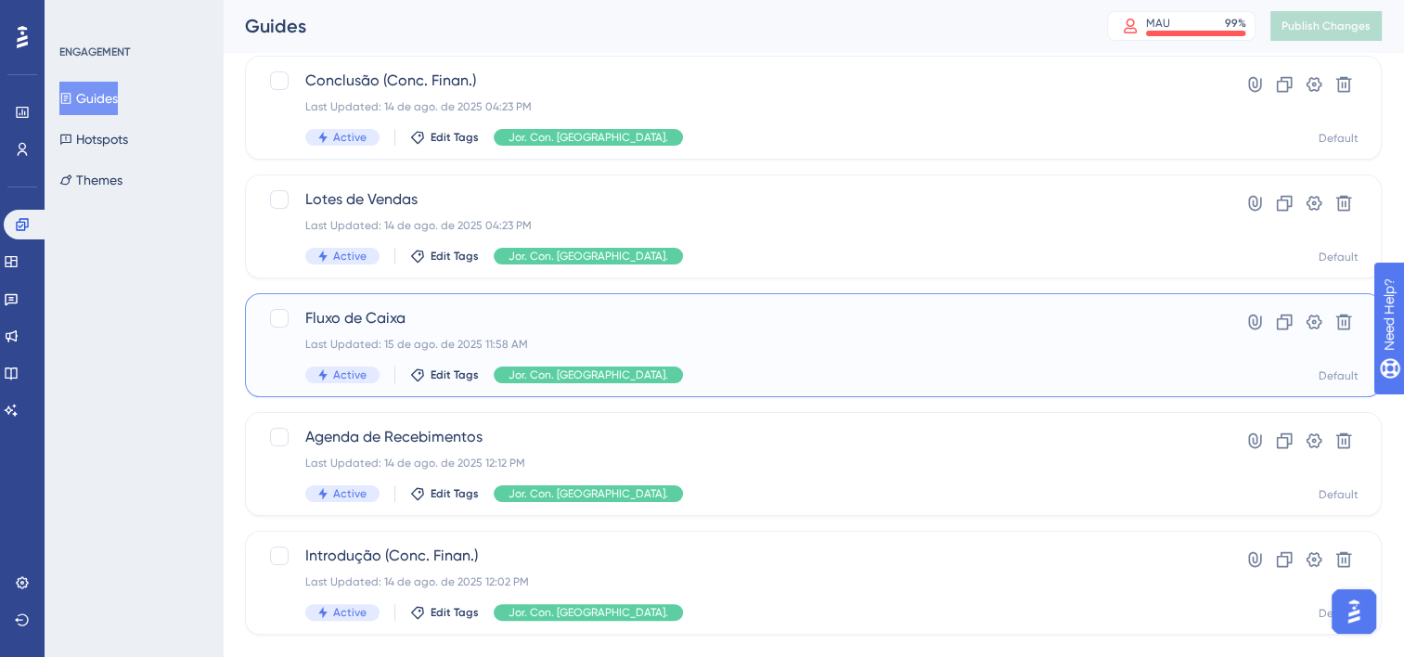
click at [701, 348] on div "Last Updated: 15 de ago. de 2025 11:58 AM" at bounding box center [739, 344] width 868 height 15
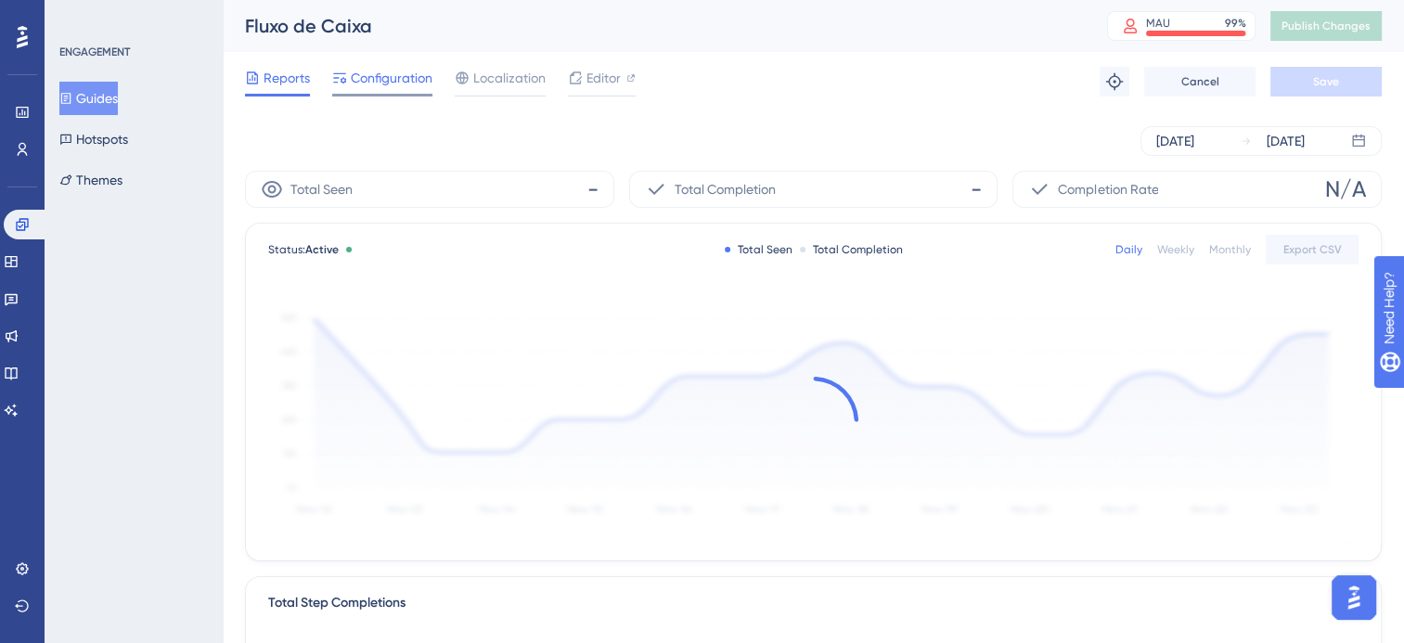
click at [394, 82] on span "Configuration" at bounding box center [392, 78] width 82 height 22
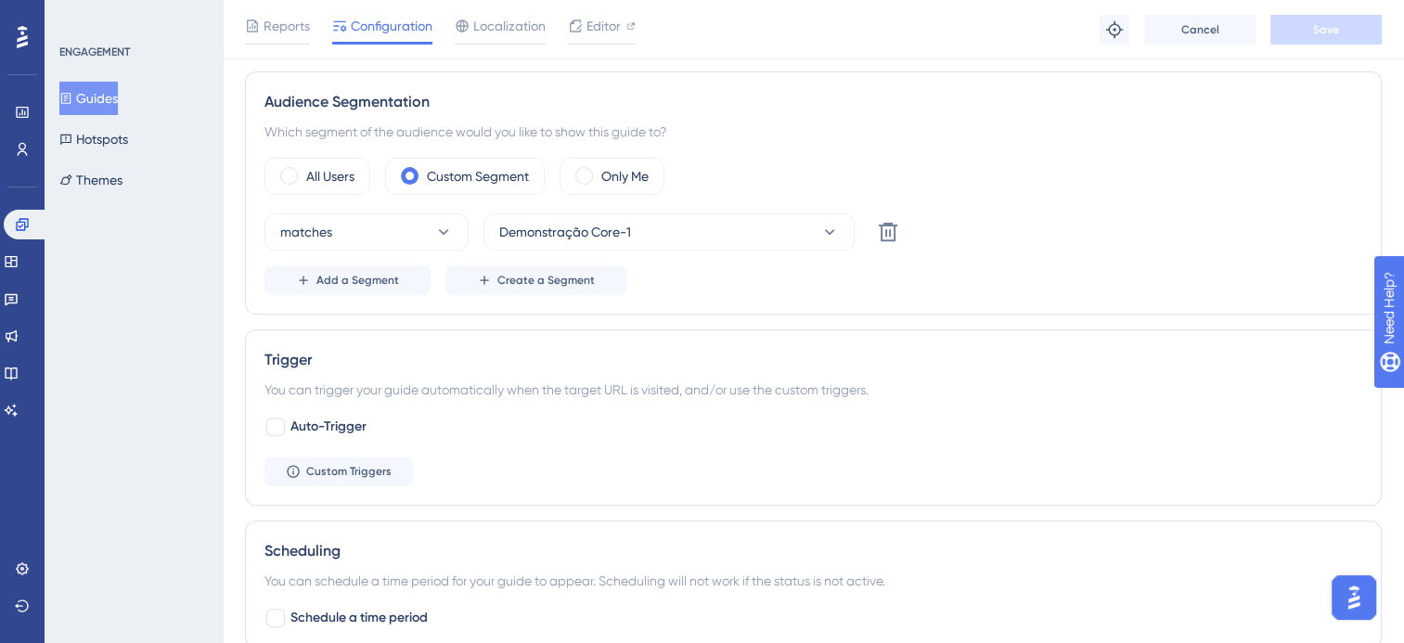
scroll to position [650, 0]
click at [357, 463] on span "Custom Triggers" at bounding box center [348, 470] width 85 height 15
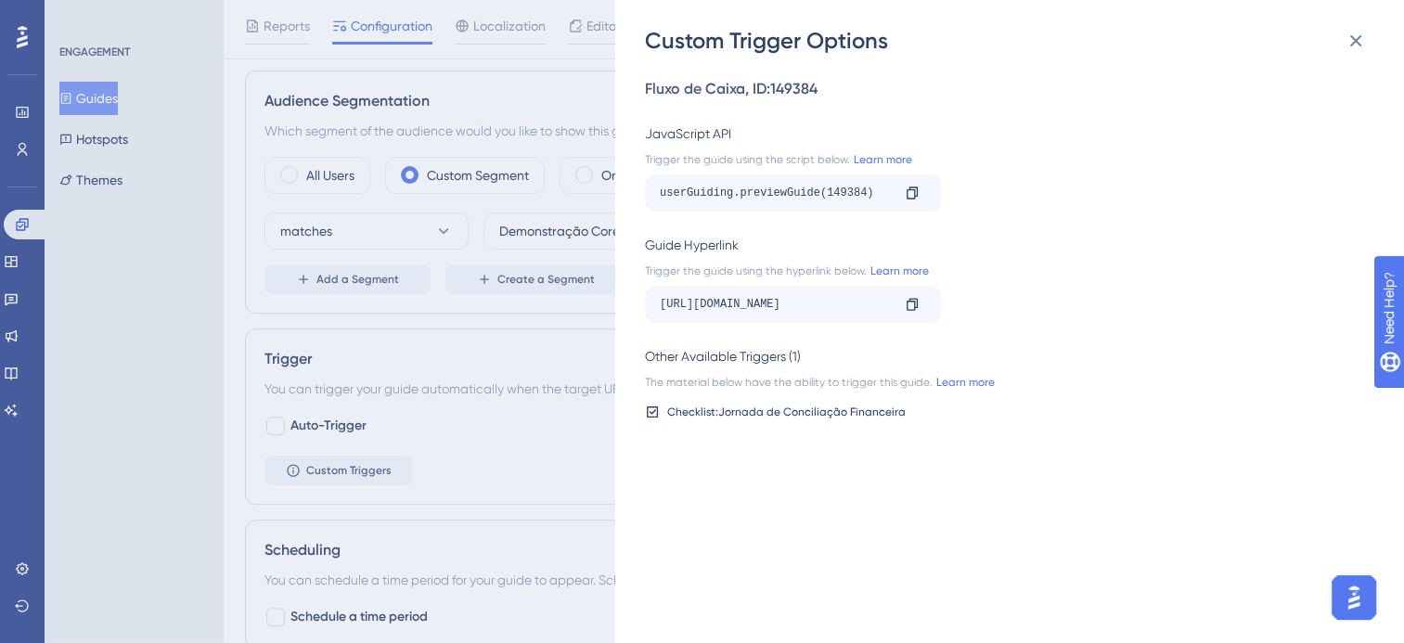
click at [827, 302] on div "[URL][DOMAIN_NAME]" at bounding box center [775, 305] width 230 height 30
drag, startPoint x: 777, startPoint y: 303, endPoint x: 815, endPoint y: 311, distance: 38.8
click at [815, 311] on div "[URL][DOMAIN_NAME]" at bounding box center [775, 305] width 230 height 30
drag, startPoint x: 815, startPoint y: 311, endPoint x: 909, endPoint y: 299, distance: 95.4
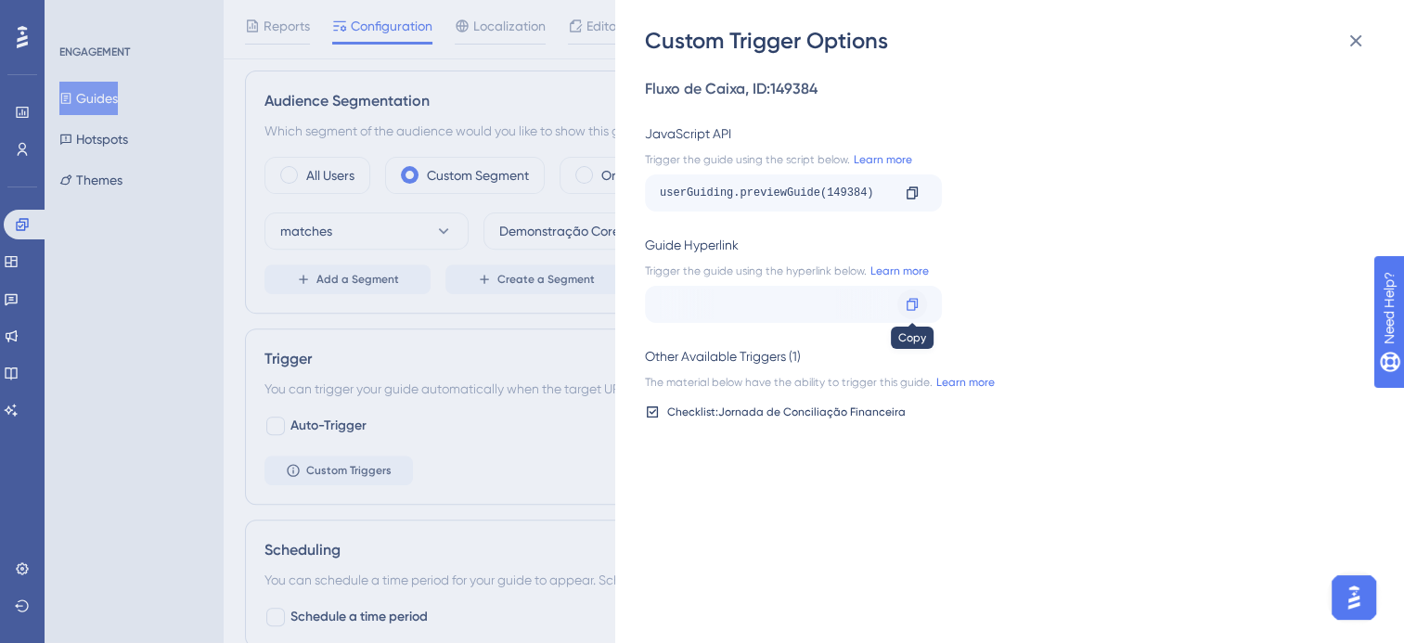
click at [909, 299] on icon at bounding box center [912, 304] width 11 height 12
drag, startPoint x: 1358, startPoint y: 46, endPoint x: 1330, endPoint y: 45, distance: 28.8
click at [1358, 46] on icon at bounding box center [1356, 41] width 22 height 22
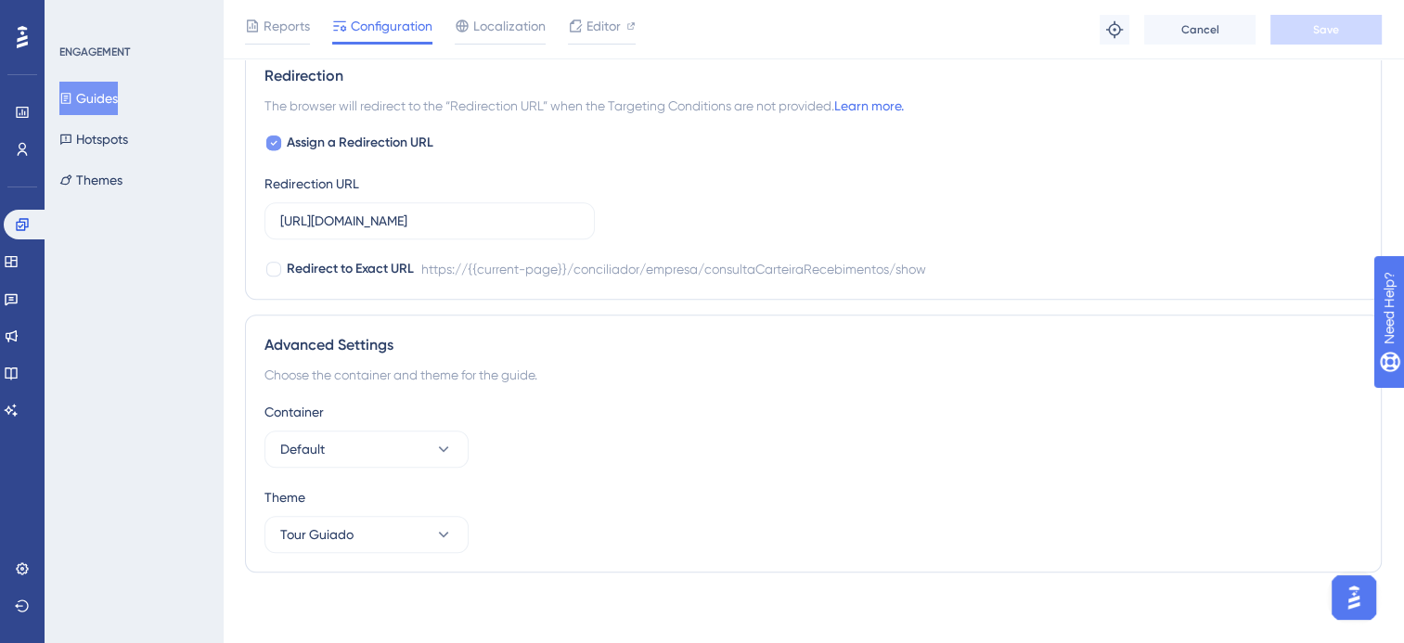
click at [281, 135] on div at bounding box center [273, 143] width 19 height 19
checkbox input "false"
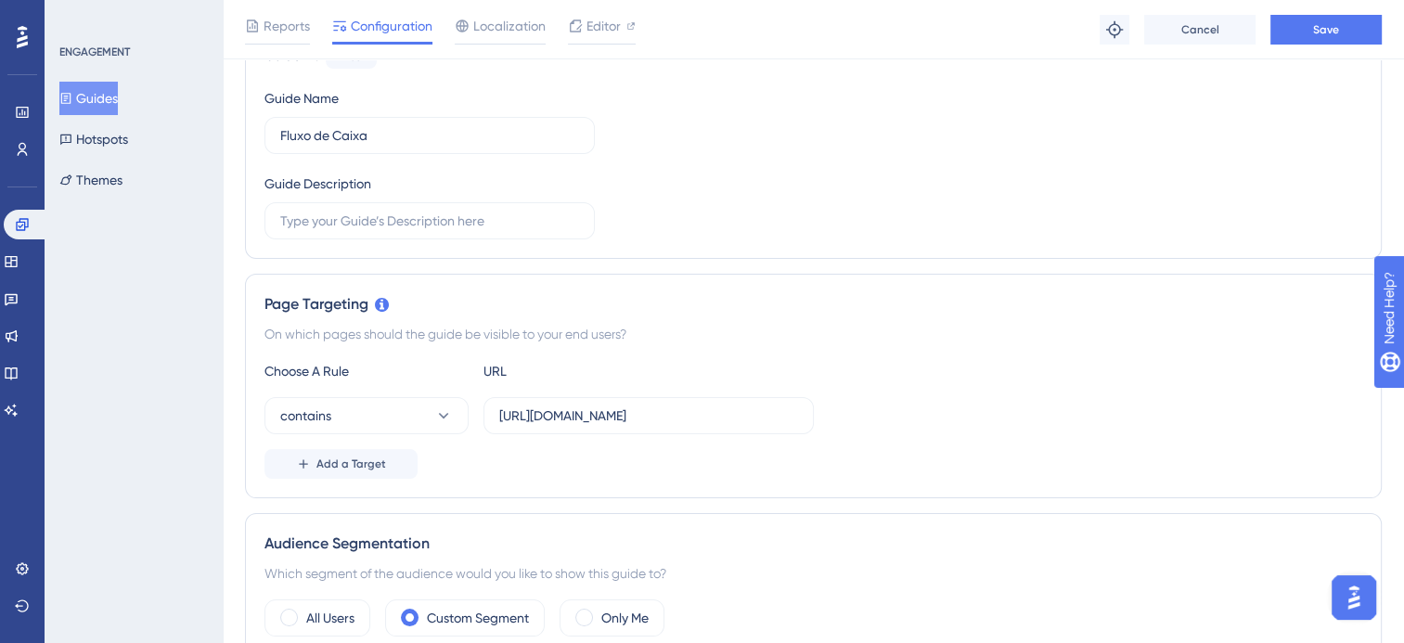
scroll to position [0, 0]
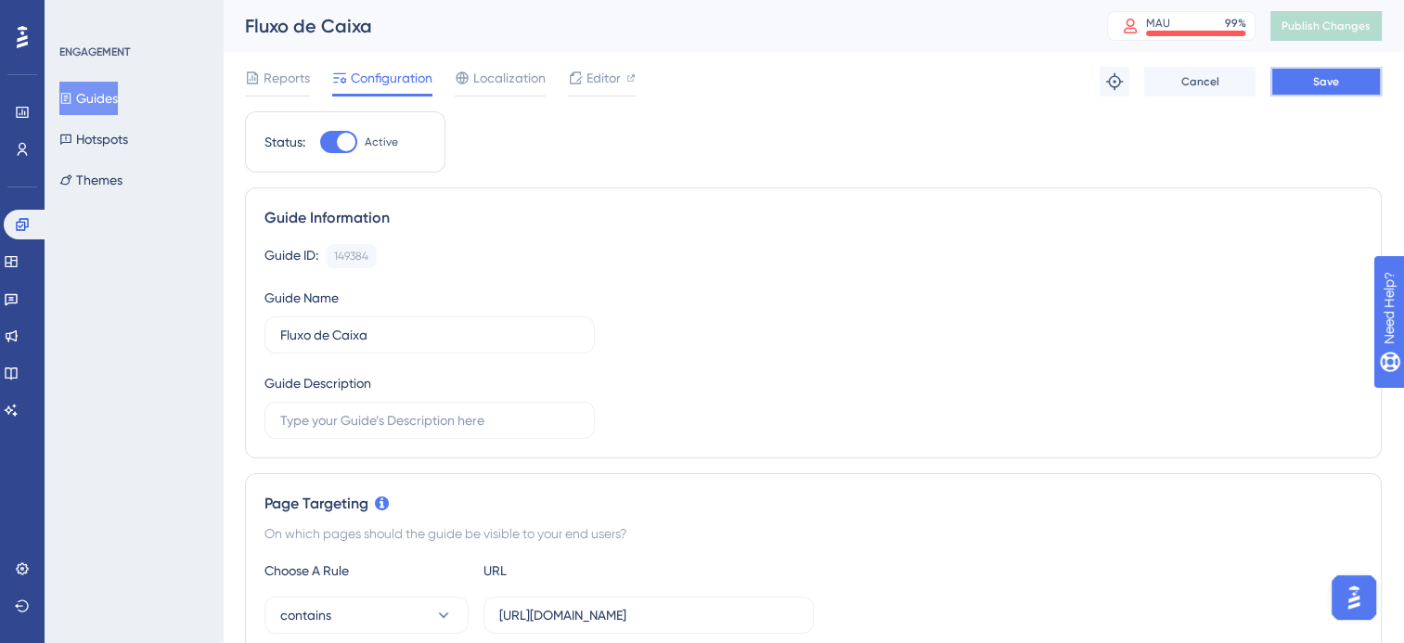
click at [1286, 79] on button "Save" at bounding box center [1325, 82] width 111 height 30
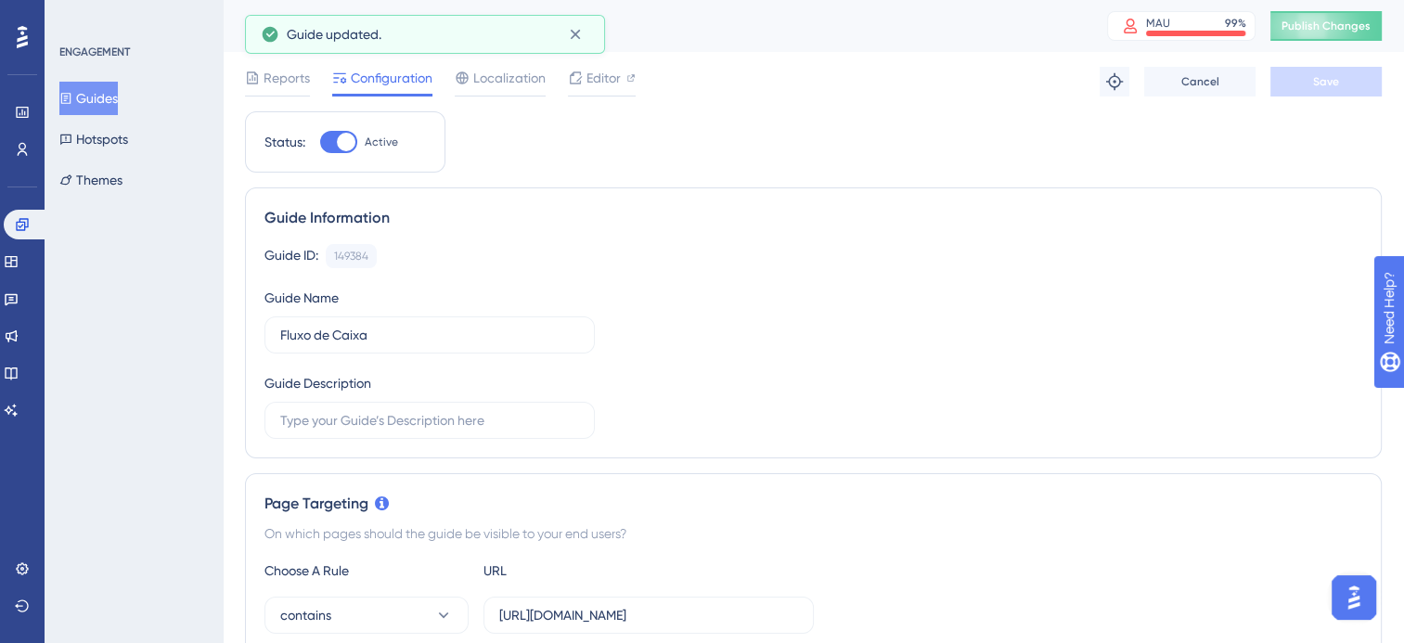
click at [118, 94] on button "Guides" at bounding box center [88, 98] width 58 height 33
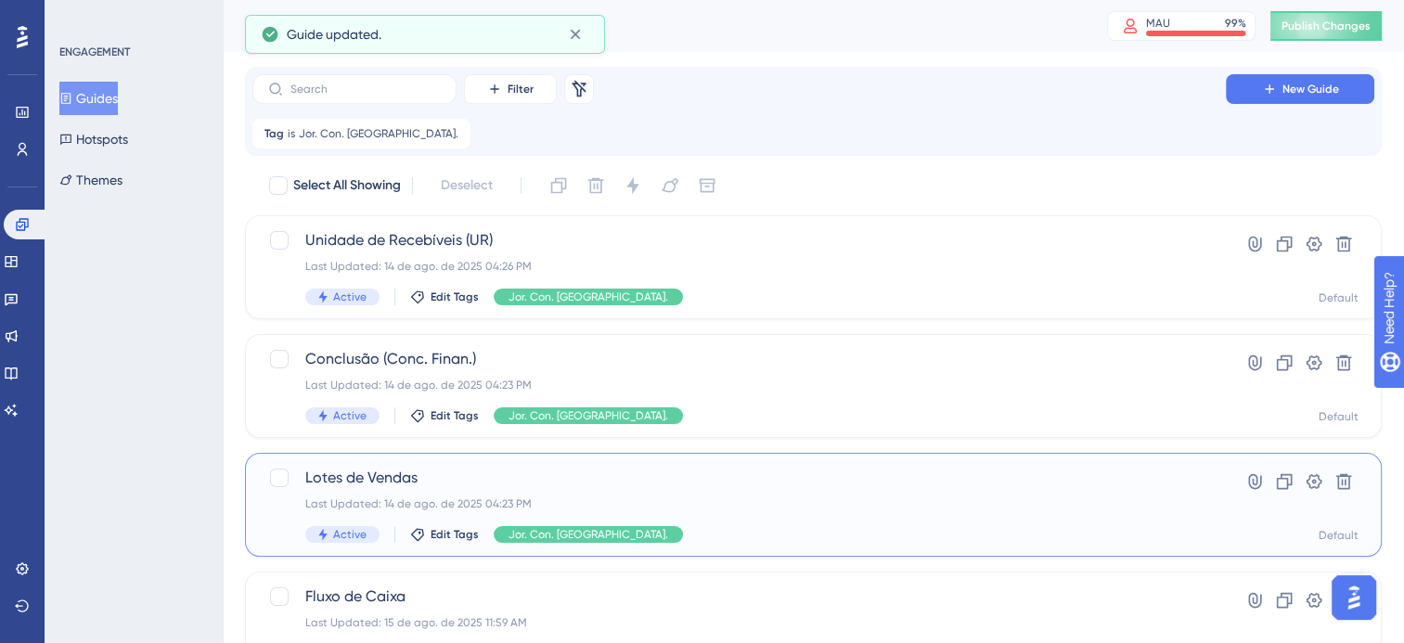
click at [639, 502] on div "Last Updated: 14 de ago. de 2025 04:23 PM" at bounding box center [739, 503] width 868 height 15
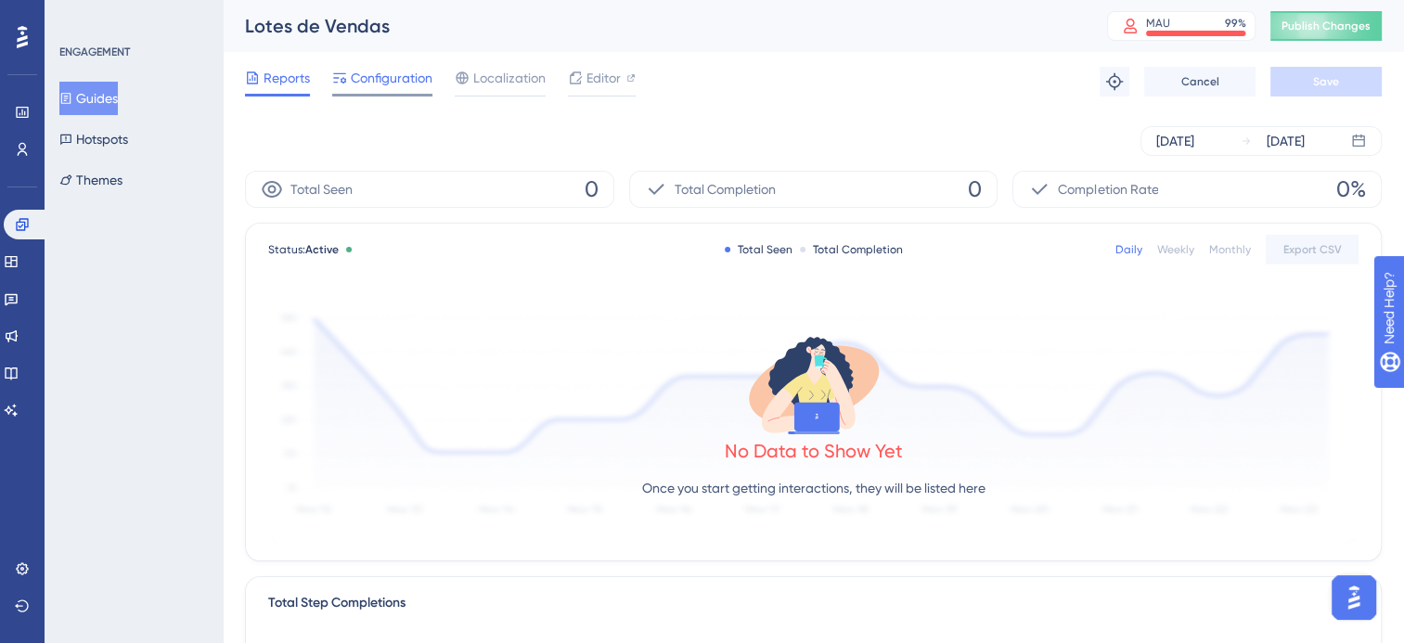
click at [418, 86] on span "Configuration" at bounding box center [392, 78] width 82 height 22
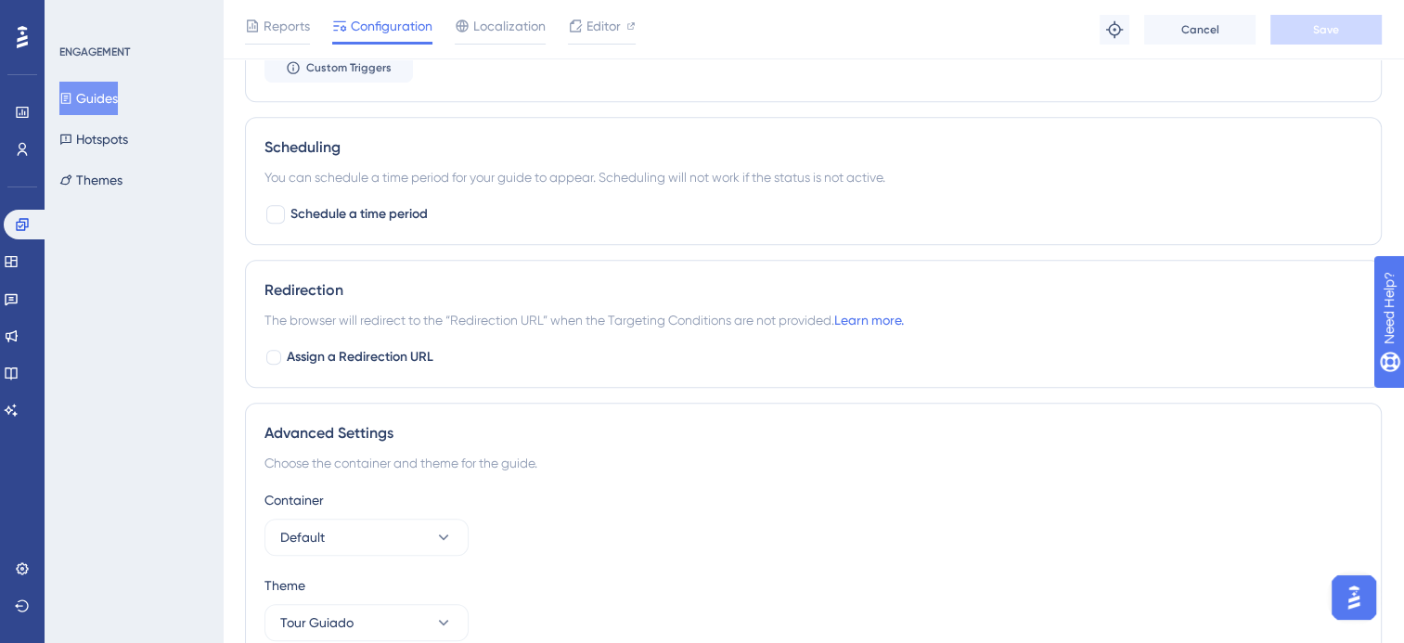
scroll to position [1021, 0]
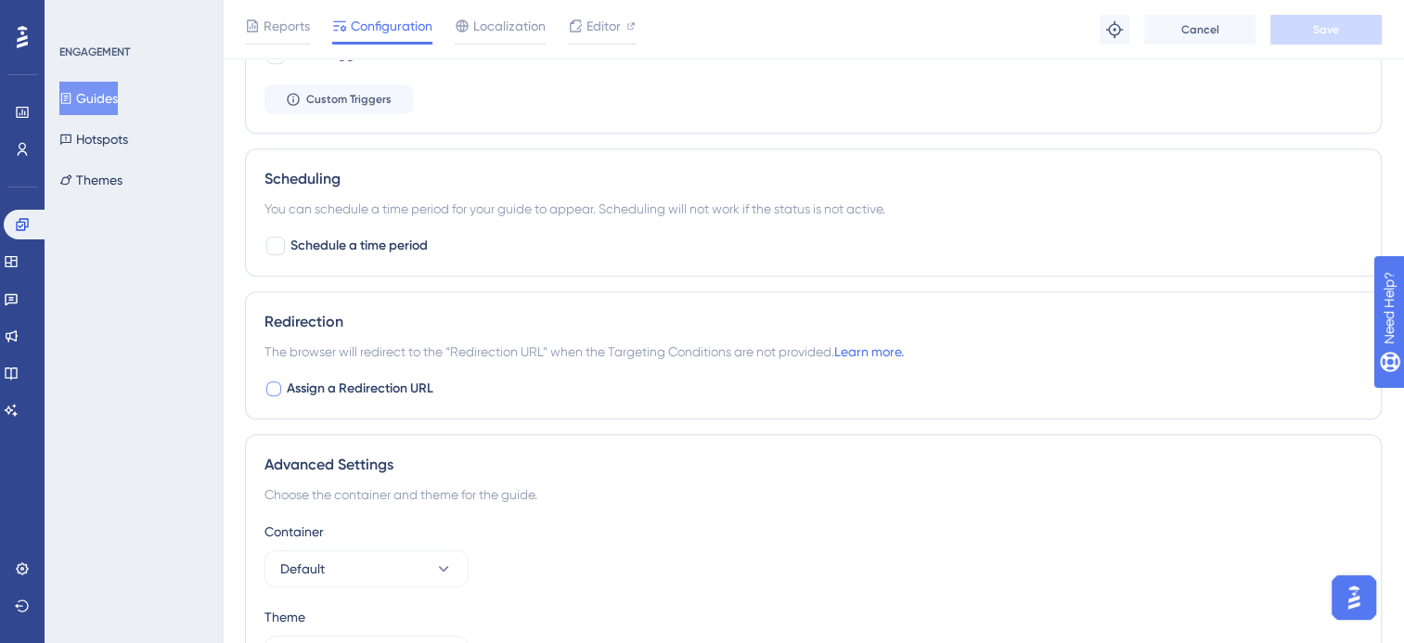
click at [282, 379] on label "Assign a Redirection URL" at bounding box center [348, 389] width 169 height 22
checkbox input "true"
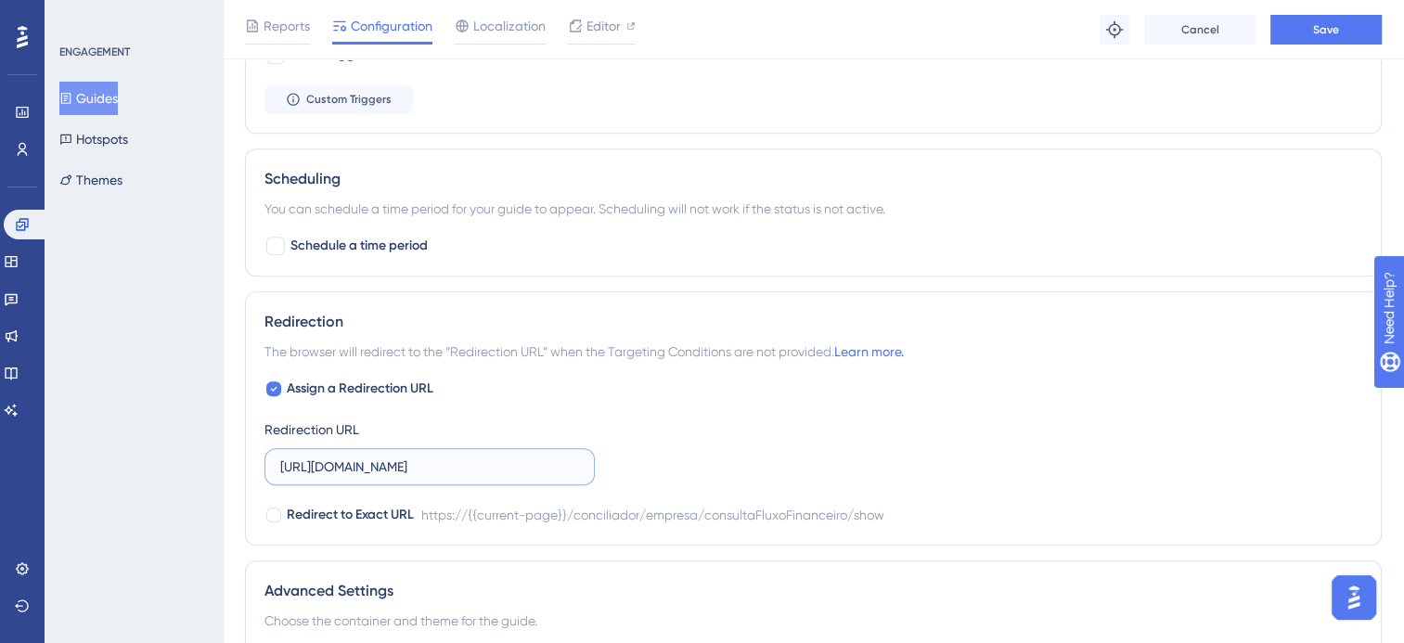
click at [442, 460] on input "[URL][DOMAIN_NAME]" at bounding box center [429, 467] width 299 height 20
paste input "LotesVenda"
type input "[URL][DOMAIN_NAME]"
click at [786, 462] on div "Assign a Redirection URL Redirection URL [URL][DOMAIN_NAME] Redirect to Exact U…" at bounding box center [813, 452] width 1098 height 148
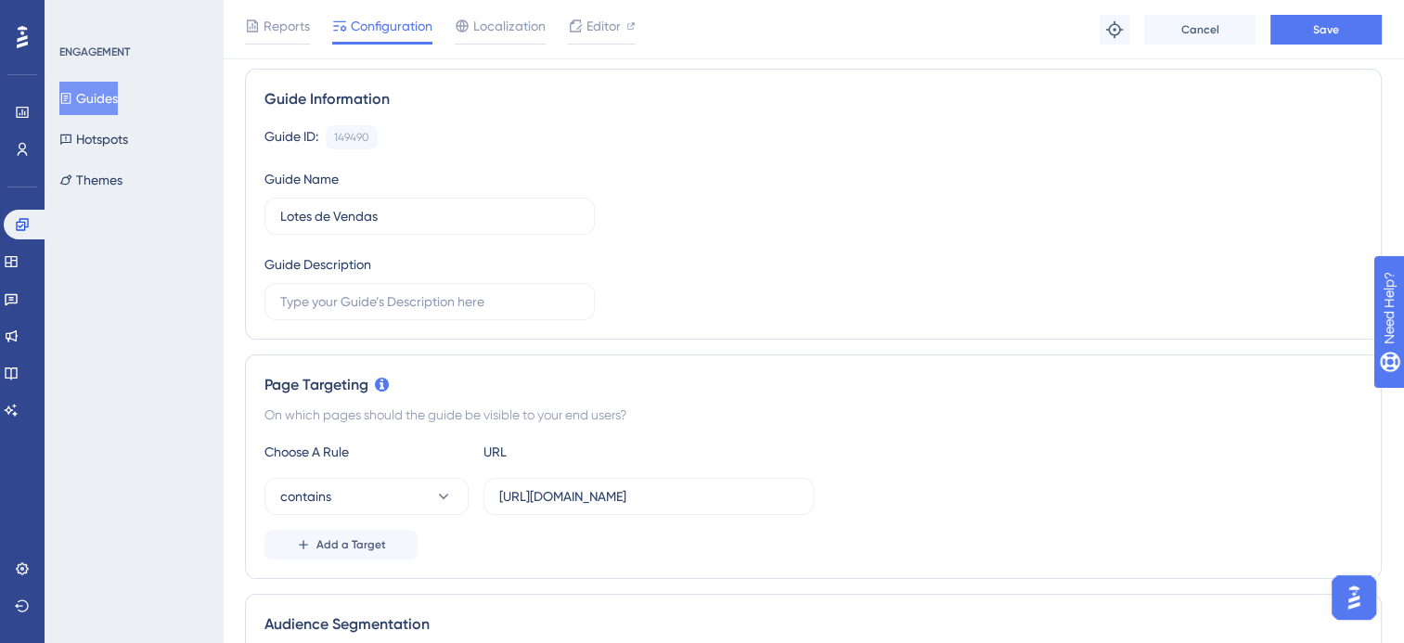
scroll to position [93, 0]
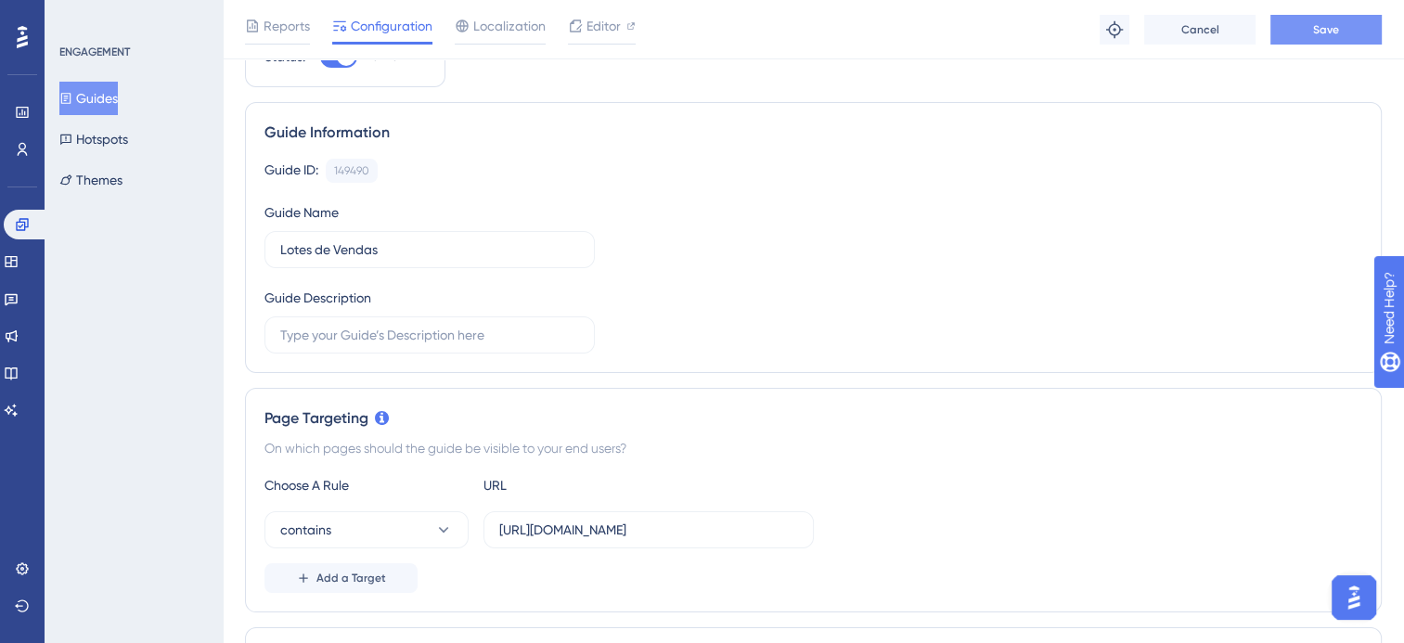
click at [1332, 30] on span "Save" at bounding box center [1326, 29] width 26 height 15
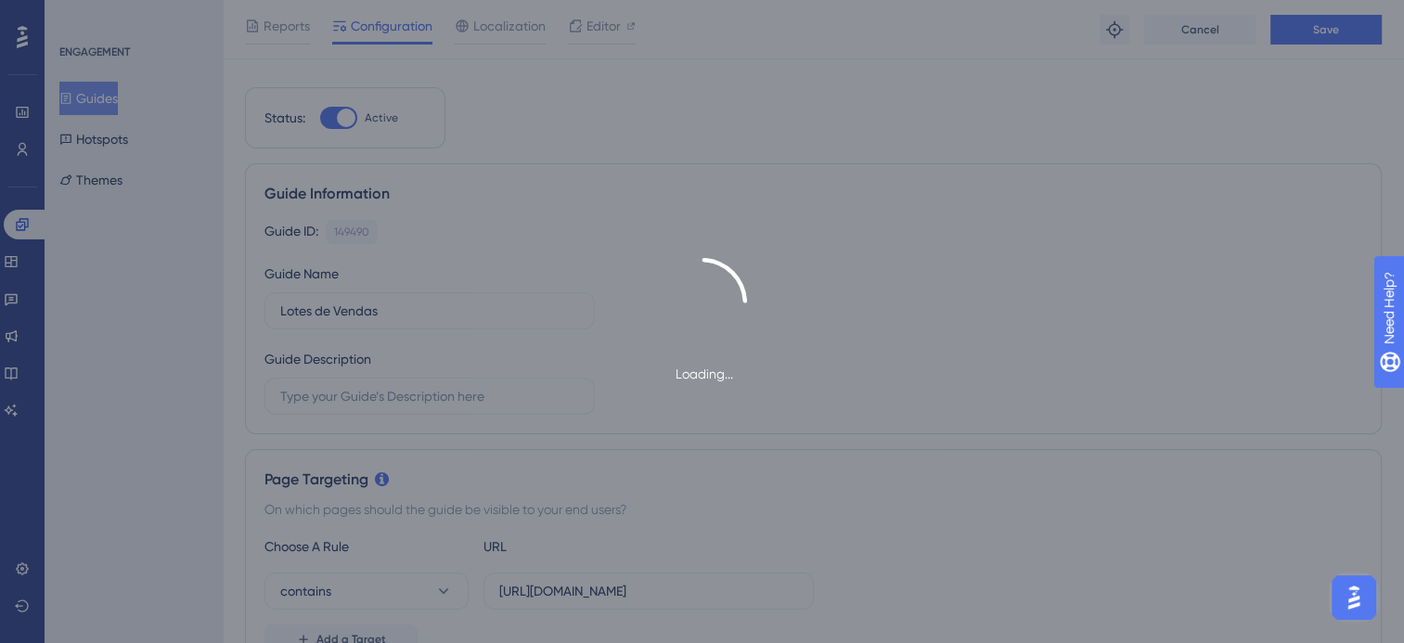
scroll to position [0, 0]
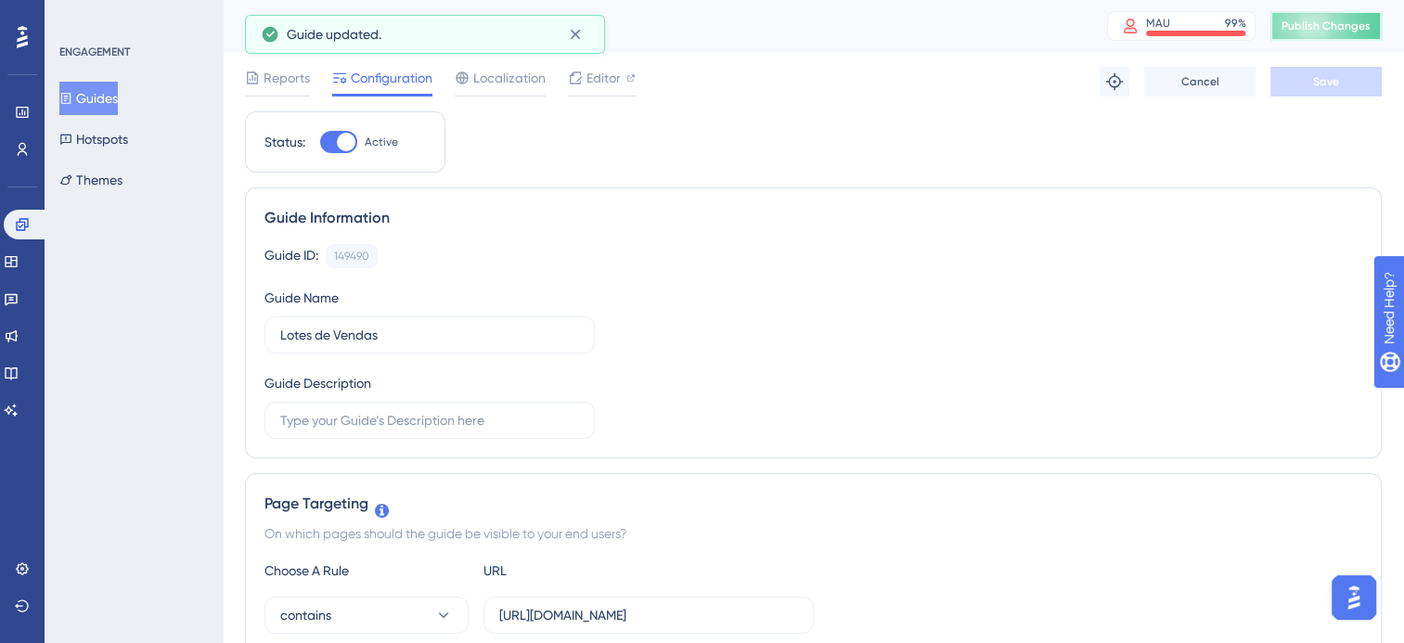
click at [1332, 33] on button "Publish Changes" at bounding box center [1325, 26] width 111 height 30
click at [576, 35] on icon at bounding box center [575, 35] width 10 height 10
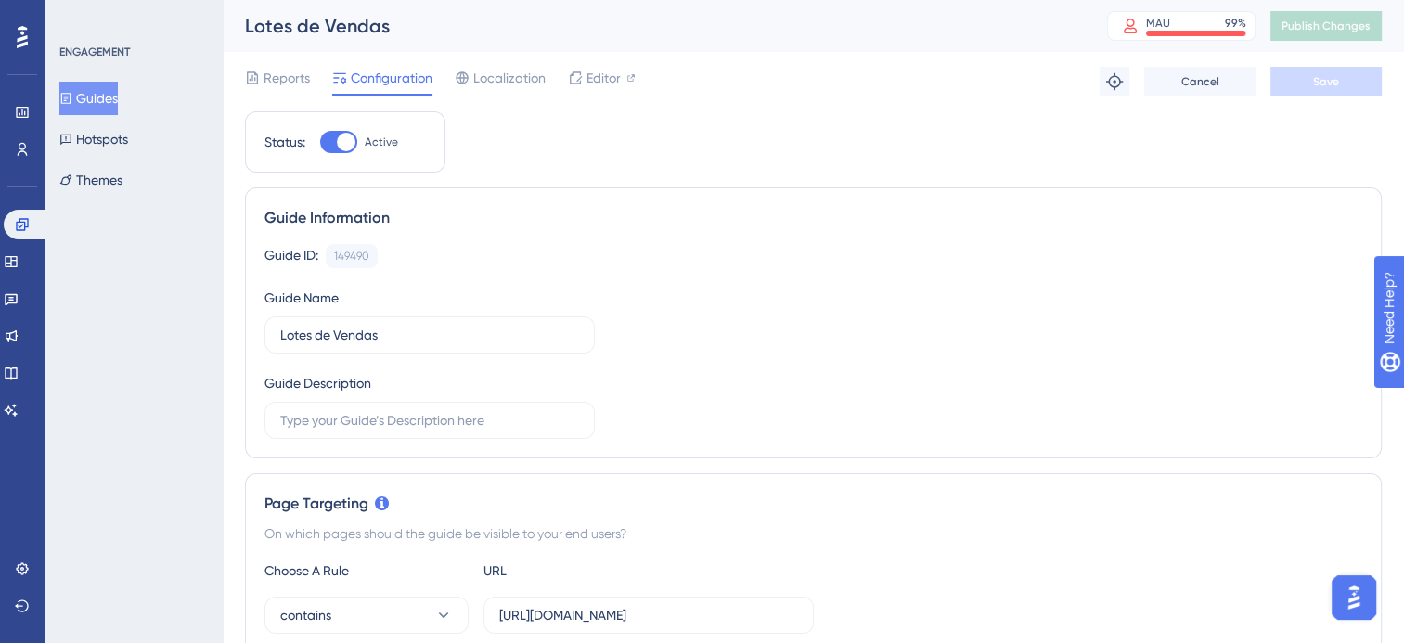
click at [89, 100] on button "Guides" at bounding box center [88, 98] width 58 height 33
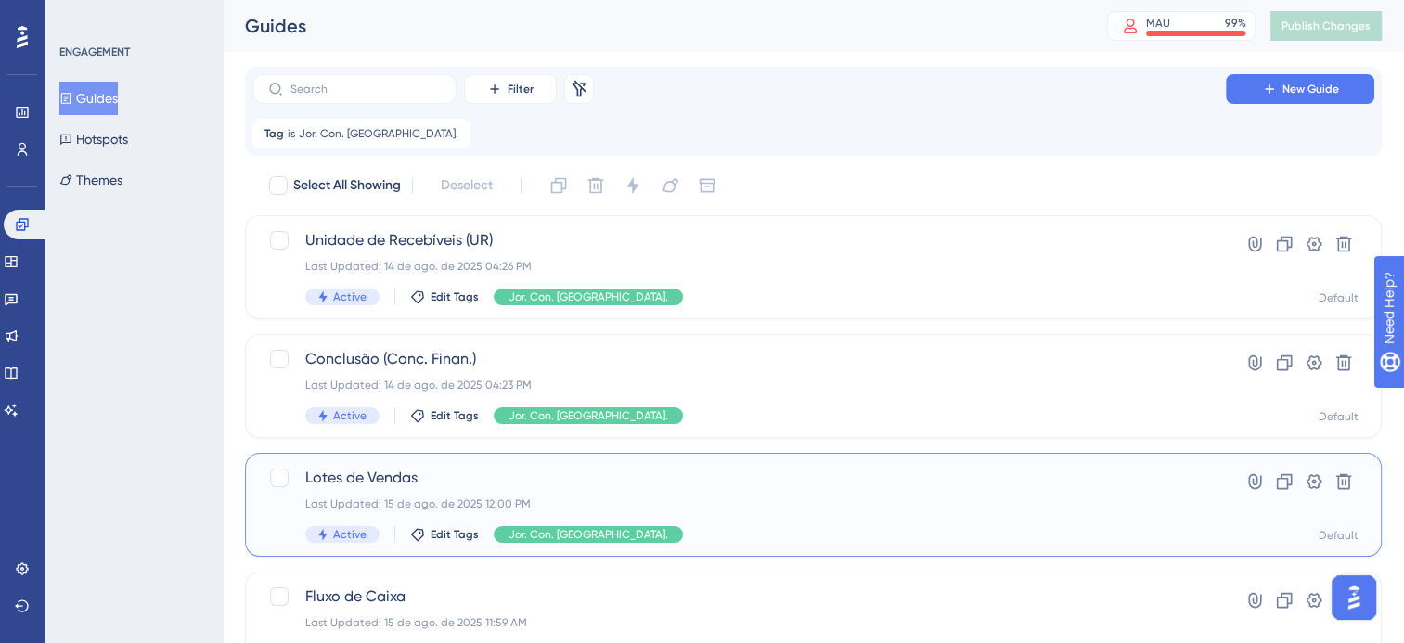
click at [700, 492] on div "Lotes de Vendas Last Updated: 15 de ago. de 2025 12:00 PM Active Edit Tags Jor.…" at bounding box center [739, 505] width 868 height 76
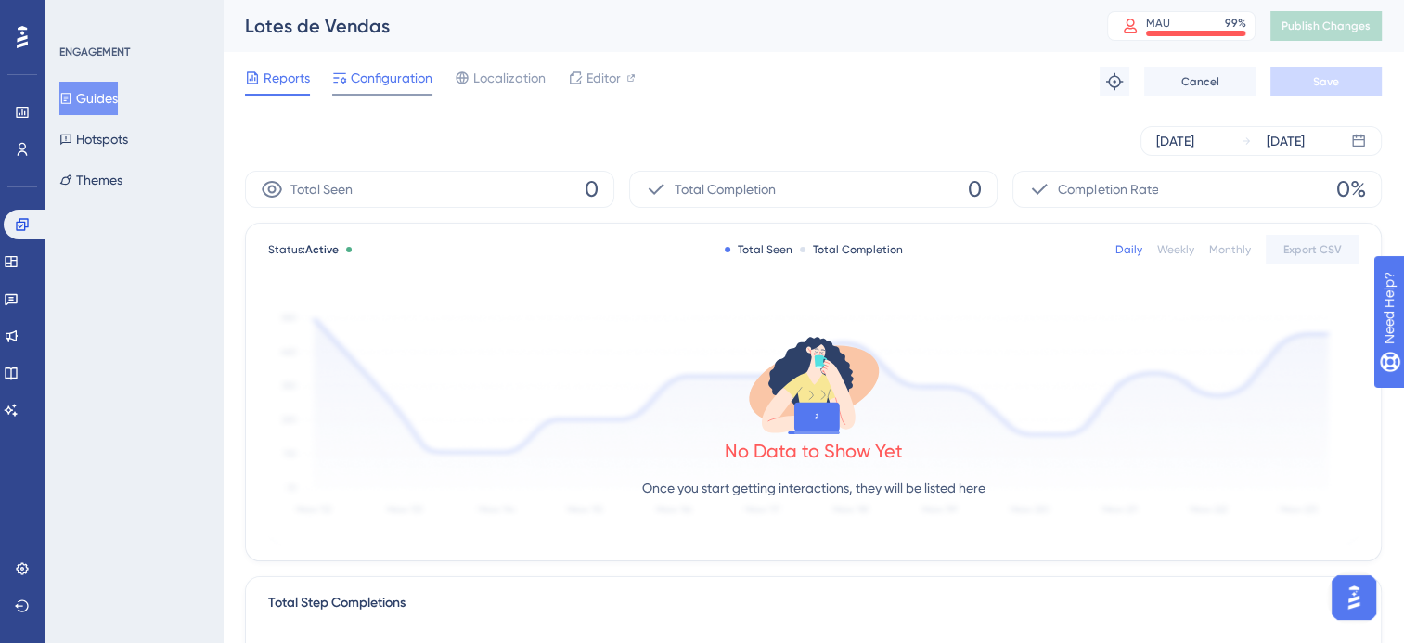
click at [360, 84] on span "Configuration" at bounding box center [392, 78] width 82 height 22
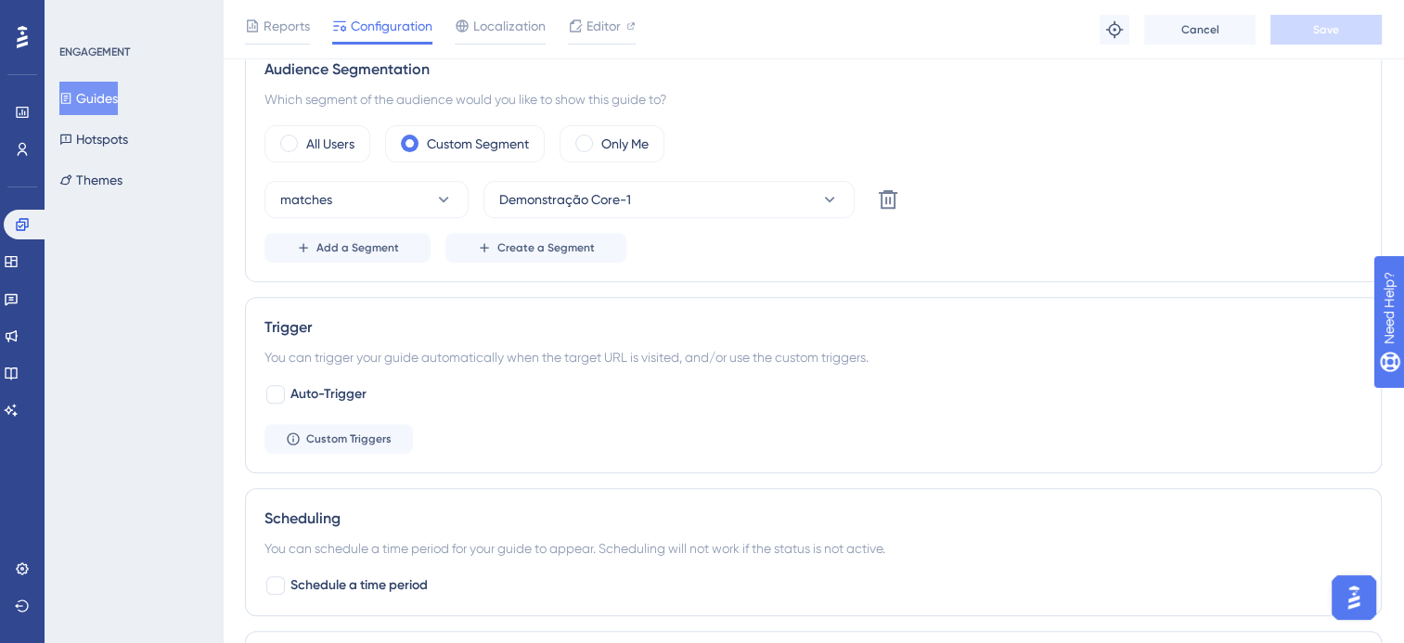
scroll to position [650, 0]
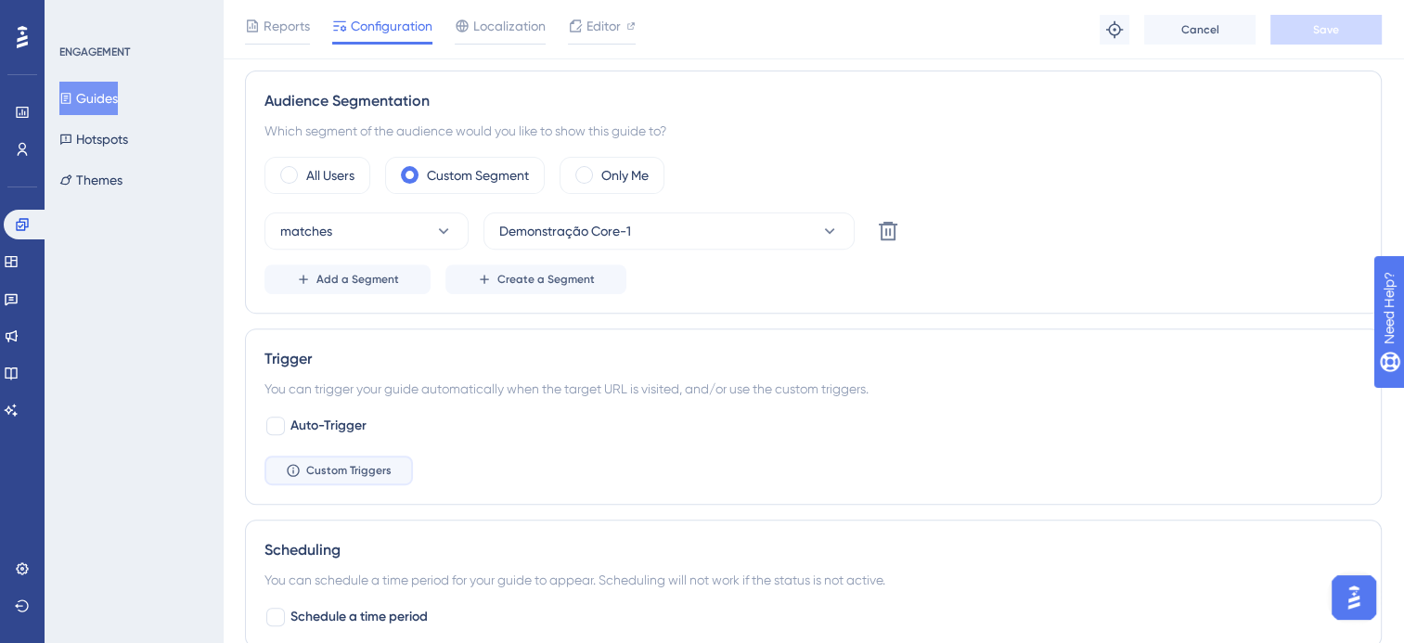
click at [333, 469] on span "Custom Triggers" at bounding box center [348, 470] width 85 height 15
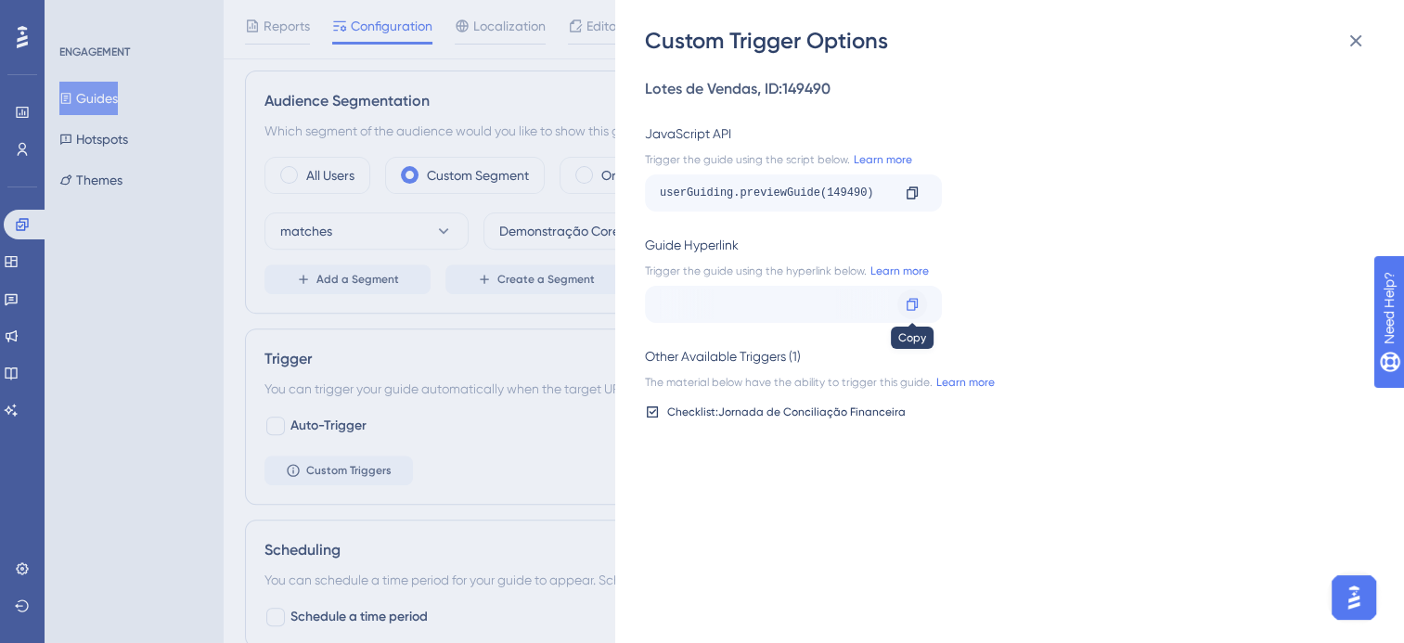
scroll to position [0, 325]
drag, startPoint x: 785, startPoint y: 300, endPoint x: 824, endPoint y: 304, distance: 39.2
click at [565, 304] on div "[URL][DOMAIN_NAME]" at bounding box center [450, 305] width 230 height 30
drag, startPoint x: 824, startPoint y: 304, endPoint x: 909, endPoint y: 299, distance: 85.5
click at [909, 299] on icon at bounding box center [912, 304] width 11 height 12
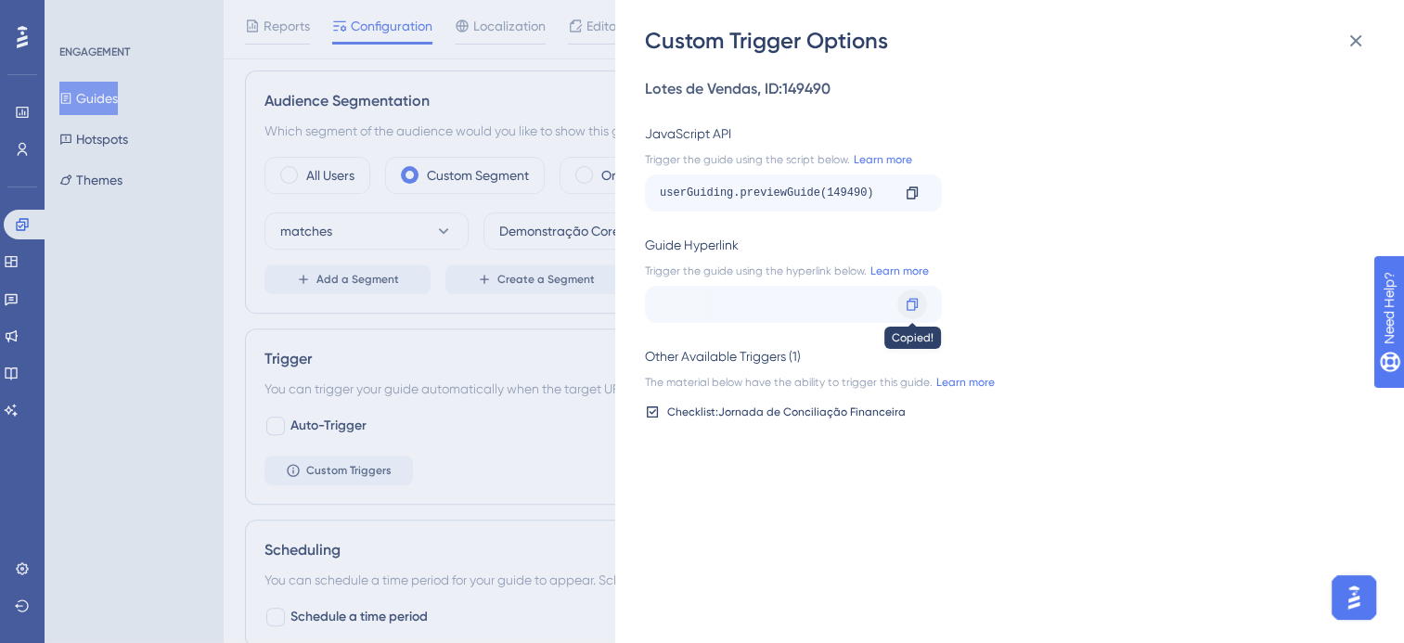
click at [915, 304] on icon at bounding box center [912, 304] width 15 height 15
click at [1352, 34] on icon at bounding box center [1356, 41] width 22 height 22
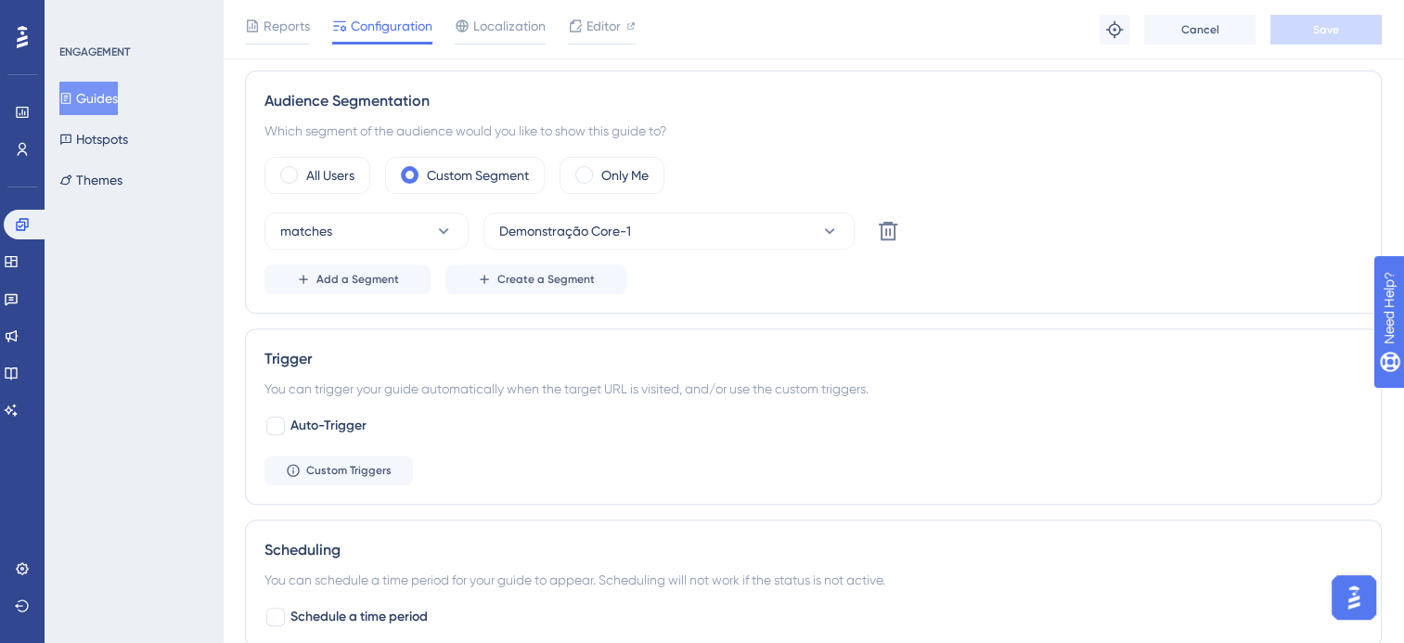
click at [118, 99] on button "Guides" at bounding box center [88, 98] width 58 height 33
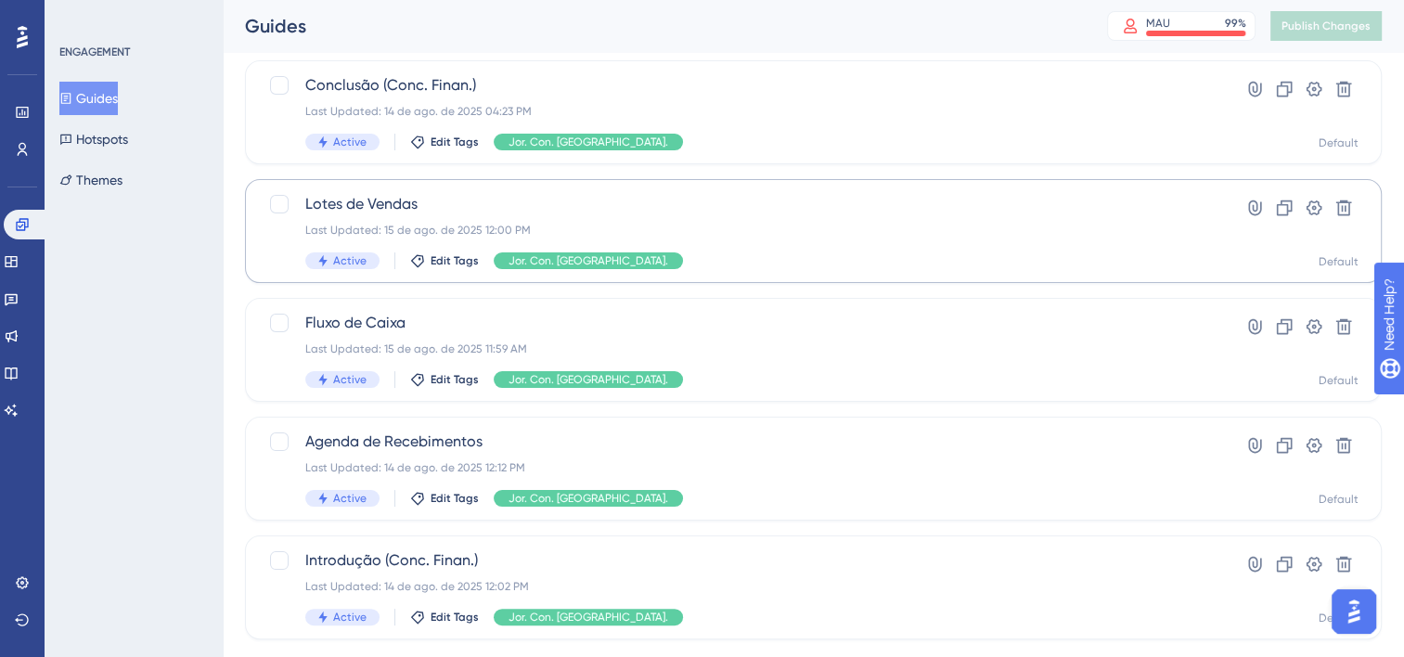
scroll to position [278, 0]
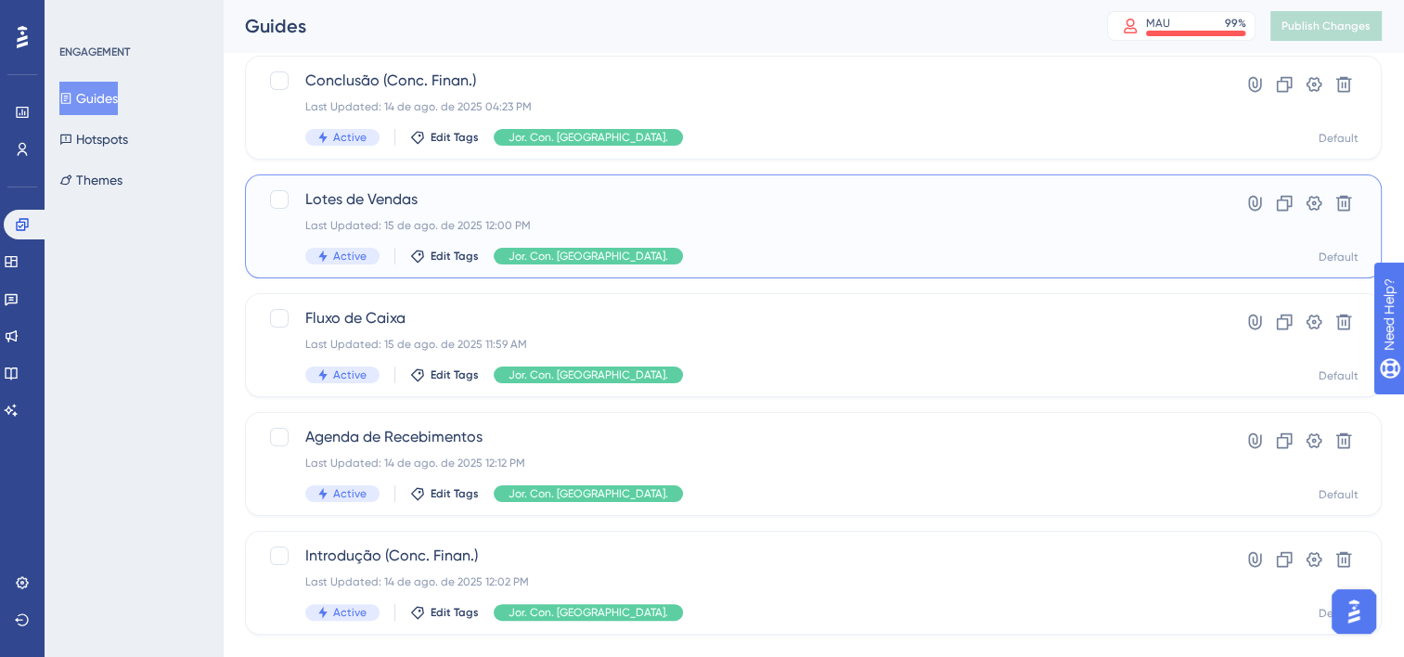
click at [691, 212] on div "Lotes de Vendas Last Updated: 15 de ago. de 2025 12:00 PM Active Edit Tags Jor.…" at bounding box center [739, 226] width 868 height 76
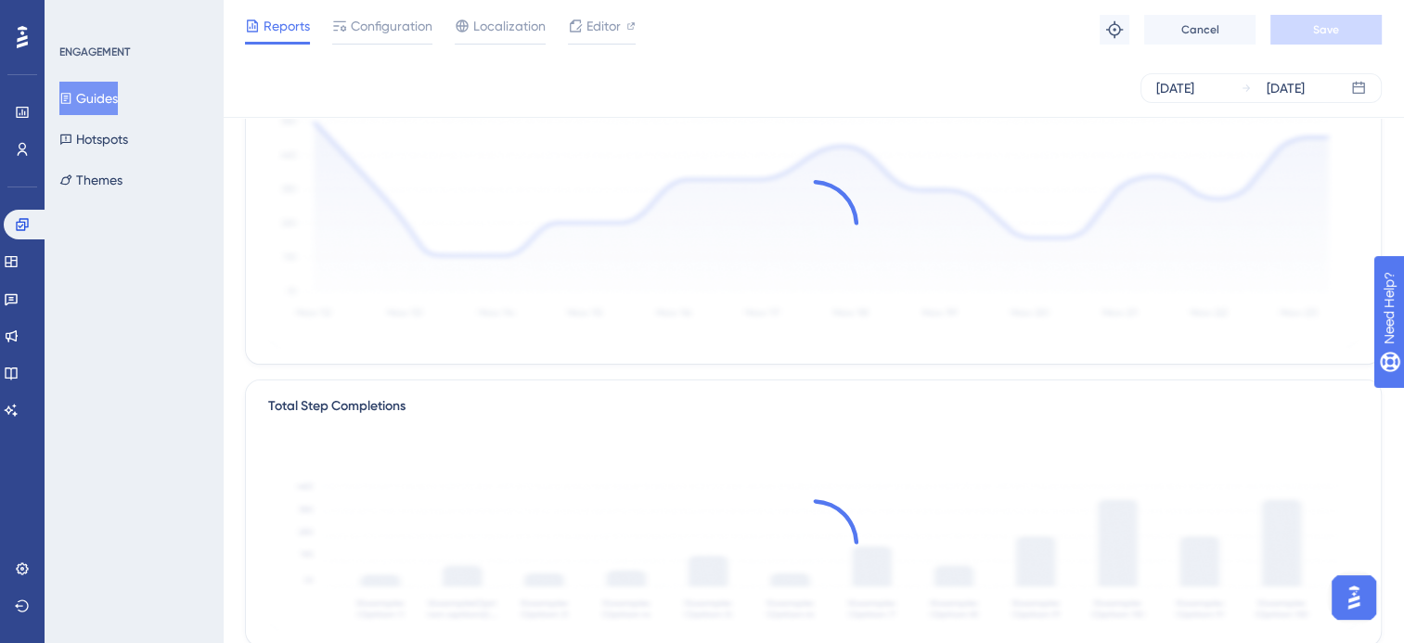
scroll to position [93, 0]
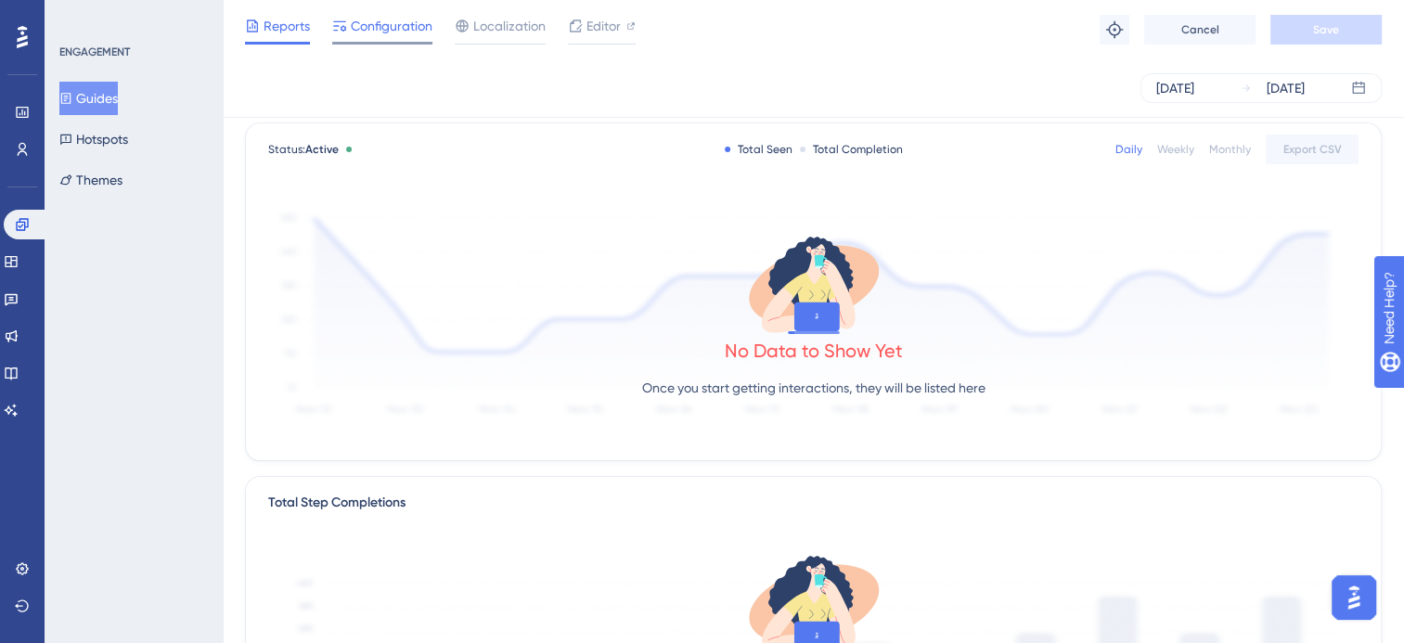
click at [390, 30] on span "Configuration" at bounding box center [392, 26] width 82 height 22
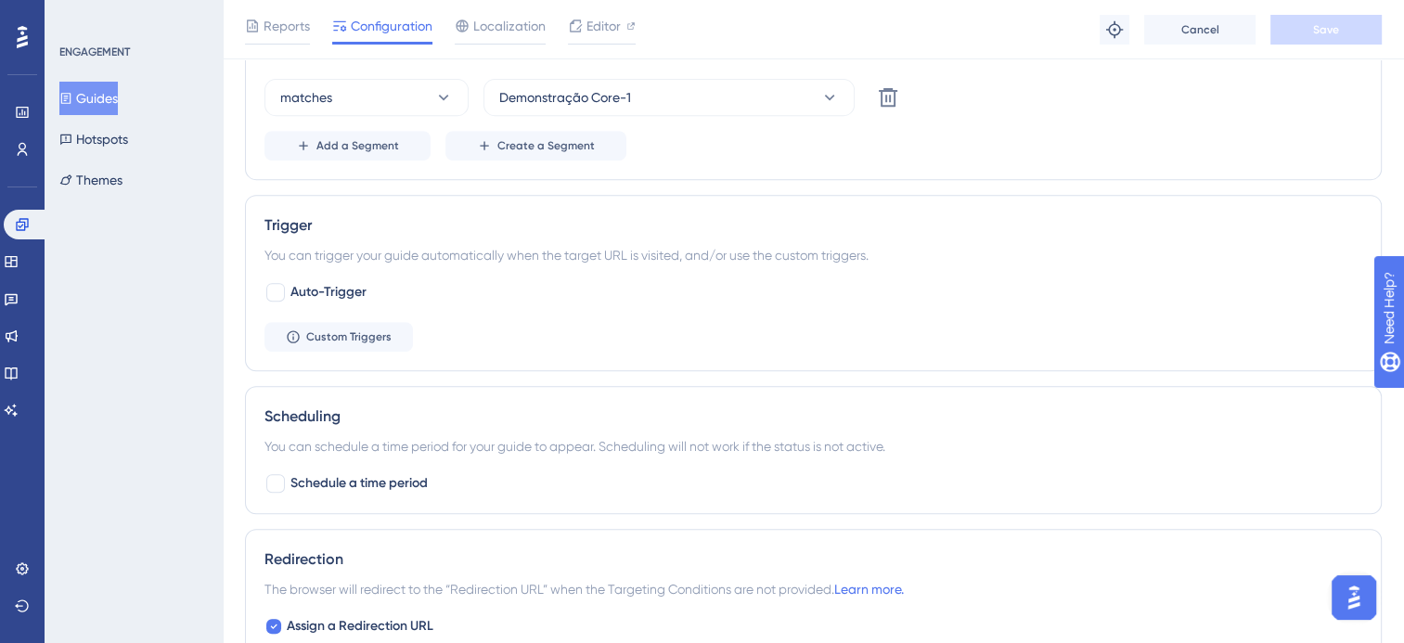
scroll to position [1021, 0]
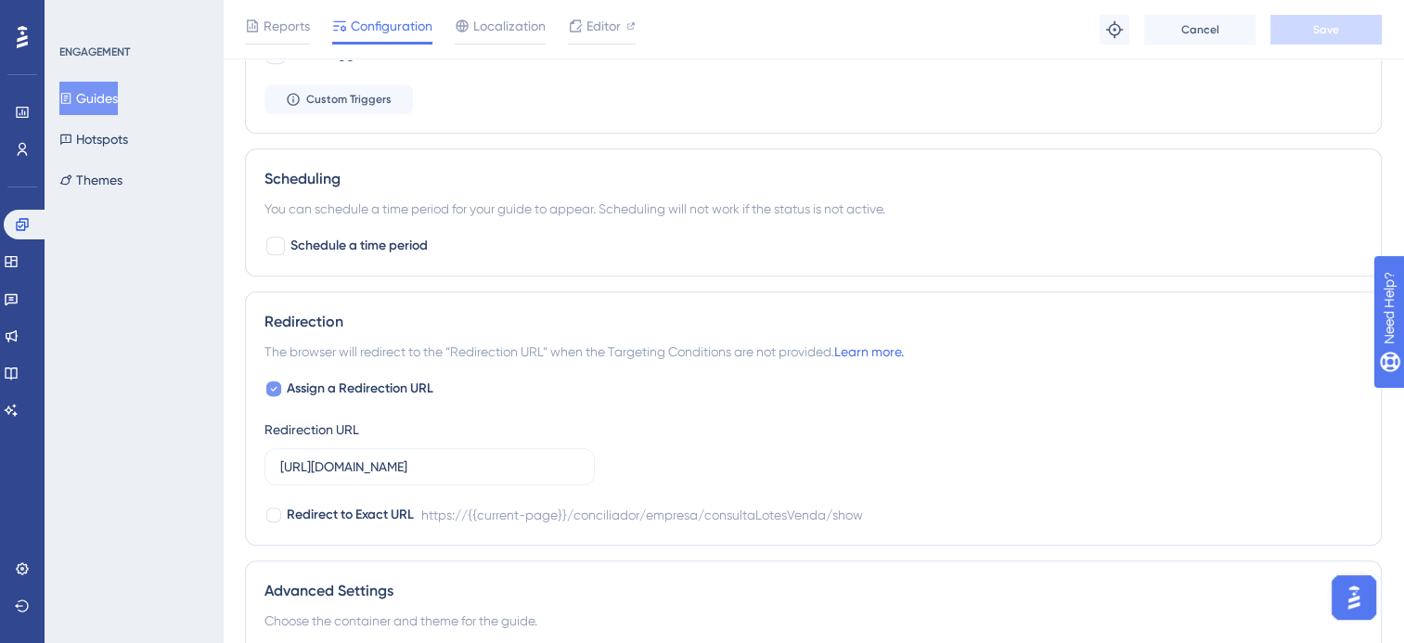
click at [308, 382] on span "Assign a Redirection URL" at bounding box center [360, 389] width 147 height 22
checkbox input "false"
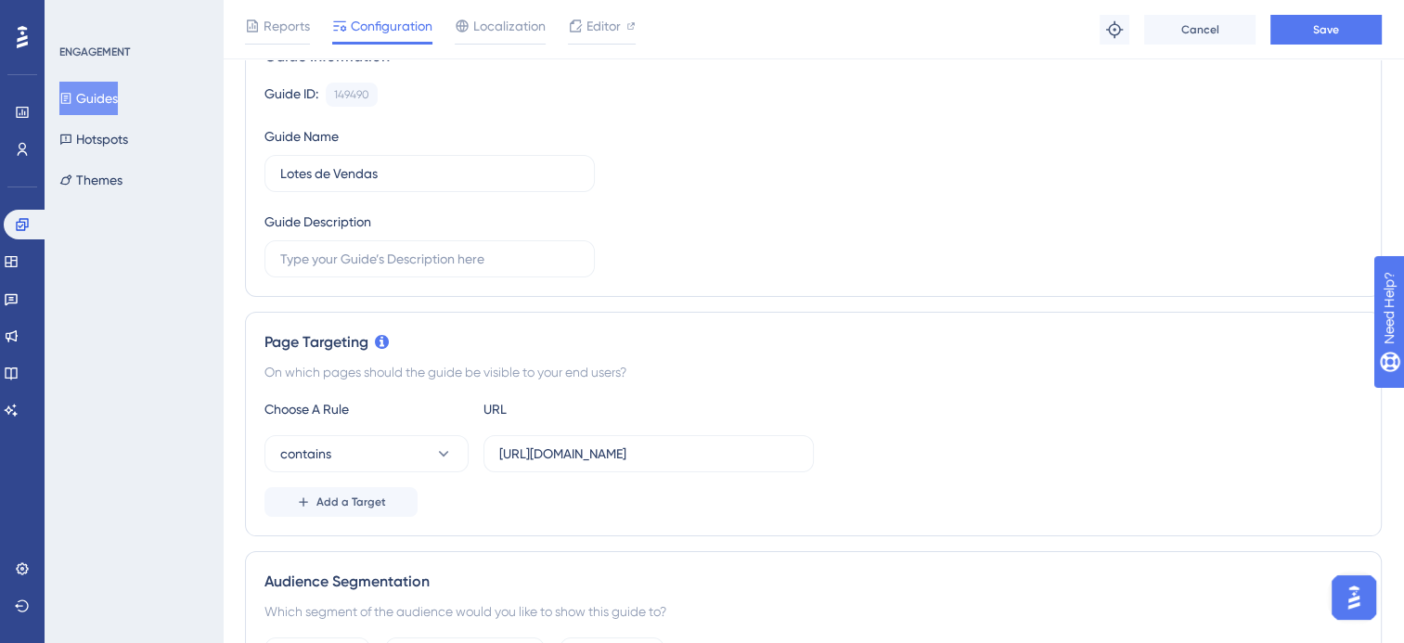
scroll to position [27, 0]
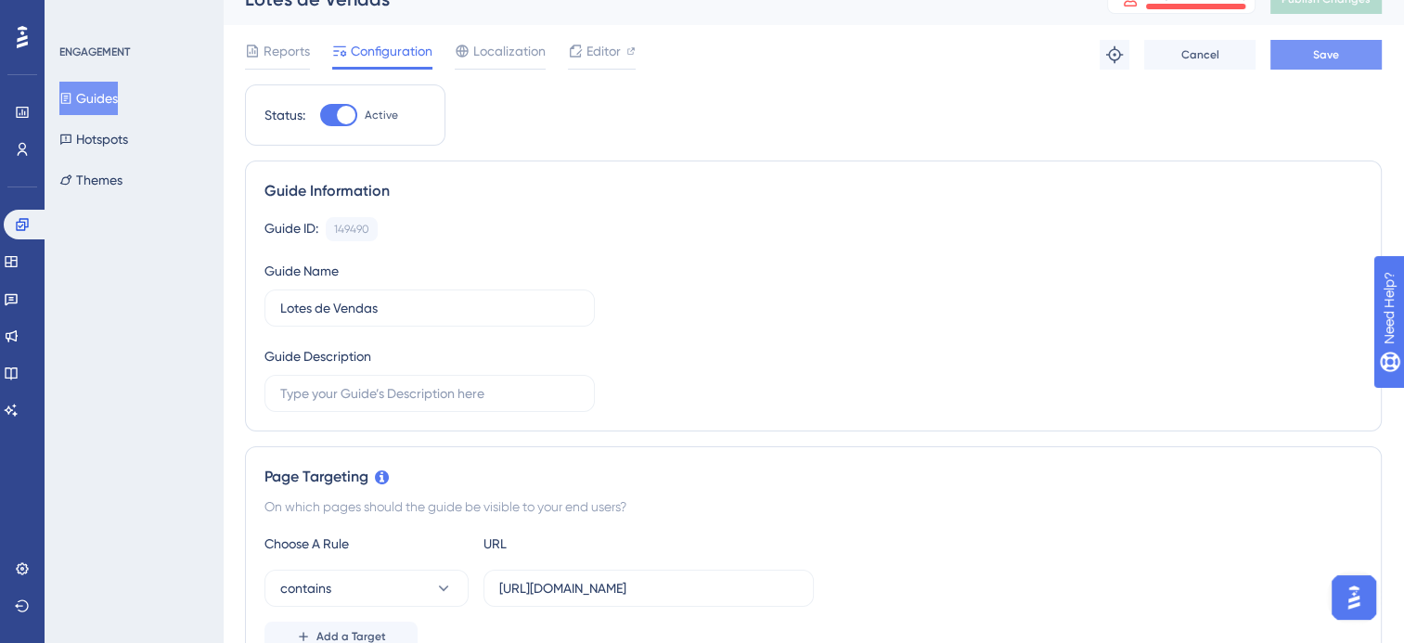
click at [1350, 56] on button "Save" at bounding box center [1325, 55] width 111 height 30
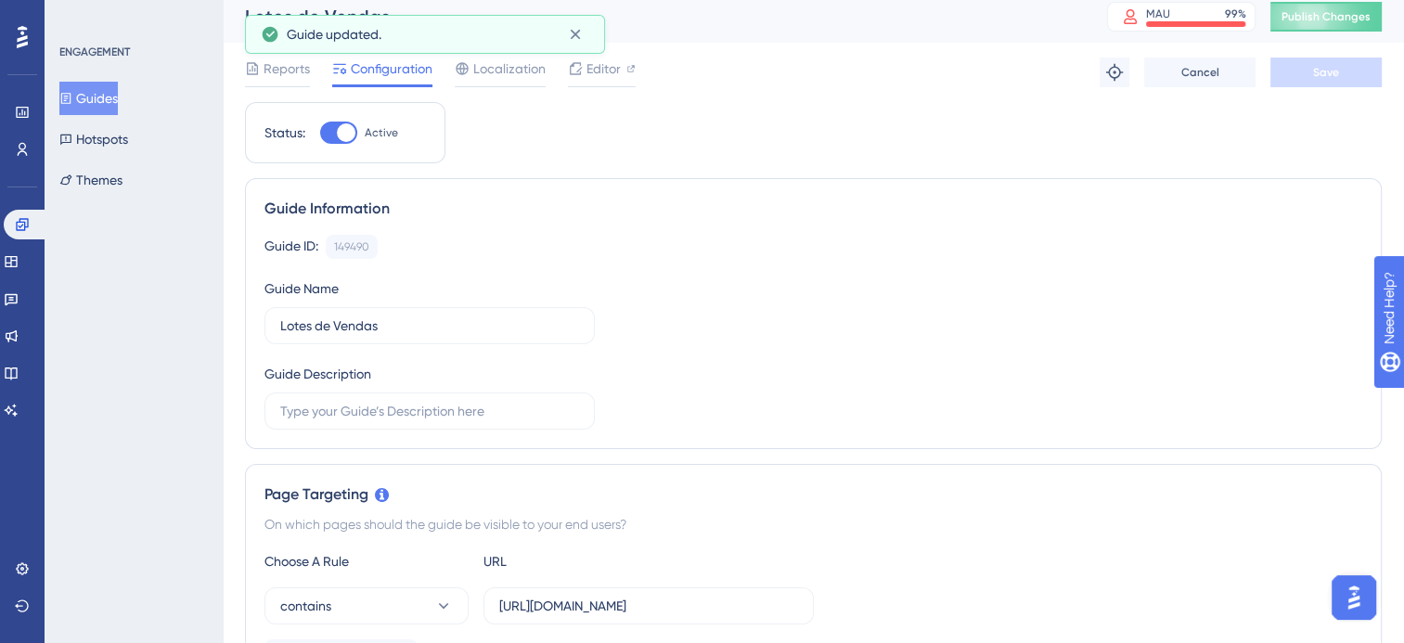
scroll to position [0, 0]
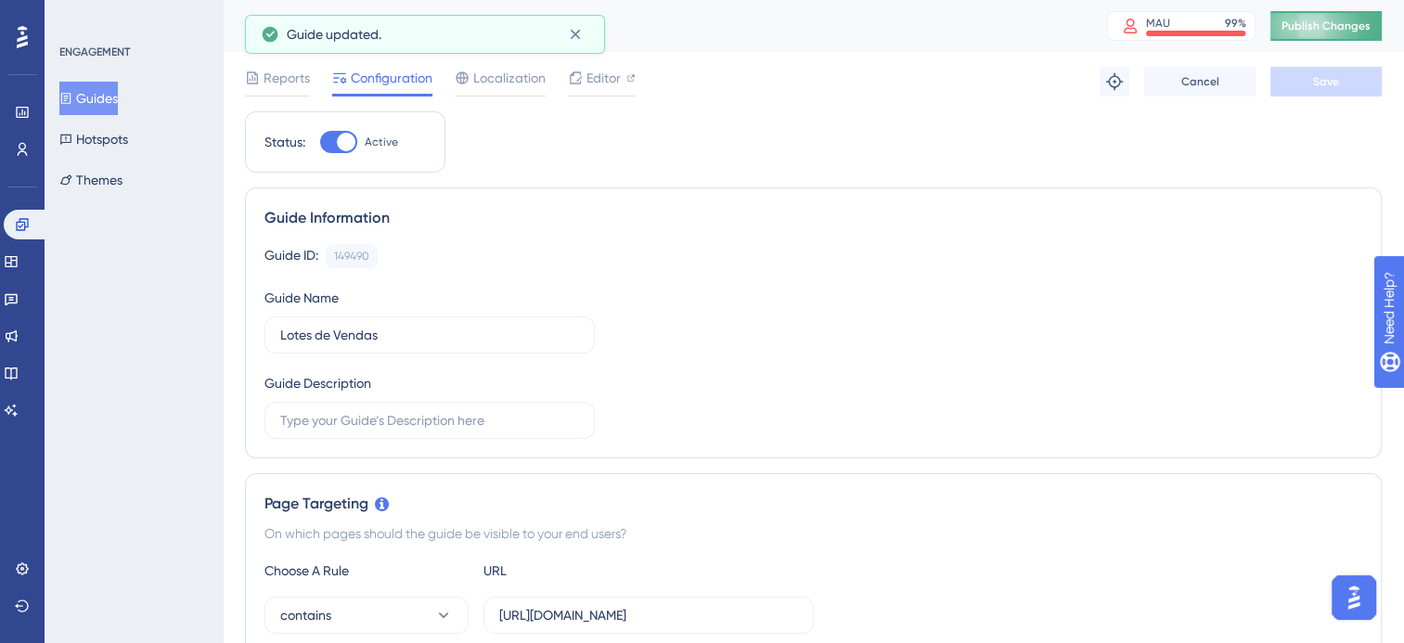
click at [1329, 33] on button "Publish Changes" at bounding box center [1325, 26] width 111 height 30
